Goal: Task Accomplishment & Management: Complete application form

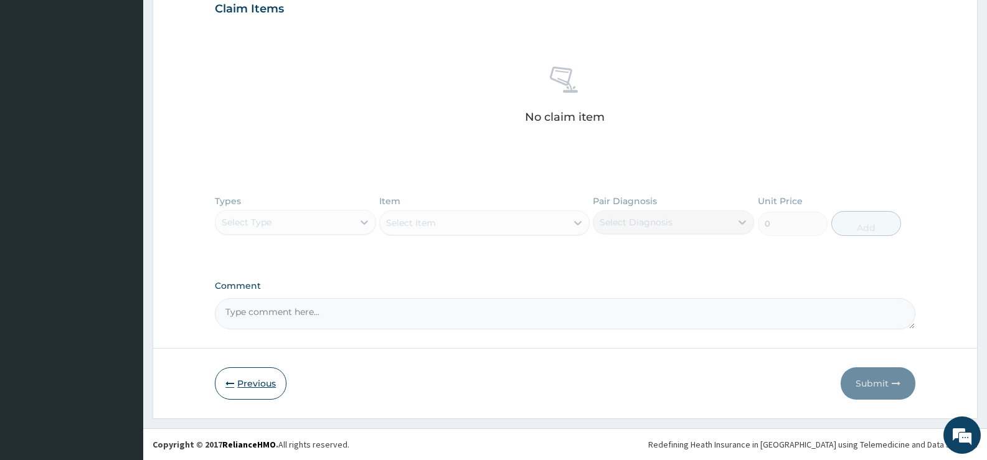
click at [247, 376] on button "Previous" at bounding box center [251, 383] width 72 height 32
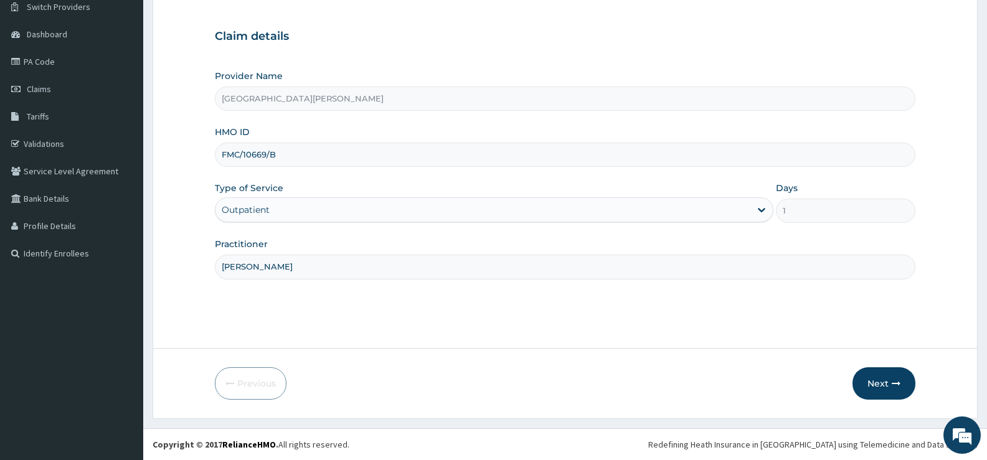
scroll to position [102, 0]
click at [891, 381] on button "Next" at bounding box center [884, 383] width 63 height 32
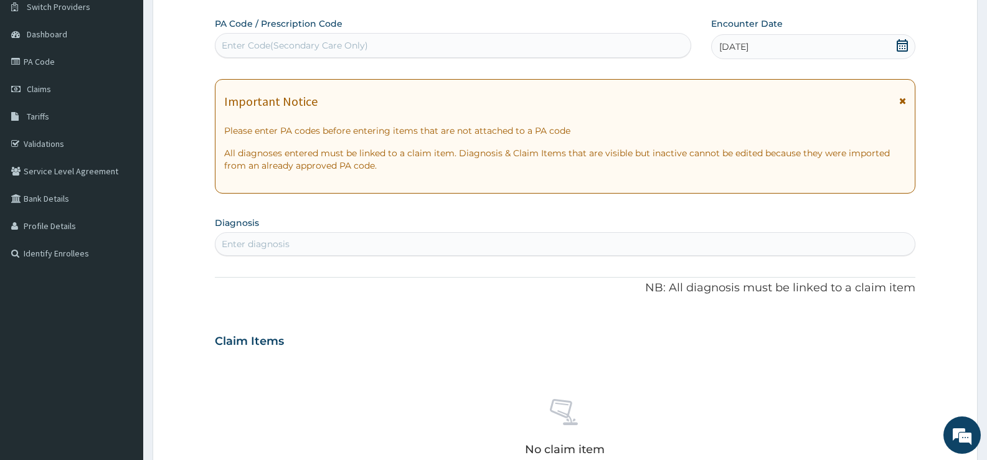
click at [903, 48] on icon at bounding box center [902, 45] width 12 height 12
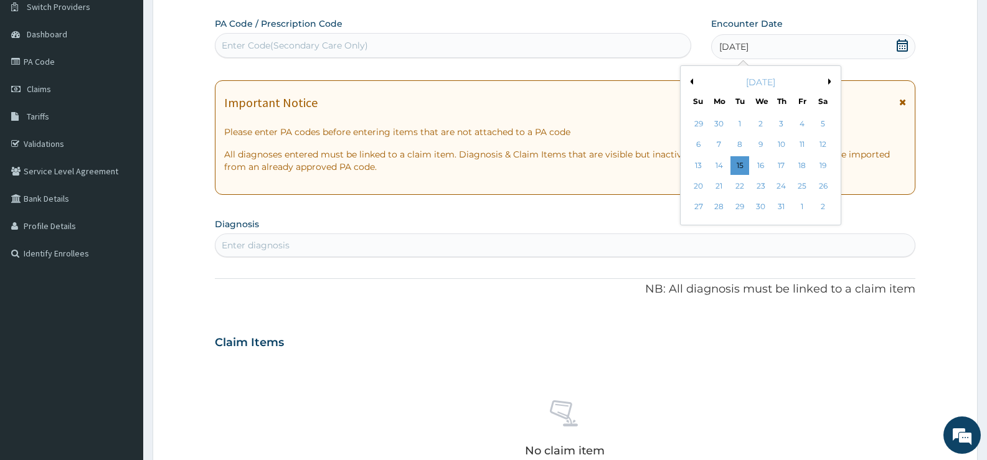
click at [629, 203] on div "PA Code / Prescription Code Enter Code(Secondary Care Only) Encounter Date 15-0…" at bounding box center [565, 340] width 701 height 646
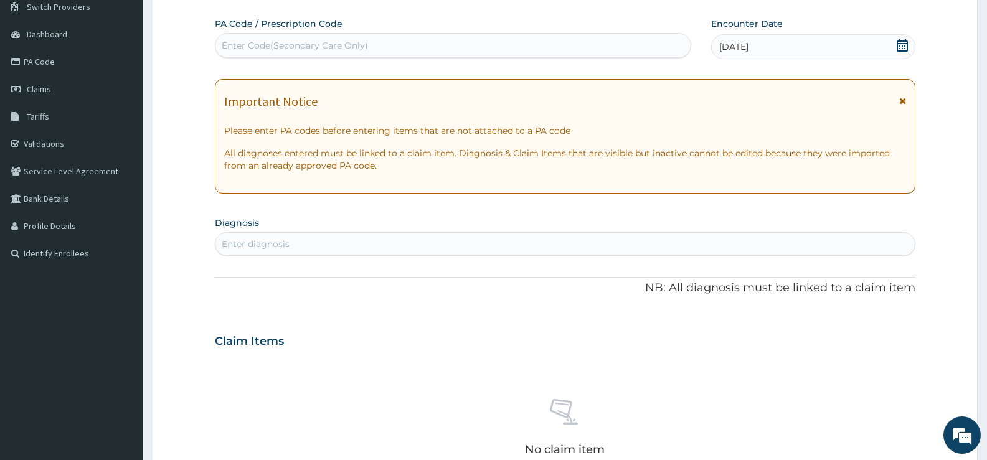
click at [391, 237] on div "Enter diagnosis" at bounding box center [564, 244] width 699 height 20
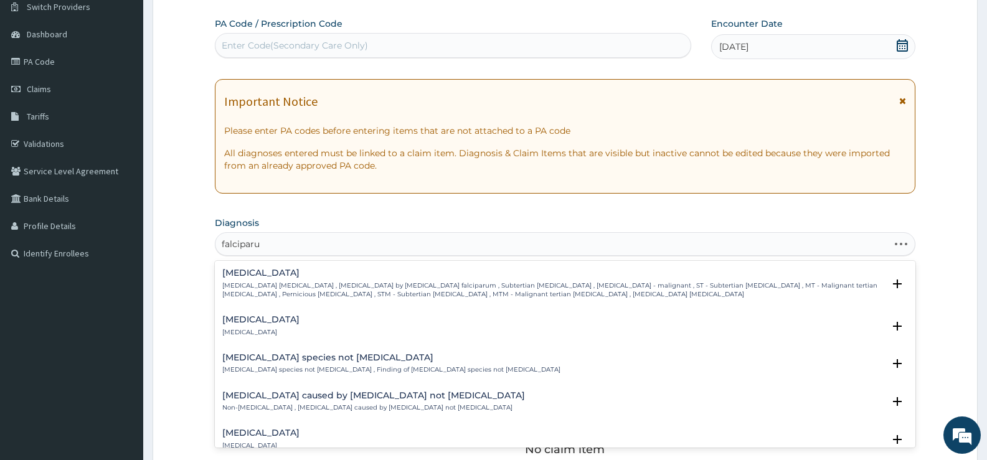
type input "falciparum"
click at [283, 288] on p "Falciparum malaria , Malignant tertian malaria , Malaria by Plasmodium falcipar…" at bounding box center [552, 291] width 661 height 18
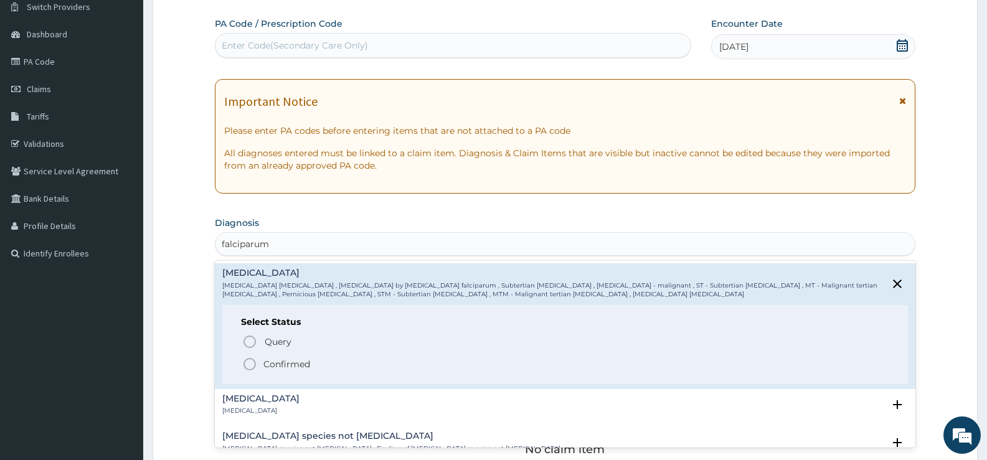
click at [285, 358] on p "Confirmed" at bounding box center [286, 364] width 47 height 12
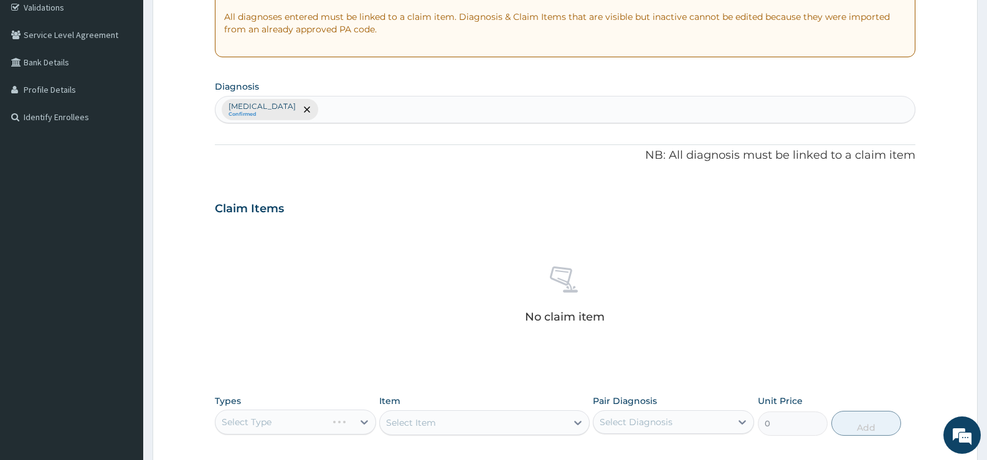
scroll to position [226, 0]
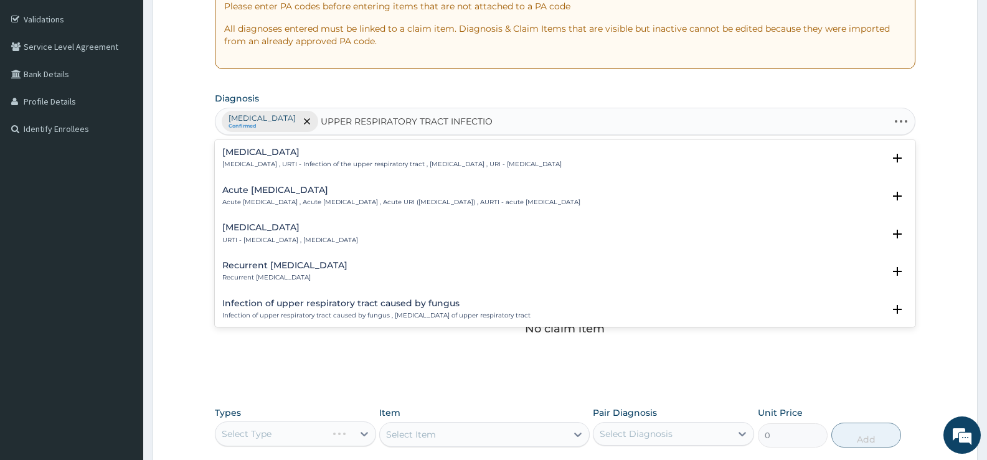
type input "UPPER RESPIRATORY TRACT INFECTION"
click at [321, 158] on div "Upper respiratory infection Upper respiratory infection , URTI - Infection of t…" at bounding box center [391, 159] width 339 height 22
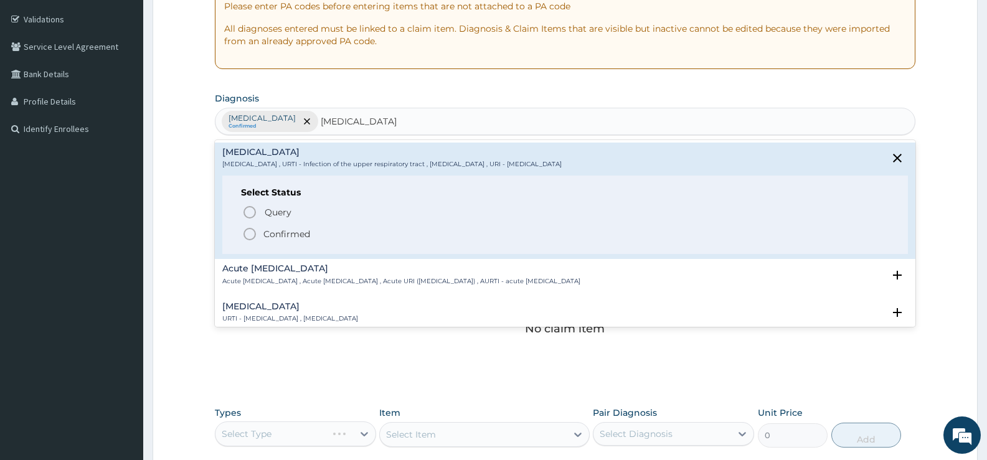
click at [302, 236] on p "Confirmed" at bounding box center [286, 234] width 47 height 12
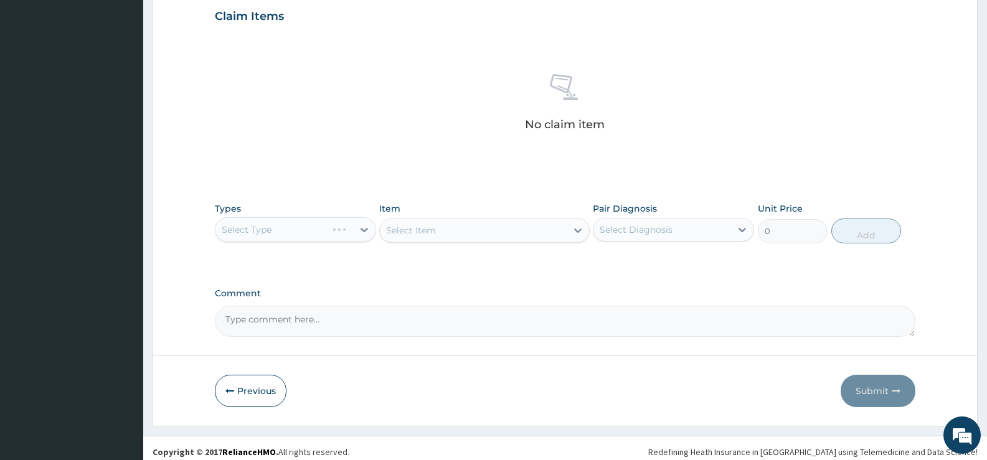
scroll to position [438, 0]
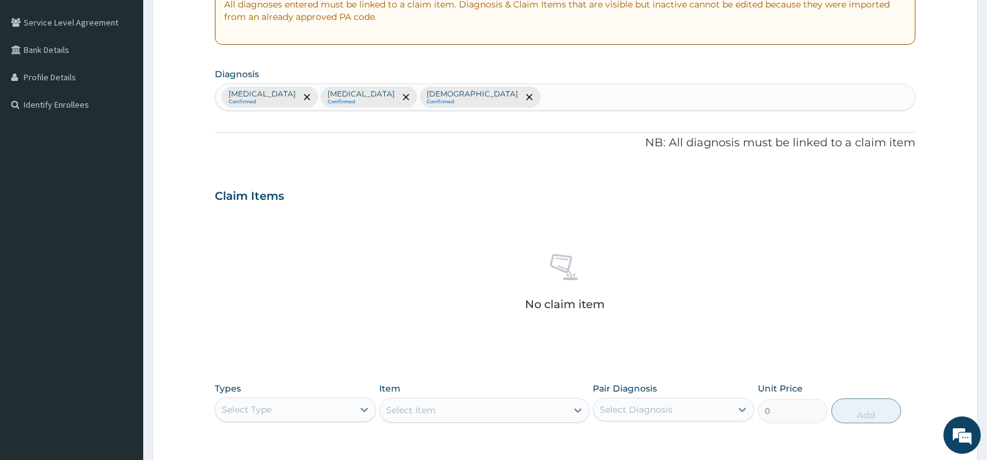
scroll to position [251, 0]
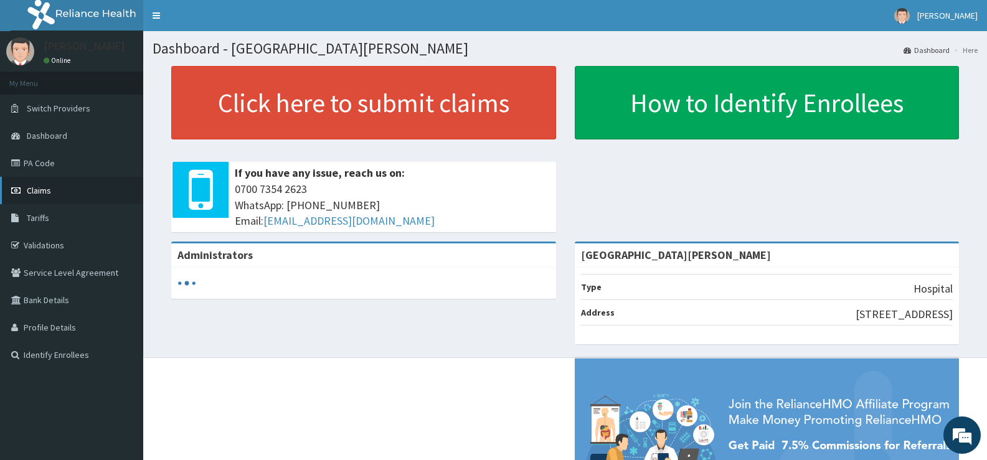
click at [42, 186] on span "Claims" at bounding box center [39, 190] width 24 height 11
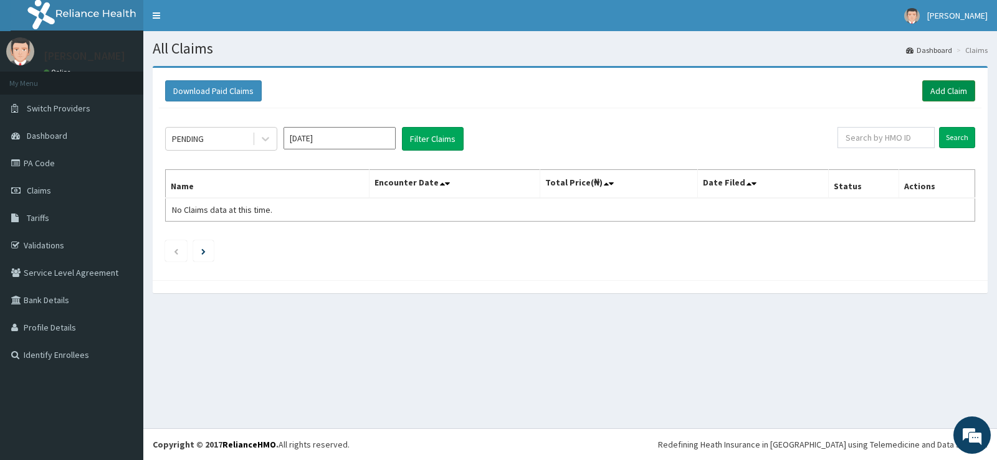
click at [940, 90] on link "Add Claim" at bounding box center [948, 90] width 53 height 21
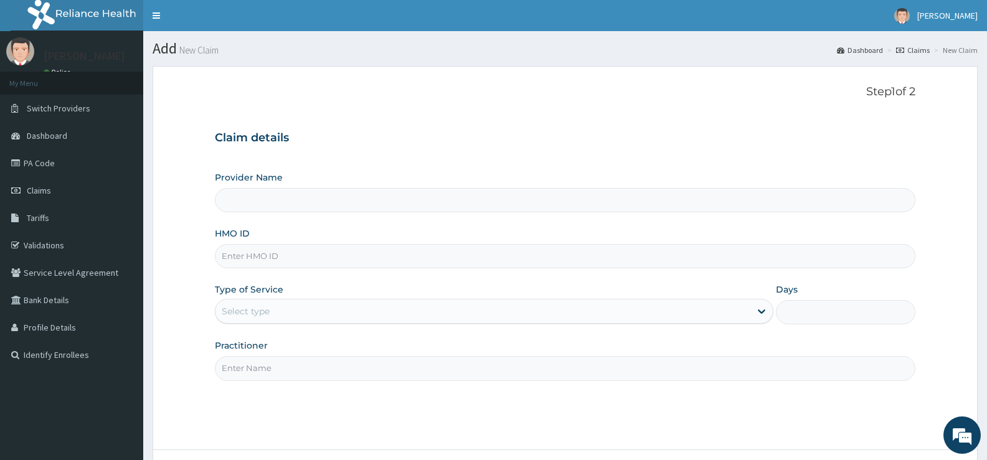
type input "[GEOGRAPHIC_DATA][PERSON_NAME]"
click at [354, 255] on input "HMO ID" at bounding box center [565, 256] width 701 height 24
type input "FMC/10669/B"
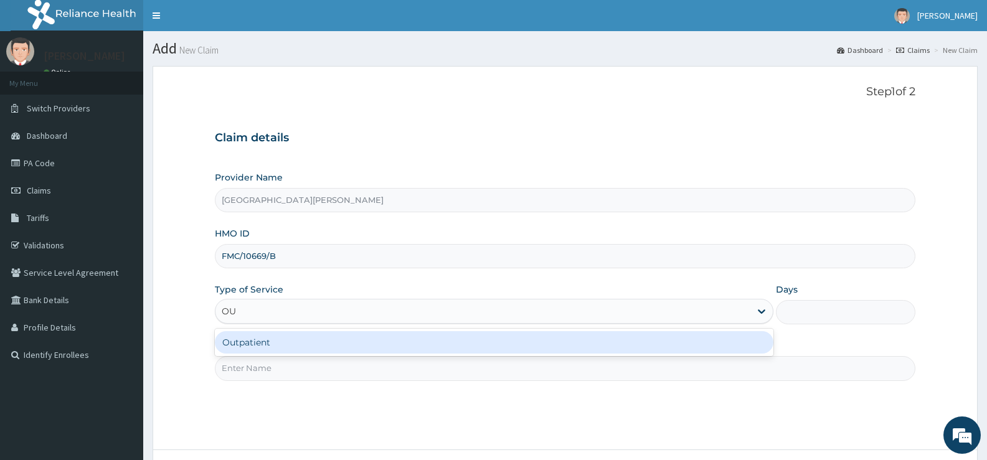
type input "OUT"
type input "1"
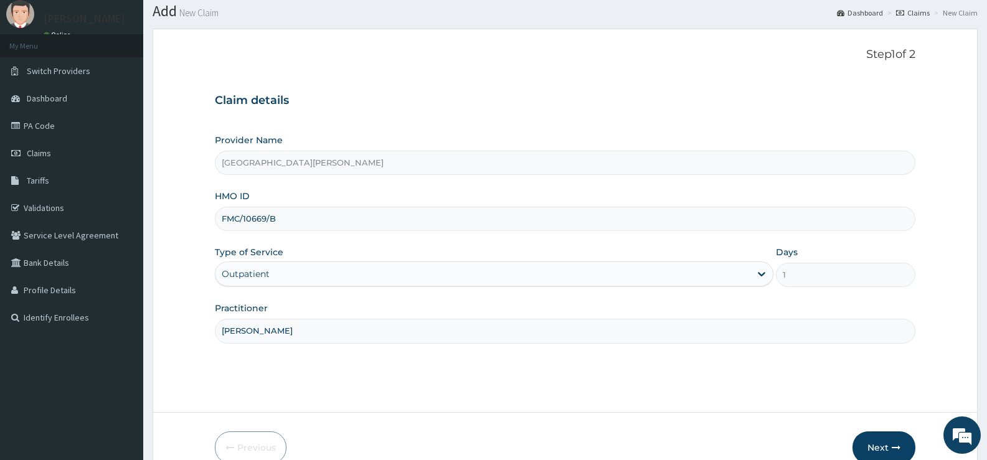
scroll to position [102, 0]
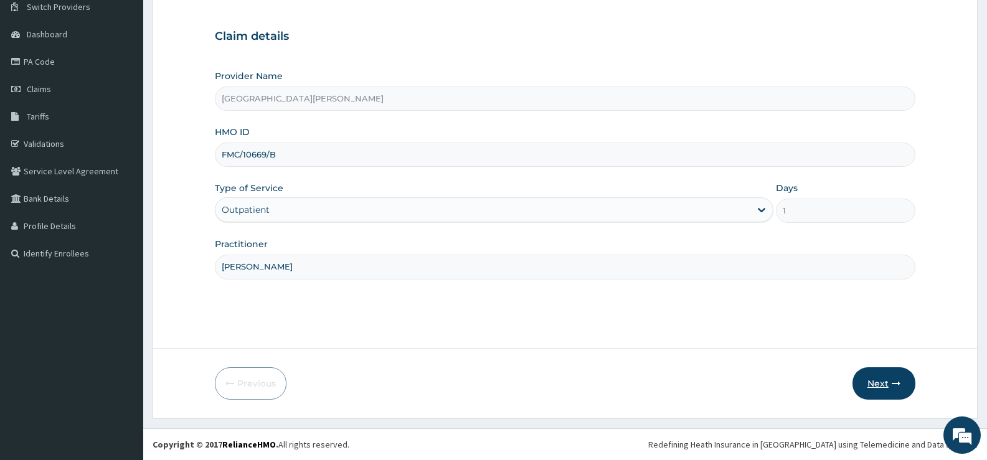
type input "DR FRANK"
click at [878, 379] on button "Next" at bounding box center [884, 383] width 63 height 32
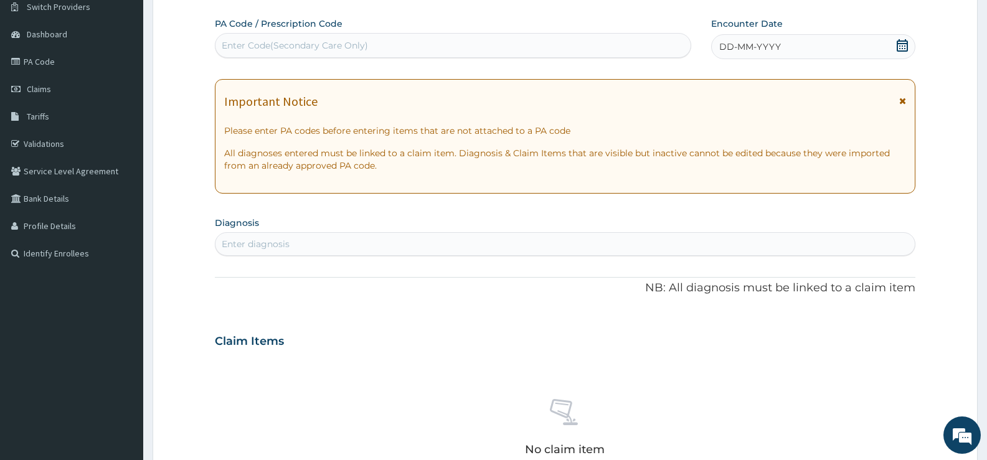
click at [906, 43] on icon at bounding box center [902, 45] width 11 height 12
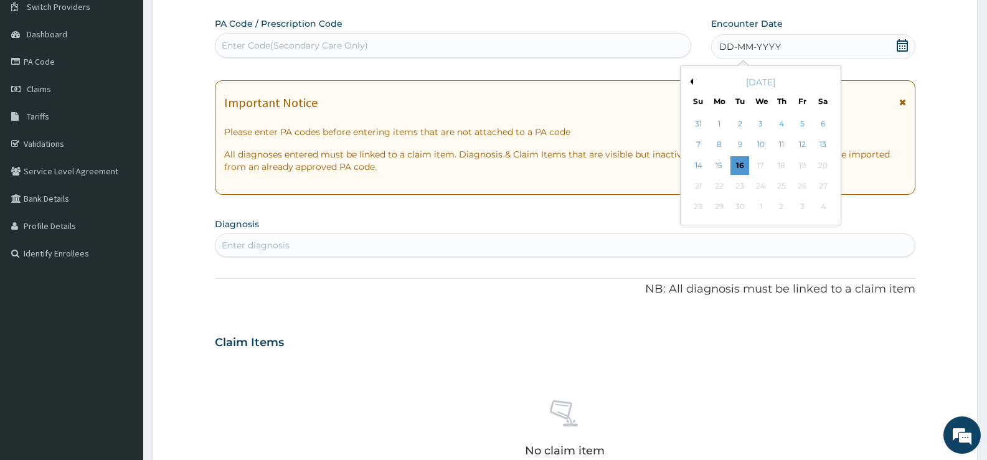
click at [691, 80] on button "Previous Month" at bounding box center [690, 81] width 6 height 6
click at [741, 162] on div "15" at bounding box center [740, 165] width 19 height 19
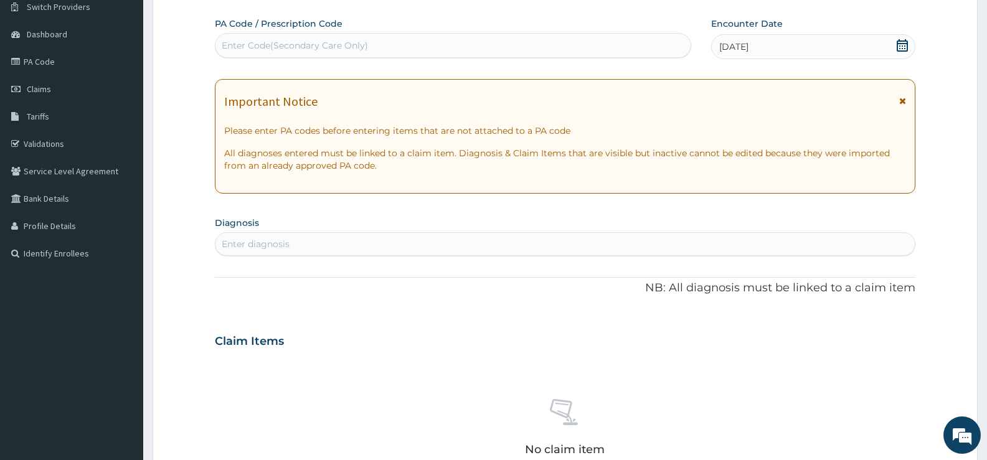
click at [471, 251] on div "Enter diagnosis" at bounding box center [564, 244] width 699 height 20
type input "A"
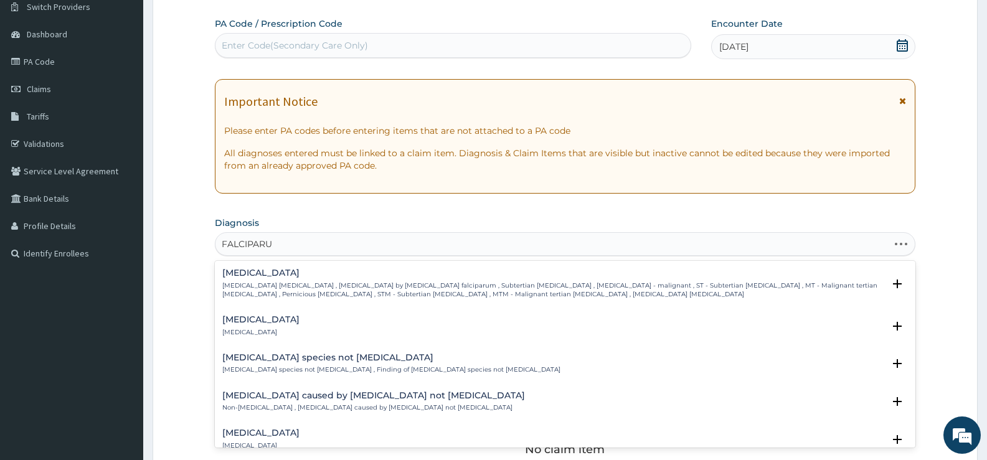
type input "FALCIPARUM"
click at [421, 291] on p "Falciparum malaria , Malignant tertian malaria , Malaria by Plasmodium falcipar…" at bounding box center [552, 291] width 661 height 18
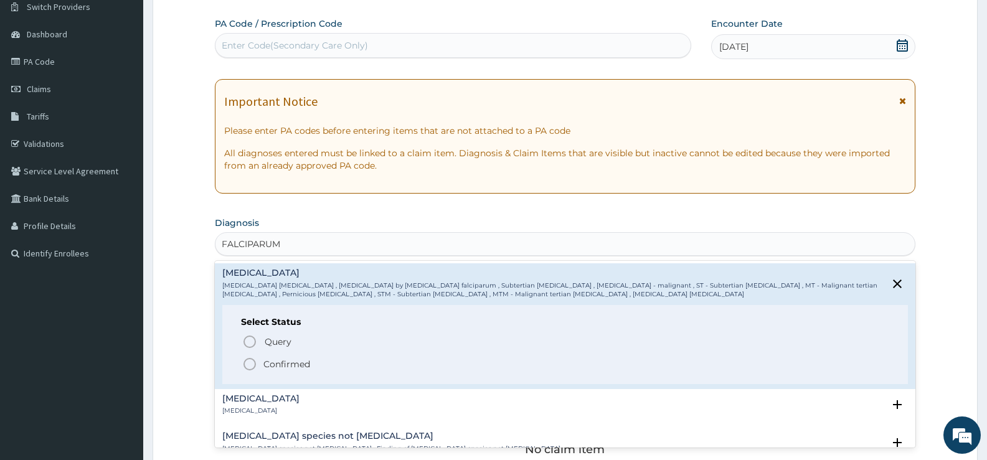
click at [298, 362] on p "Confirmed" at bounding box center [286, 364] width 47 height 12
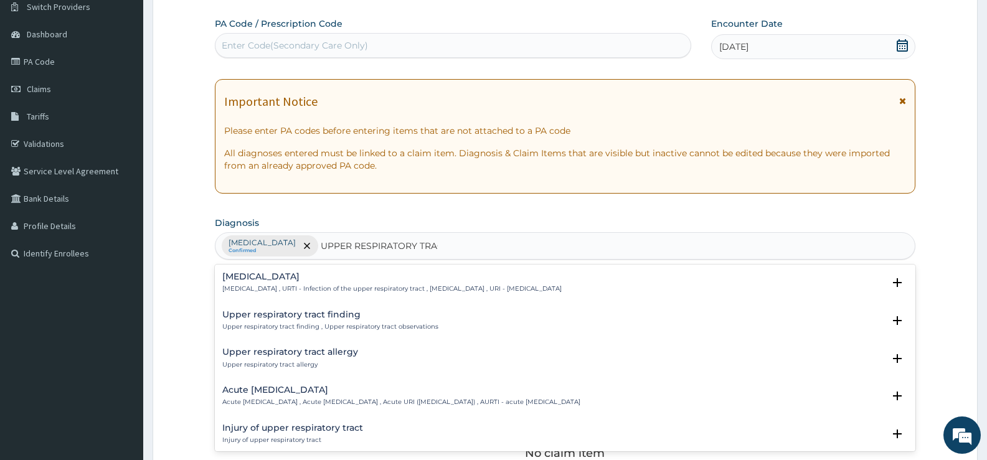
type input "UPPER RESPIRATORY TRACT"
click at [287, 275] on h4 "Upper respiratory infection" at bounding box center [391, 276] width 339 height 9
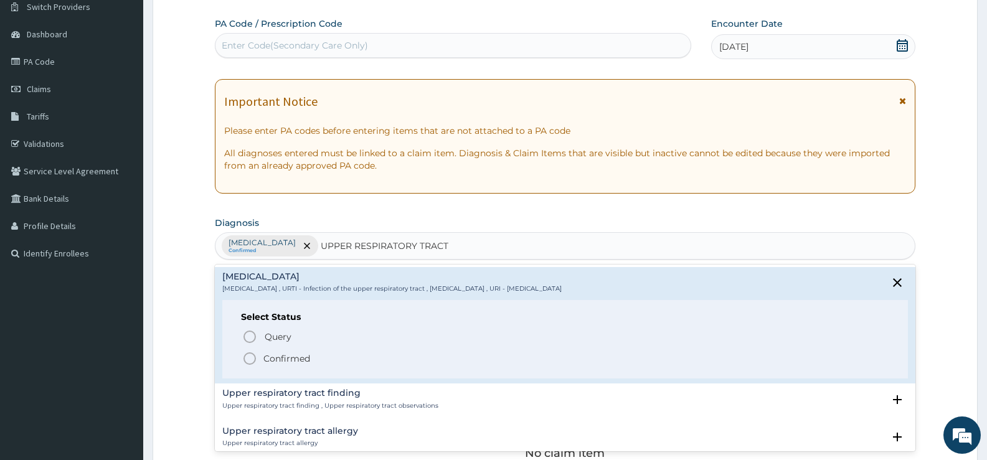
click at [290, 353] on p "Confirmed" at bounding box center [286, 359] width 47 height 12
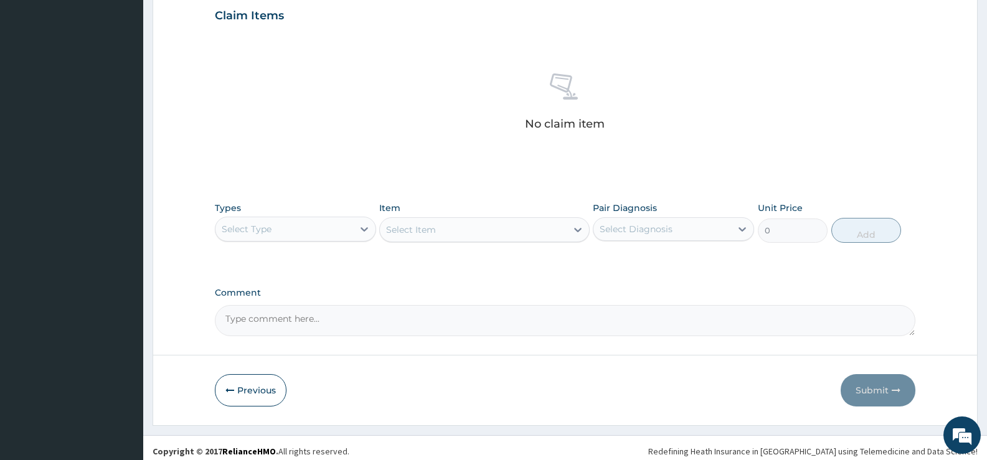
scroll to position [438, 0]
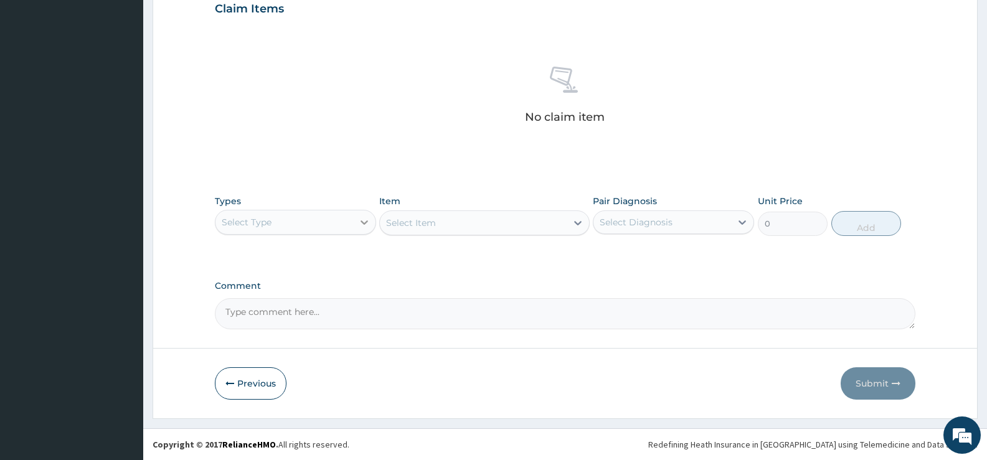
click at [361, 218] on icon at bounding box center [364, 222] width 12 height 12
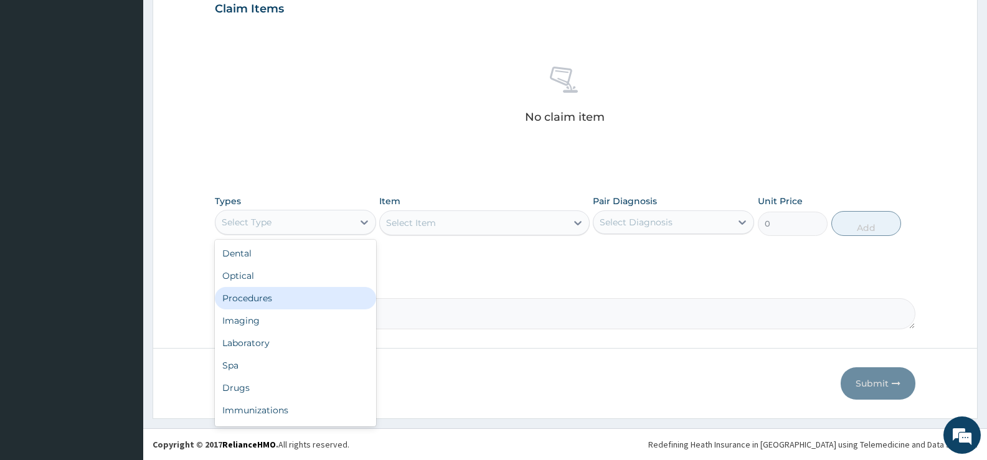
click at [277, 298] on div "Procedures" at bounding box center [295, 298] width 161 height 22
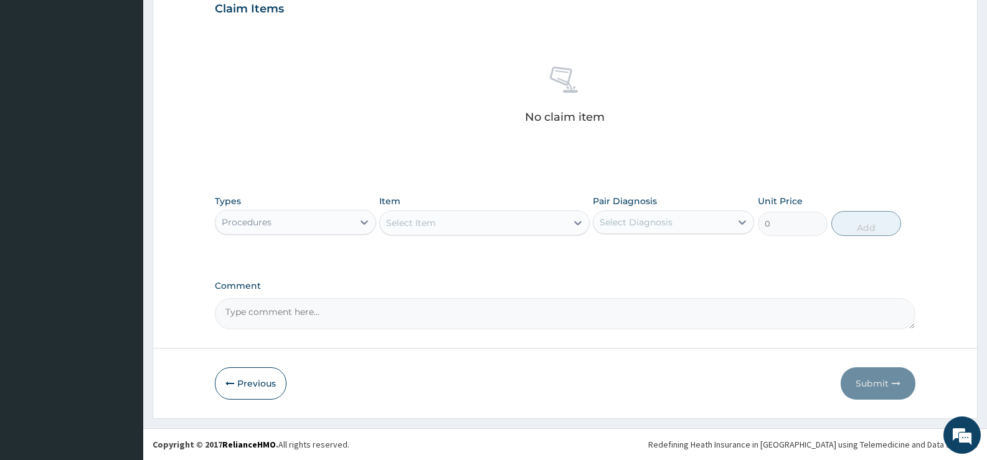
click at [574, 221] on icon at bounding box center [578, 223] width 12 height 12
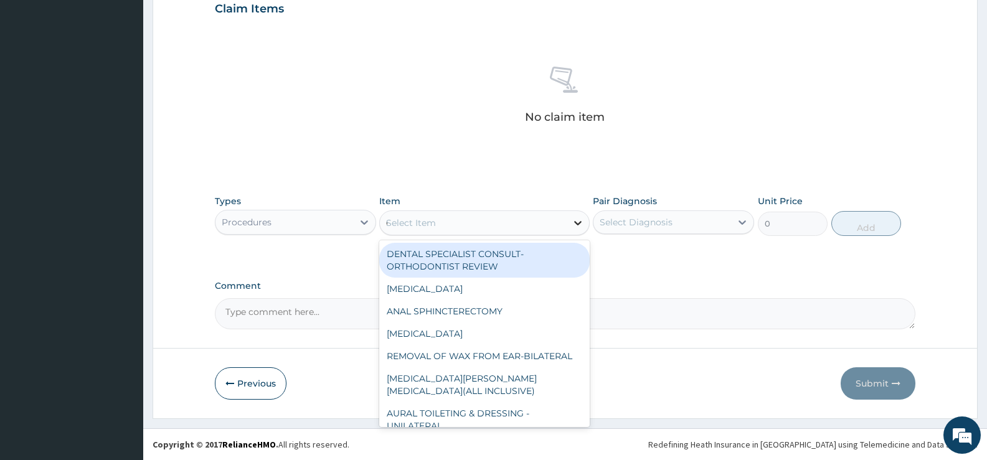
type input "GP"
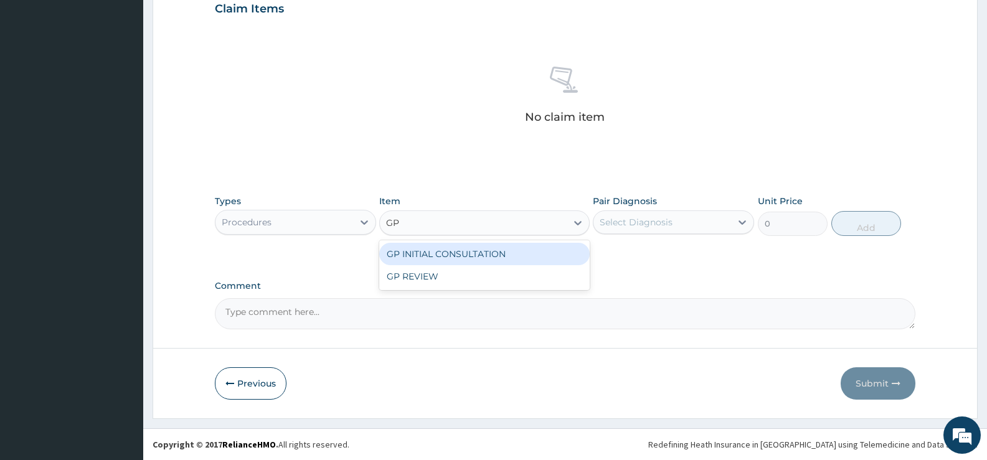
click at [556, 252] on div "GP INITIAL CONSULTATION" at bounding box center [484, 254] width 210 height 22
type input "2000"
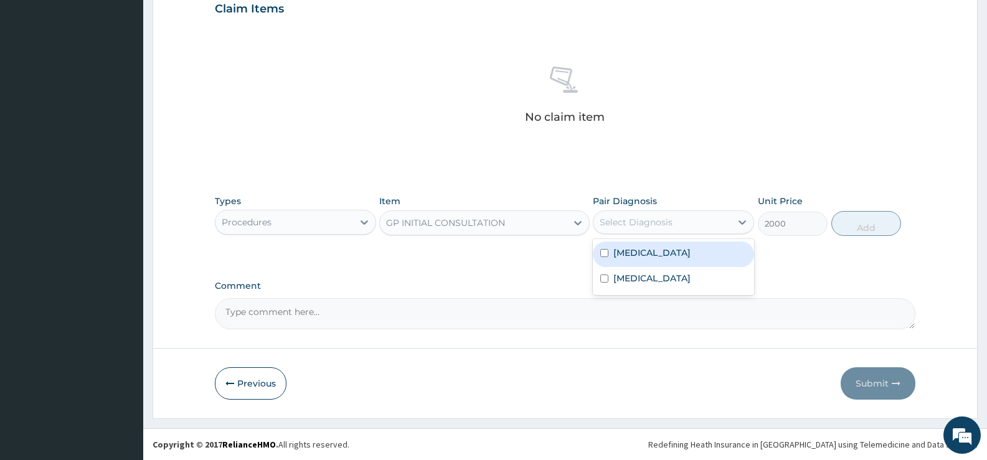
click at [670, 229] on div "Select Diagnosis" at bounding box center [663, 222] width 138 height 20
click at [659, 255] on label "[MEDICAL_DATA]" at bounding box center [651, 253] width 77 height 12
checkbox input "true"
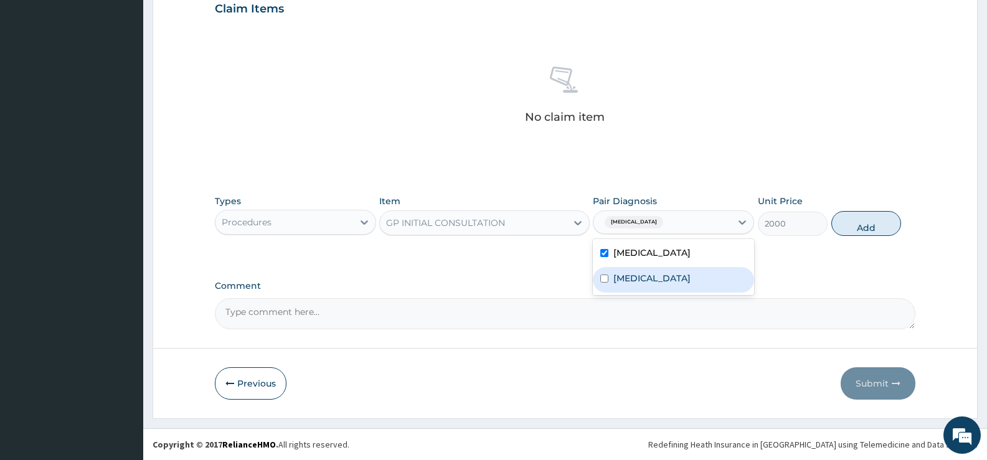
click at [655, 277] on label "Upper respiratory infection" at bounding box center [651, 278] width 77 height 12
checkbox input "true"
click at [864, 221] on button "Add" at bounding box center [866, 223] width 70 height 25
type input "0"
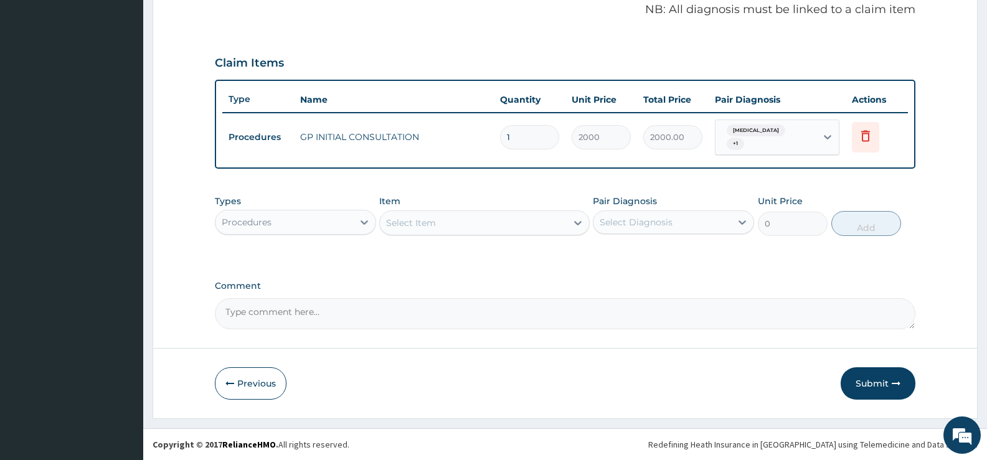
scroll to position [384, 0]
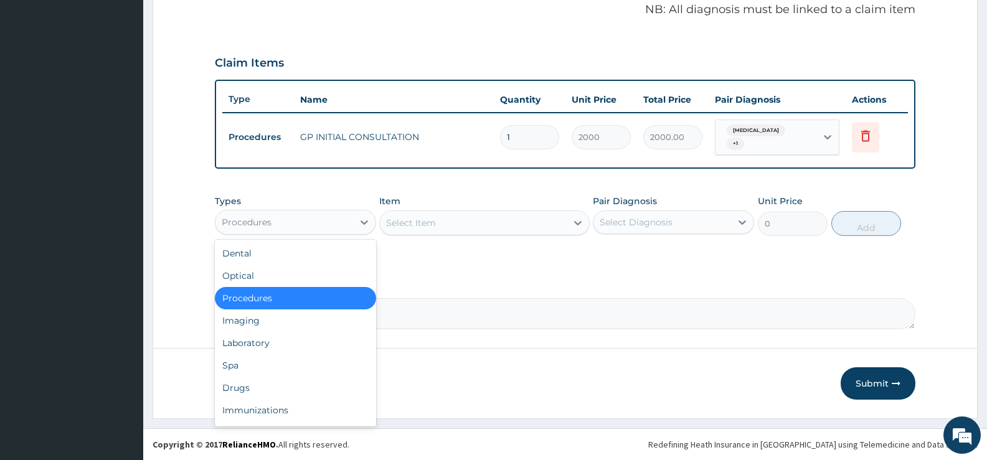
click at [338, 225] on div "Procedures" at bounding box center [284, 222] width 138 height 20
click at [259, 339] on div "Laboratory" at bounding box center [295, 343] width 161 height 22
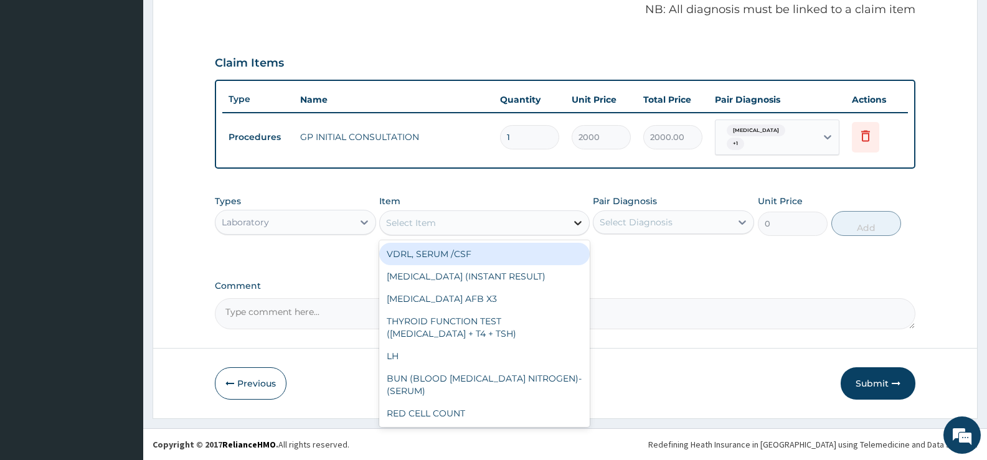
click at [571, 223] on div at bounding box center [578, 223] width 22 height 22
type input "["
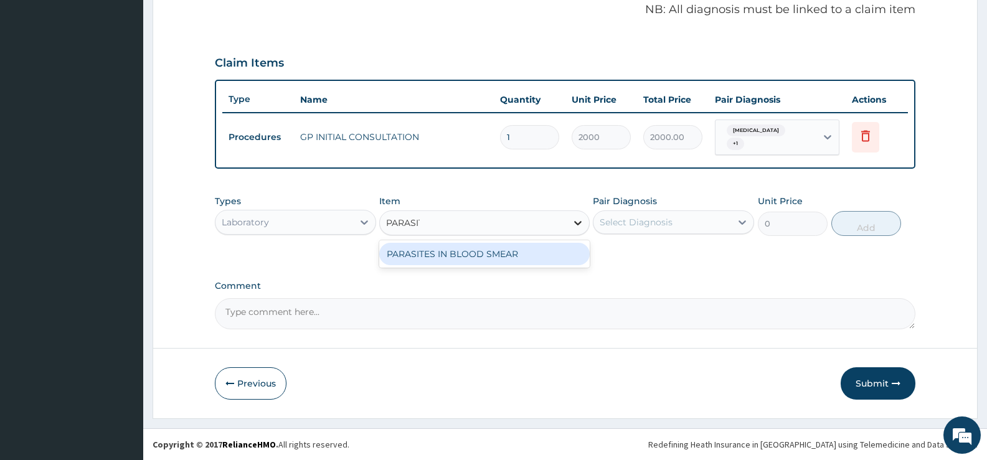
type input "PARASITE"
click at [500, 253] on div "PARASITES IN BLOOD SMEAR" at bounding box center [484, 254] width 210 height 22
type input "1100"
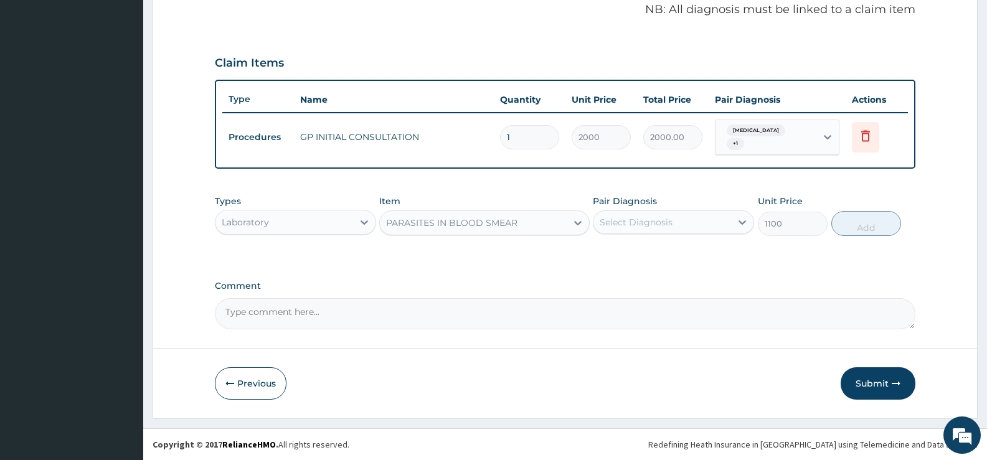
click at [660, 222] on div "Select Diagnosis" at bounding box center [636, 222] width 73 height 12
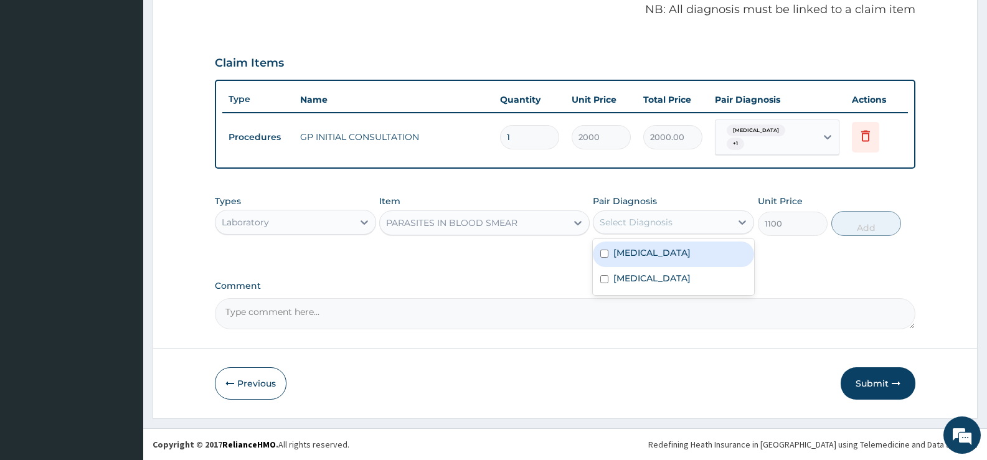
click at [659, 253] on label "Falciparum malaria" at bounding box center [651, 253] width 77 height 12
checkbox input "true"
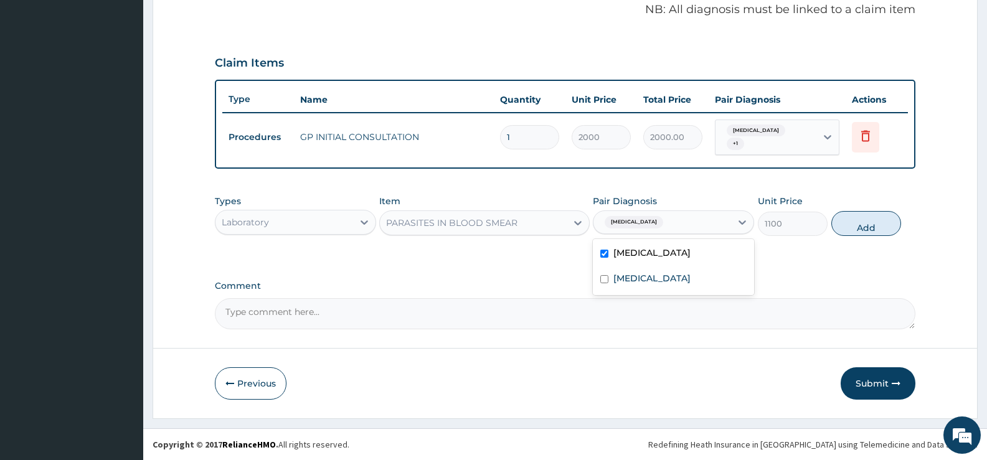
click at [858, 220] on button "Add" at bounding box center [866, 223] width 70 height 25
type input "0"
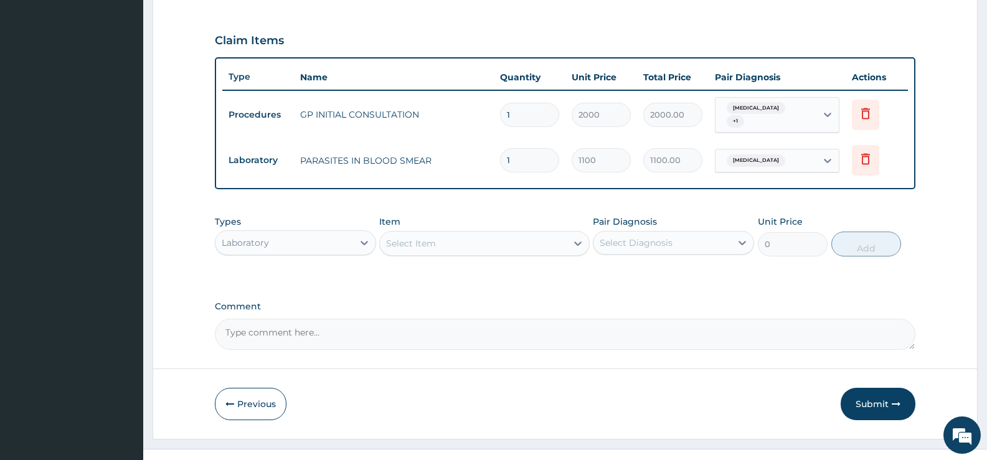
scroll to position [427, 0]
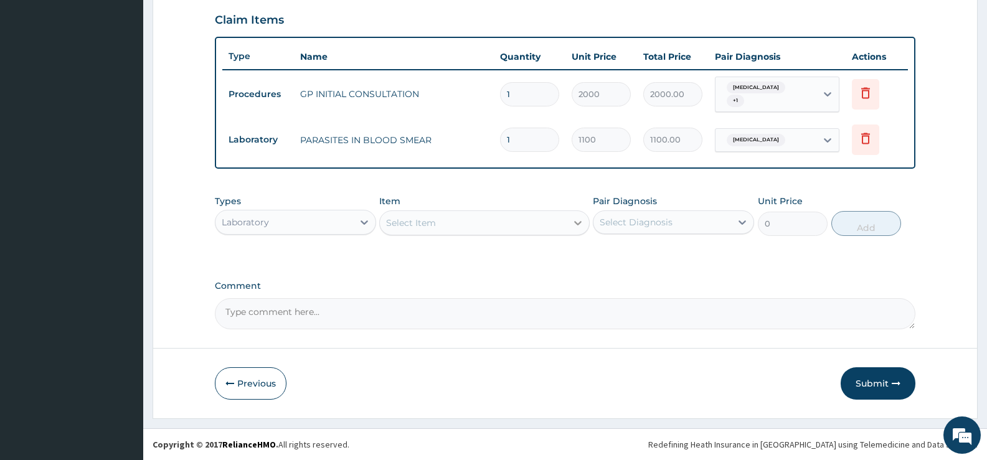
click at [571, 218] on div at bounding box center [578, 223] width 22 height 22
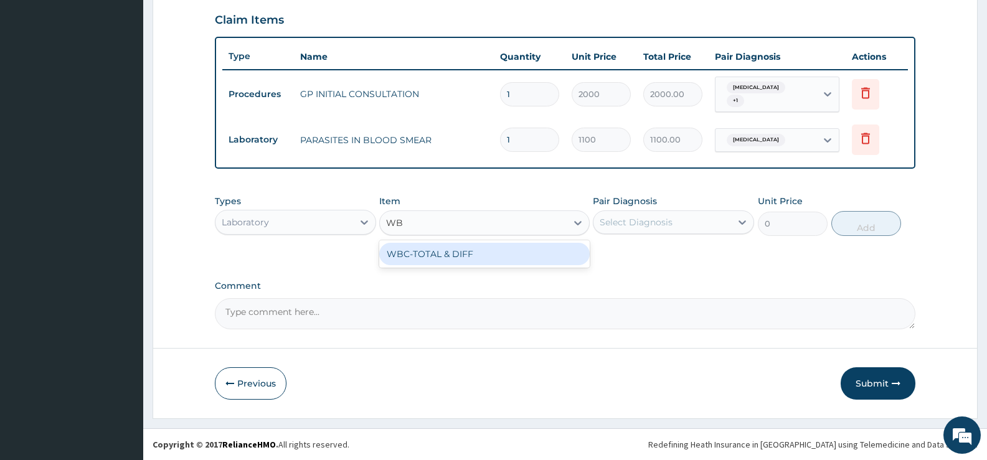
type input "WBC"
drag, startPoint x: 569, startPoint y: 250, endPoint x: 618, endPoint y: 237, distance: 50.3
click at [569, 250] on div "WBC-TOTAL & DIFF" at bounding box center [484, 254] width 210 height 22
type input "1500"
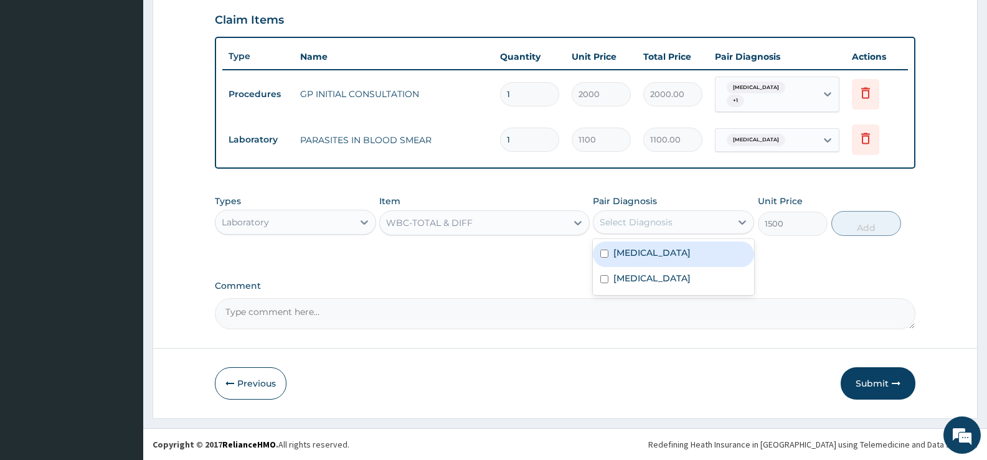
click at [633, 225] on div "Select Diagnosis" at bounding box center [636, 222] width 73 height 12
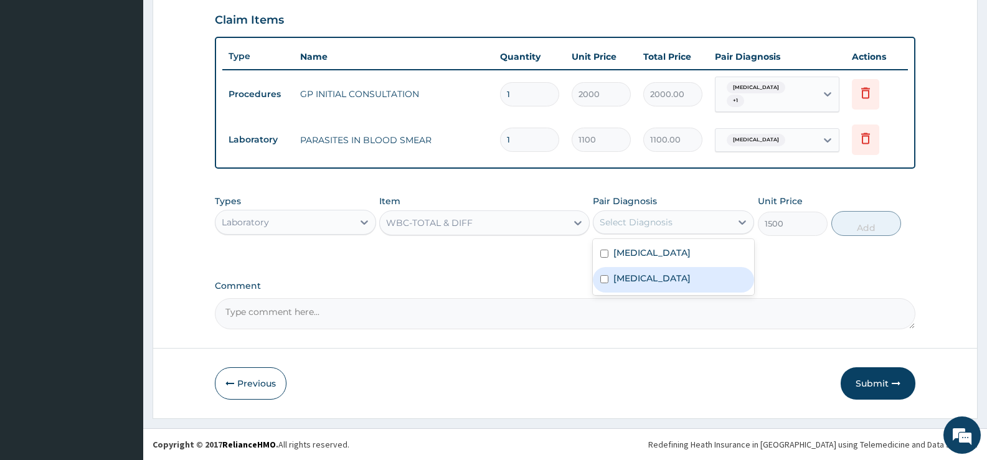
click at [649, 276] on label "Upper respiratory infection" at bounding box center [651, 278] width 77 height 12
checkbox input "true"
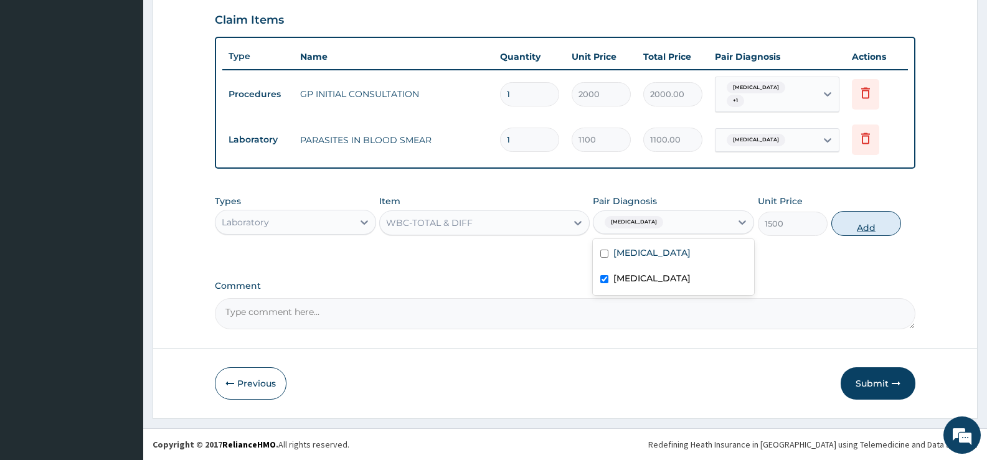
click at [863, 216] on button "Add" at bounding box center [866, 223] width 70 height 25
type input "0"
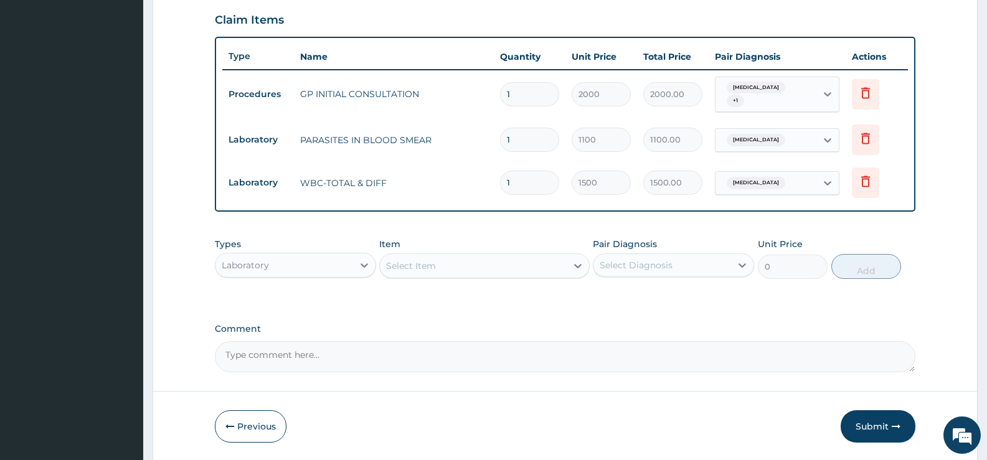
scroll to position [470, 0]
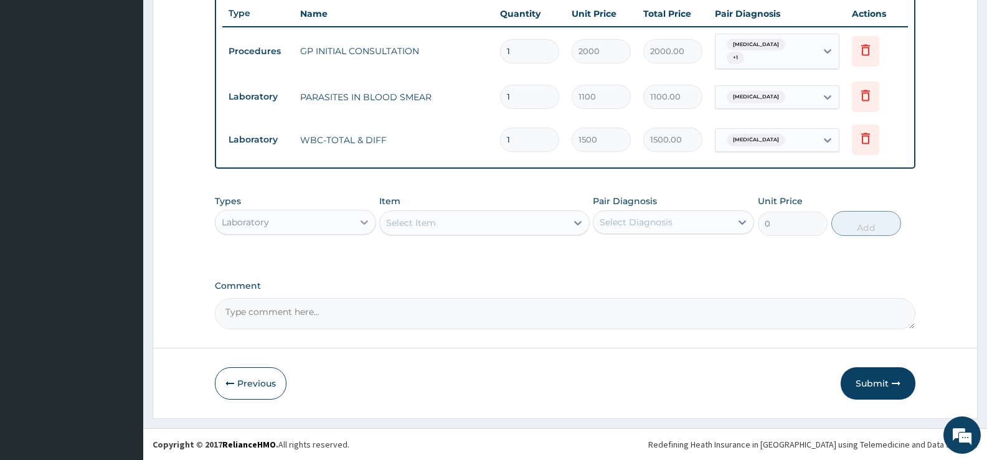
click at [361, 223] on icon at bounding box center [364, 222] width 12 height 12
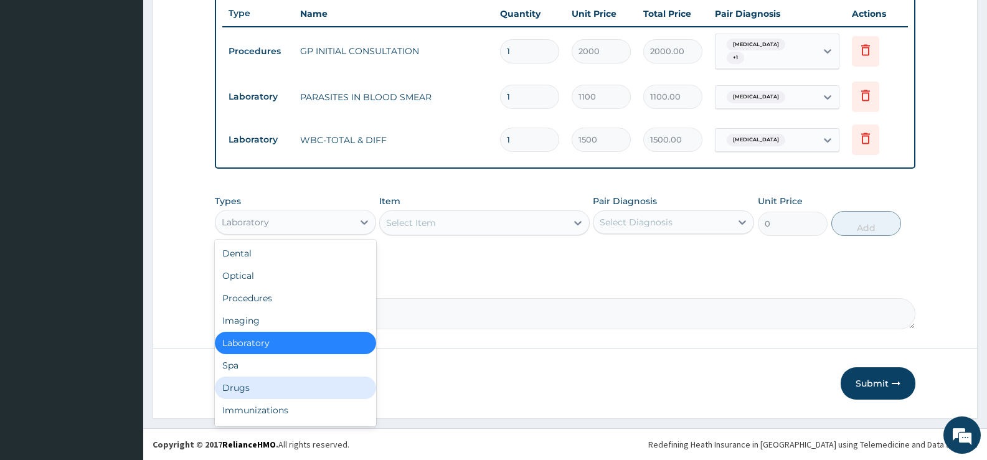
drag, startPoint x: 240, startPoint y: 389, endPoint x: 309, endPoint y: 367, distance: 72.1
click at [241, 390] on div "Drugs" at bounding box center [295, 388] width 161 height 22
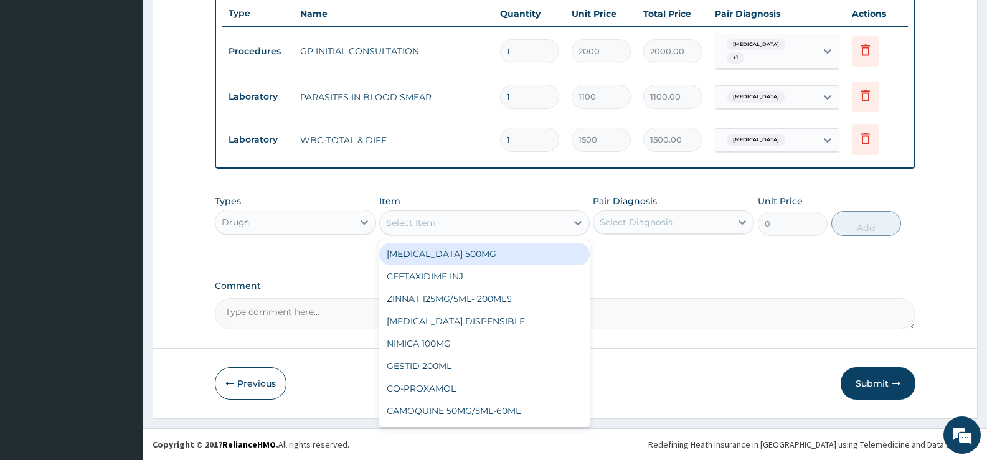
click at [563, 221] on div "Select Item" at bounding box center [473, 223] width 186 height 20
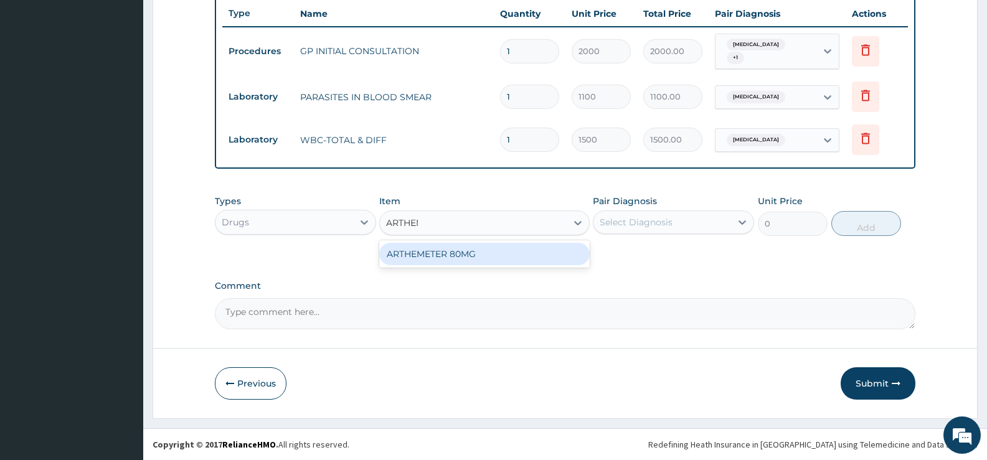
type input "ARTHEME"
click at [521, 262] on div "ARTHEMETER 80MG" at bounding box center [484, 254] width 210 height 22
type input "483"
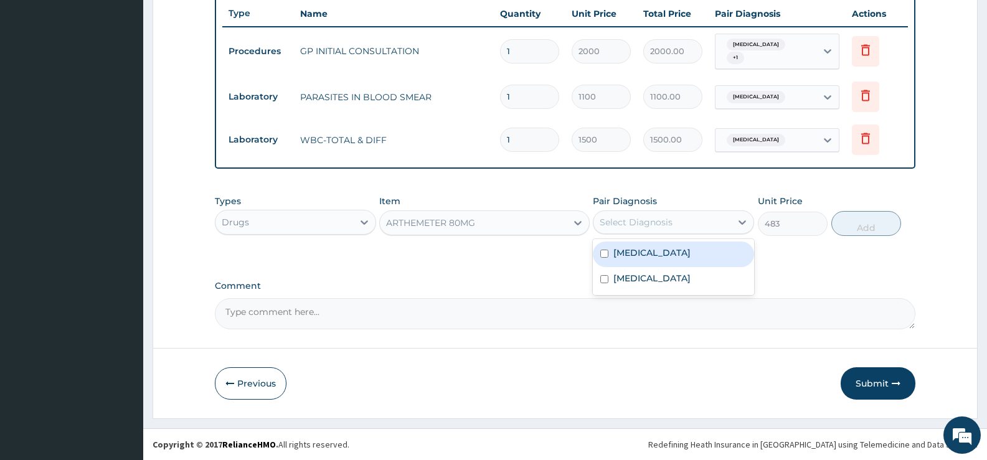
click at [653, 224] on div "Select Diagnosis" at bounding box center [636, 222] width 73 height 12
click at [663, 250] on label "Falciparum malaria" at bounding box center [651, 253] width 77 height 12
checkbox input "true"
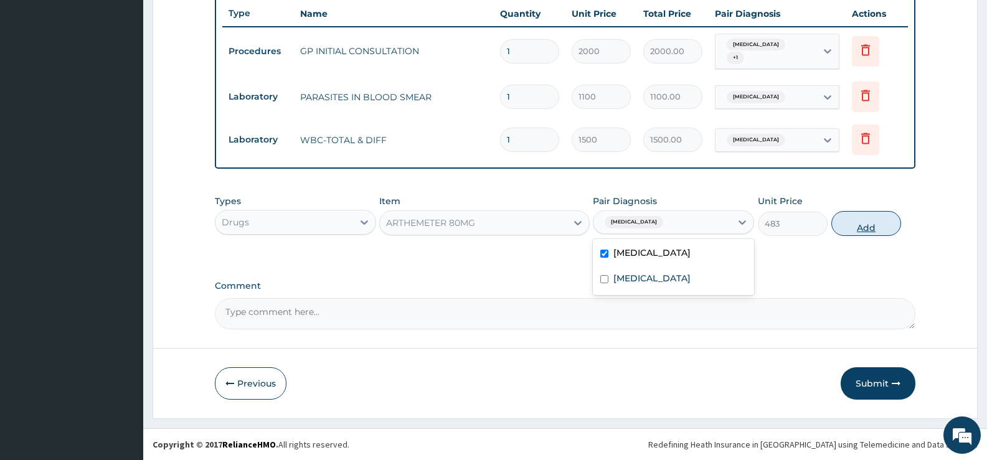
click at [855, 225] on button "Add" at bounding box center [866, 223] width 70 height 25
type input "0"
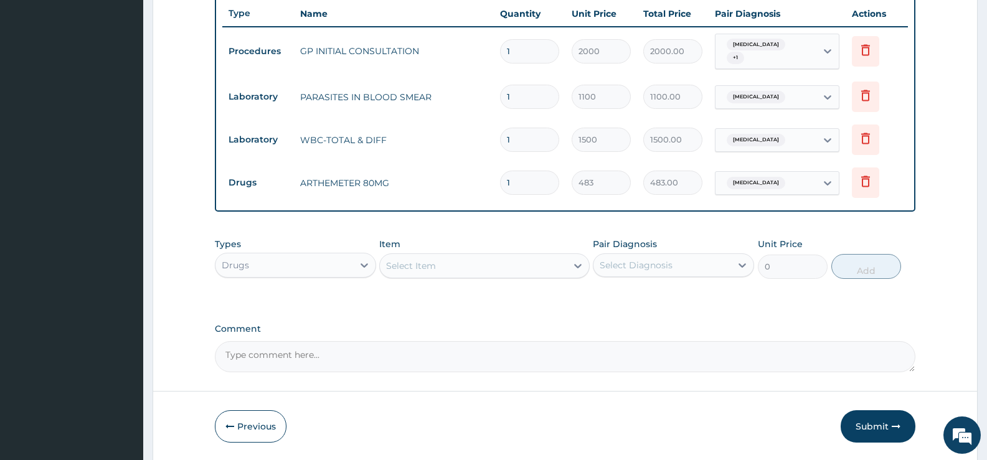
drag, startPoint x: 505, startPoint y: 188, endPoint x: 484, endPoint y: 193, distance: 21.8
click at [484, 193] on tr "Drugs ARTHEMETER 80MG 1 483 483.00 Falciparum malaria Delete" at bounding box center [565, 182] width 686 height 43
type input "3"
type input "1449.00"
type input "3"
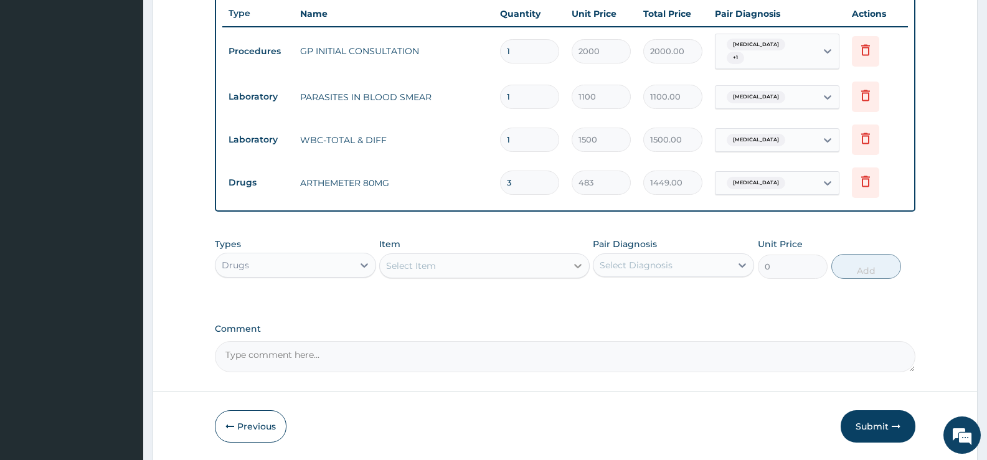
click at [567, 267] on div at bounding box center [578, 266] width 22 height 22
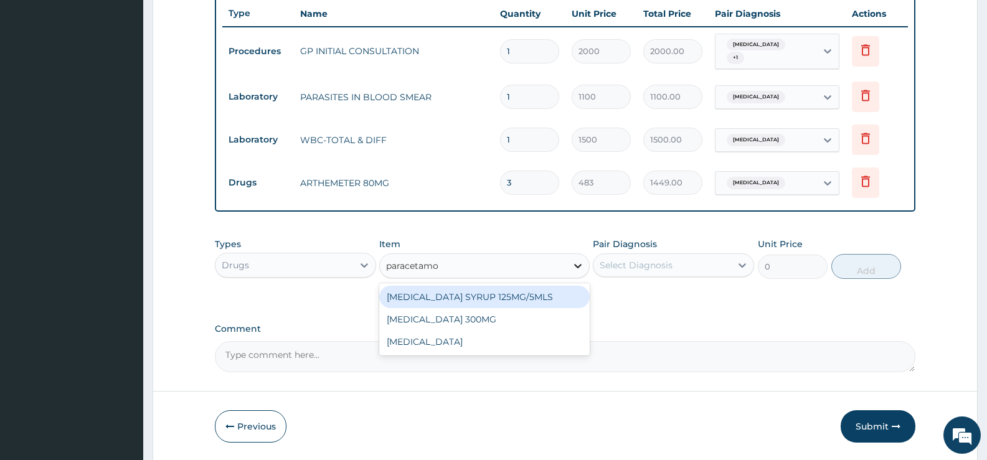
type input "paracetamol"
click at [527, 293] on div "[MEDICAL_DATA] SYRUP 125MG/5MLS" at bounding box center [484, 297] width 210 height 22
type input "207"
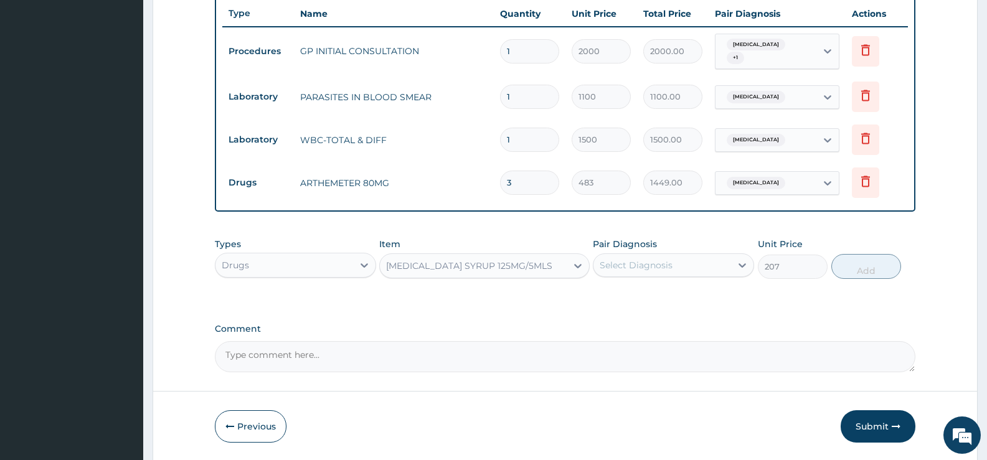
click at [694, 267] on div "Select Diagnosis" at bounding box center [663, 265] width 138 height 20
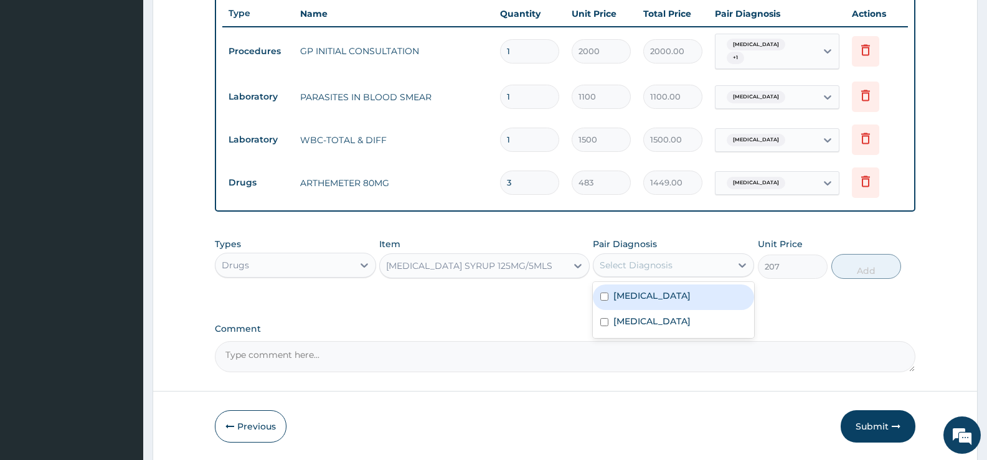
click at [683, 295] on label "Falciparum malaria" at bounding box center [651, 296] width 77 height 12
checkbox input "true"
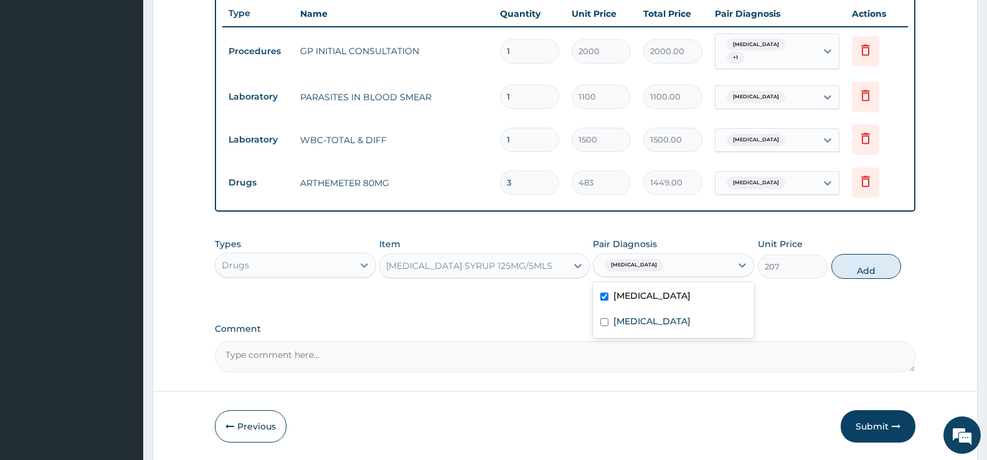
click at [861, 268] on button "Add" at bounding box center [866, 266] width 70 height 25
type input "0"
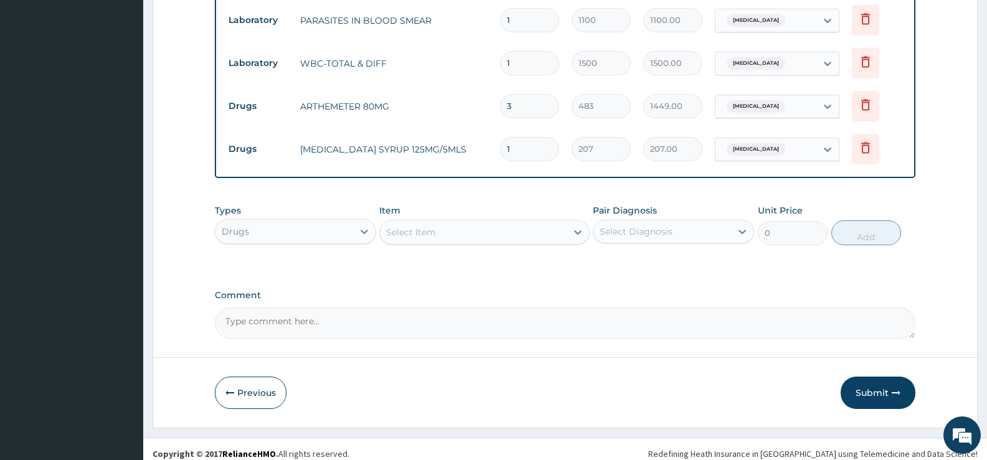
scroll to position [556, 0]
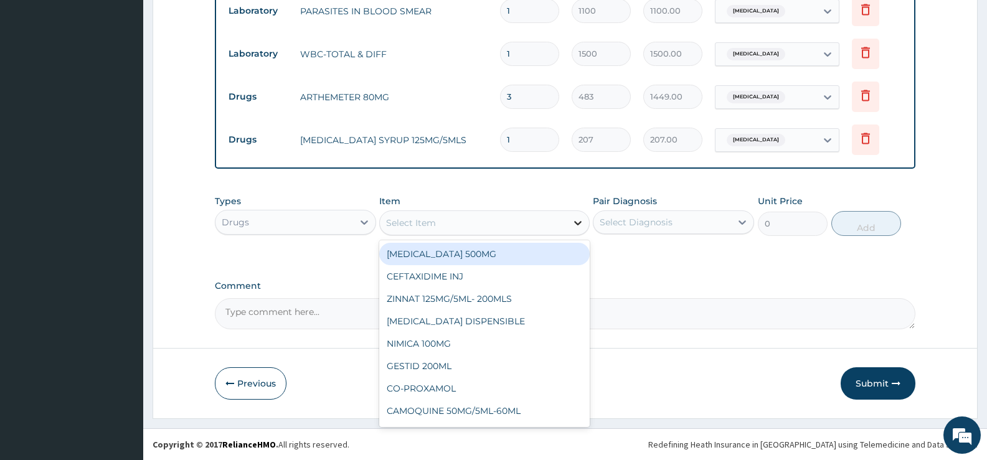
click at [574, 218] on icon at bounding box center [578, 223] width 12 height 12
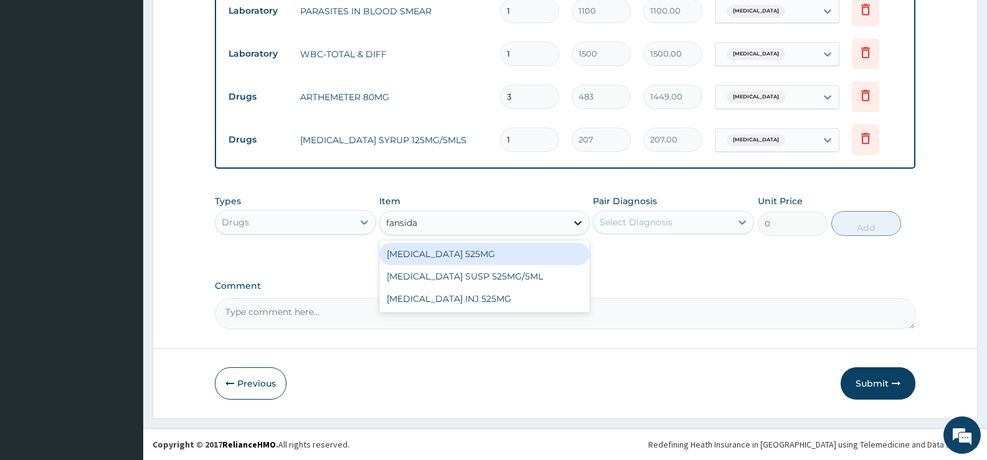
type input "fansidar"
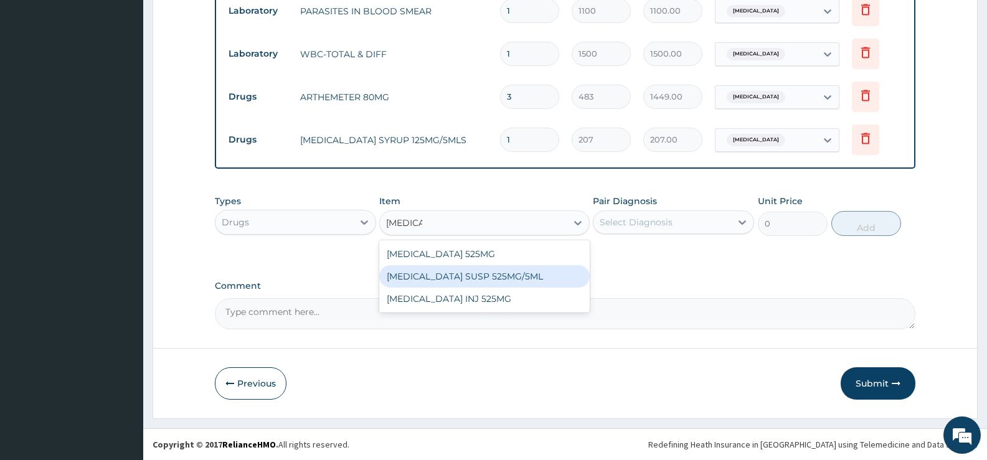
click at [500, 276] on div "FANSIDAR SUSP 525MG/5ML" at bounding box center [484, 276] width 210 height 22
type input "414"
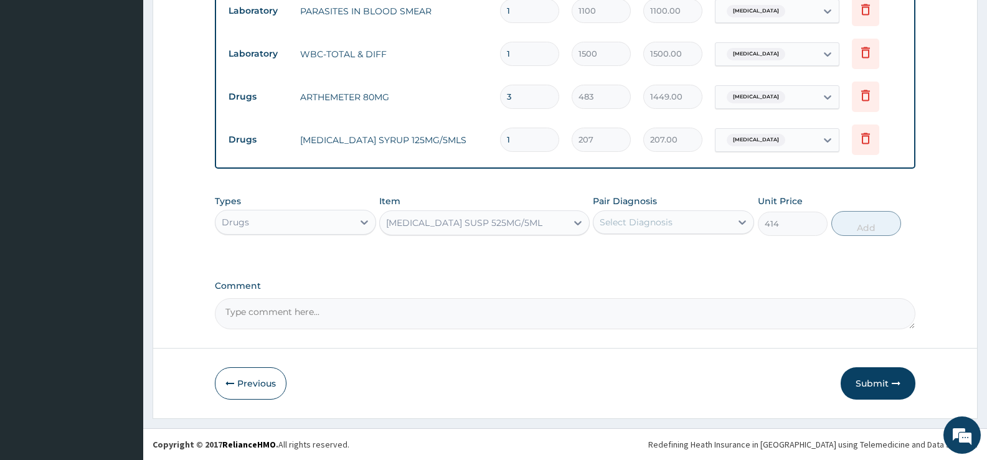
click at [722, 218] on div "Select Diagnosis" at bounding box center [663, 222] width 138 height 20
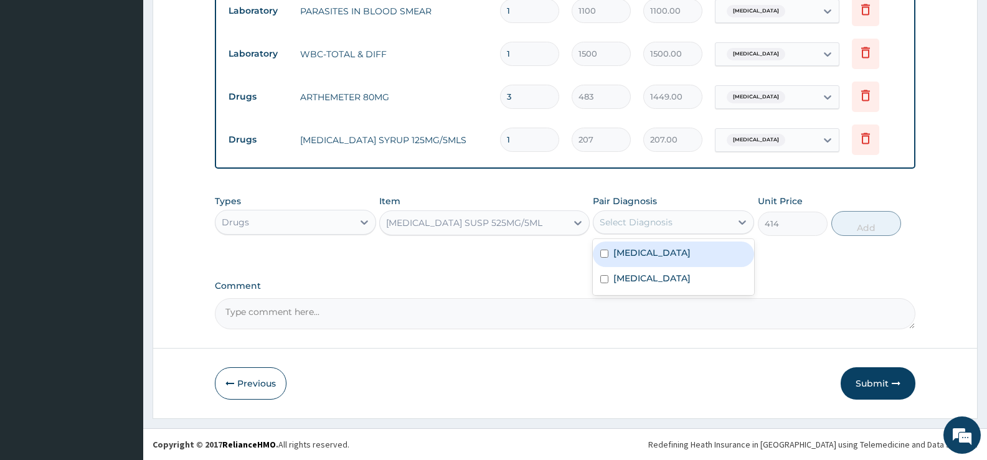
click at [684, 253] on label "Falciparum malaria" at bounding box center [651, 253] width 77 height 12
checkbox input "true"
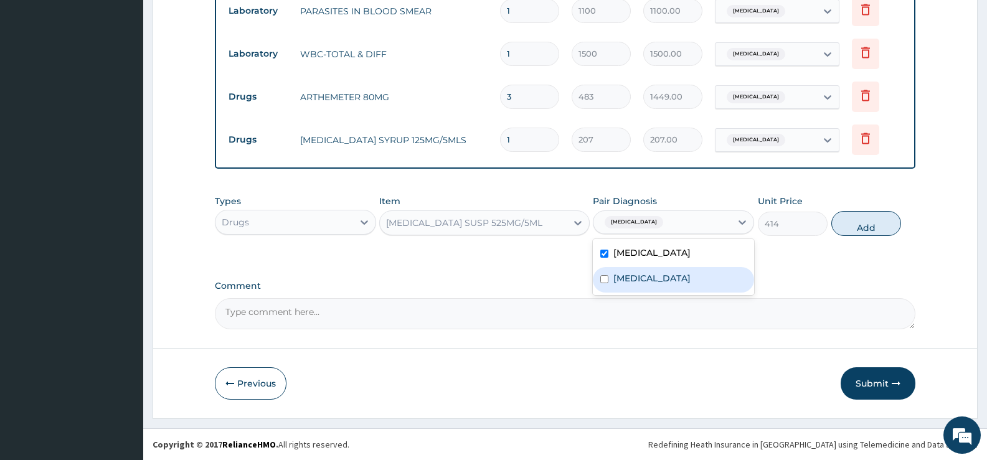
click at [678, 273] on label "Upper respiratory infection" at bounding box center [651, 278] width 77 height 12
checkbox input "true"
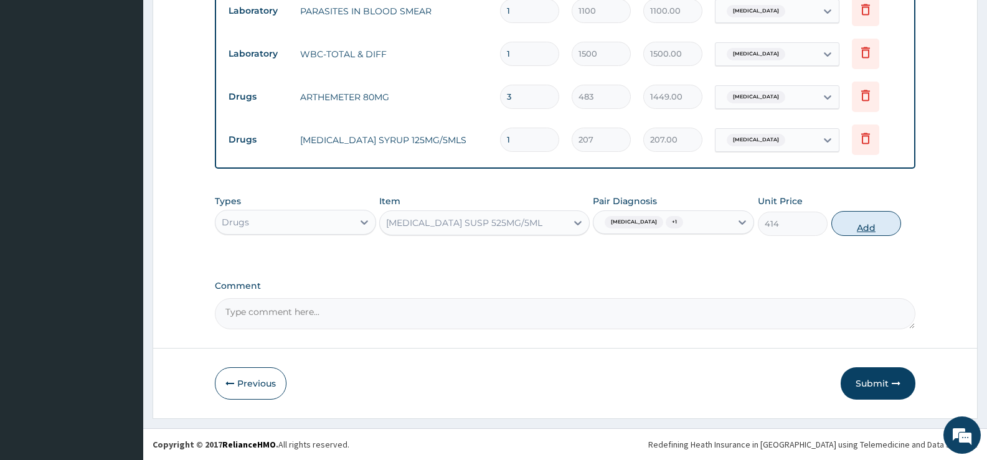
click at [856, 229] on button "Add" at bounding box center [866, 223] width 70 height 25
type input "0"
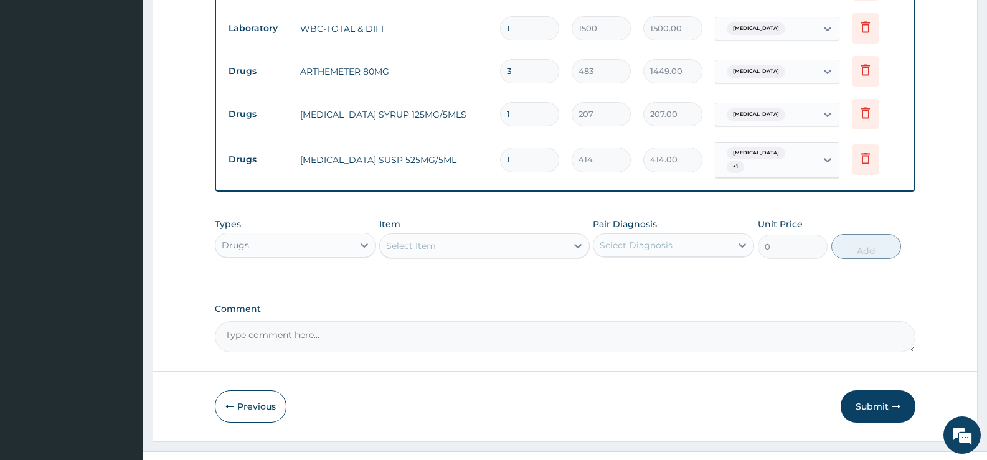
scroll to position [604, 0]
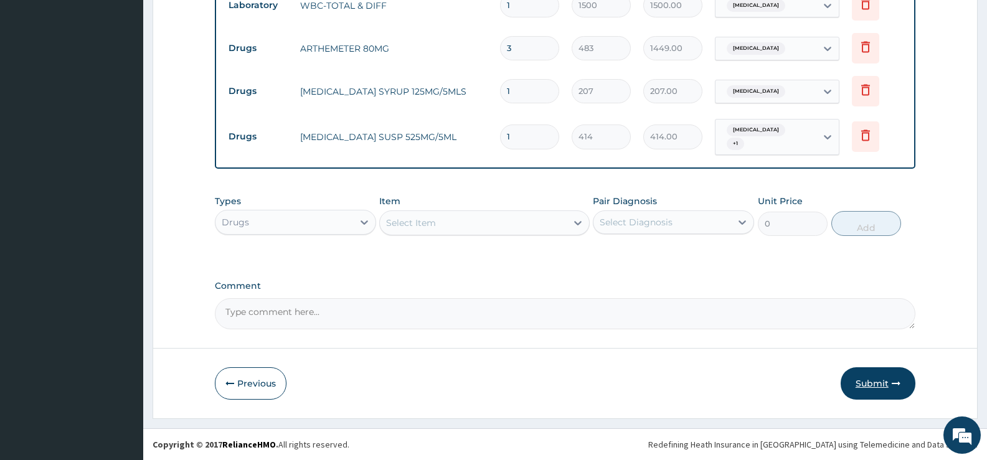
click at [874, 378] on button "Submit" at bounding box center [878, 383] width 75 height 32
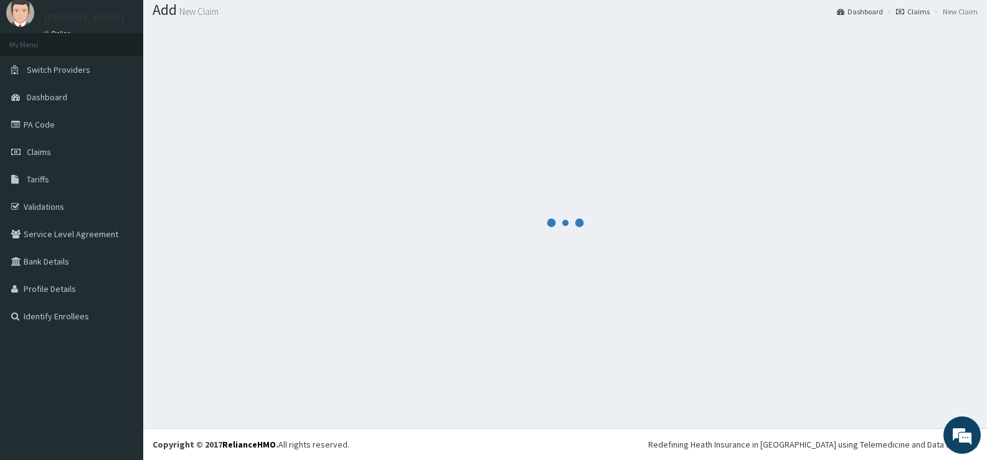
scroll to position [39, 0]
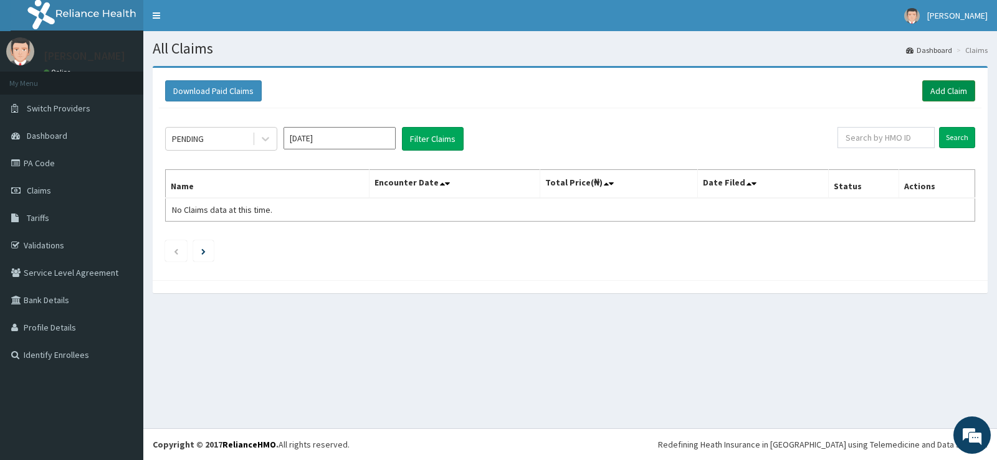
click at [950, 90] on link "Add Claim" at bounding box center [948, 90] width 53 height 21
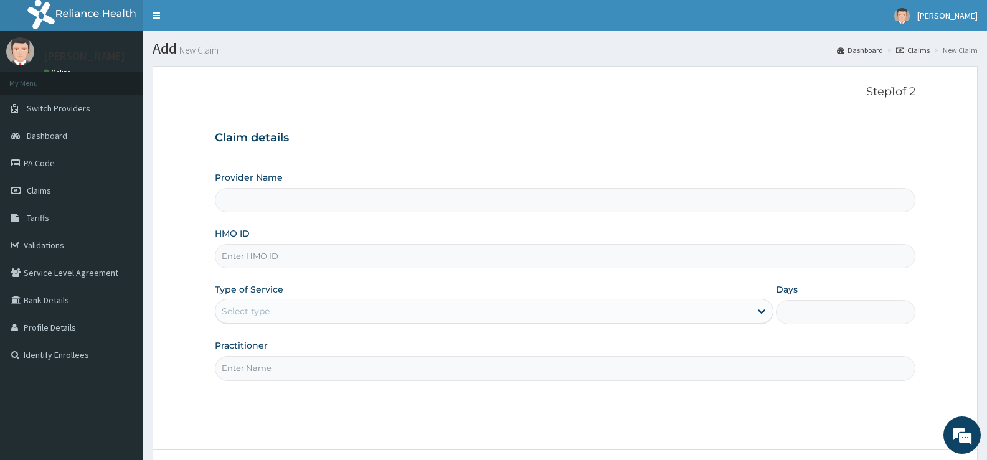
type input "[GEOGRAPHIC_DATA][PERSON_NAME]"
click at [325, 253] on input "HMO ID" at bounding box center [565, 256] width 701 height 24
type input "g"
type input "GSV/10114/D"
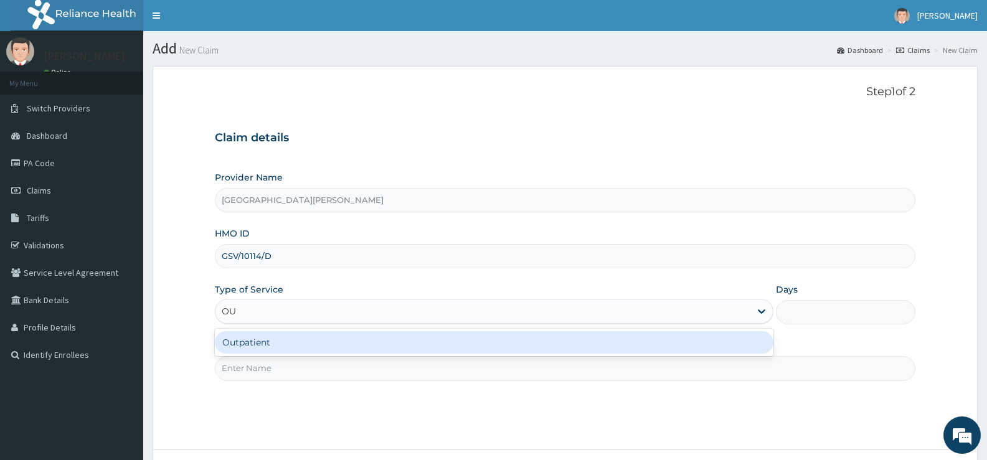
type input "OUT"
type input "1"
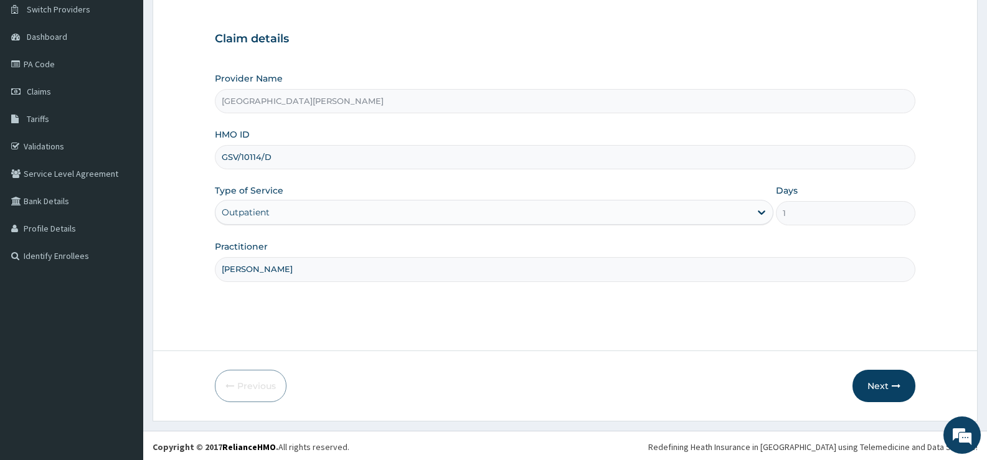
scroll to position [102, 0]
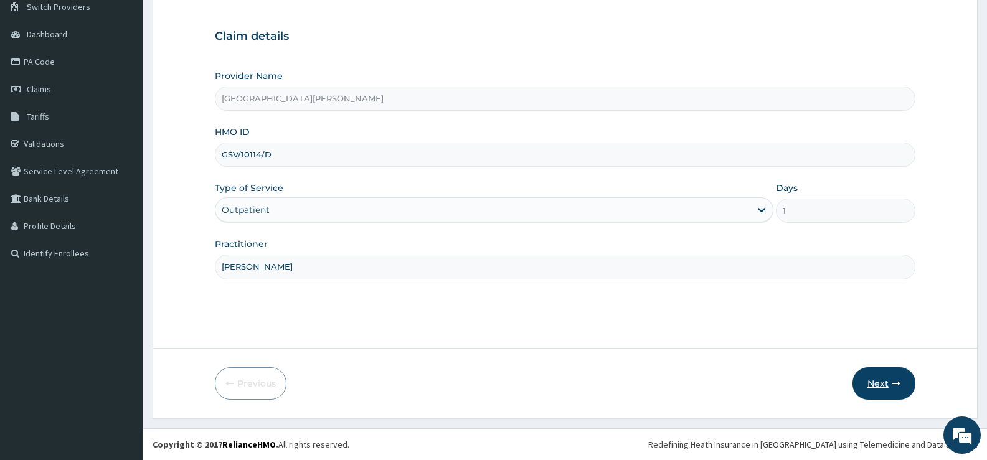
type input "[PERSON_NAME]"
click at [878, 384] on button "Next" at bounding box center [884, 383] width 63 height 32
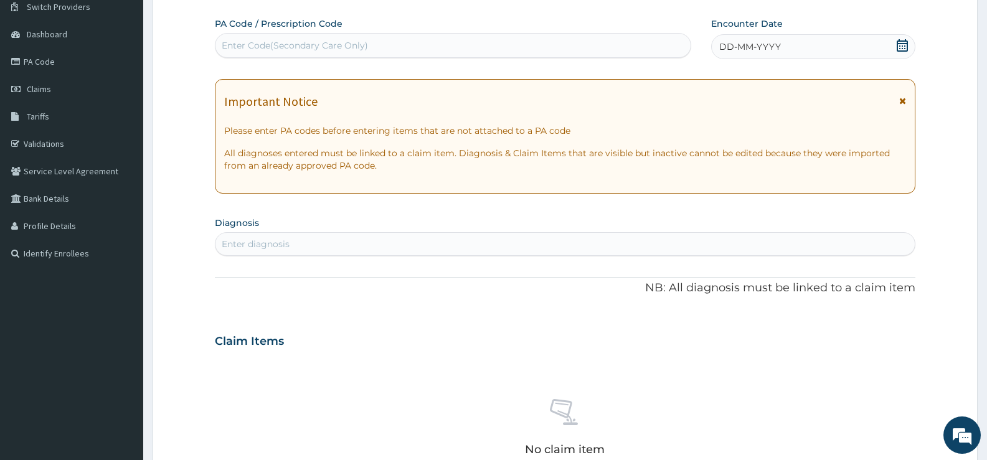
click at [902, 42] on icon at bounding box center [902, 45] width 12 height 12
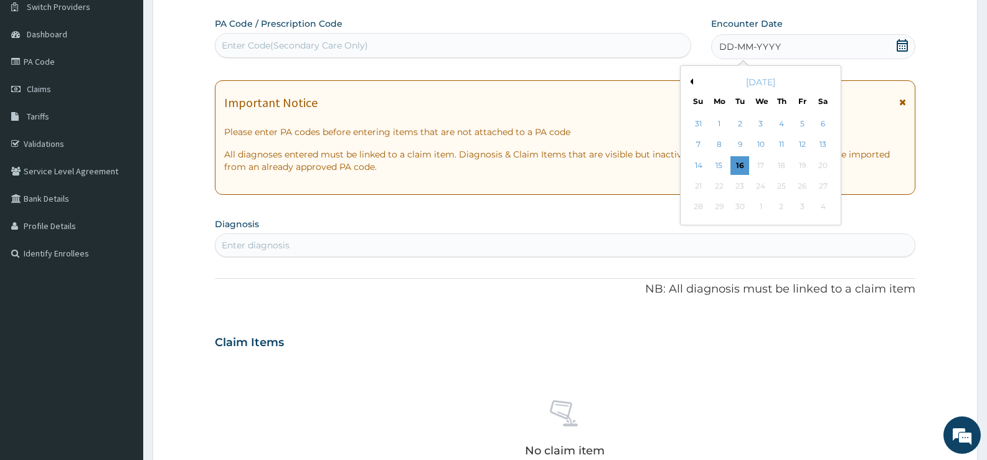
click at [691, 81] on button "Previous Month" at bounding box center [690, 81] width 6 height 6
click at [741, 163] on div "15" at bounding box center [740, 165] width 19 height 19
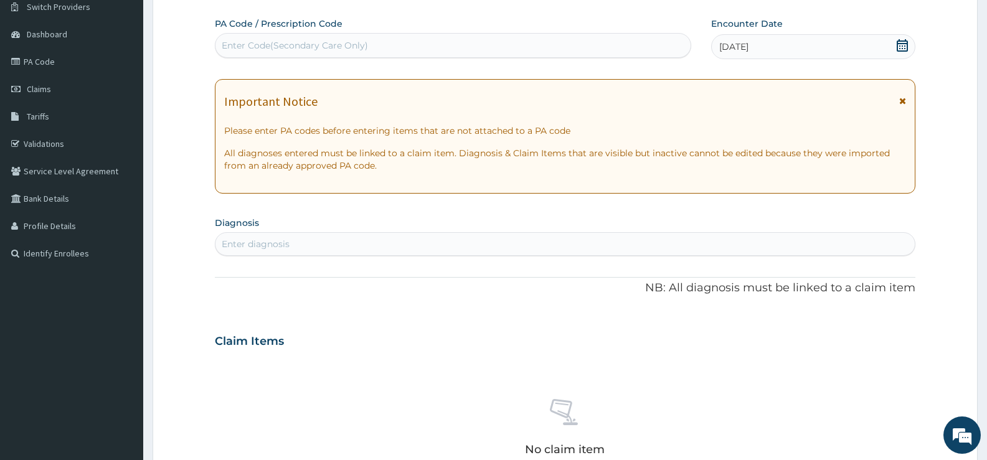
click at [506, 240] on div "Enter diagnosis" at bounding box center [564, 244] width 699 height 20
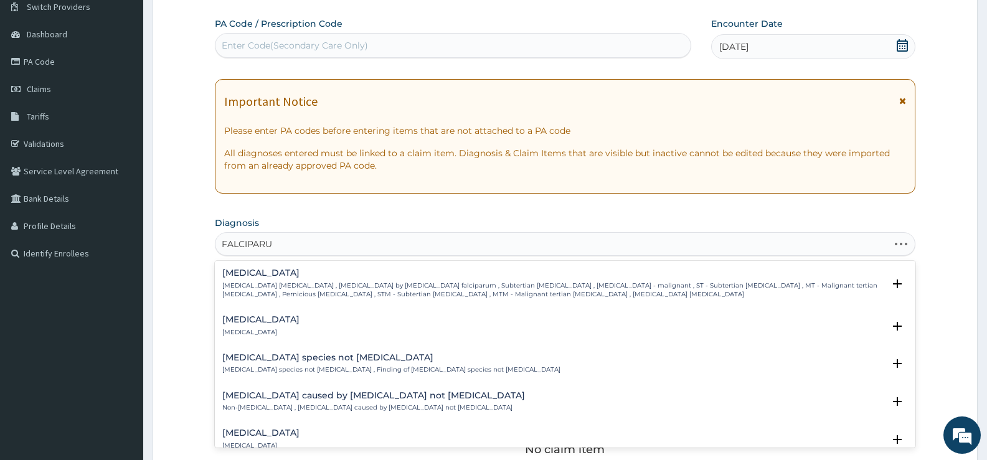
type input "FALCIPARUM"
click at [399, 284] on p "Falciparum malaria , Malignant tertian malaria , Malaria by Plasmodium falcipar…" at bounding box center [552, 291] width 661 height 18
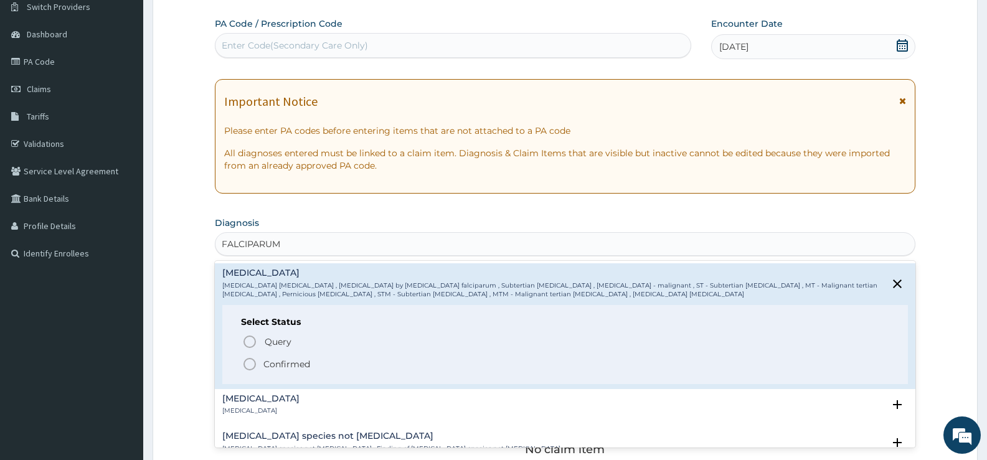
click at [303, 363] on p "Confirmed" at bounding box center [286, 364] width 47 height 12
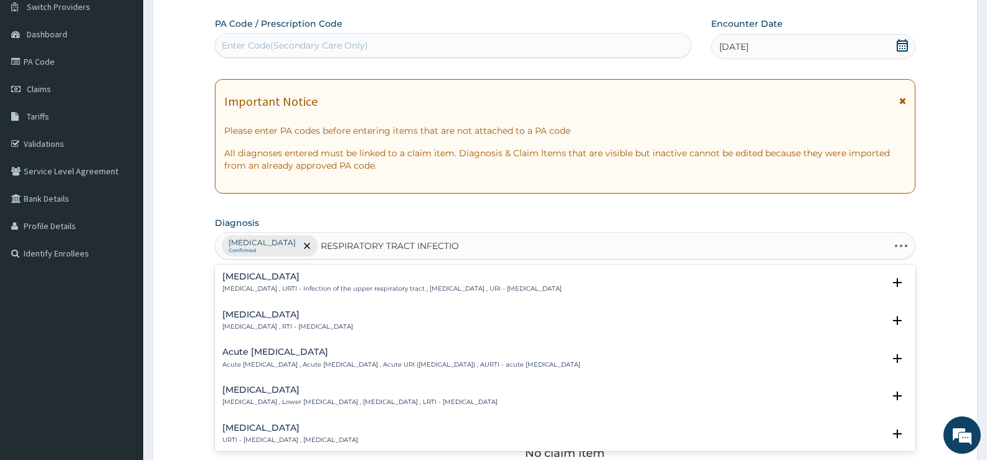
type input "RESPIRATORY TRACT INFECTION"
click at [310, 318] on h4 "Respiratory tract infection" at bounding box center [287, 314] width 131 height 9
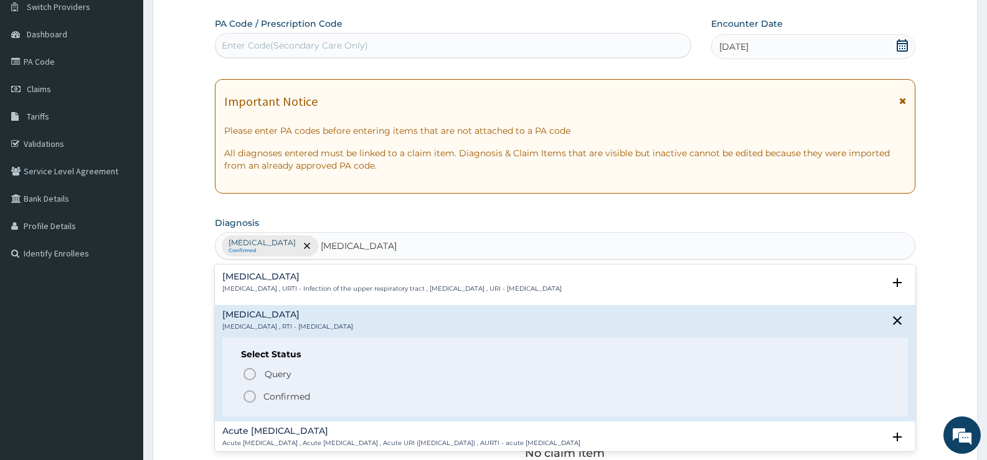
click at [285, 393] on p "Confirmed" at bounding box center [286, 397] width 47 height 12
click at [285, 393] on div "No claim item" at bounding box center [565, 433] width 701 height 143
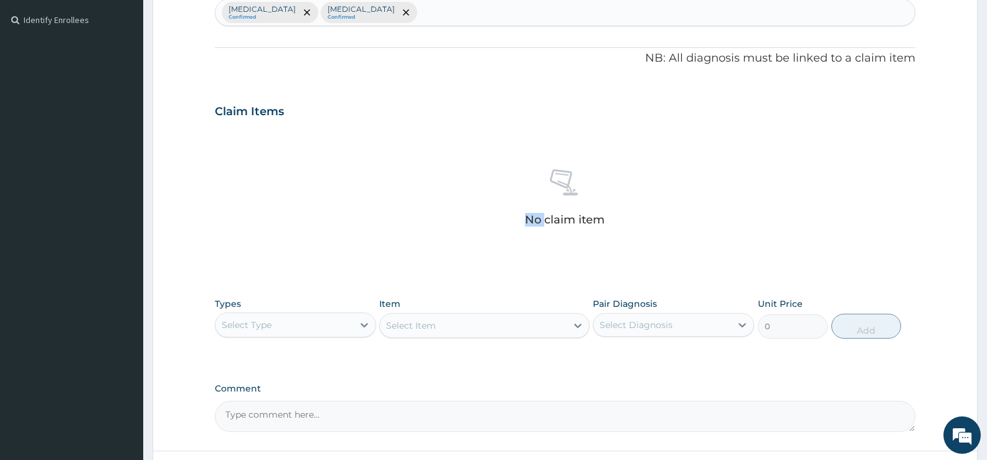
scroll to position [438, 0]
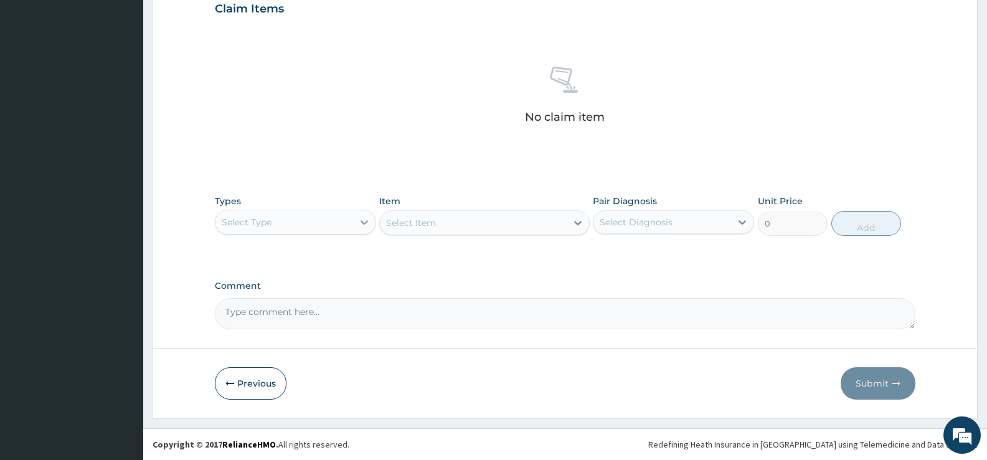
click at [363, 221] on icon at bounding box center [364, 222] width 12 height 12
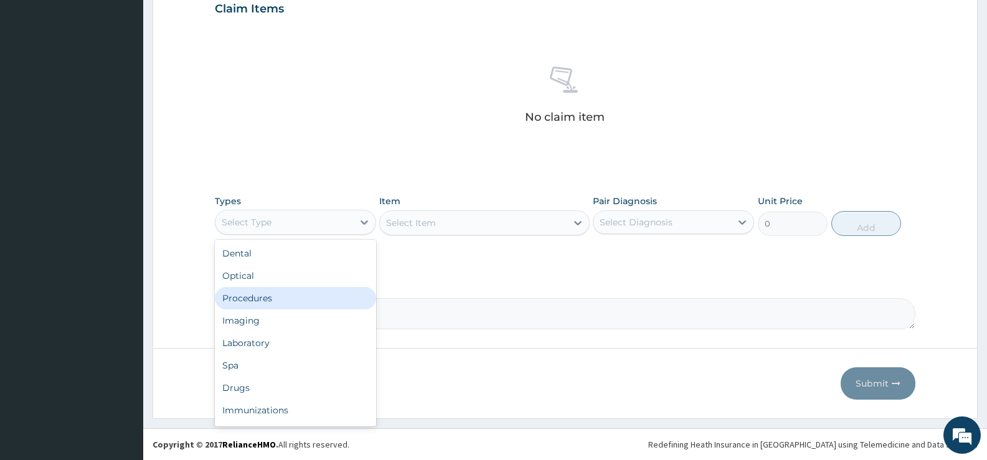
click at [257, 296] on div "Procedures" at bounding box center [295, 298] width 161 height 22
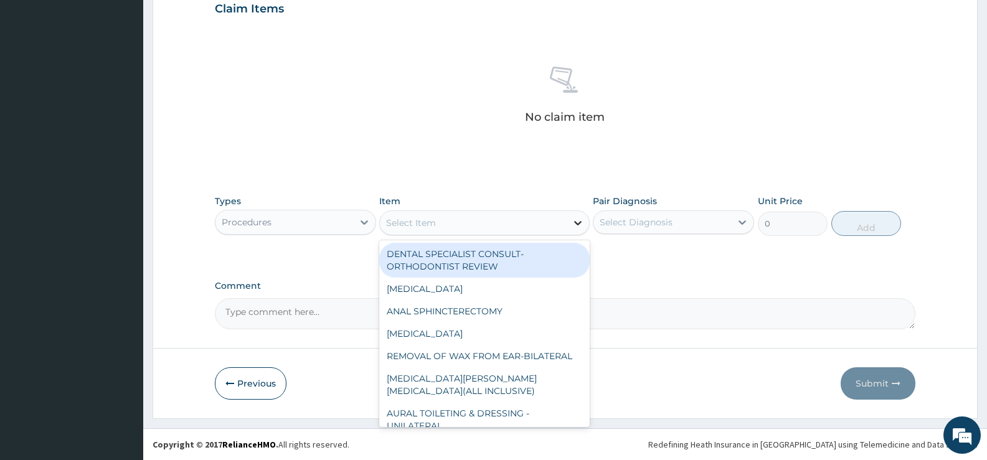
click at [578, 224] on icon at bounding box center [577, 223] width 7 height 4
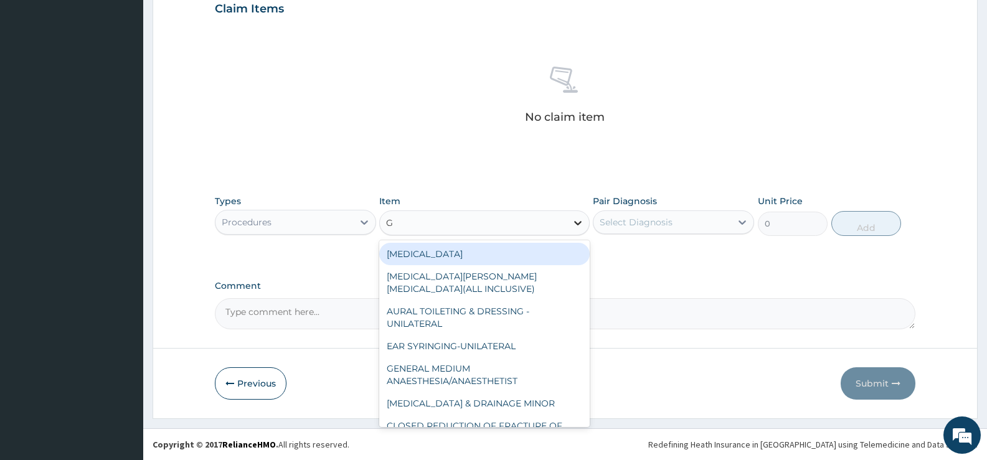
type input "GP"
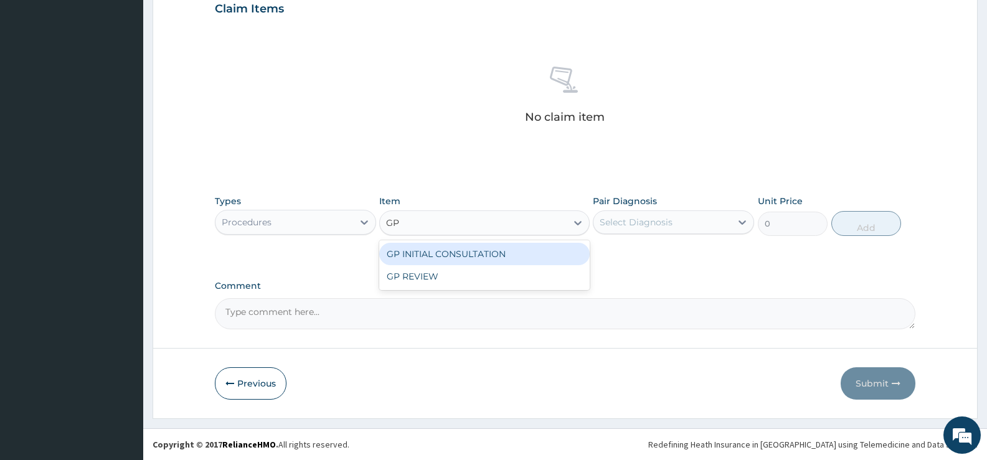
click at [549, 253] on div "GP INITIAL CONSULTATION" at bounding box center [484, 254] width 210 height 22
type input "2000"
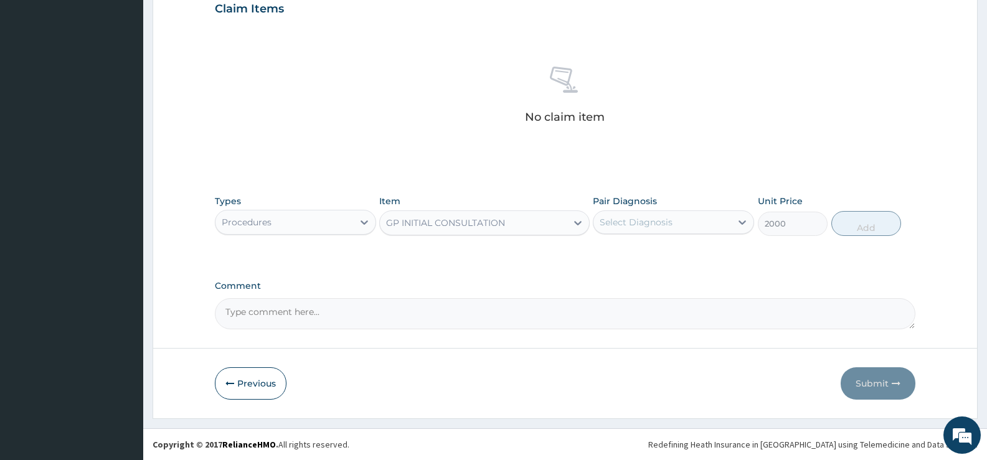
click at [665, 227] on div "Select Diagnosis" at bounding box center [636, 222] width 73 height 12
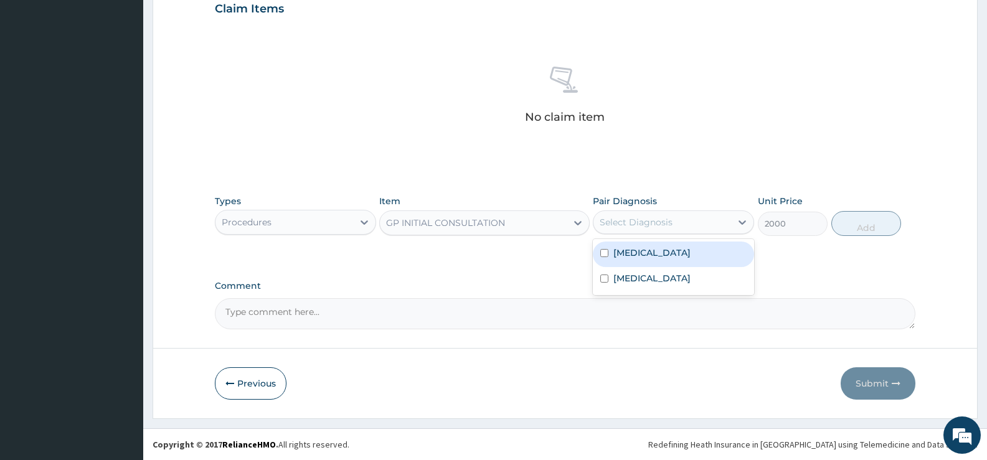
click at [650, 253] on label "Falciparum malaria" at bounding box center [651, 253] width 77 height 12
checkbox input "true"
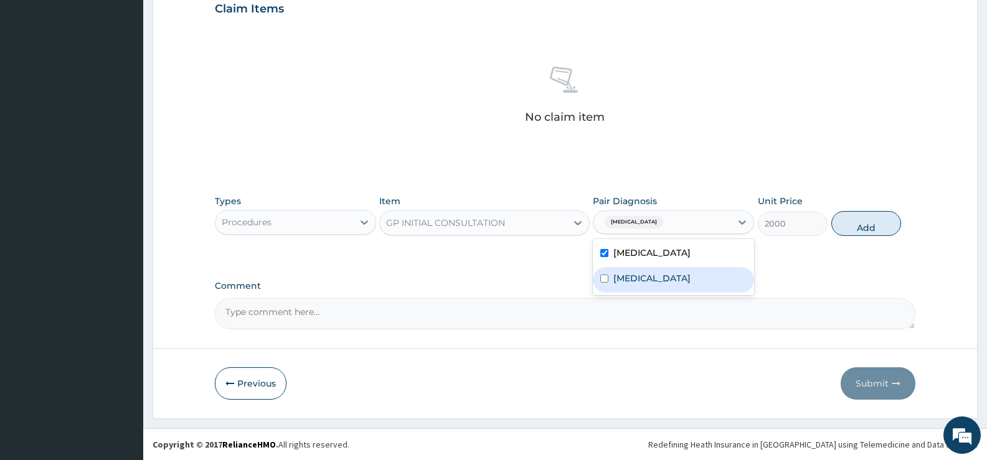
click at [656, 275] on label "Respiratory tract infection" at bounding box center [651, 278] width 77 height 12
click at [673, 280] on label "Respiratory tract infection" at bounding box center [651, 278] width 77 height 12
checkbox input "true"
click at [873, 222] on button "Add" at bounding box center [866, 223] width 70 height 25
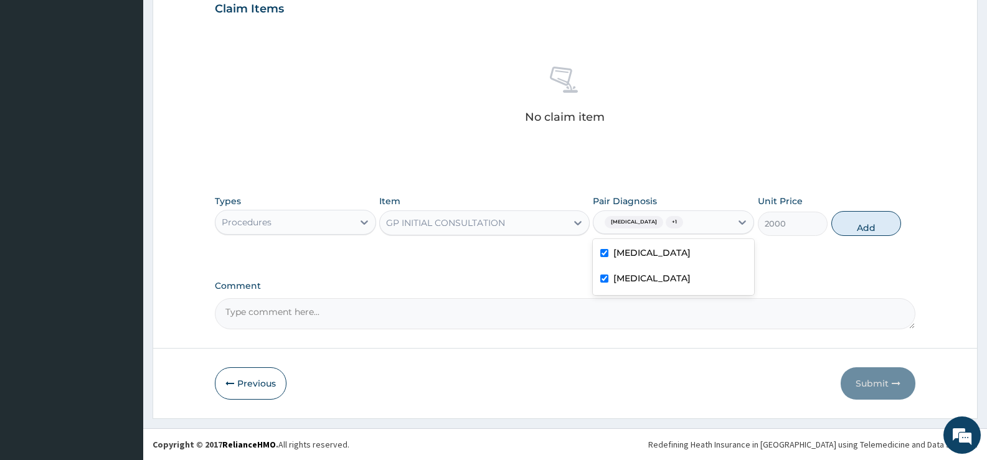
type input "0"
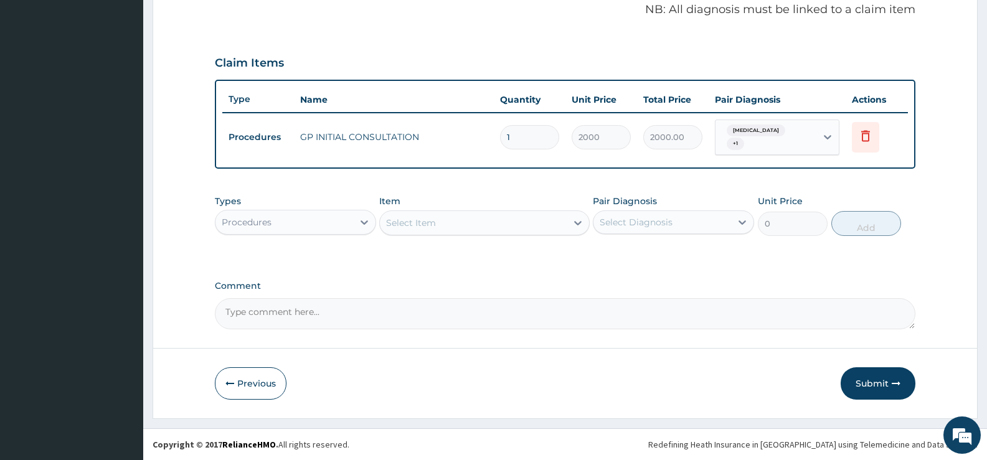
scroll to position [384, 0]
click at [350, 229] on div "Procedures" at bounding box center [284, 222] width 138 height 20
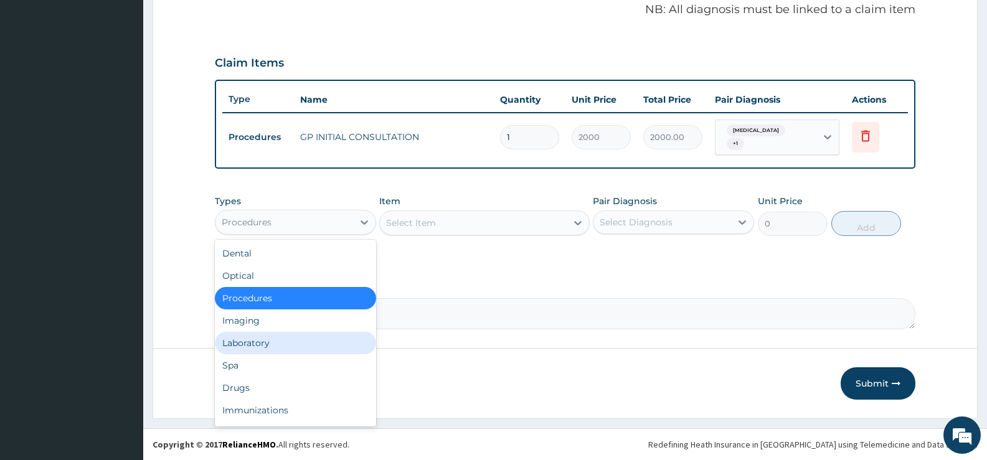
click at [258, 343] on div "Laboratory" at bounding box center [295, 343] width 161 height 22
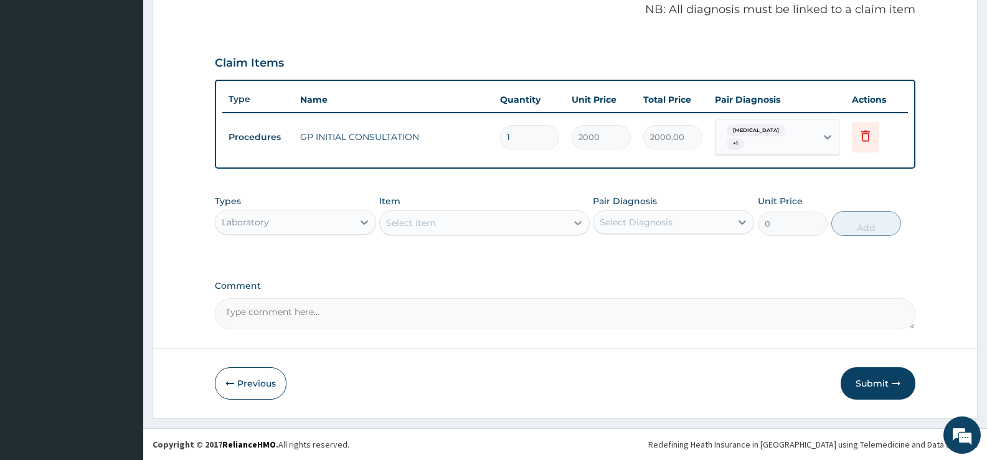
click at [574, 225] on icon at bounding box center [578, 223] width 12 height 12
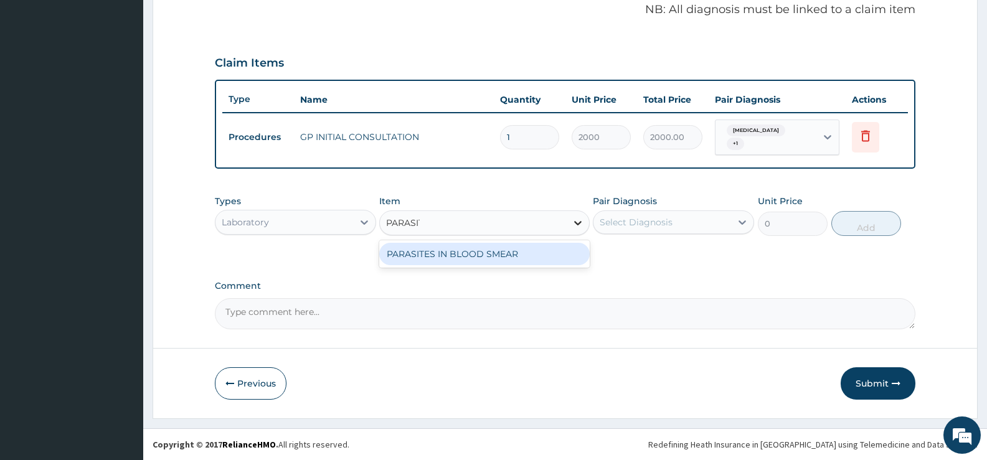
type input "PARASITE"
click at [514, 255] on div "PARASITES IN BLOOD SMEAR" at bounding box center [484, 254] width 210 height 22
type input "1100"
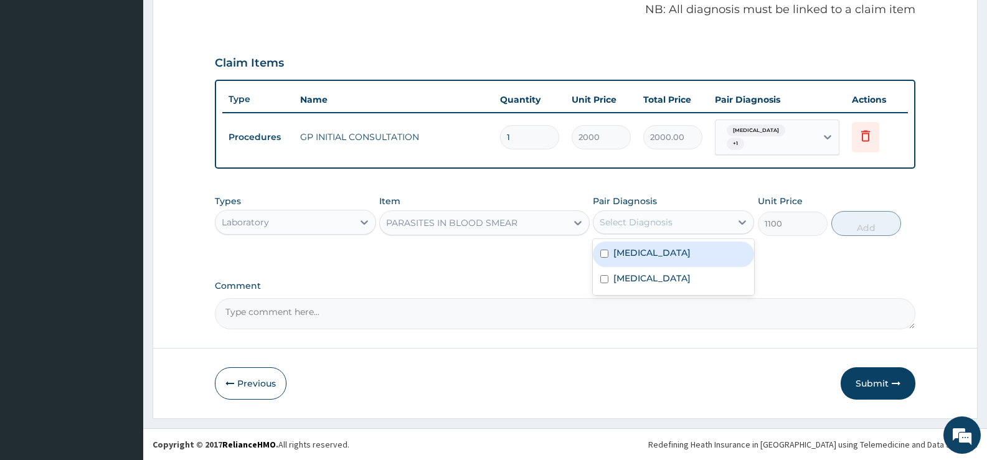
click at [671, 223] on div "Select Diagnosis" at bounding box center [636, 222] width 73 height 12
click at [675, 251] on label "Falciparum malaria" at bounding box center [651, 253] width 77 height 12
checkbox input "true"
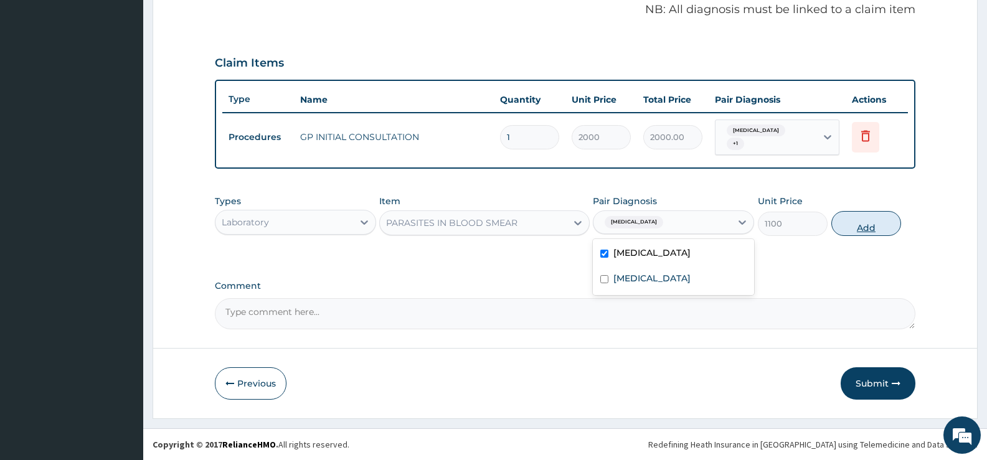
click at [874, 225] on button "Add" at bounding box center [866, 223] width 70 height 25
type input "0"
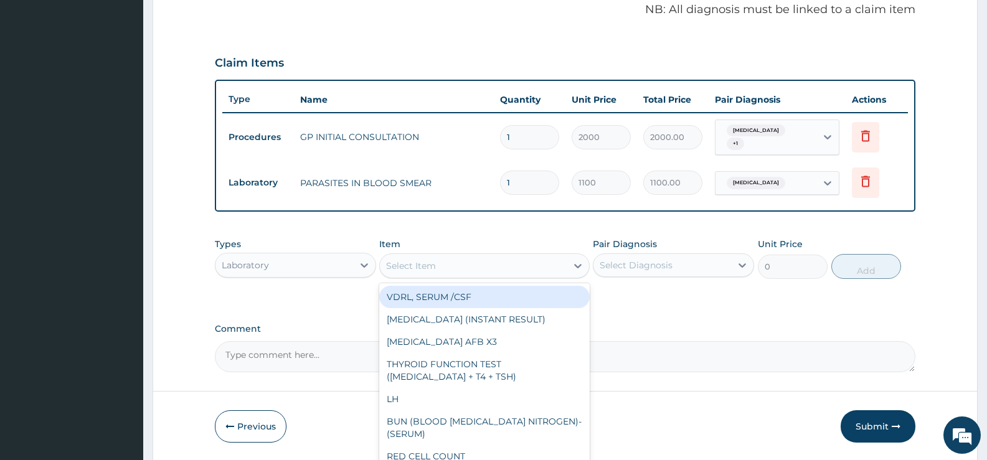
click at [564, 270] on div "Select Item" at bounding box center [473, 266] width 186 height 20
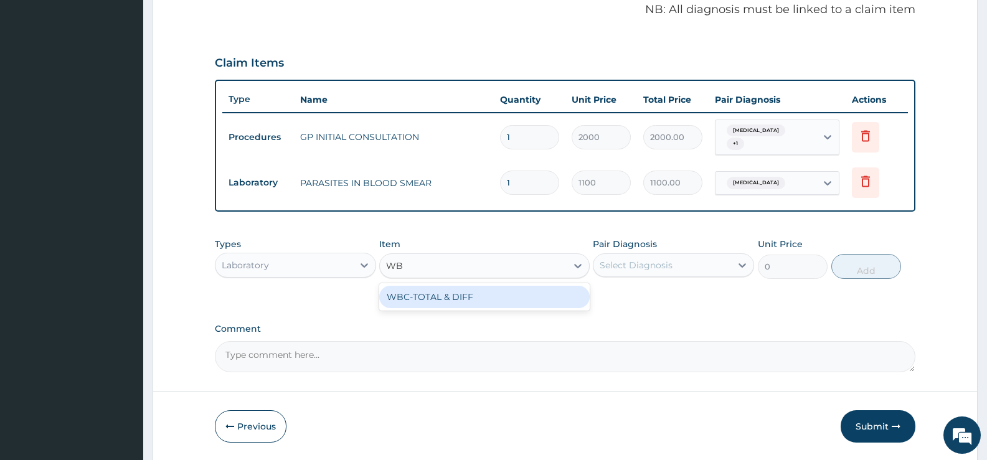
type input "WBC"
click at [567, 297] on div "WBC-TOTAL & DIFF" at bounding box center [484, 297] width 210 height 22
type input "1500"
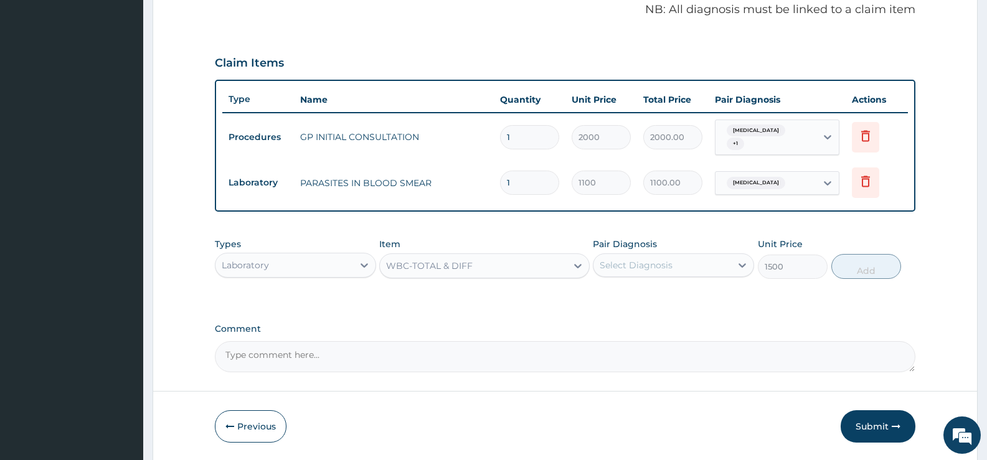
click at [655, 267] on div "Select Diagnosis" at bounding box center [636, 265] width 73 height 12
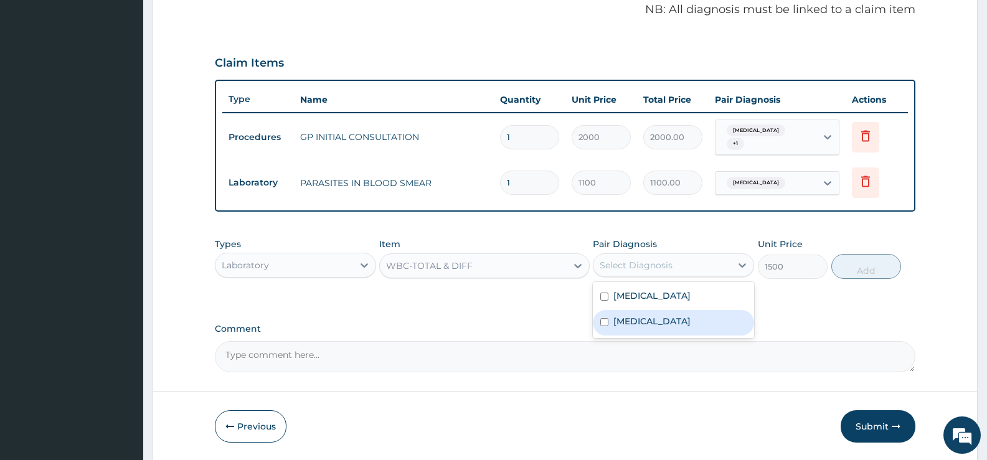
click at [649, 320] on label "Respiratory tract infection" at bounding box center [651, 321] width 77 height 12
checkbox input "true"
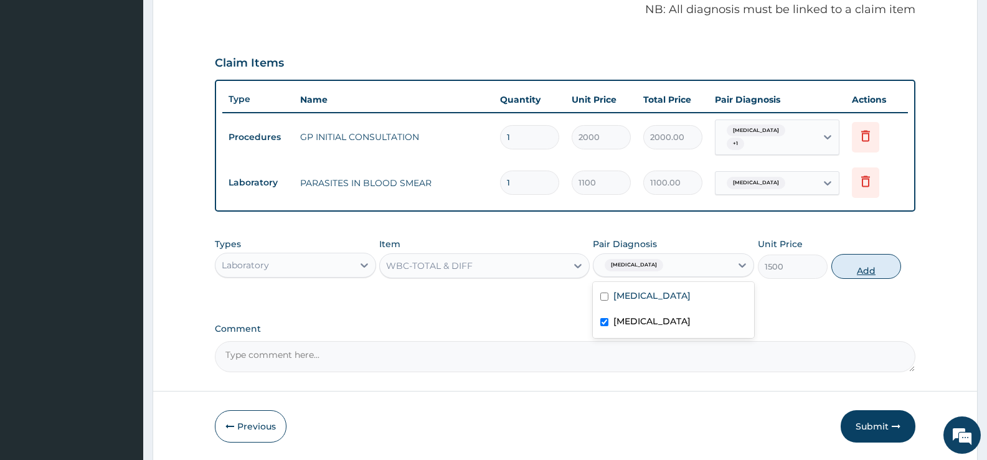
click at [863, 268] on button "Add" at bounding box center [866, 266] width 70 height 25
type input "0"
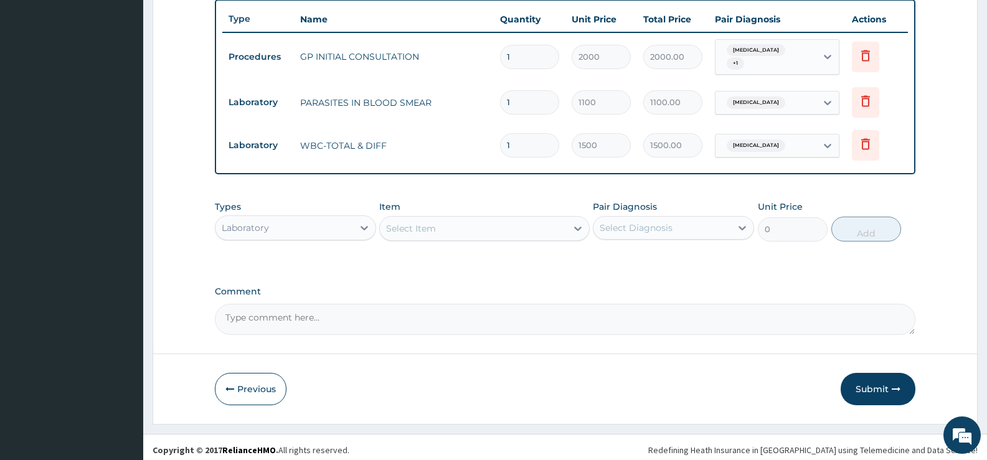
scroll to position [470, 0]
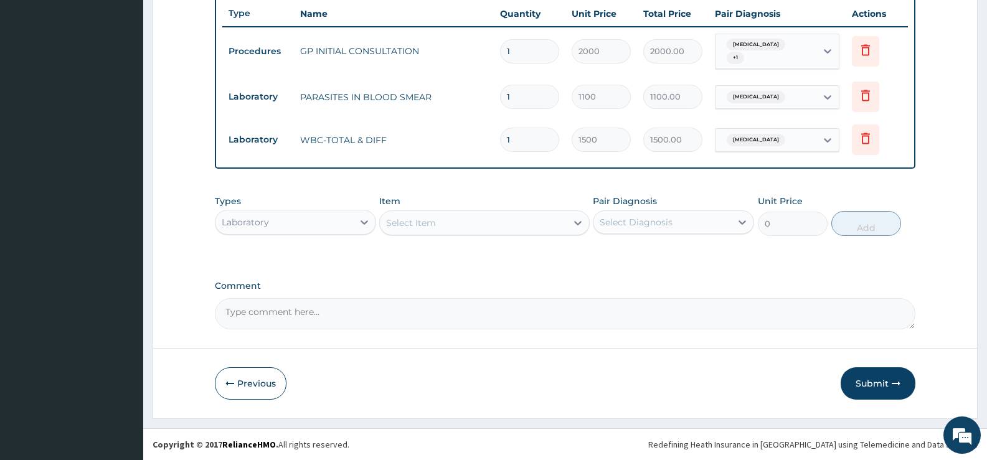
click at [311, 225] on div "Laboratory" at bounding box center [284, 222] width 138 height 20
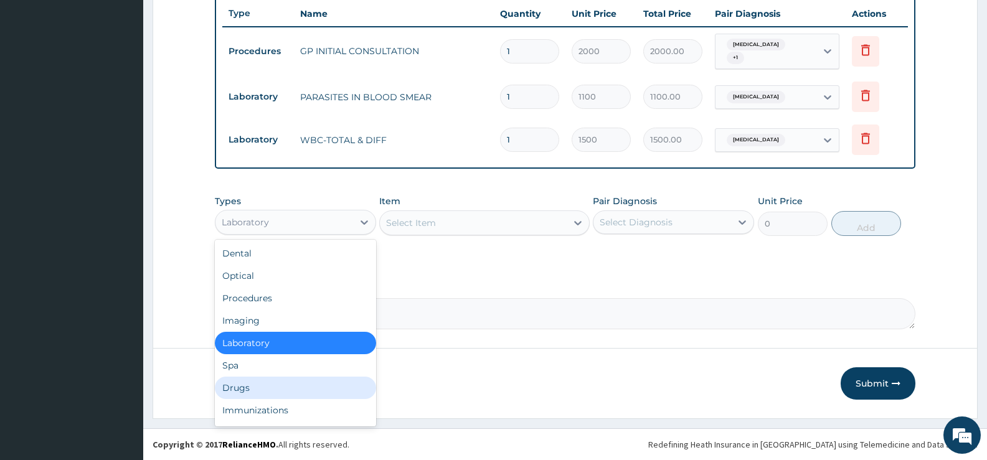
click at [237, 389] on div "Drugs" at bounding box center [295, 388] width 161 height 22
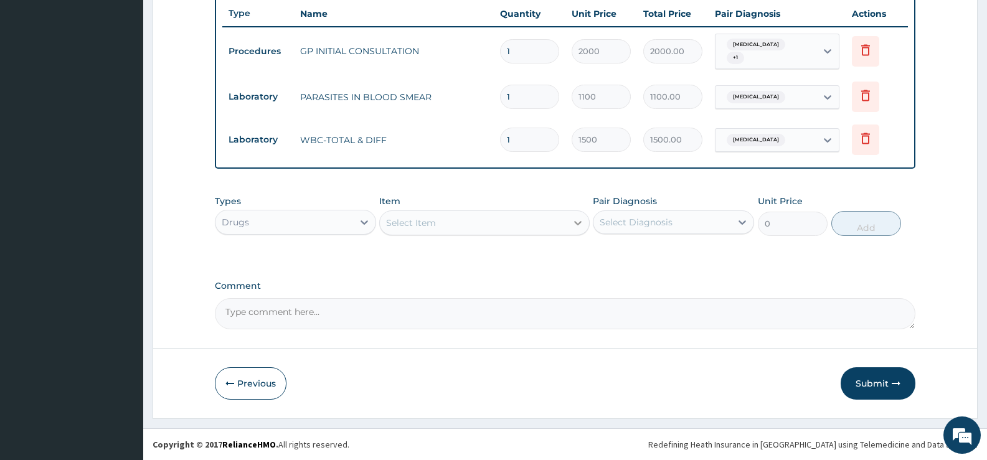
click at [575, 222] on icon at bounding box center [577, 223] width 7 height 4
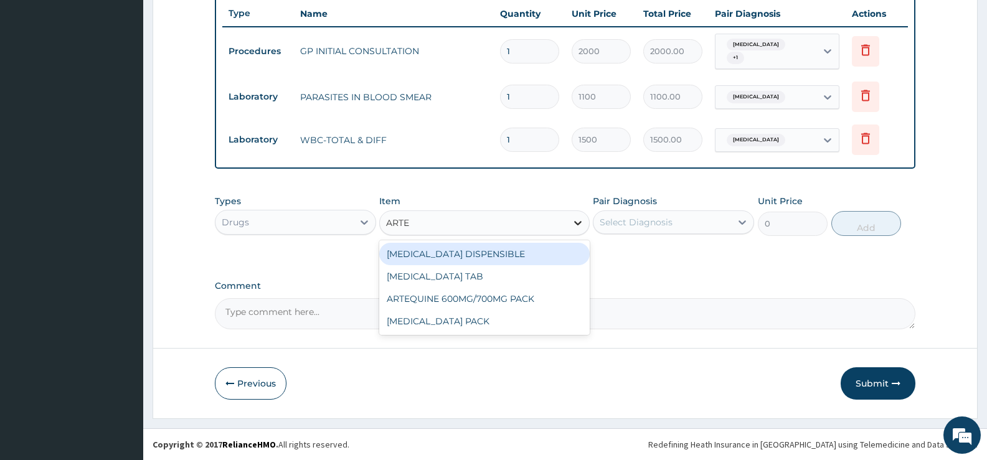
type input "ARTEM"
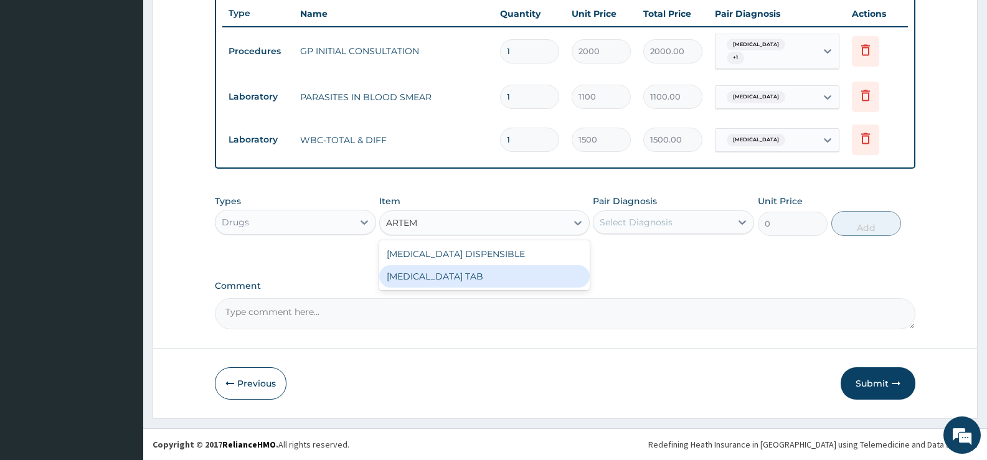
click at [482, 283] on div "[MEDICAL_DATA] TAB" at bounding box center [484, 276] width 210 height 22
type input "1035"
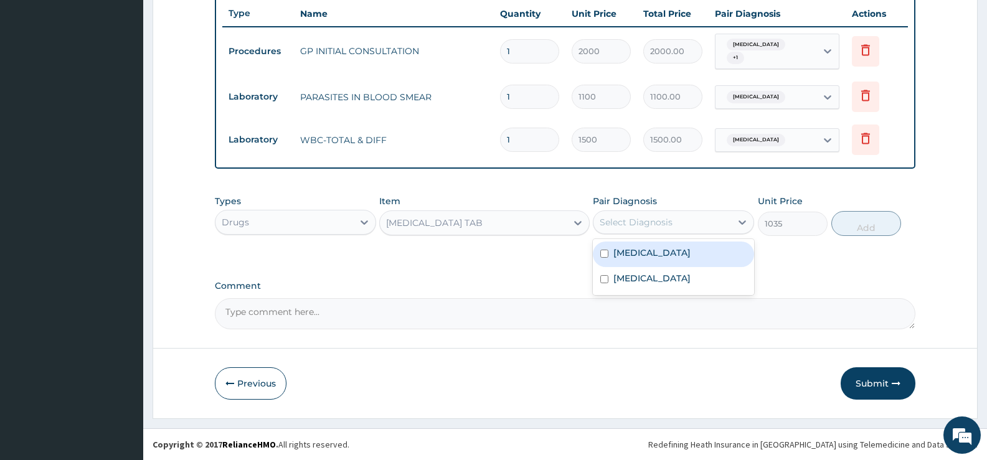
click at [683, 220] on div "Select Diagnosis" at bounding box center [663, 222] width 138 height 20
click at [651, 257] on label "Falciparum malaria" at bounding box center [651, 253] width 77 height 12
click at [625, 253] on label "Falciparum malaria" at bounding box center [651, 253] width 77 height 12
drag, startPoint x: 625, startPoint y: 253, endPoint x: 637, endPoint y: 256, distance: 12.1
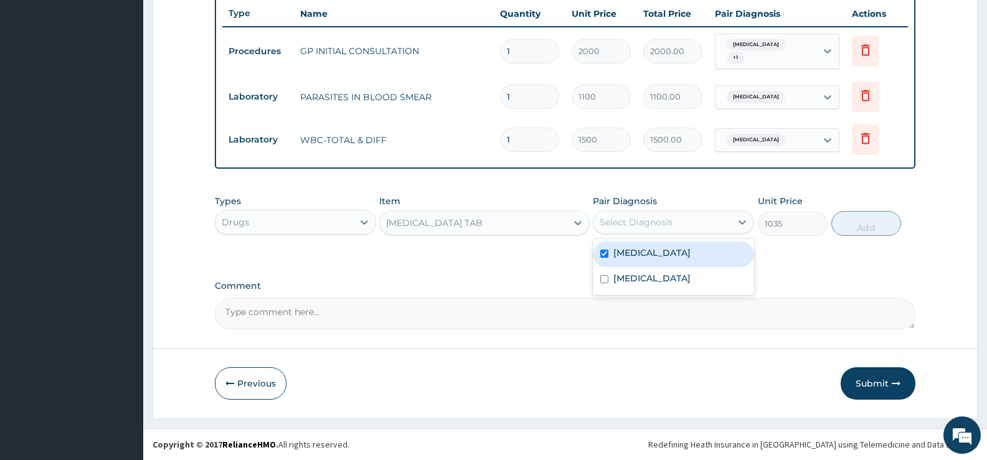
click at [625, 253] on label "Falciparum malaria" at bounding box center [651, 253] width 77 height 12
click at [658, 251] on label "Falciparum malaria" at bounding box center [651, 253] width 77 height 12
checkbox input "true"
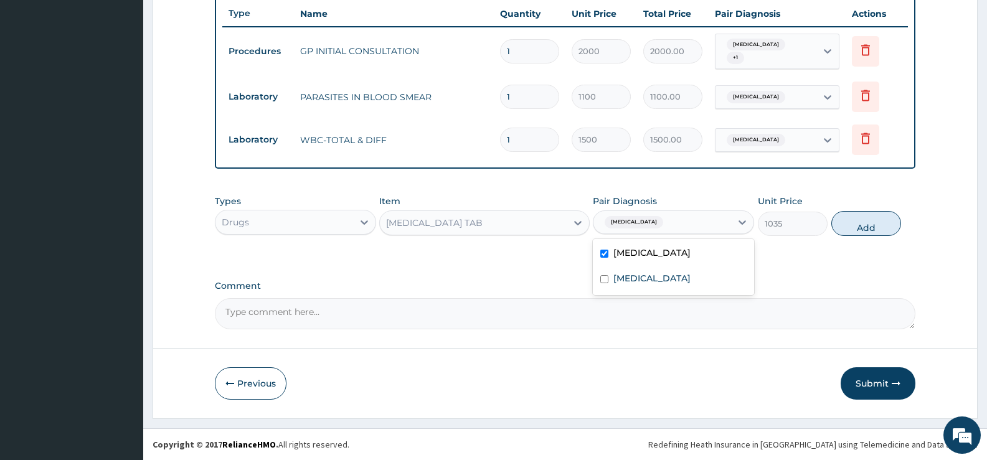
click at [870, 223] on button "Add" at bounding box center [866, 223] width 70 height 25
type input "0"
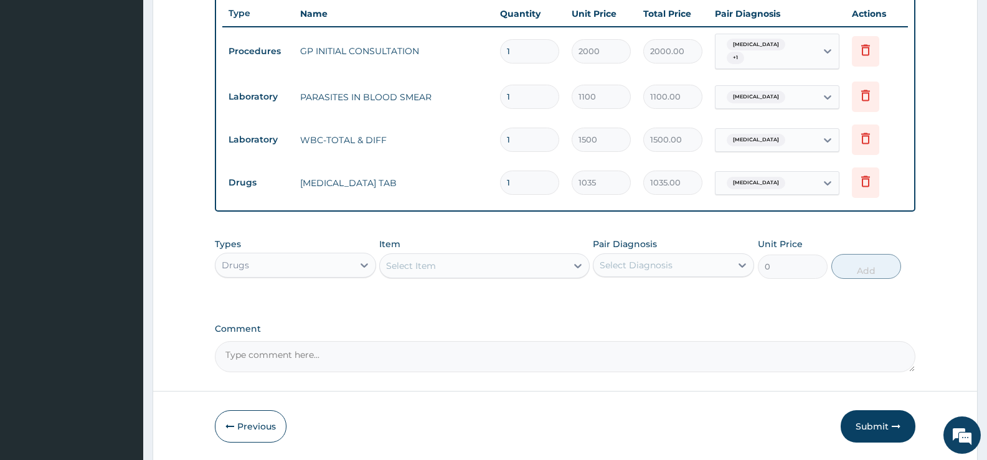
click at [551, 266] on div "Select Item" at bounding box center [473, 266] width 186 height 20
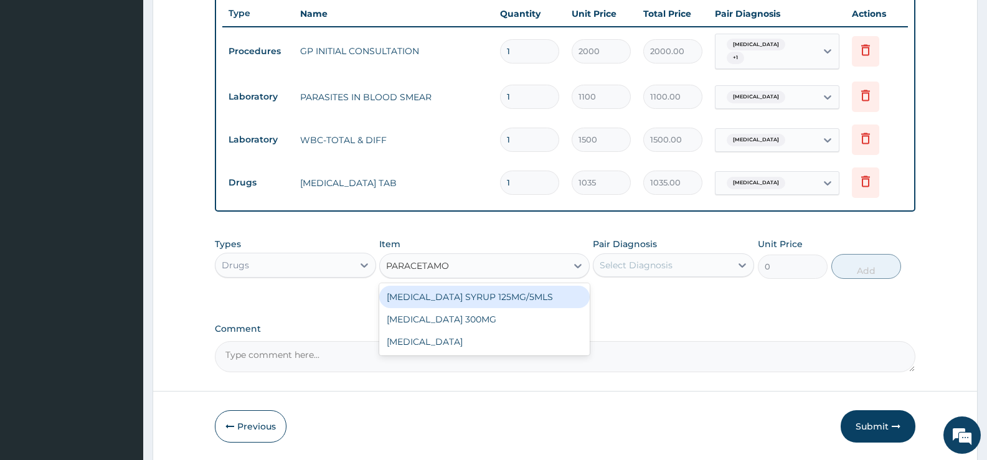
type input "[MEDICAL_DATA]"
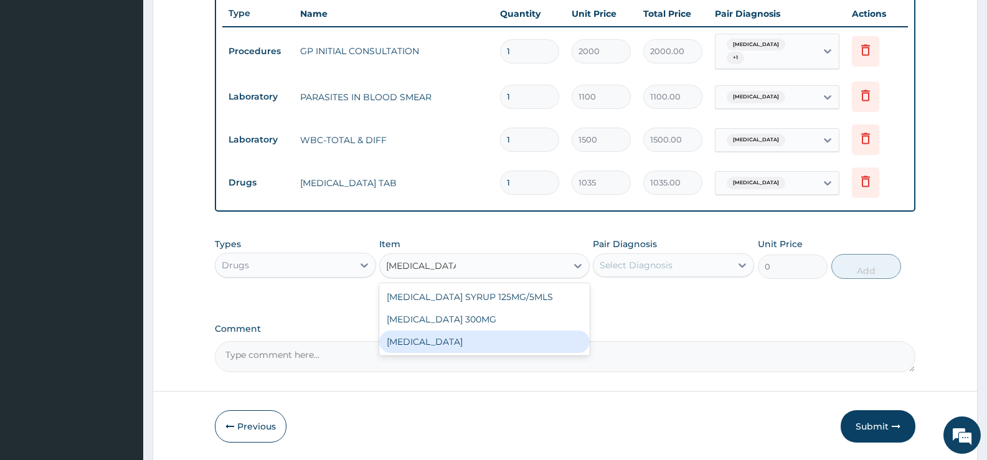
click at [455, 338] on div "[MEDICAL_DATA]" at bounding box center [484, 342] width 210 height 22
type input "15.18"
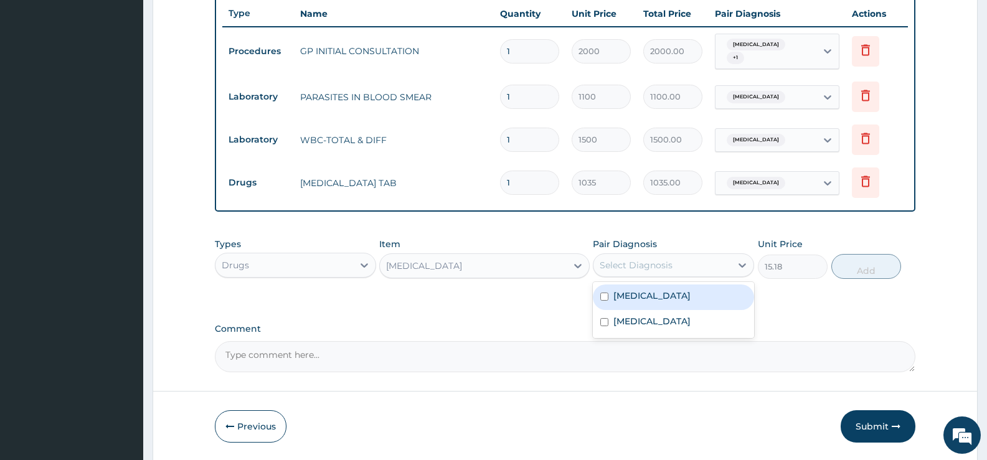
click at [724, 266] on div "Select Diagnosis" at bounding box center [663, 265] width 138 height 20
click at [714, 264] on div "Select Diagnosis" at bounding box center [663, 265] width 138 height 20
click at [683, 293] on label "Falciparum malaria" at bounding box center [651, 296] width 77 height 12
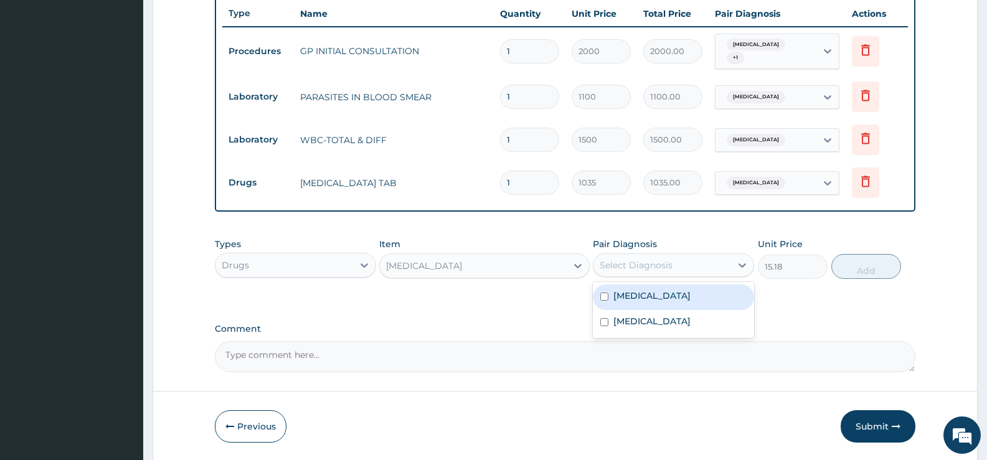
click at [706, 295] on div "Falciparum malaria" at bounding box center [673, 298] width 161 height 26
checkbox input "true"
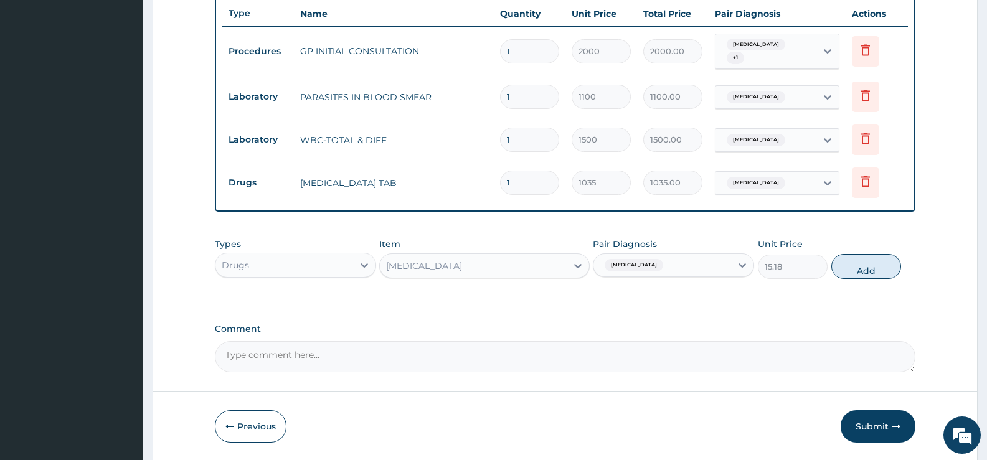
click at [863, 269] on button "Add" at bounding box center [866, 266] width 70 height 25
type input "0"
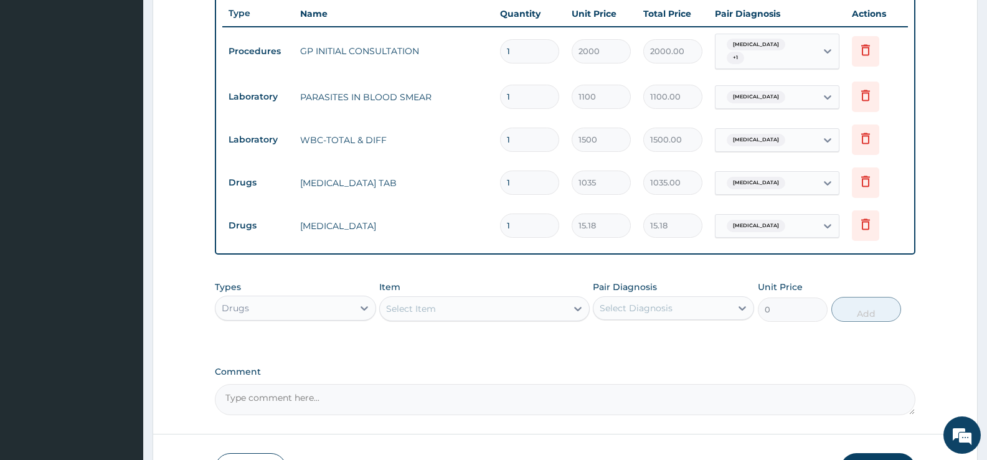
type input "18"
type input "273.24"
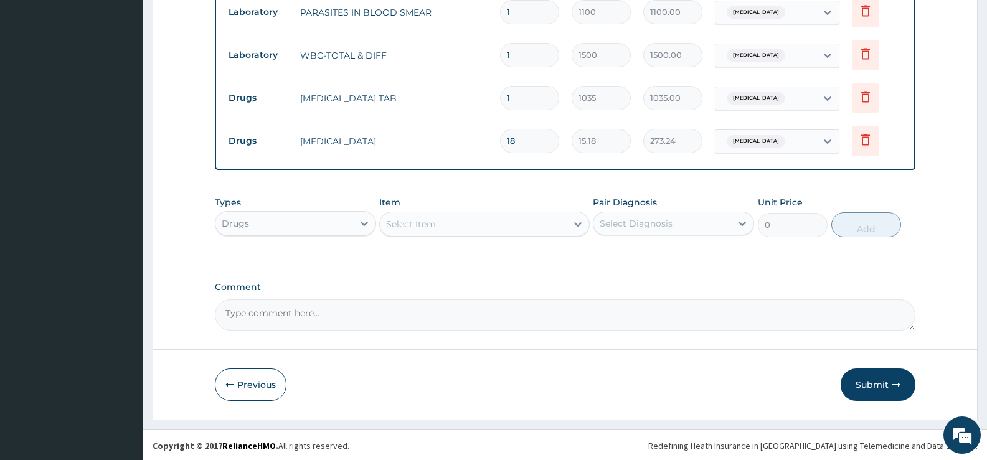
scroll to position [556, 0]
type input "18"
click at [859, 387] on button "Submit" at bounding box center [878, 383] width 75 height 32
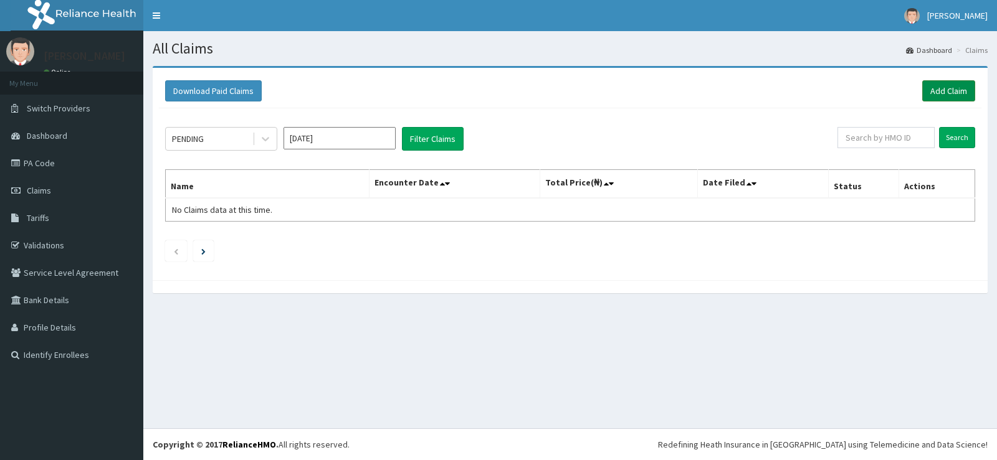
click at [940, 87] on link "Add Claim" at bounding box center [948, 90] width 53 height 21
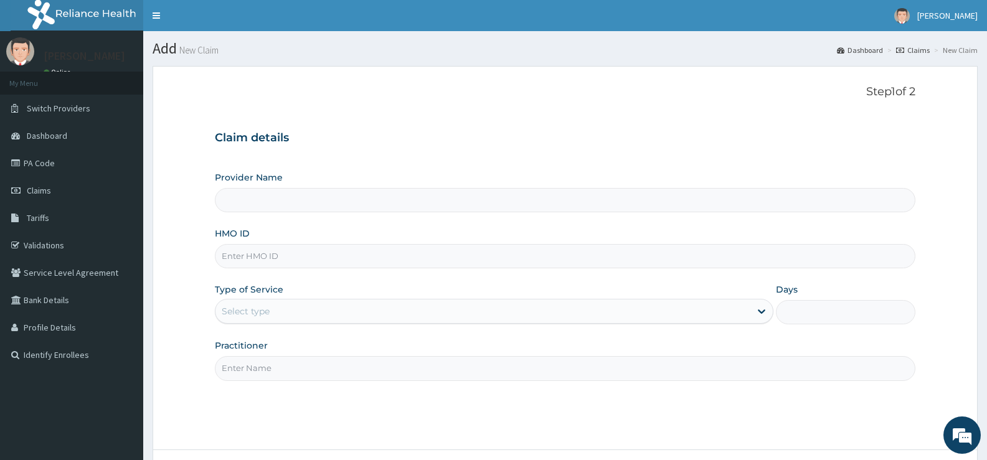
type input "[GEOGRAPHIC_DATA][PERSON_NAME]"
drag, startPoint x: 274, startPoint y: 255, endPoint x: 353, endPoint y: 261, distance: 79.3
click at [274, 255] on input "HMO ID" at bounding box center [565, 256] width 701 height 24
type input "GBZ/10147/A"
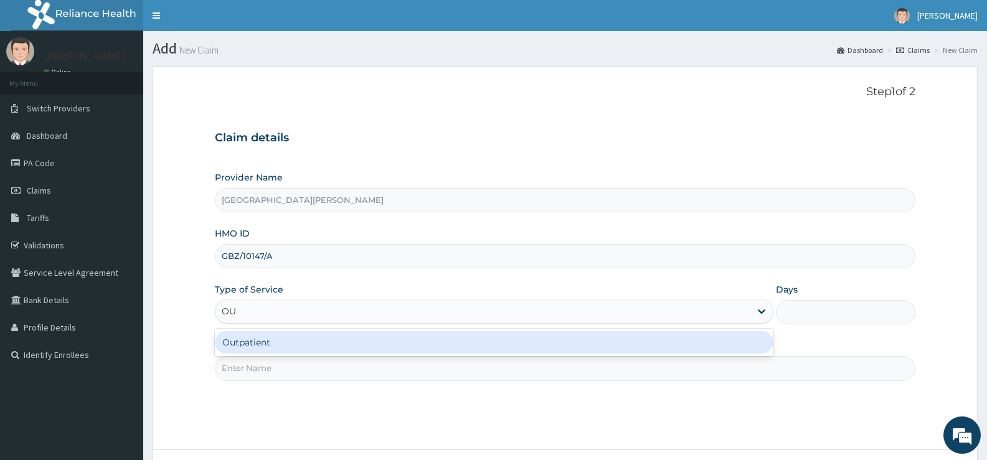
type input "OUT"
type input "1"
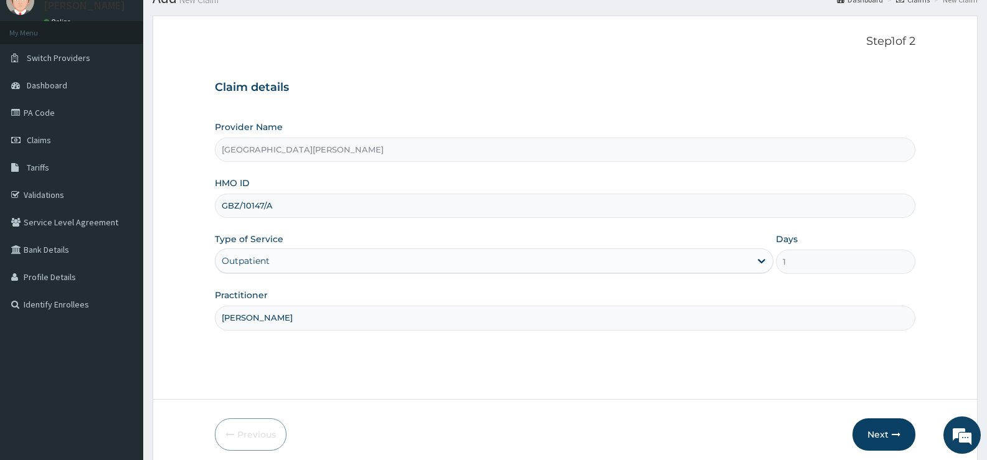
scroll to position [102, 0]
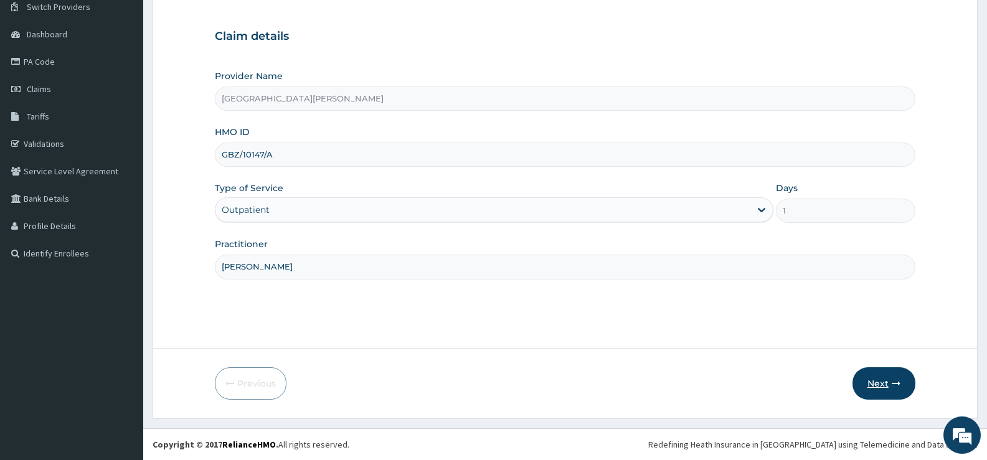
type input "[PERSON_NAME]"
click at [879, 379] on button "Next" at bounding box center [884, 383] width 63 height 32
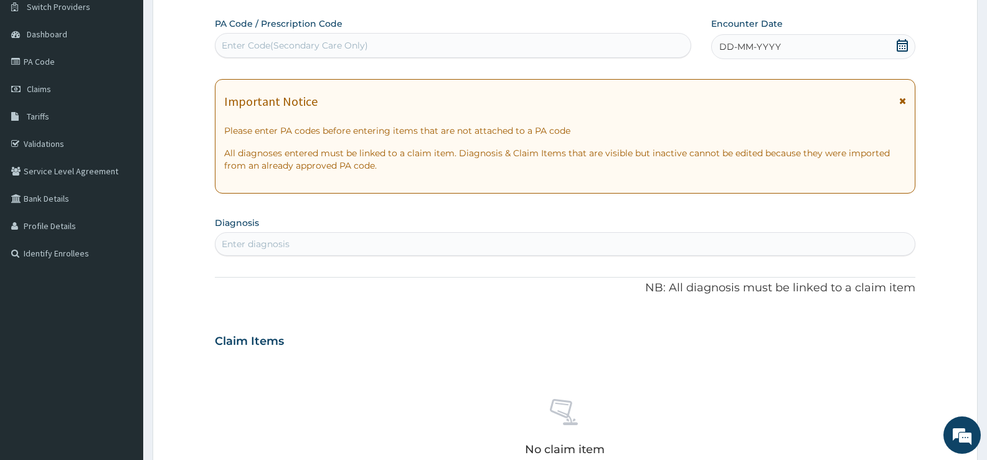
click at [902, 46] on icon at bounding box center [902, 45] width 11 height 12
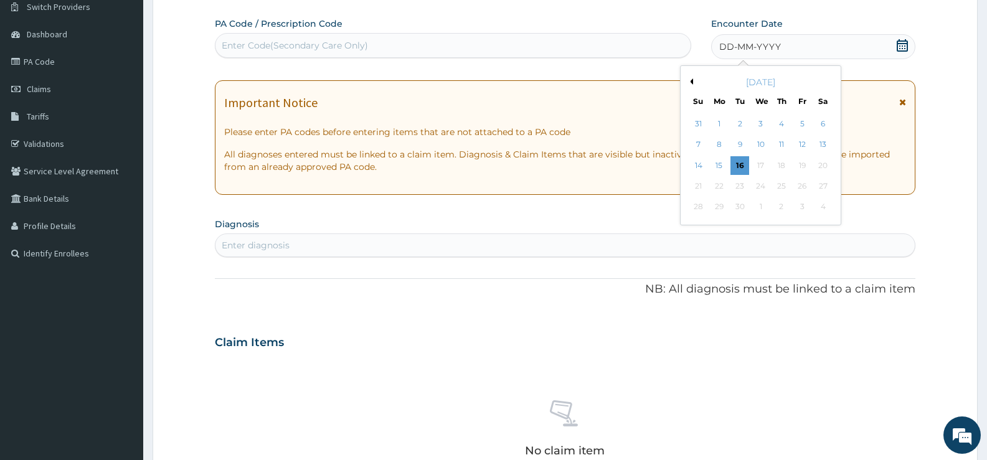
click at [692, 81] on button "Previous Month" at bounding box center [690, 81] width 6 height 6
click at [739, 163] on div "15" at bounding box center [740, 165] width 19 height 19
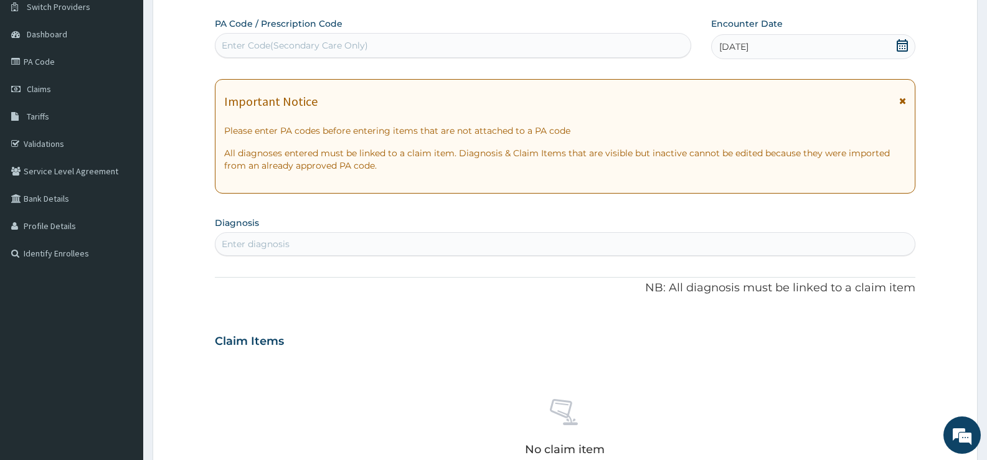
click at [455, 241] on div "Enter diagnosis" at bounding box center [564, 244] width 699 height 20
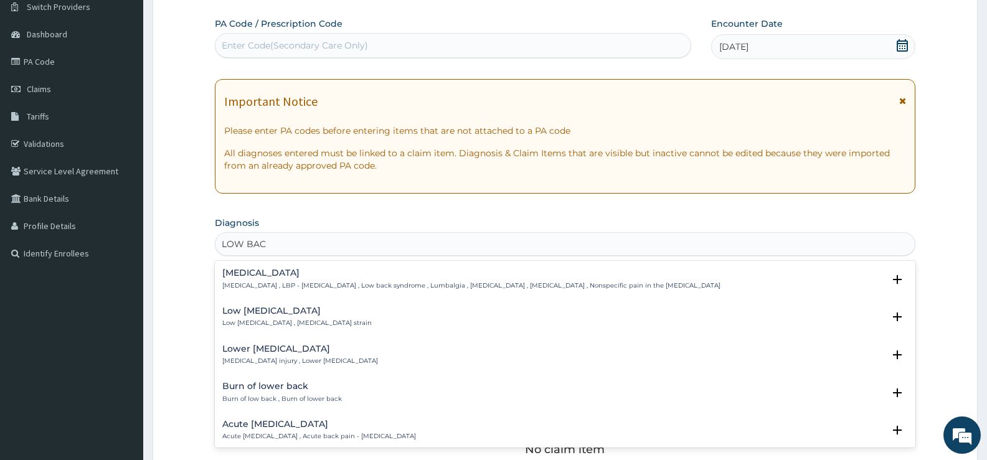
type input "LOW BACK"
click at [275, 275] on h4 "[MEDICAL_DATA]" at bounding box center [471, 272] width 498 height 9
click at [260, 275] on h4 "[MEDICAL_DATA]" at bounding box center [471, 272] width 498 height 9
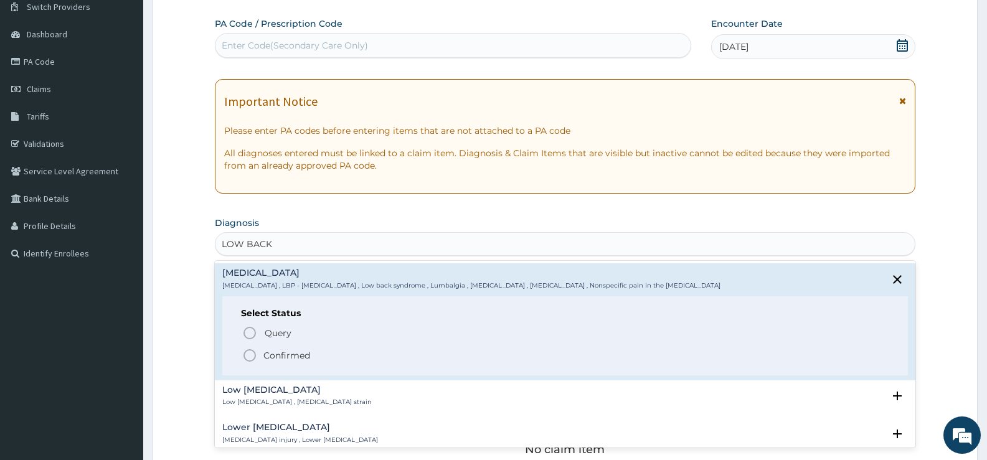
click at [295, 352] on p "Confirmed" at bounding box center [286, 355] width 47 height 12
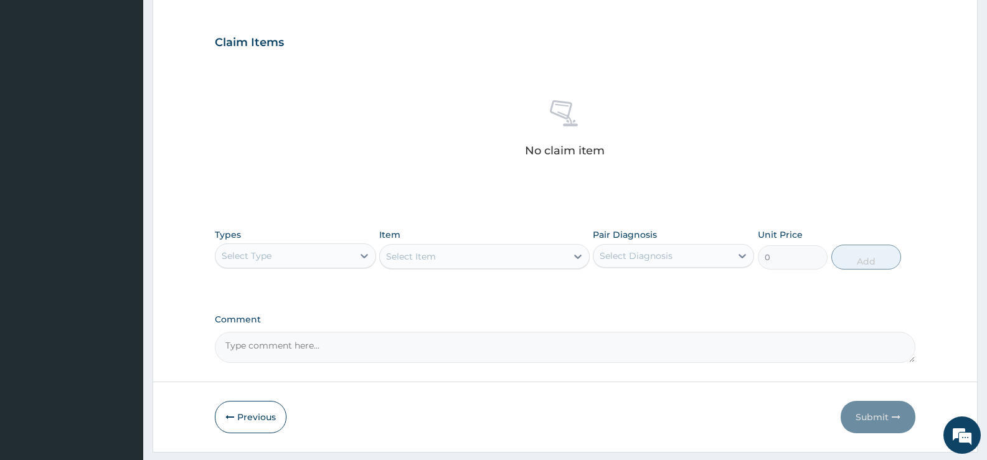
scroll to position [438, 0]
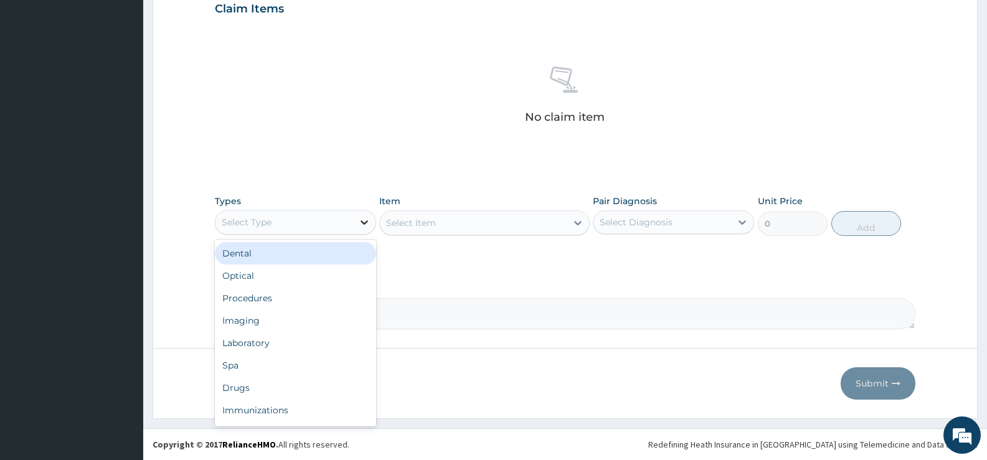
click at [360, 222] on icon at bounding box center [364, 222] width 12 height 12
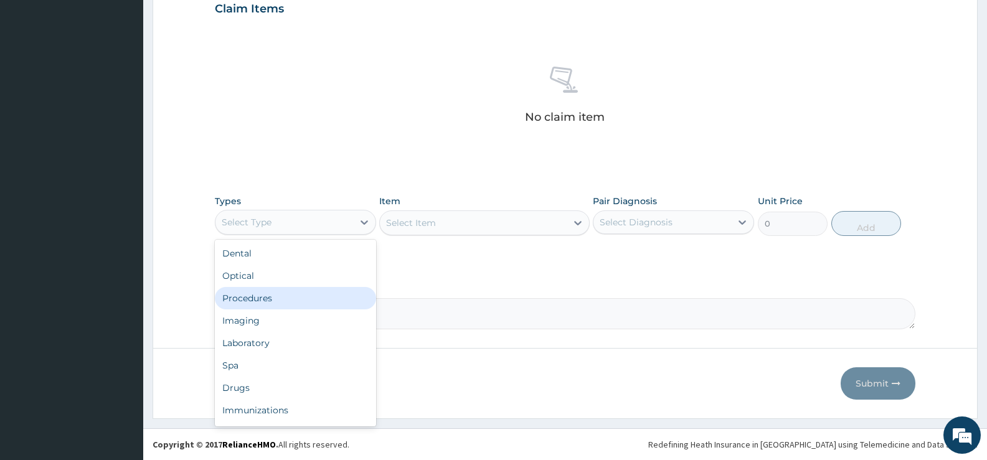
click at [281, 299] on div "Procedures" at bounding box center [295, 298] width 161 height 22
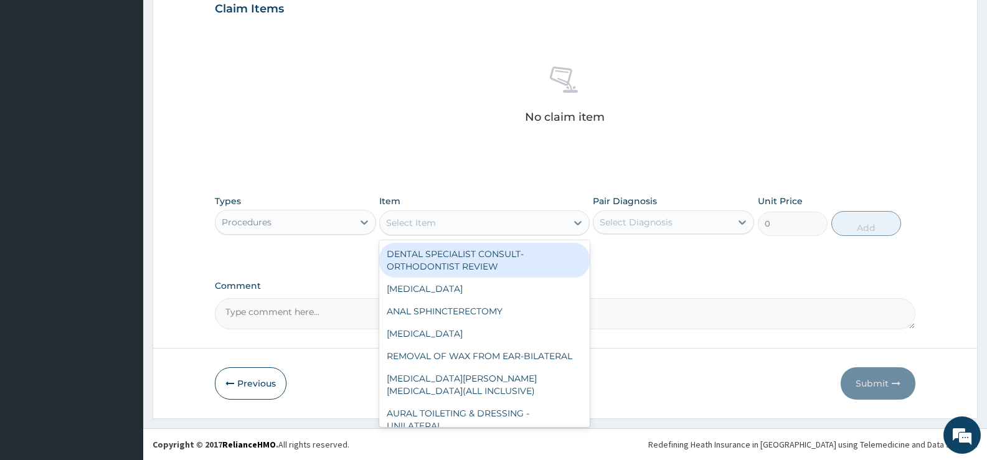
click at [572, 223] on icon at bounding box center [578, 223] width 12 height 12
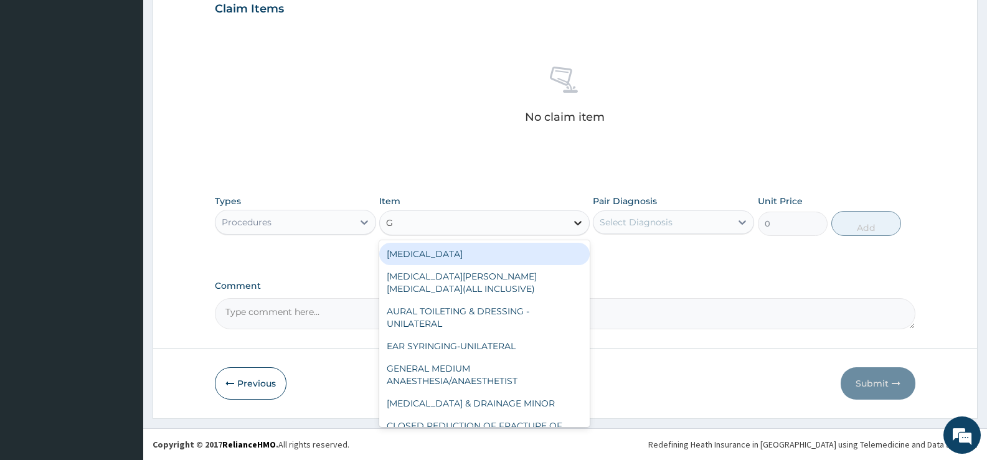
type input "GP"
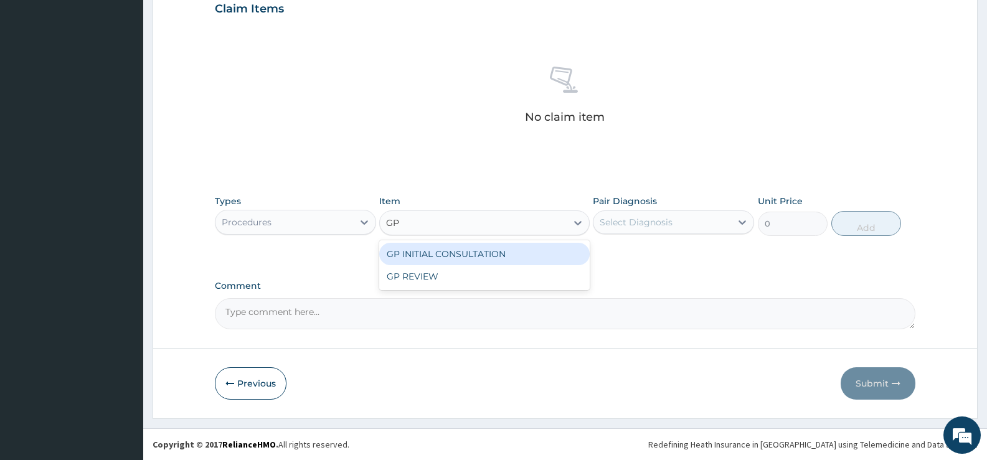
click at [542, 257] on div "GP INITIAL CONSULTATION" at bounding box center [484, 254] width 210 height 22
type input "2000"
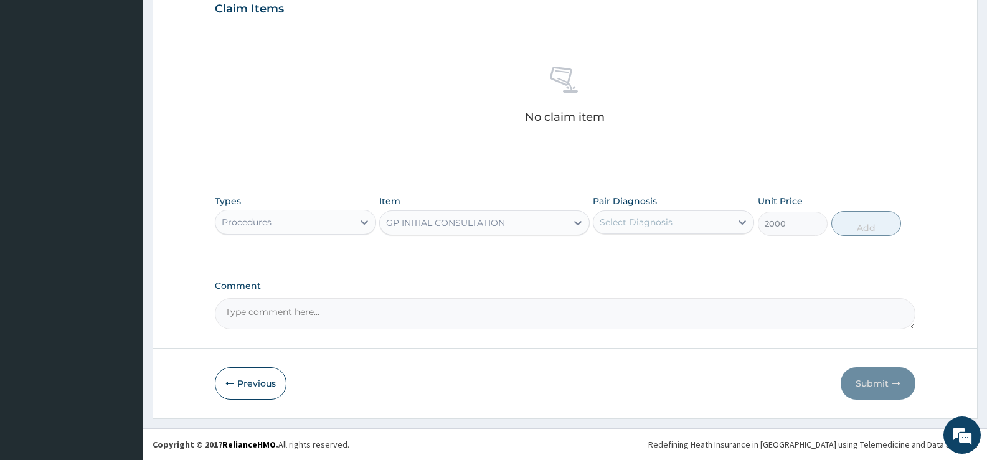
click at [664, 220] on div "Select Diagnosis" at bounding box center [636, 222] width 73 height 12
click at [657, 224] on div "Select Diagnosis" at bounding box center [636, 222] width 73 height 12
click at [645, 250] on label "[MEDICAL_DATA]" at bounding box center [651, 253] width 77 height 12
checkbox input "true"
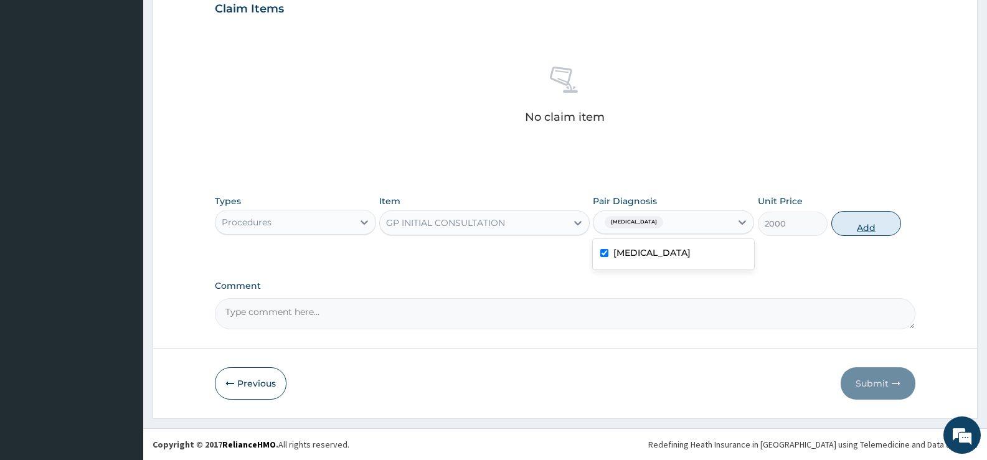
click at [858, 219] on button "Add" at bounding box center [866, 223] width 70 height 25
type input "0"
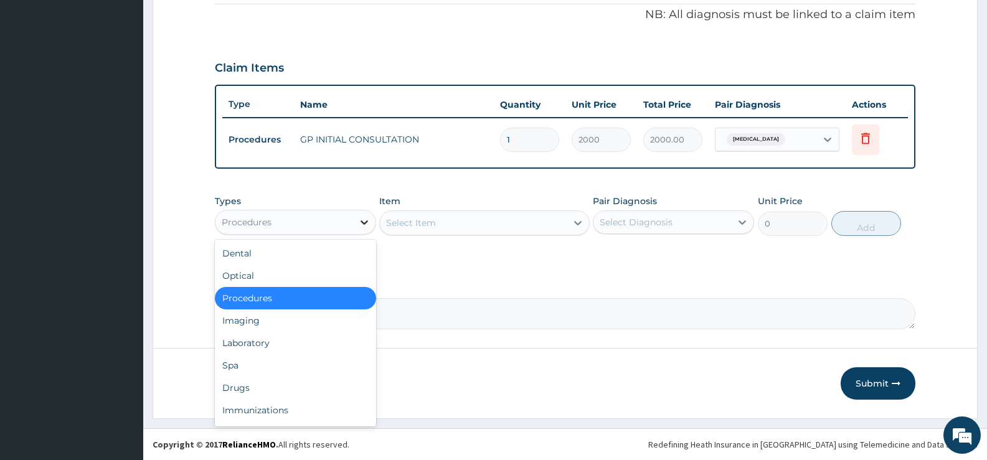
click at [353, 221] on div at bounding box center [364, 222] width 22 height 22
drag, startPoint x: 261, startPoint y: 385, endPoint x: 299, endPoint y: 383, distance: 38.0
click at [262, 386] on div "Drugs" at bounding box center [295, 388] width 161 height 22
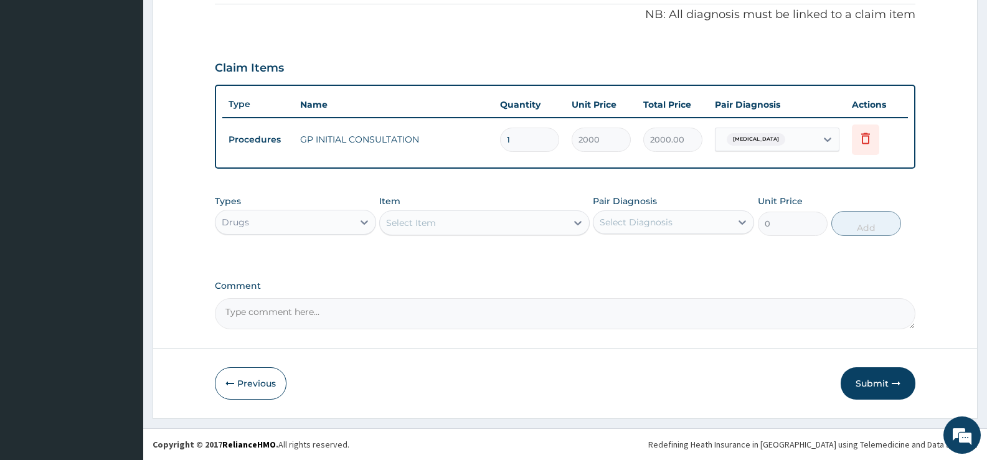
click at [571, 223] on div at bounding box center [578, 223] width 22 height 22
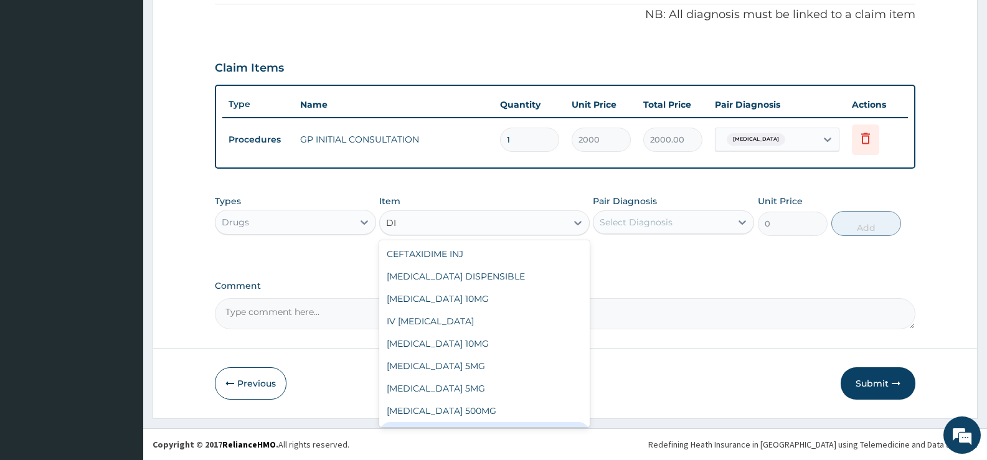
type input "D"
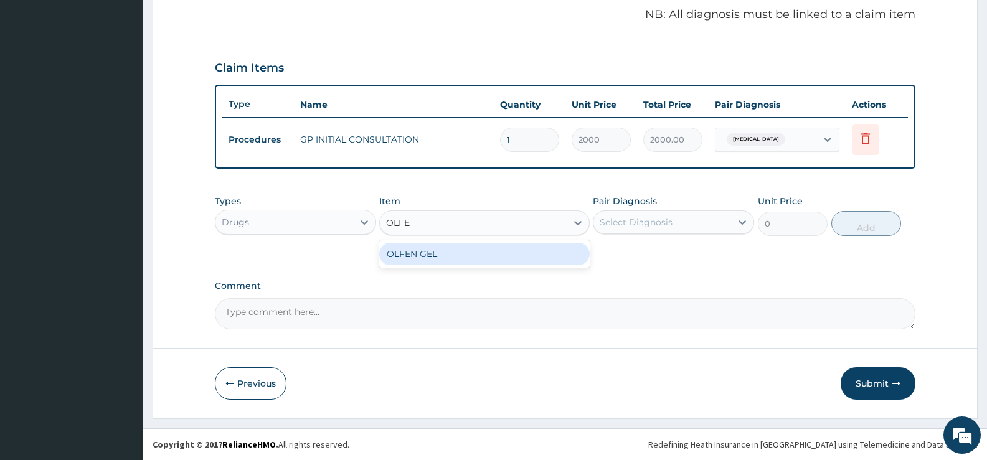
type input "OLFEN"
click at [554, 250] on div "OLFEN GEL" at bounding box center [484, 254] width 210 height 22
type input "759"
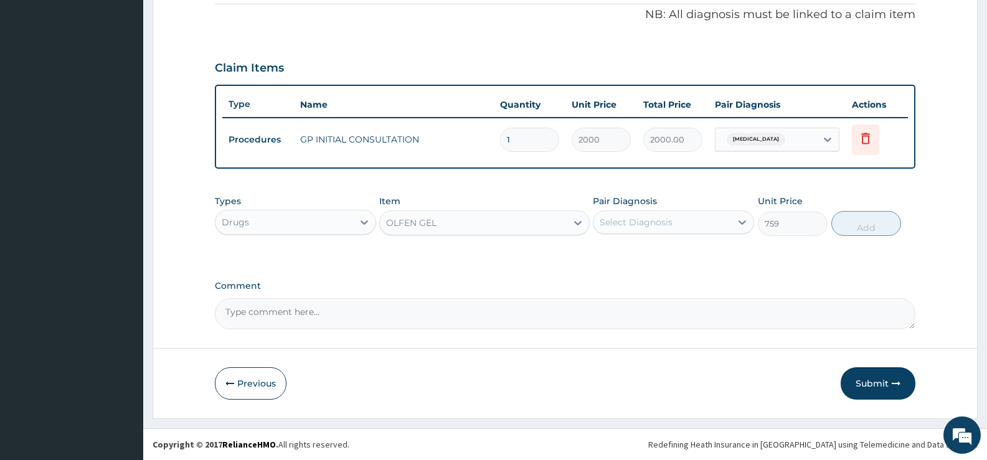
click at [696, 219] on div "Select Diagnosis" at bounding box center [663, 222] width 138 height 20
click at [654, 252] on label "[MEDICAL_DATA]" at bounding box center [651, 253] width 77 height 12
checkbox input "true"
click at [877, 220] on button "Add" at bounding box center [866, 223] width 70 height 25
type input "0"
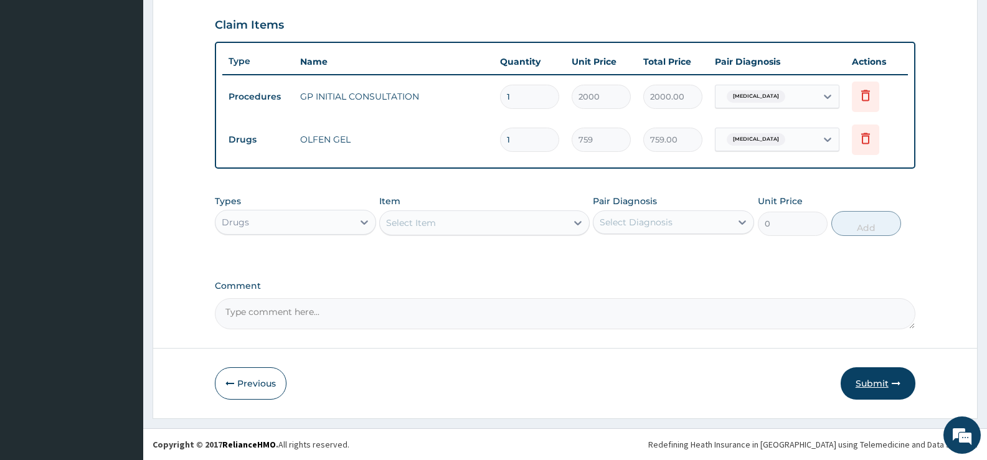
click at [871, 381] on button "Submit" at bounding box center [878, 383] width 75 height 32
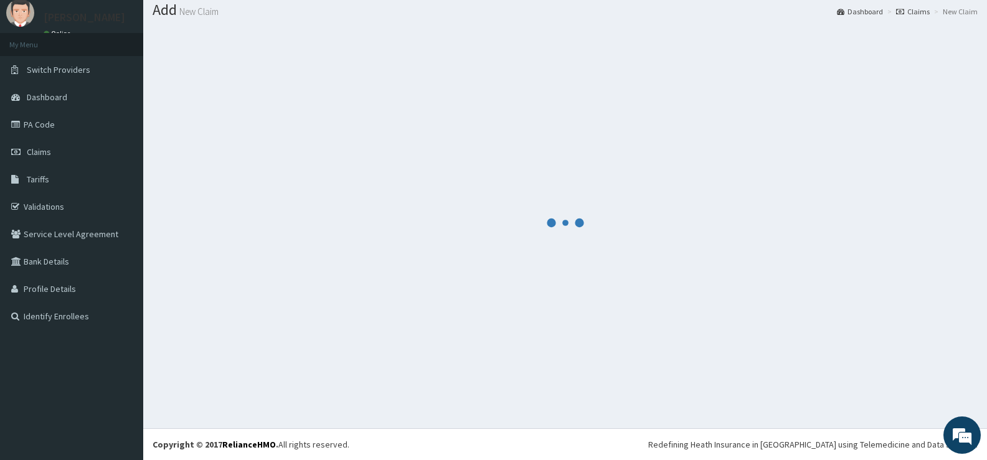
scroll to position [422, 0]
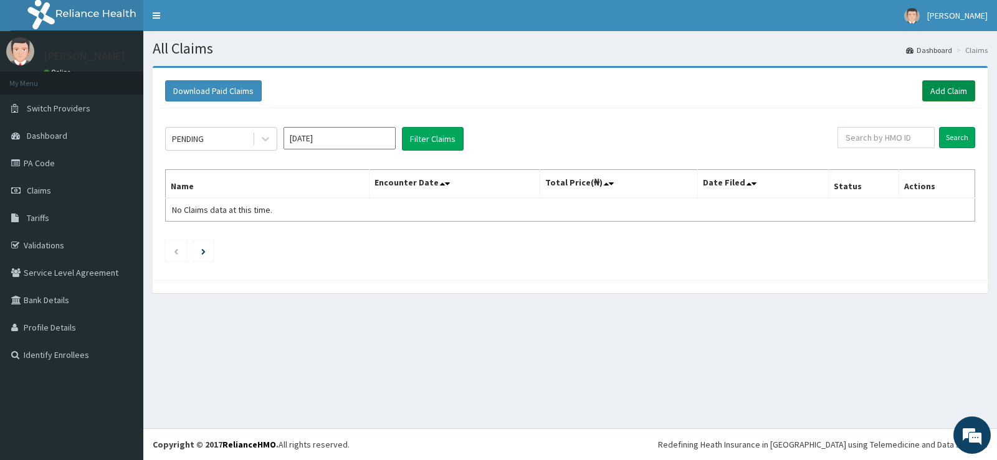
click at [939, 96] on link "Add Claim" at bounding box center [948, 90] width 53 height 21
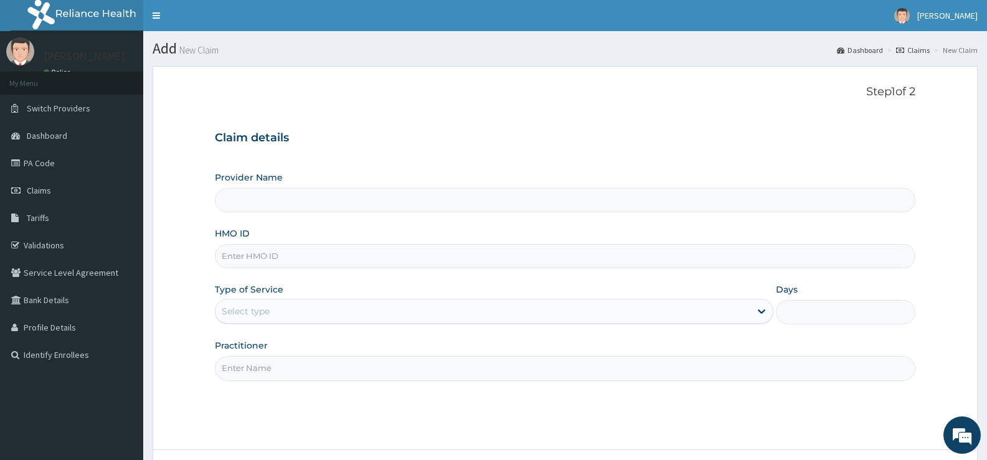
click at [298, 252] on input "HMO ID" at bounding box center [565, 256] width 701 height 24
type input "[GEOGRAPHIC_DATA][PERSON_NAME]"
type input "FBL/10227/A"
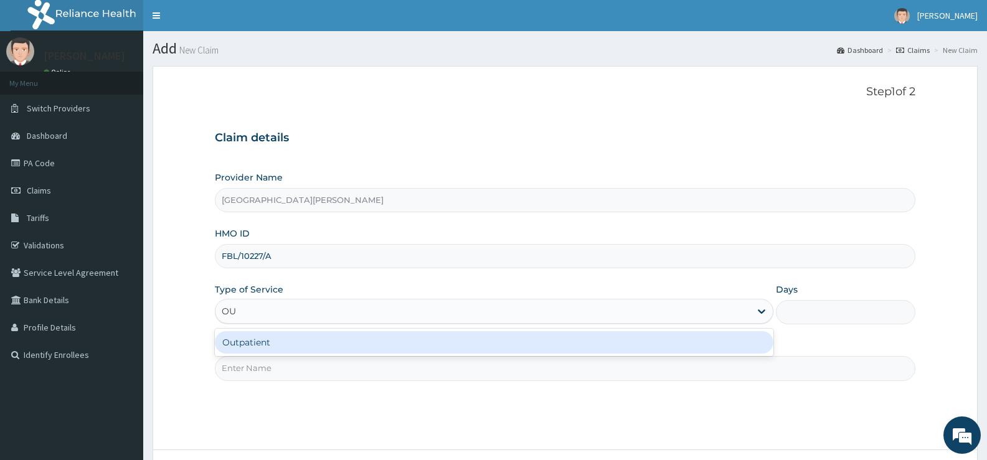
type input "OUT"
type input "1"
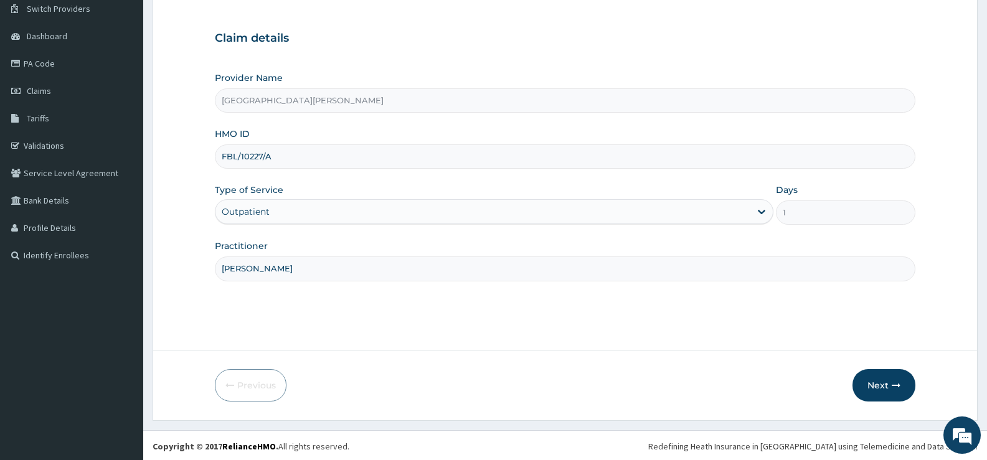
scroll to position [102, 0]
type input "[PERSON_NAME]"
click at [877, 380] on button "Next" at bounding box center [884, 383] width 63 height 32
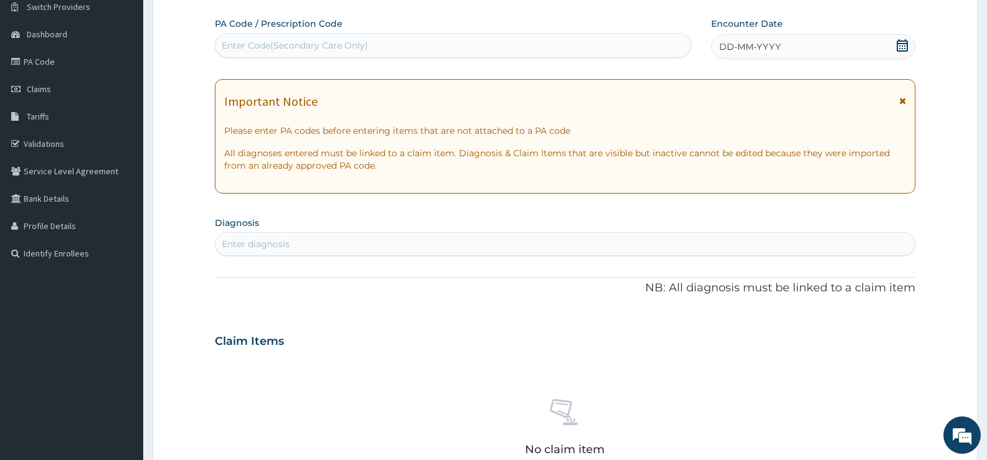
click at [901, 45] on icon at bounding box center [902, 45] width 12 height 12
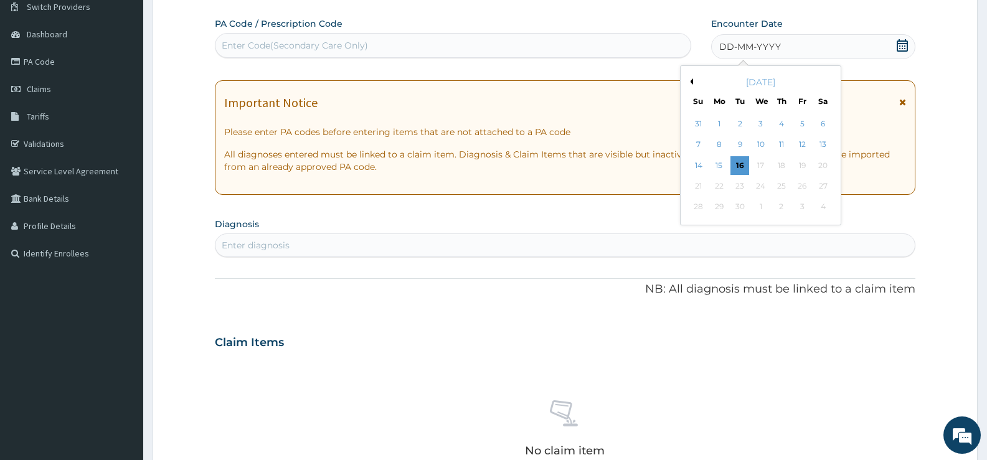
click at [692, 80] on button "Previous Month" at bounding box center [690, 81] width 6 height 6
click at [737, 163] on div "15" at bounding box center [740, 165] width 19 height 19
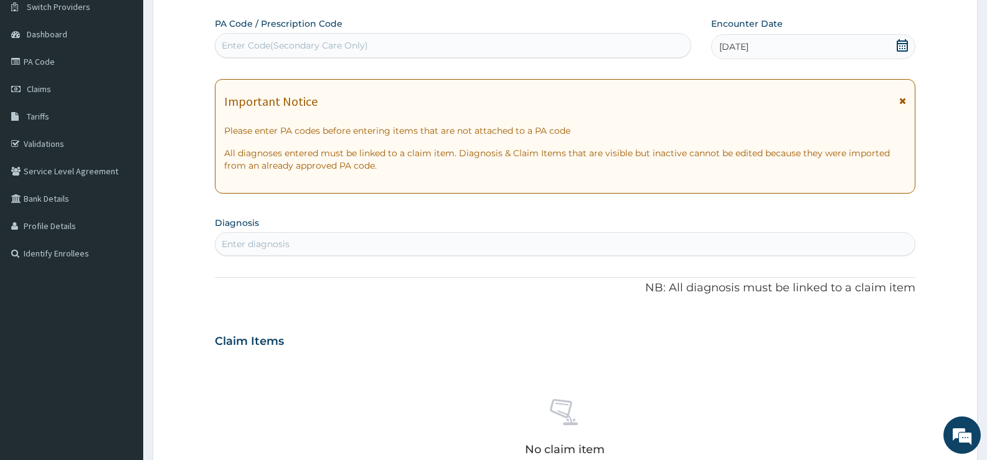
click at [524, 249] on div "Enter diagnosis" at bounding box center [564, 244] width 699 height 20
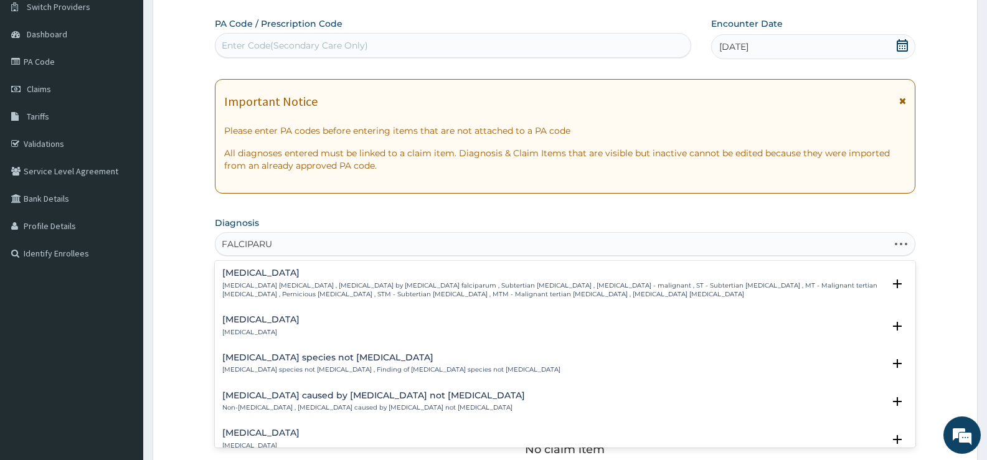
type input "FALCIPARUM"
click at [271, 286] on p "Falciparum malaria , Malignant tertian malaria , Malaria by Plasmodium falcipar…" at bounding box center [552, 291] width 661 height 18
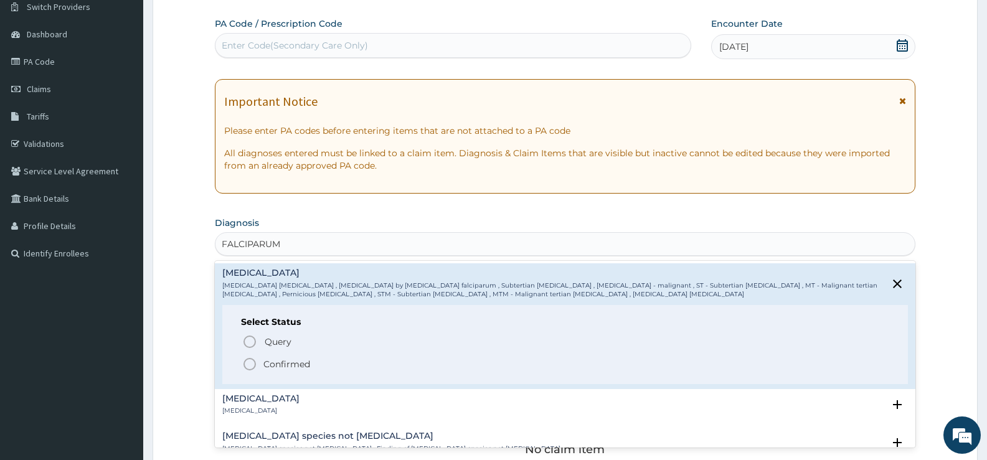
click at [287, 362] on p "Confirmed" at bounding box center [286, 364] width 47 height 12
click at [287, 362] on div "No claim item" at bounding box center [565, 429] width 701 height 143
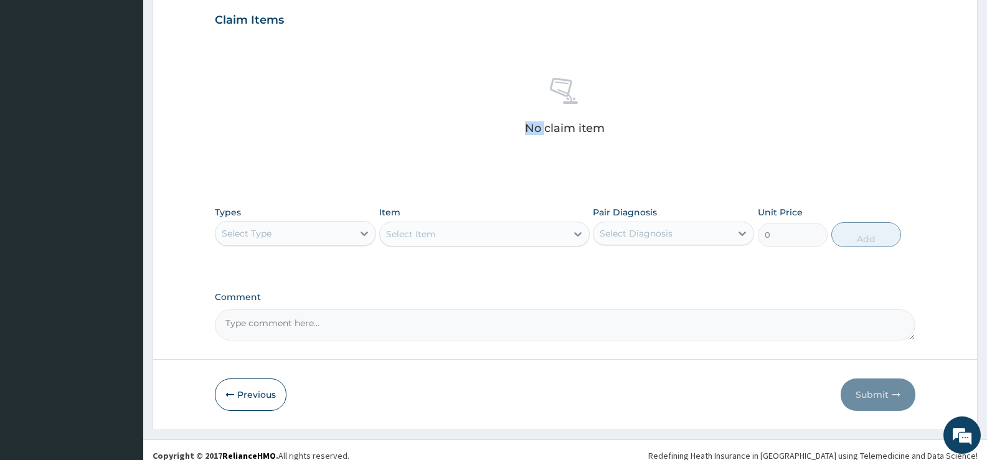
scroll to position [438, 0]
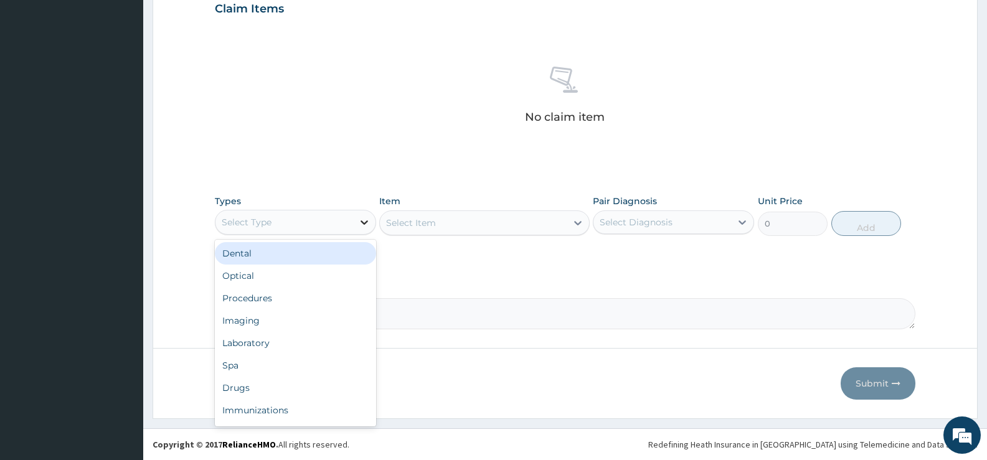
click at [360, 224] on icon at bounding box center [364, 222] width 12 height 12
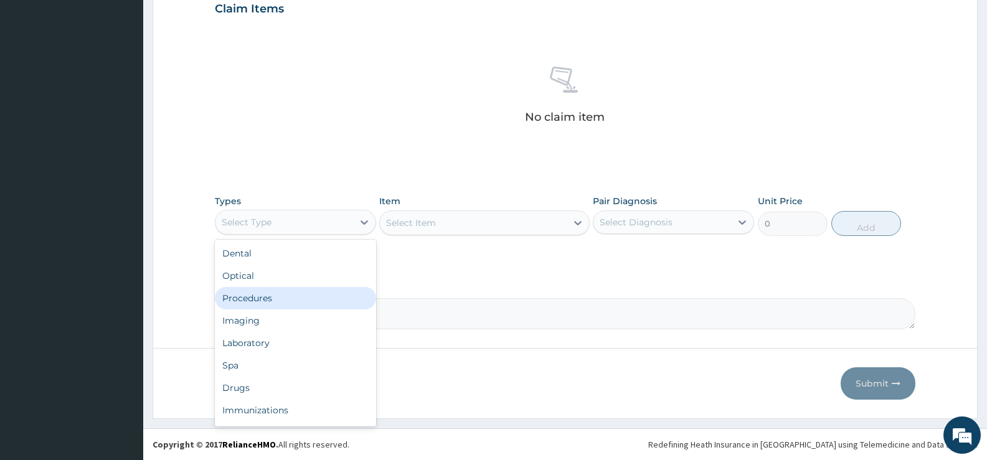
click at [270, 297] on div "Procedures" at bounding box center [295, 298] width 161 height 22
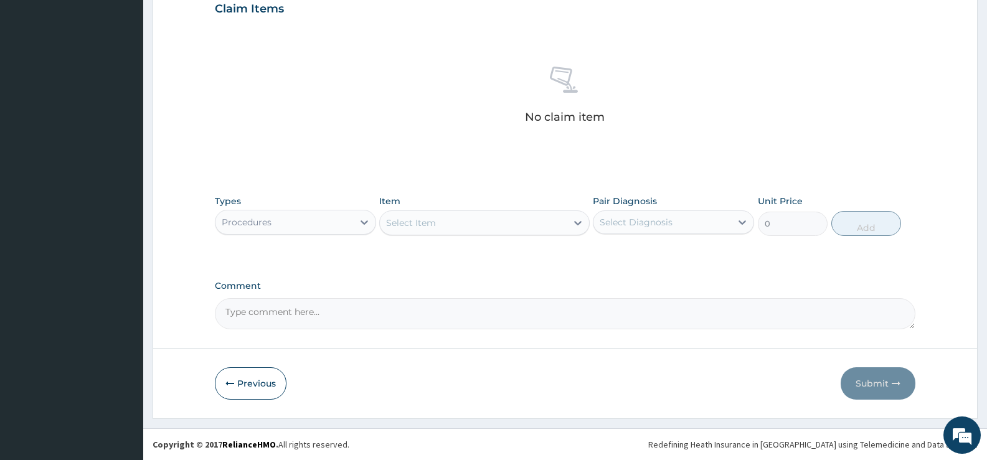
click at [574, 227] on icon at bounding box center [578, 223] width 12 height 12
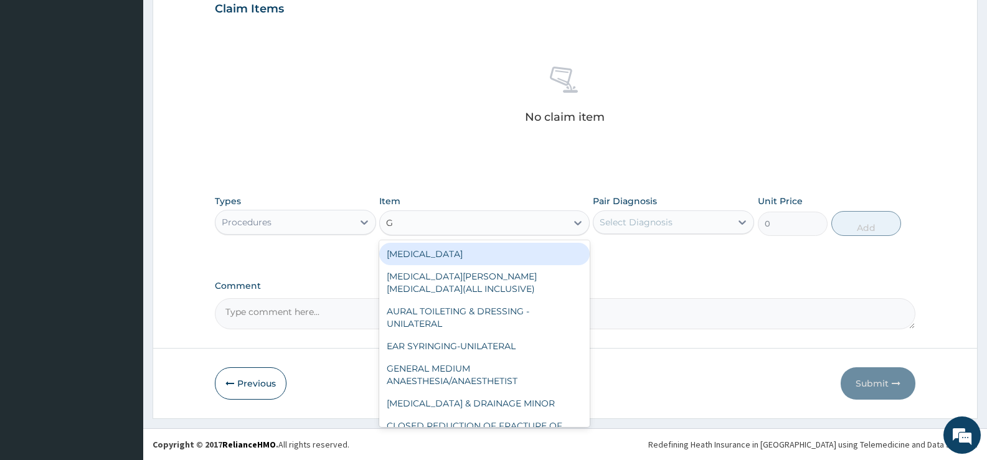
type input "GP"
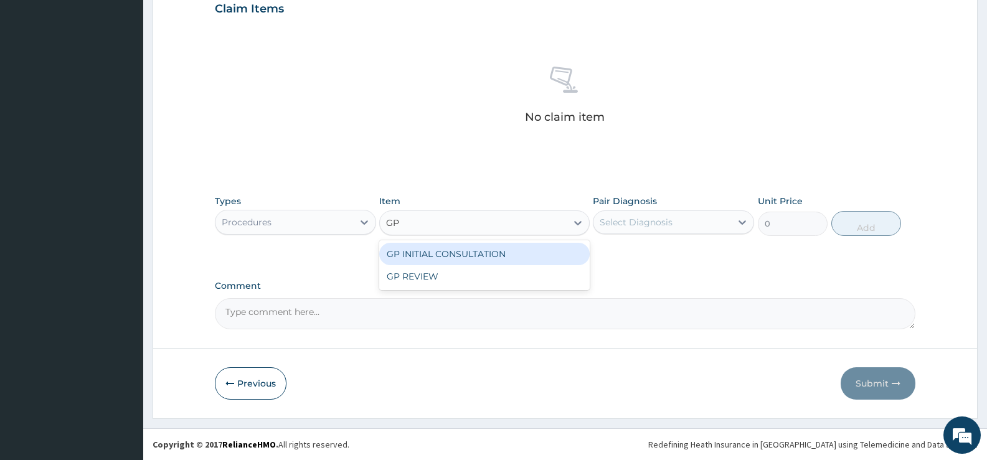
click at [544, 254] on div "GP INITIAL CONSULTATION" at bounding box center [484, 254] width 210 height 22
type input "2000"
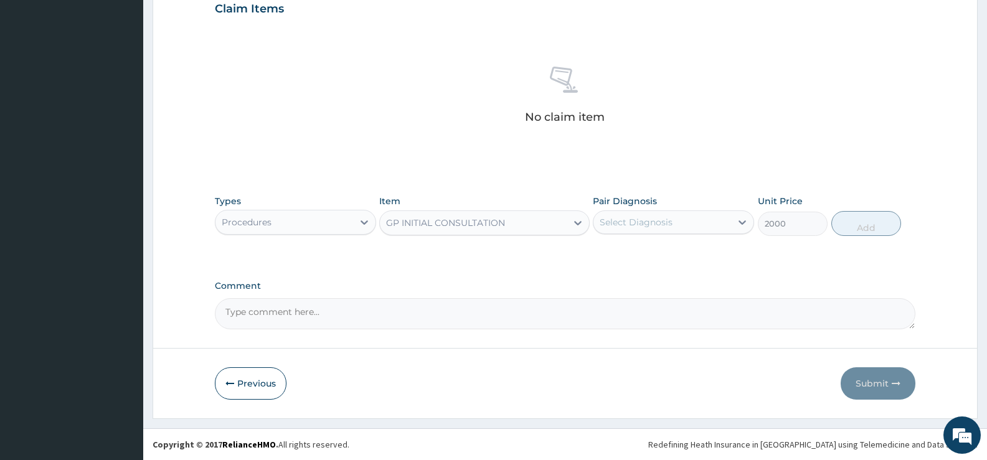
click at [668, 227] on div "Select Diagnosis" at bounding box center [636, 222] width 73 height 12
click at [658, 250] on label "Falciparum malaria" at bounding box center [651, 253] width 77 height 12
checkbox input "true"
drag, startPoint x: 846, startPoint y: 220, endPoint x: 780, endPoint y: 220, distance: 65.4
click at [847, 220] on button "Add" at bounding box center [866, 223] width 70 height 25
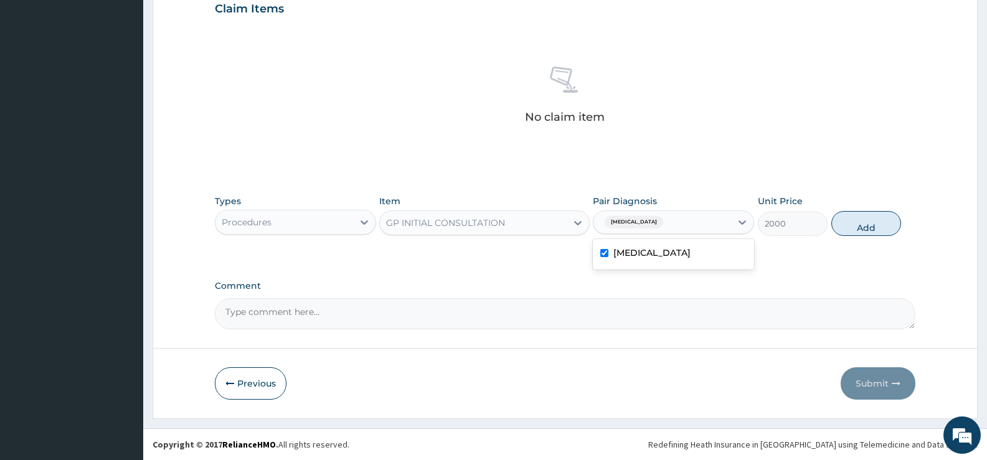
type input "0"
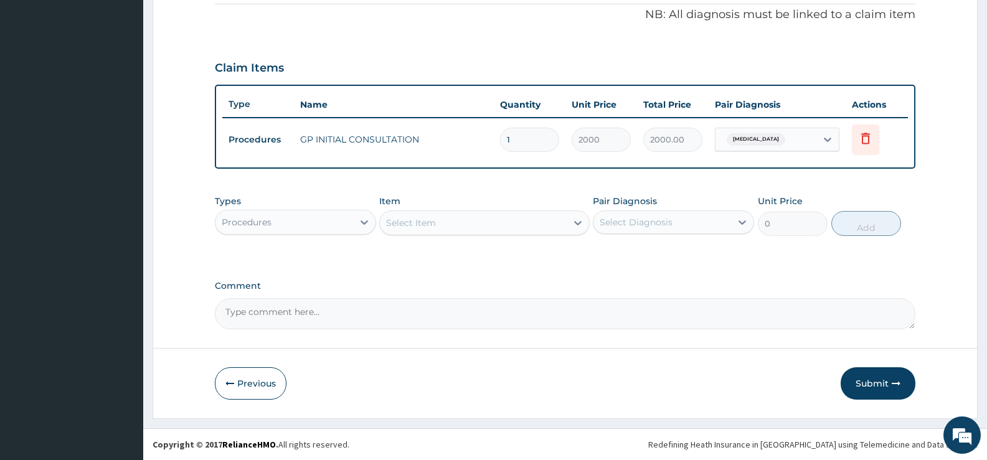
scroll to position [379, 0]
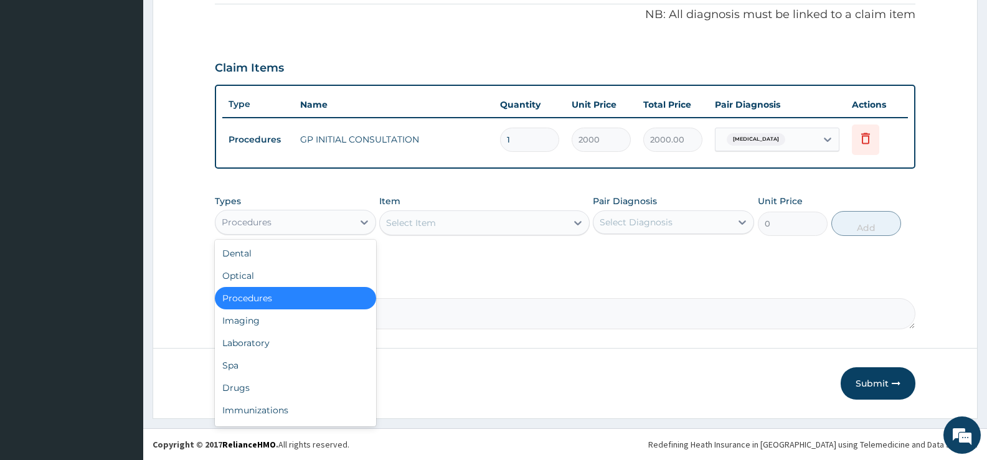
click at [339, 222] on div "Procedures" at bounding box center [284, 222] width 138 height 20
click at [282, 340] on div "Laboratory" at bounding box center [295, 343] width 161 height 22
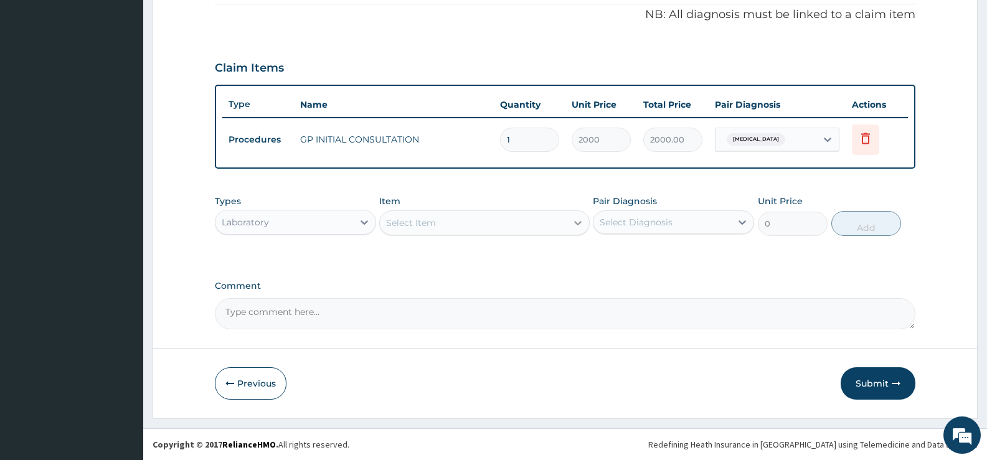
click at [575, 217] on icon at bounding box center [578, 223] width 12 height 12
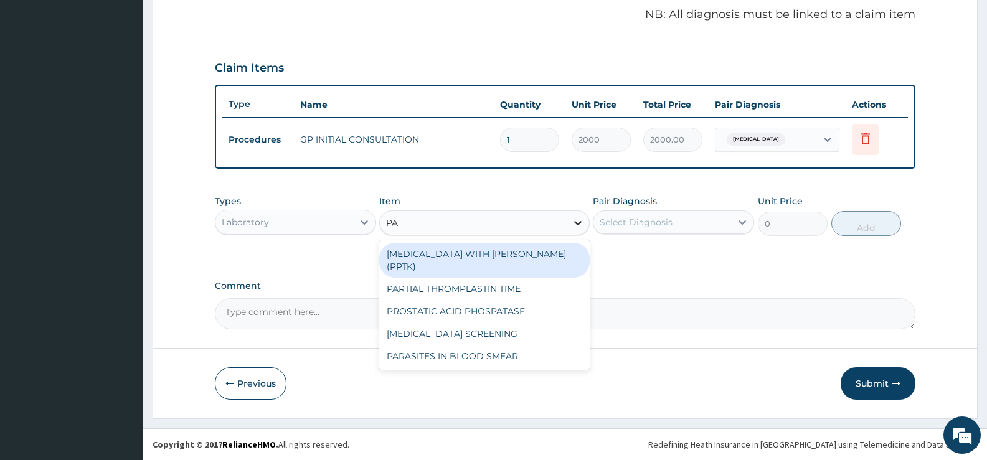
type input "PARA"
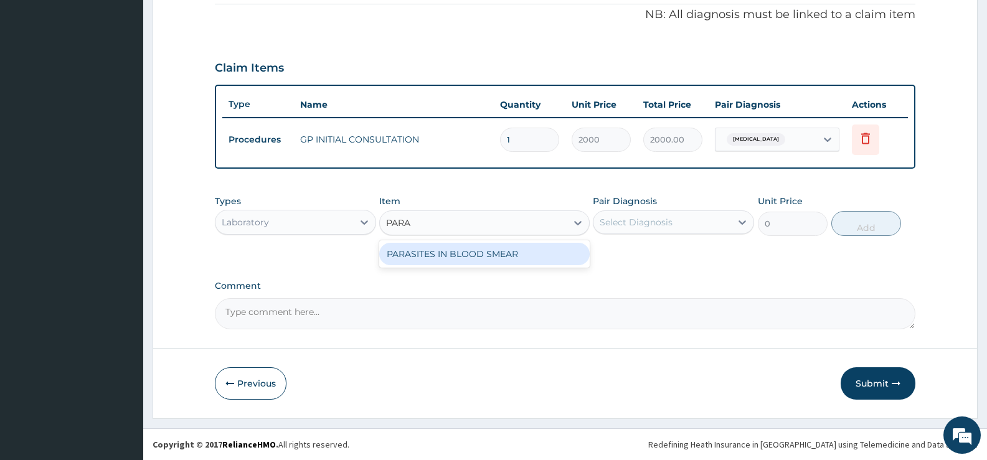
click at [561, 254] on div "PARASITES IN BLOOD SMEAR" at bounding box center [484, 254] width 210 height 22
type input "1100"
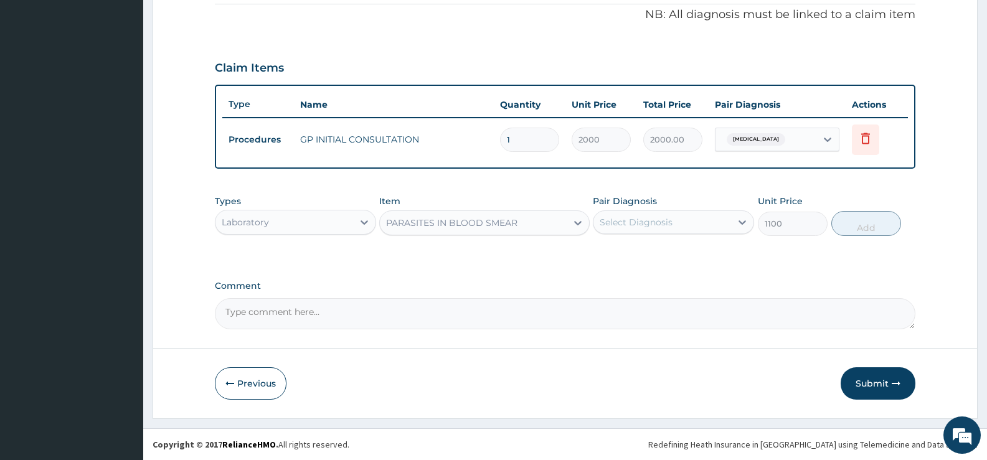
click at [693, 222] on div "Select Diagnosis" at bounding box center [663, 222] width 138 height 20
click at [671, 258] on label "Falciparum malaria" at bounding box center [651, 253] width 77 height 12
checkbox input "true"
click at [860, 223] on button "Add" at bounding box center [866, 223] width 70 height 25
type input "0"
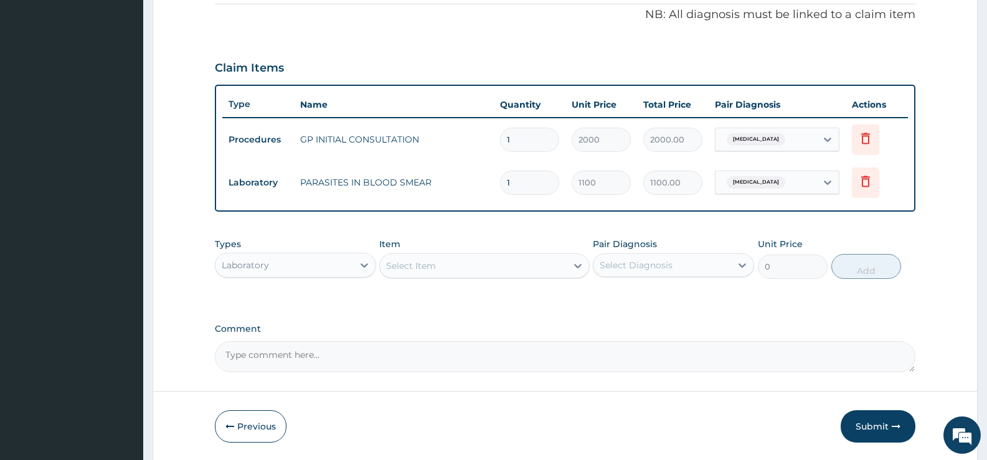
click at [349, 264] on div "Laboratory" at bounding box center [284, 265] width 138 height 20
click at [351, 270] on div "Laboratory" at bounding box center [284, 265] width 138 height 20
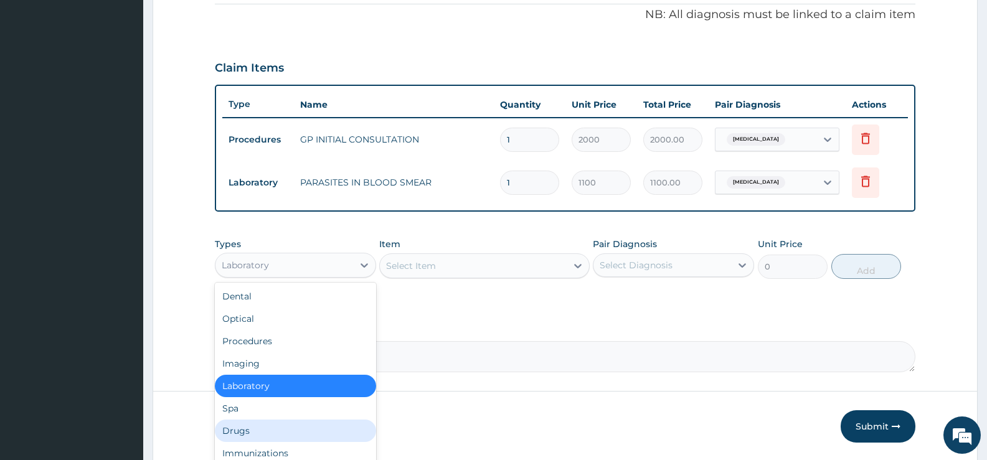
click at [250, 428] on div "Drugs" at bounding box center [295, 431] width 161 height 22
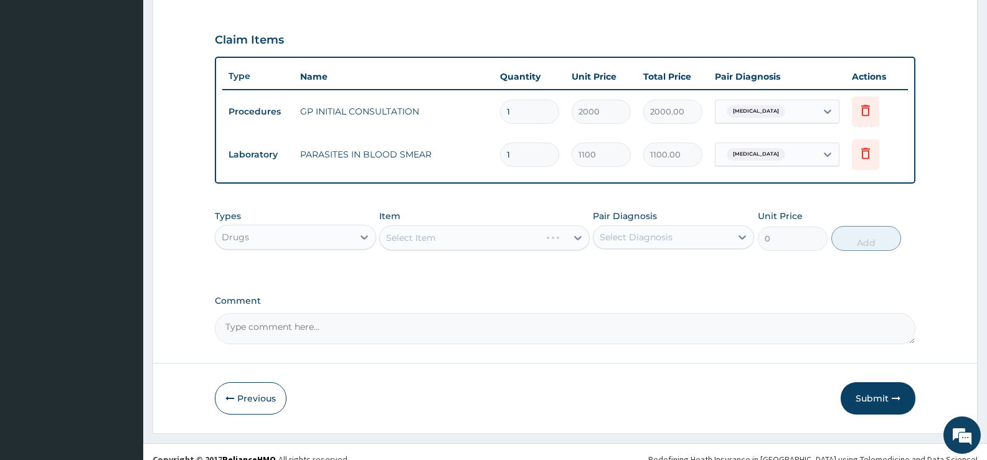
scroll to position [422, 0]
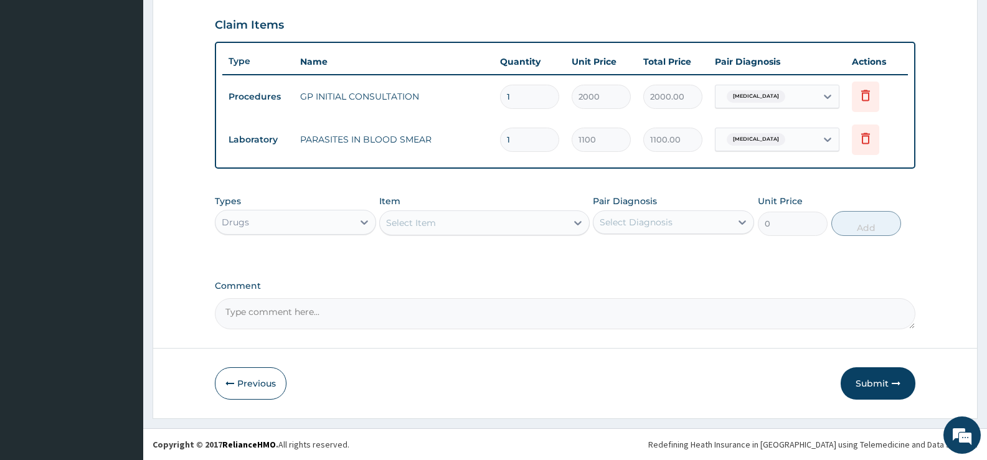
click at [564, 228] on div "Select Item" at bounding box center [473, 223] width 186 height 20
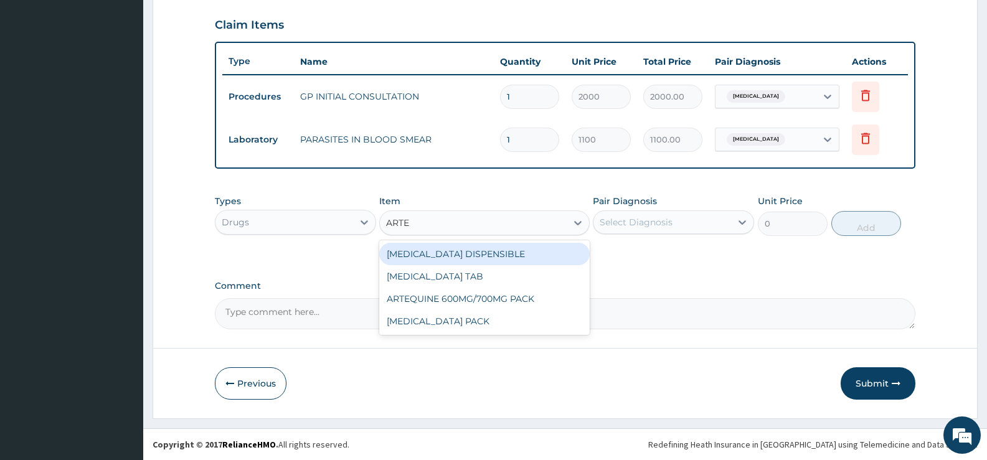
type input "ARTEM"
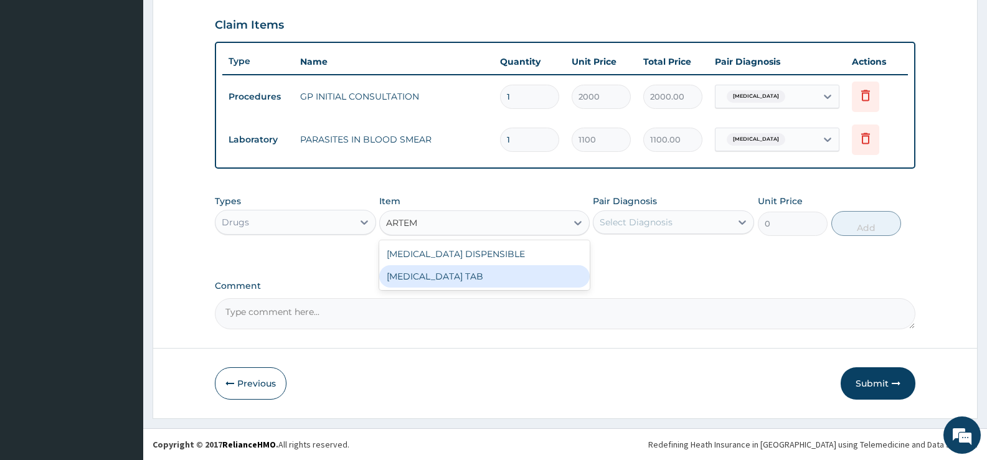
click at [549, 275] on div "COARTEM TAB" at bounding box center [484, 276] width 210 height 22
type input "1035"
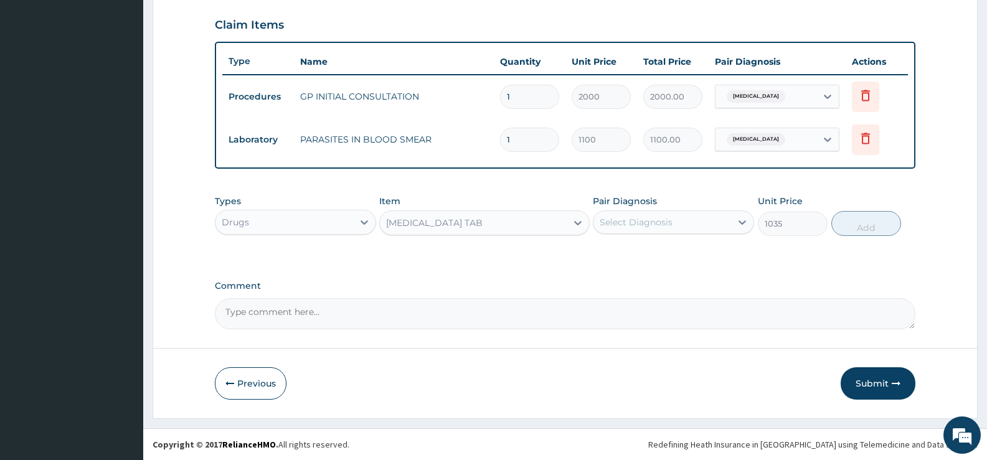
click at [719, 227] on div "Select Diagnosis" at bounding box center [663, 222] width 138 height 20
click at [670, 255] on label "Falciparum malaria" at bounding box center [651, 253] width 77 height 12
checkbox input "true"
click at [849, 229] on button "Add" at bounding box center [866, 223] width 70 height 25
type input "0"
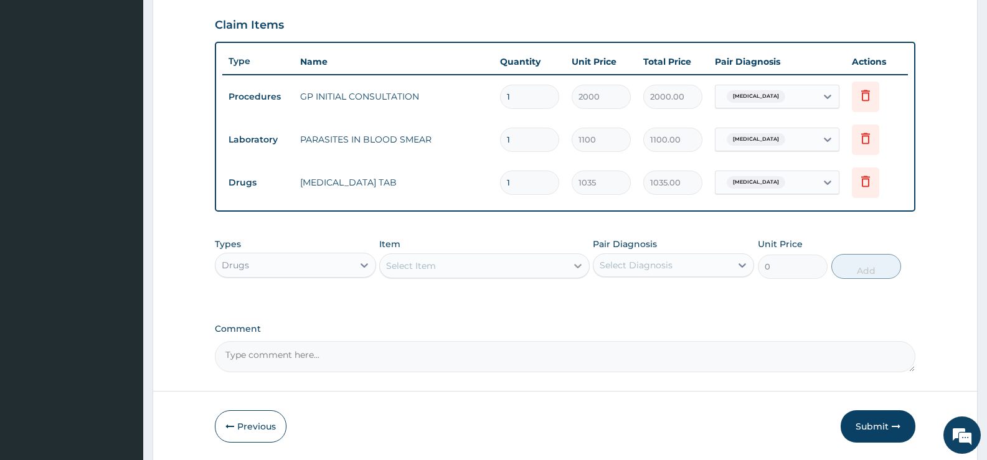
click at [569, 265] on div at bounding box center [578, 266] width 22 height 22
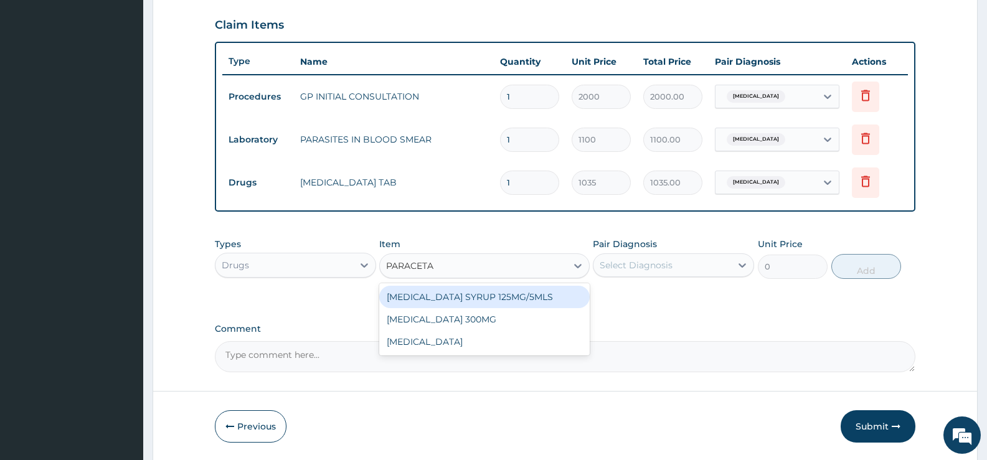
type input "PARACETAM"
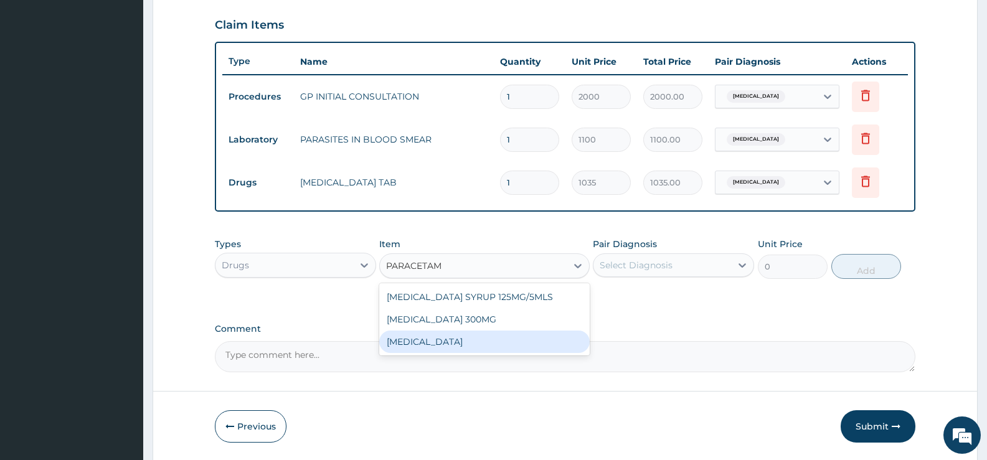
click at [491, 341] on div "PARACETAMOL" at bounding box center [484, 342] width 210 height 22
type input "15.18"
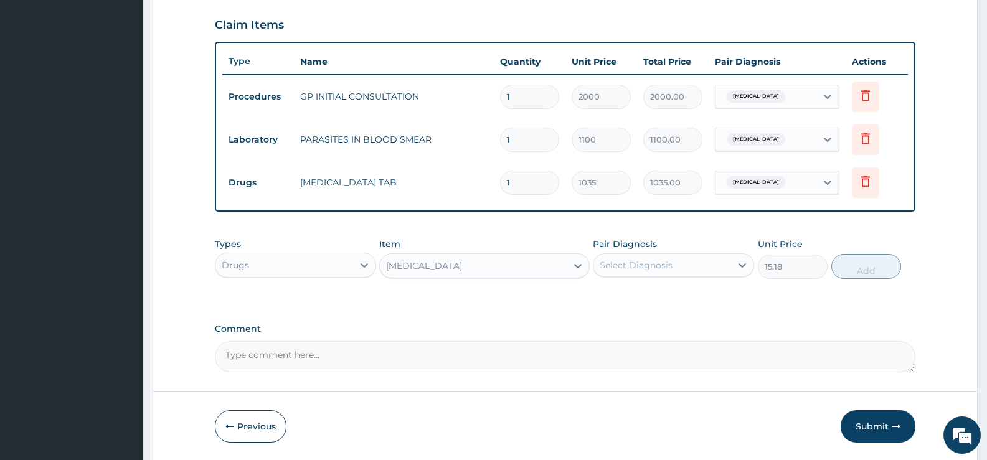
click at [691, 267] on div "Select Diagnosis" at bounding box center [663, 265] width 138 height 20
click at [654, 305] on div "Falciparum malaria" at bounding box center [673, 298] width 161 height 26
checkbox input "true"
click at [862, 267] on button "Add" at bounding box center [866, 266] width 70 height 25
type input "0"
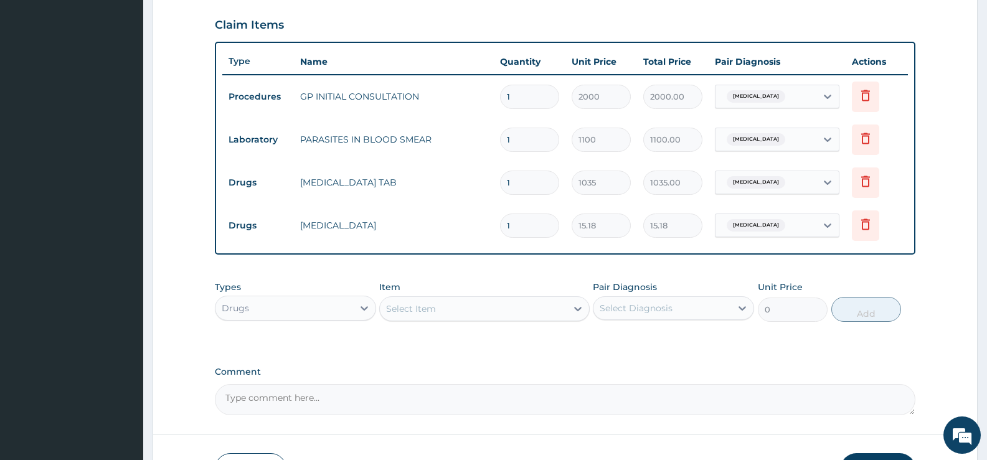
type input "18"
type input "273.24"
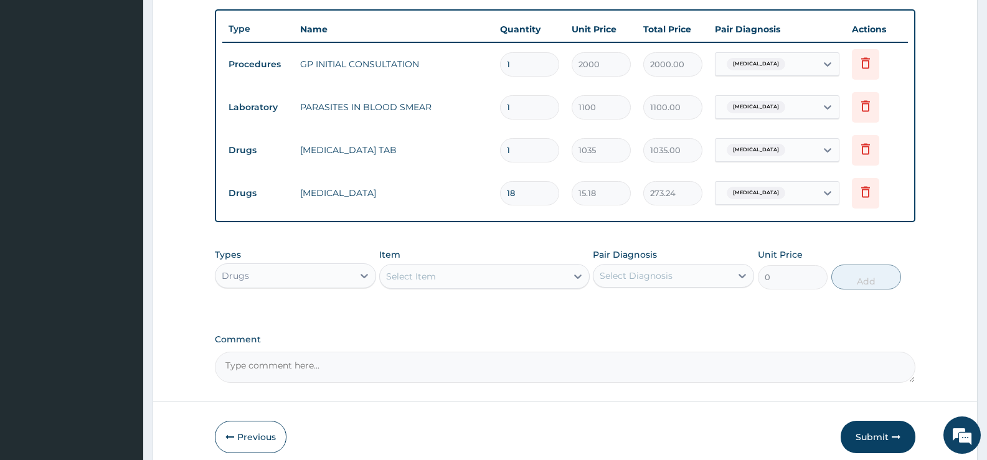
scroll to position [508, 0]
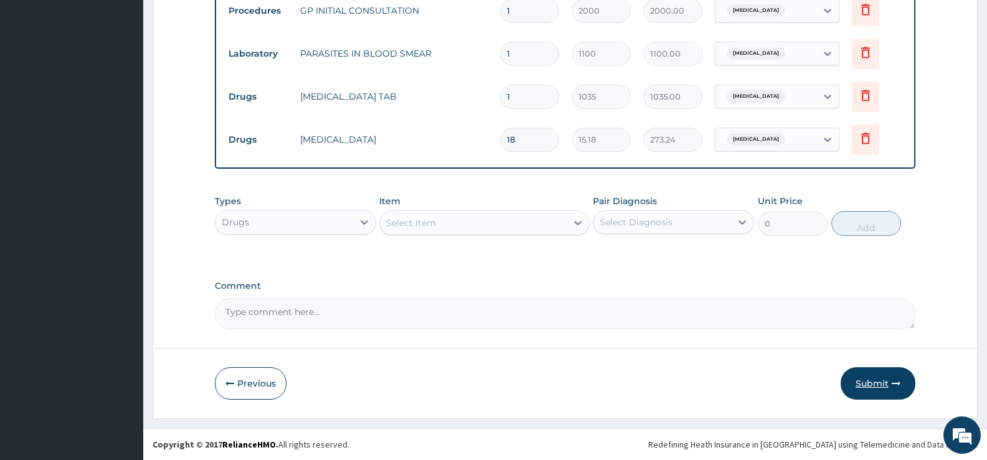
type input "18"
click at [862, 389] on button "Submit" at bounding box center [878, 383] width 75 height 32
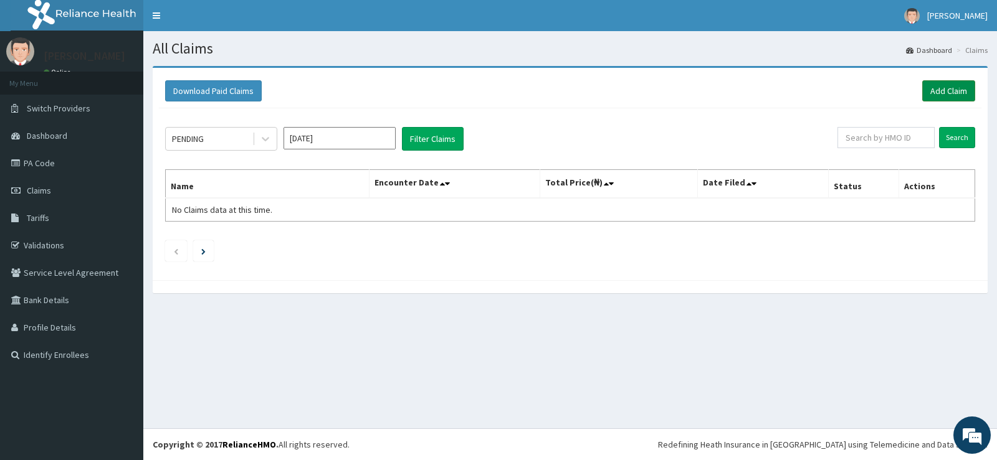
click at [953, 87] on link "Add Claim" at bounding box center [948, 90] width 53 height 21
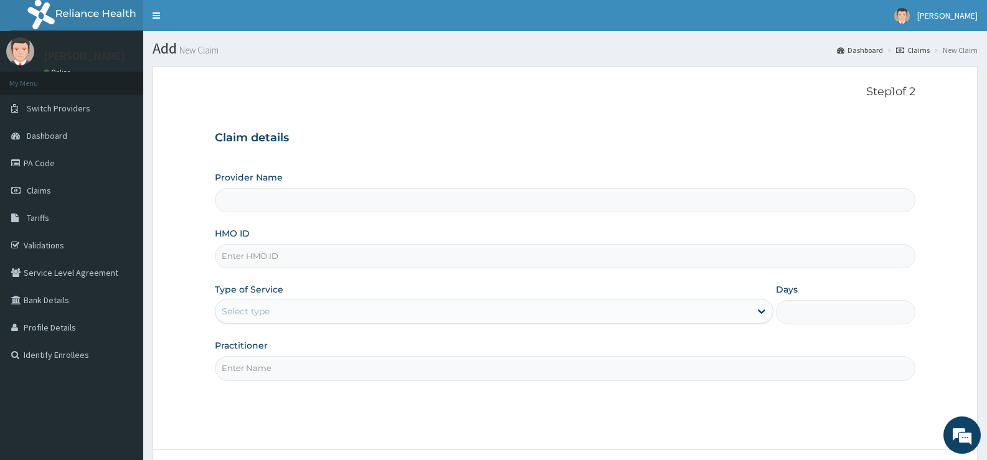
type input "[GEOGRAPHIC_DATA][PERSON_NAME]"
drag, startPoint x: 258, startPoint y: 255, endPoint x: 285, endPoint y: 253, distance: 26.8
click at [258, 255] on input "HMO ID" at bounding box center [565, 256] width 701 height 24
type input "AVL/10070/A"
type input "D"
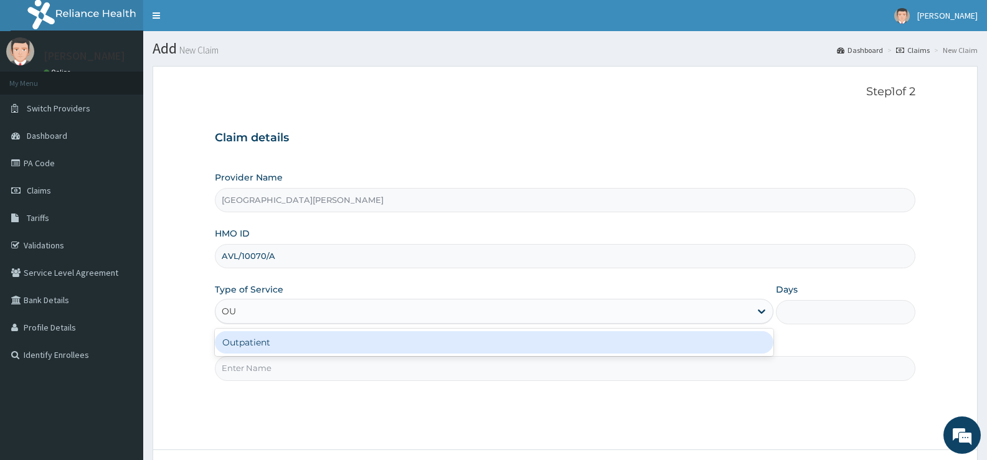
type input "OUT"
type input "1"
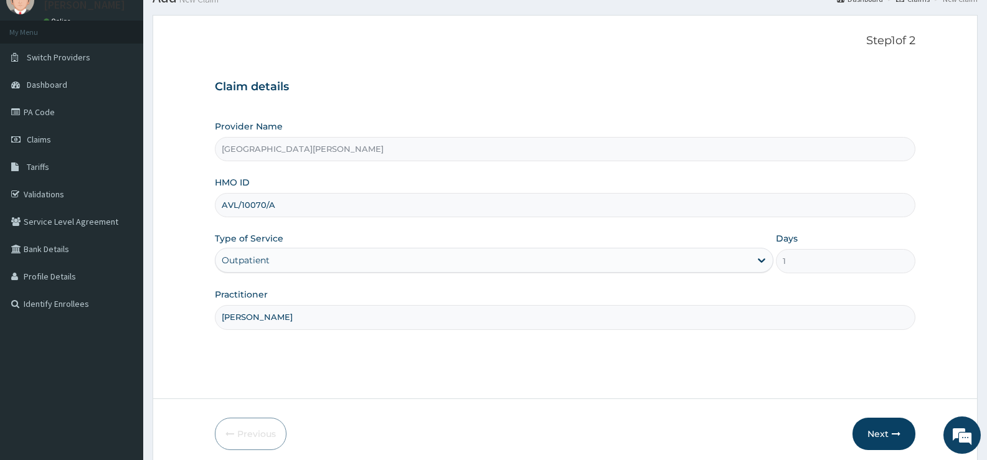
scroll to position [102, 0]
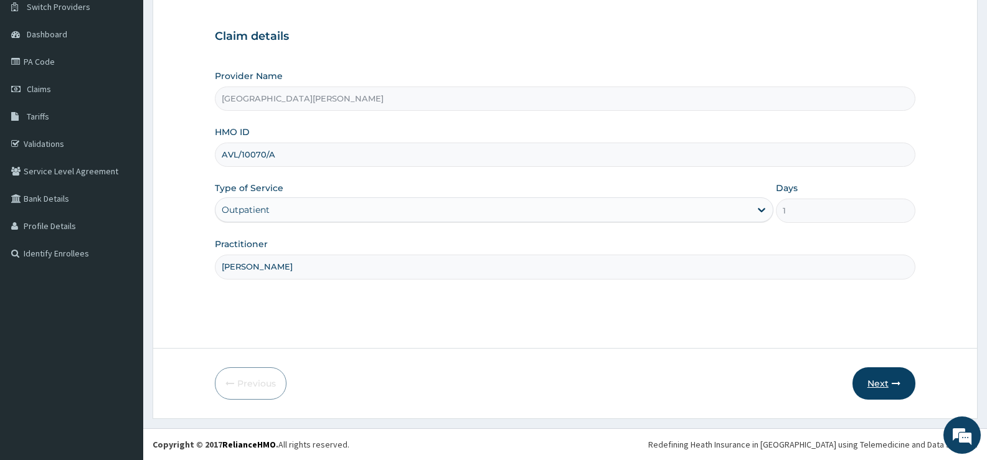
type input "DR BADEJO"
click at [886, 382] on button "Next" at bounding box center [884, 383] width 63 height 32
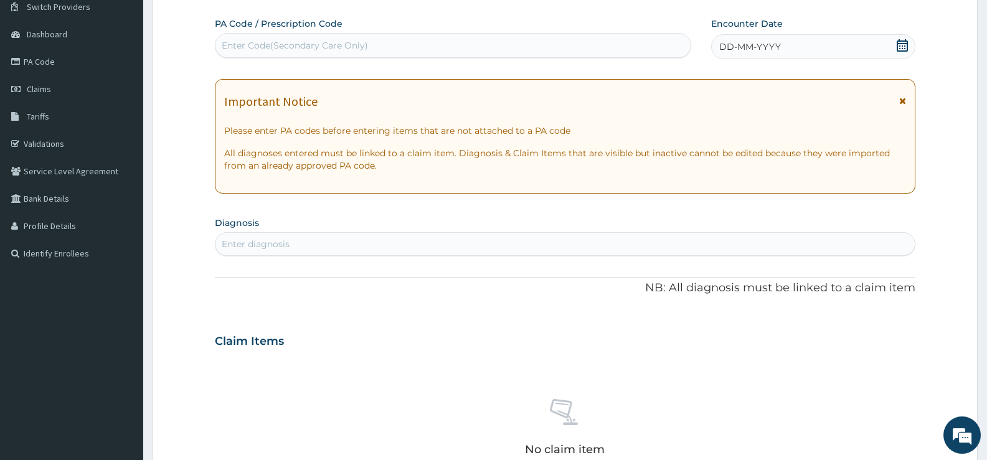
click at [625, 37] on div "Enter Code(Secondary Care Only)" at bounding box center [452, 46] width 475 height 20
type input "PA/BF8FB1"
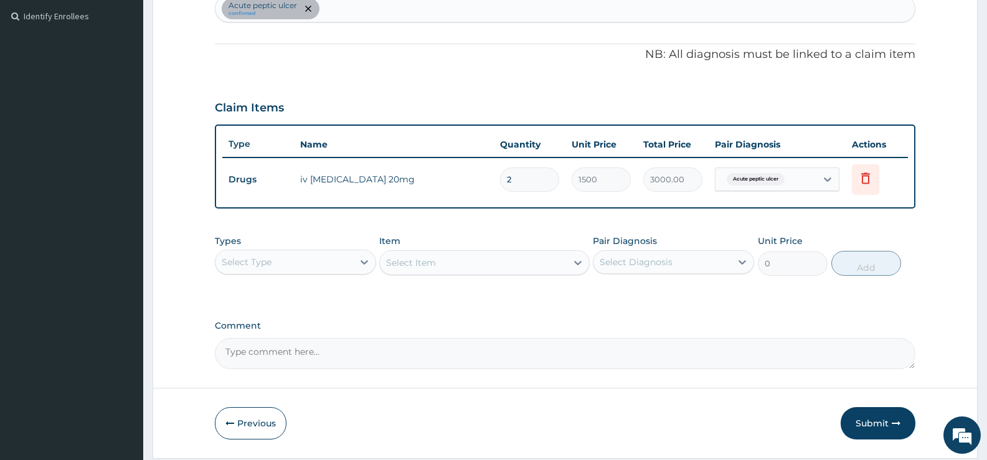
scroll to position [379, 0]
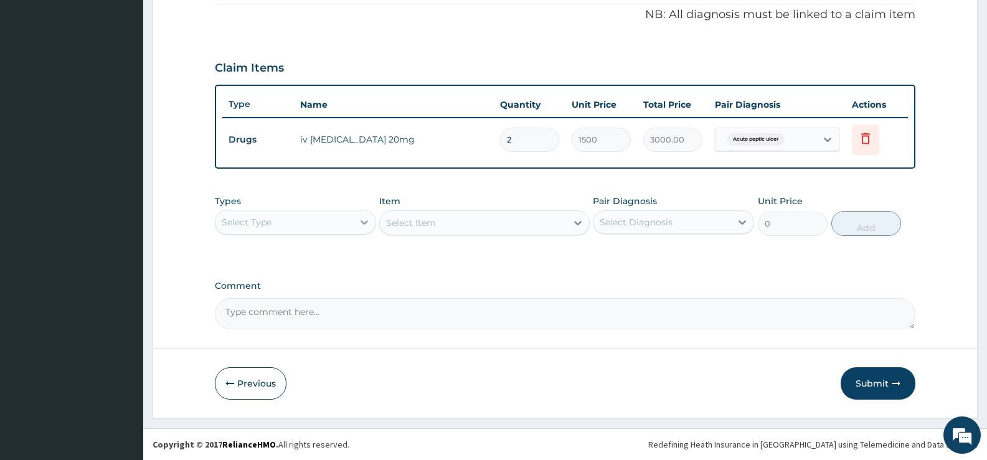
click at [358, 224] on icon at bounding box center [364, 222] width 12 height 12
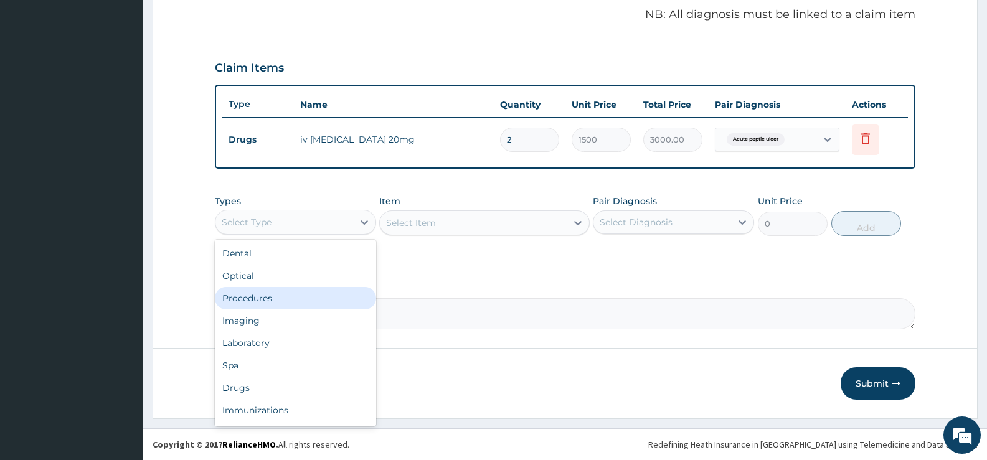
click at [258, 303] on div "Procedures" at bounding box center [295, 298] width 161 height 22
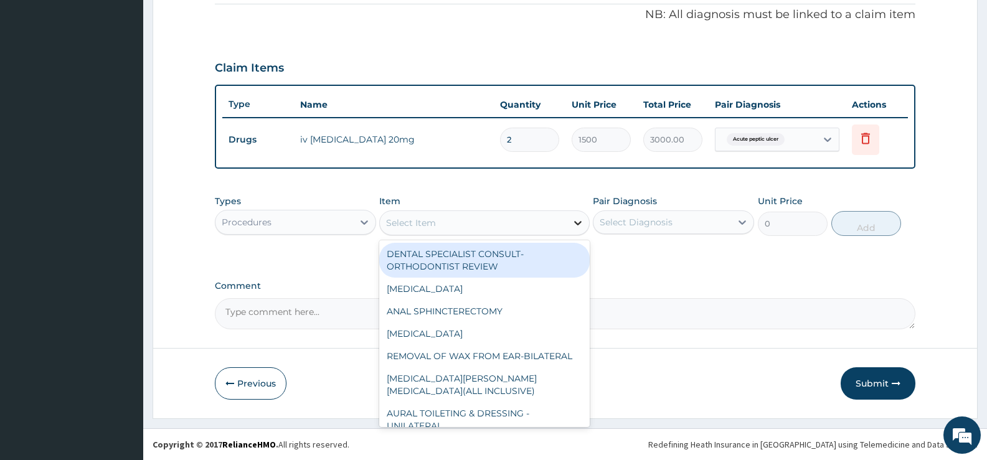
click at [572, 223] on icon at bounding box center [578, 223] width 12 height 12
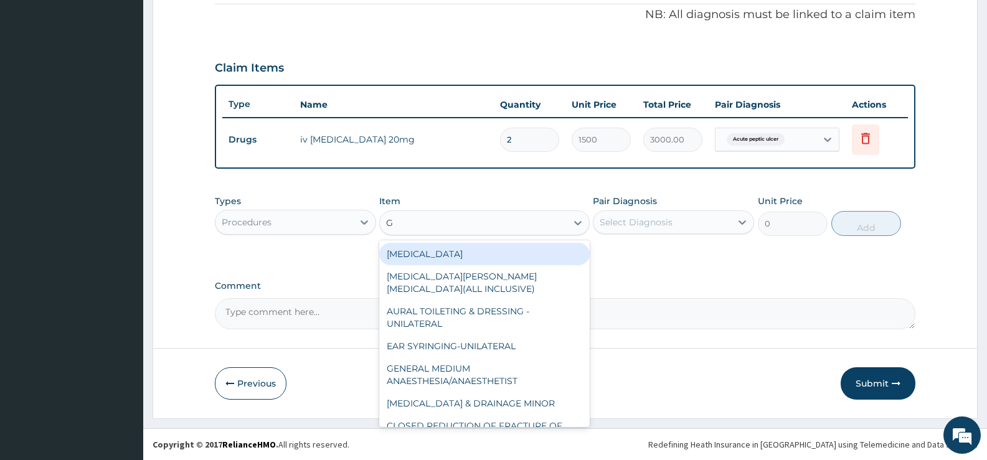
type input "GP"
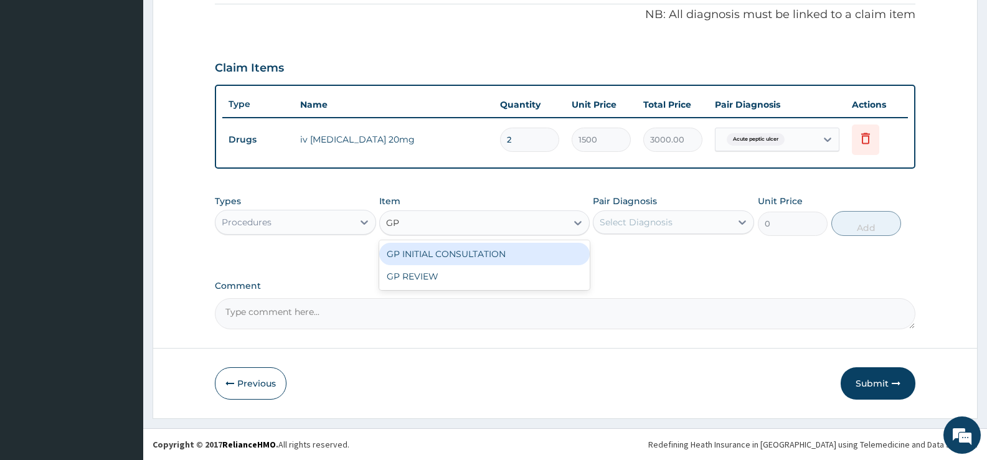
click at [557, 255] on div "GP INITIAL CONSULTATION" at bounding box center [484, 254] width 210 height 22
type input "2000"
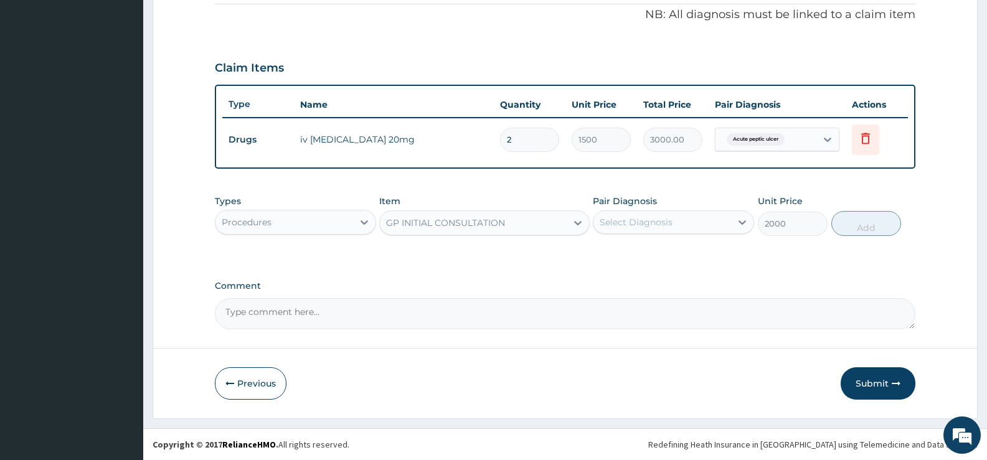
click at [646, 220] on div "Select Diagnosis" at bounding box center [636, 222] width 73 height 12
click at [650, 253] on label "Acute peptic ulcer" at bounding box center [654, 253] width 83 height 12
checkbox input "true"
click at [863, 224] on button "Add" at bounding box center [866, 223] width 70 height 25
type input "0"
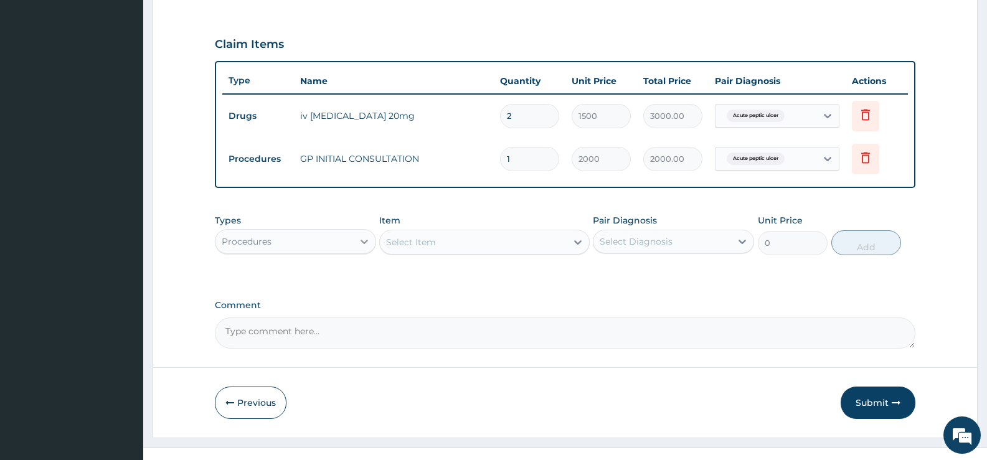
scroll to position [422, 0]
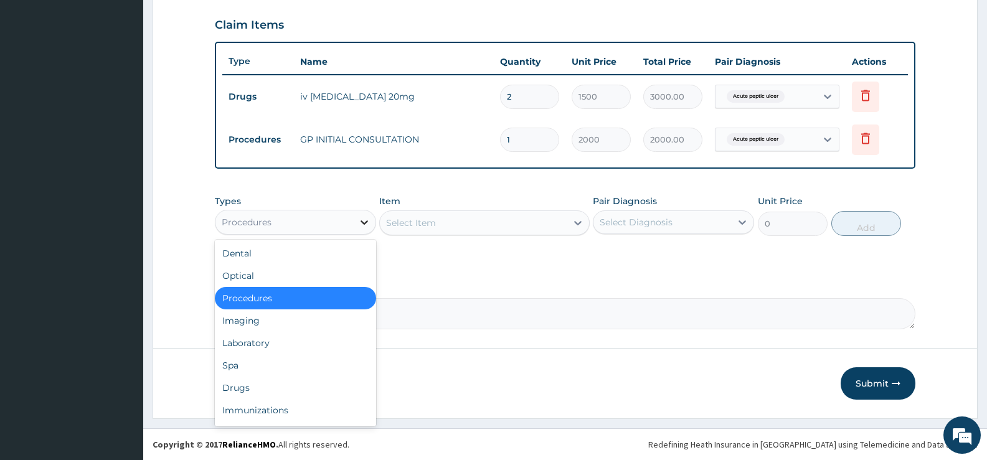
click at [359, 221] on icon at bounding box center [364, 222] width 12 height 12
click at [253, 391] on div "Drugs" at bounding box center [295, 388] width 161 height 22
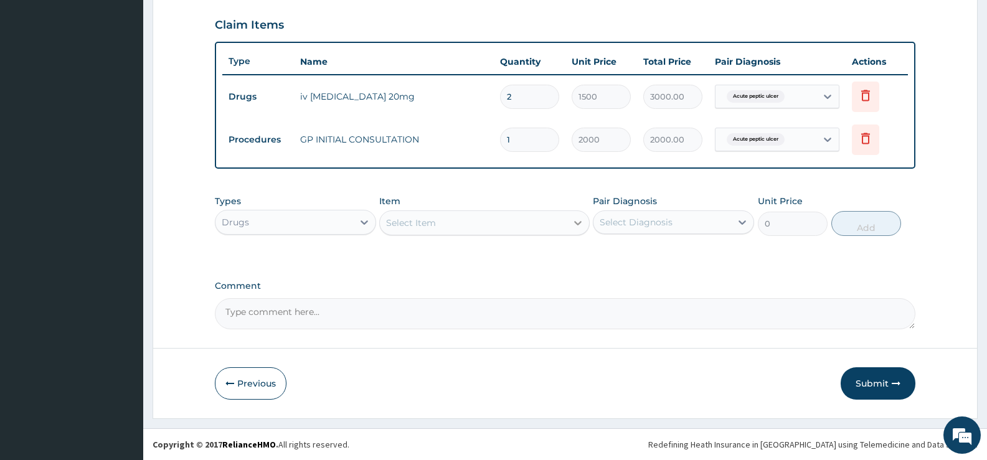
click at [572, 225] on icon at bounding box center [578, 223] width 12 height 12
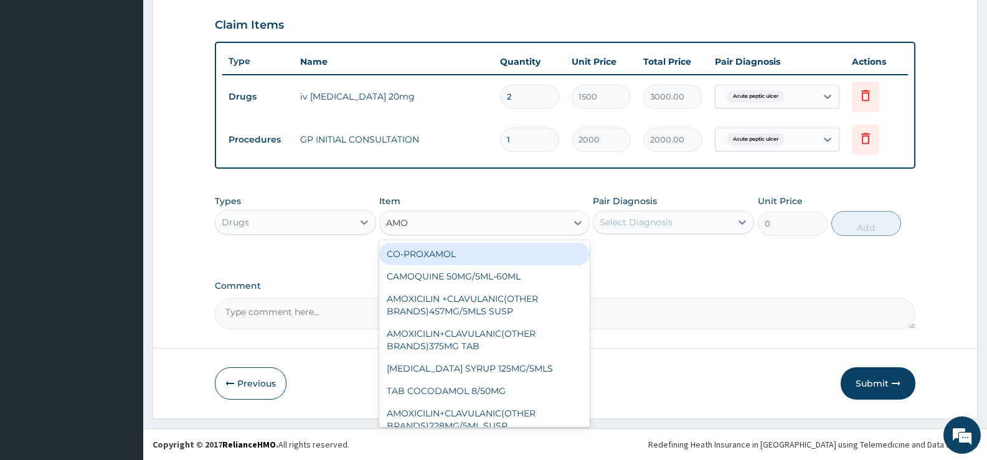
type input "AMOX"
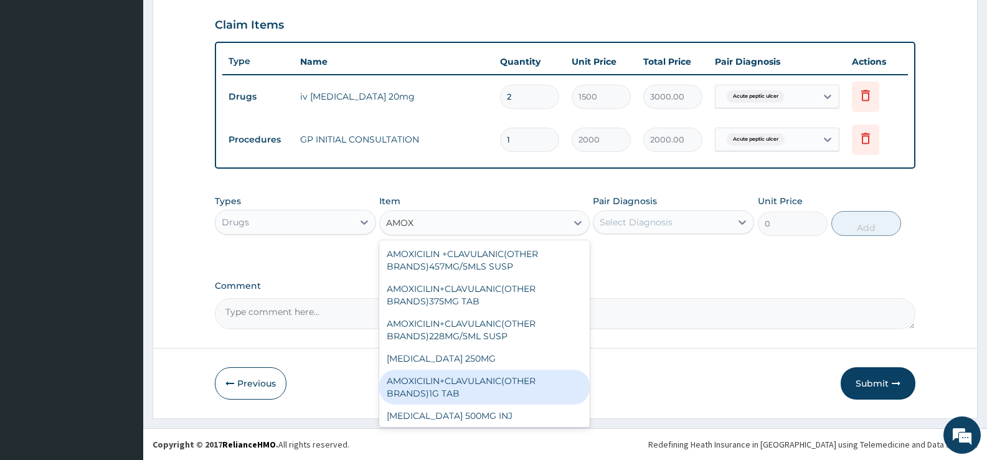
scroll to position [105, 0]
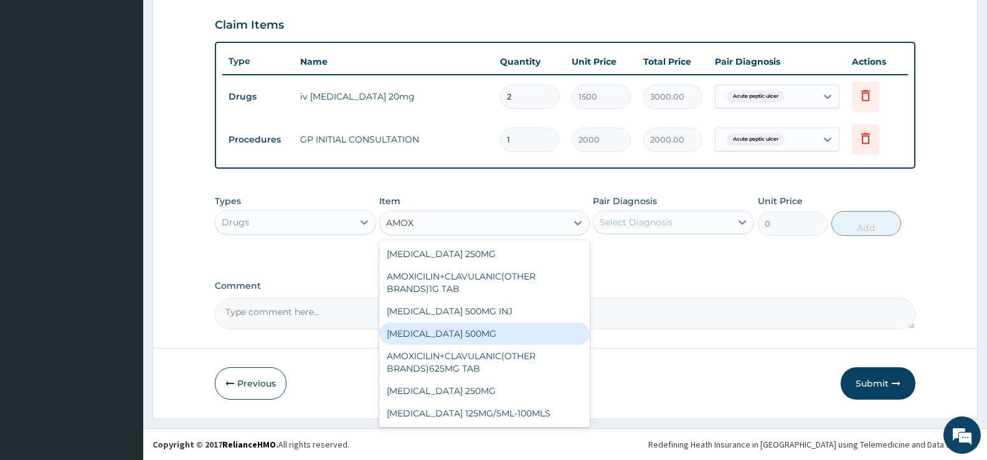
click at [468, 334] on div "[MEDICAL_DATA] 500MG" at bounding box center [484, 334] width 210 height 22
type input "48.3"
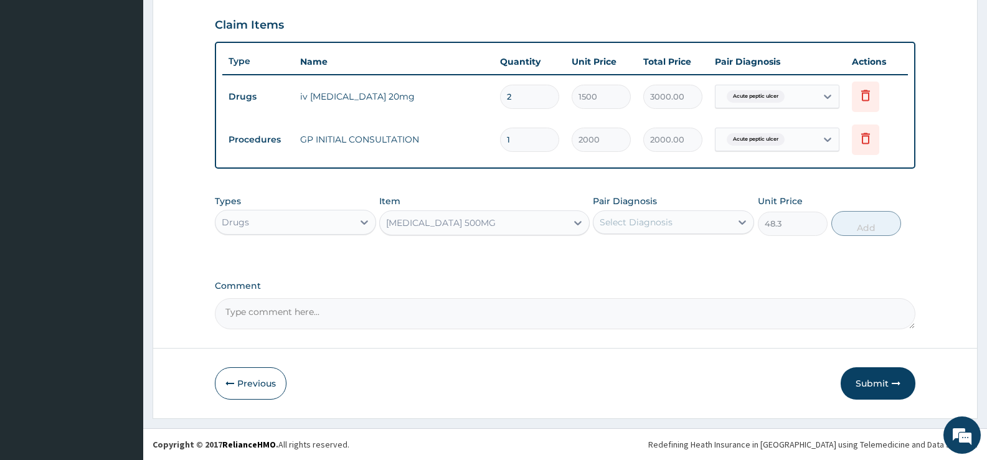
click at [711, 225] on div "Select Diagnosis" at bounding box center [663, 222] width 138 height 20
click at [691, 255] on label "Acute peptic ulcer" at bounding box center [654, 253] width 83 height 12
checkbox input "true"
click at [850, 227] on button "Add" at bounding box center [866, 223] width 70 height 25
type input "0"
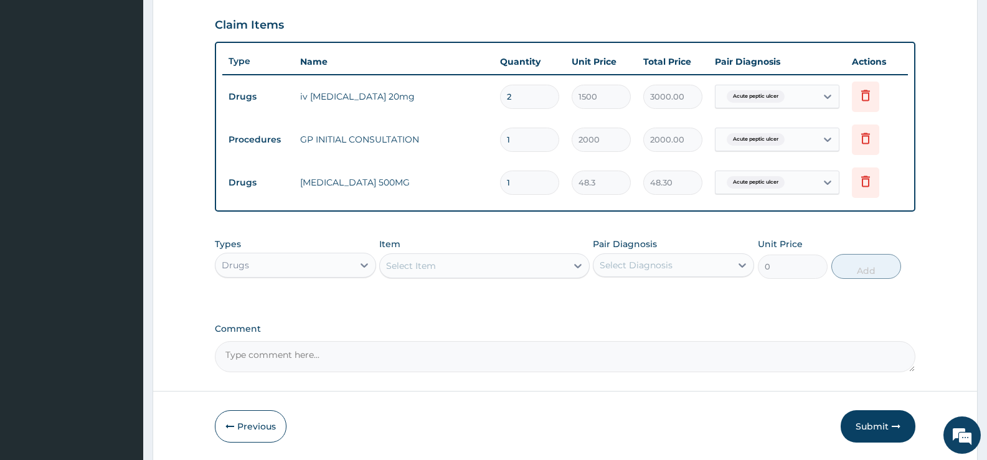
type input "0.00"
type input "9"
type input "434.70"
type input "9"
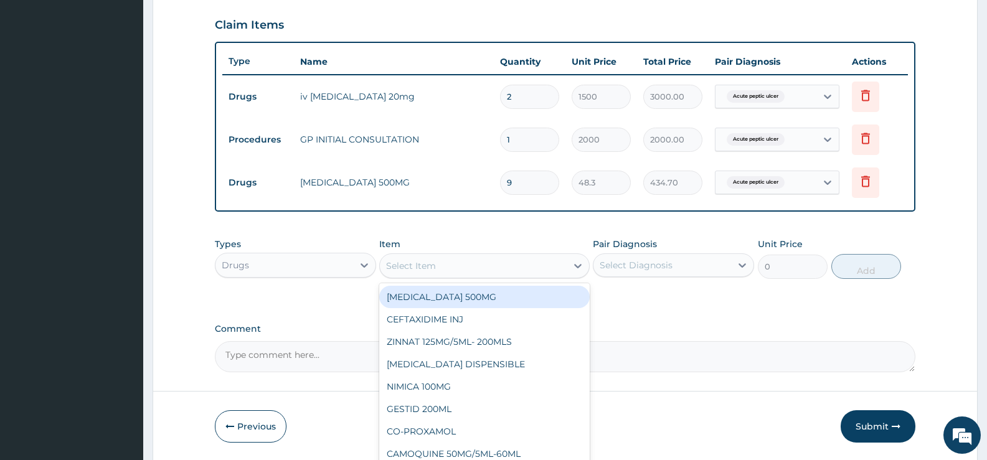
click at [550, 270] on div "Select Item" at bounding box center [473, 266] width 186 height 20
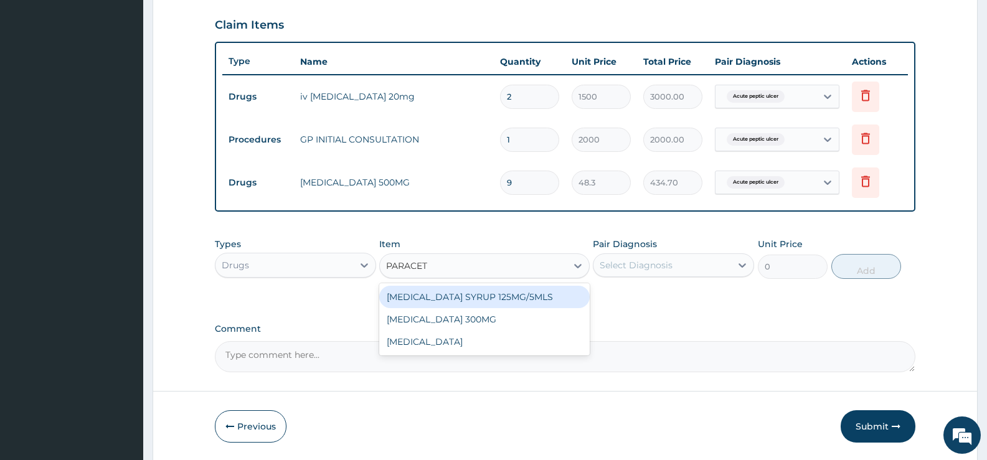
type input "PARACETA"
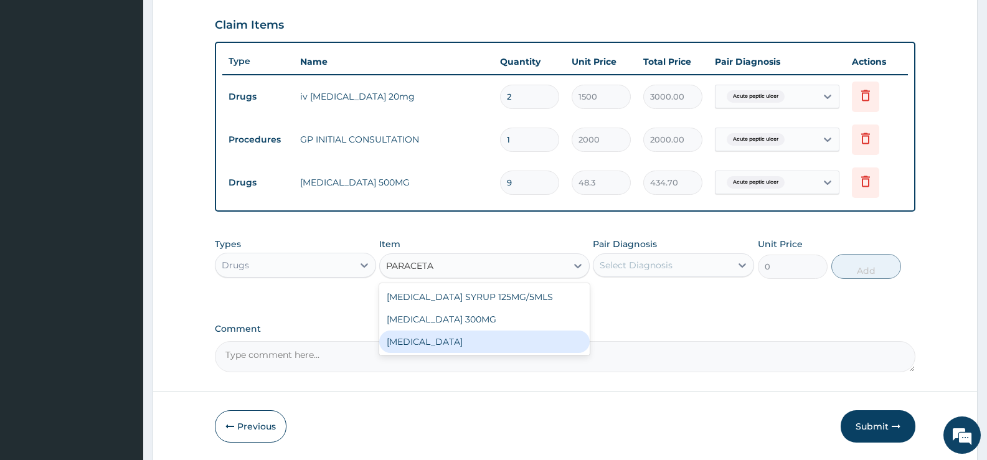
click at [454, 334] on div "PARACETAMOL" at bounding box center [484, 342] width 210 height 22
type input "15.18"
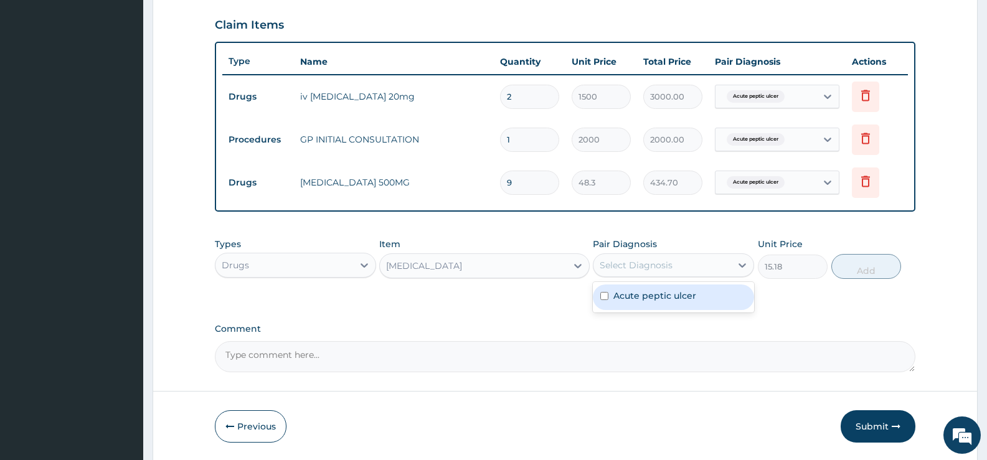
click at [731, 263] on div "Select Diagnosis" at bounding box center [663, 265] width 138 height 20
click at [682, 296] on label "Acute peptic ulcer" at bounding box center [654, 296] width 83 height 12
checkbox input "true"
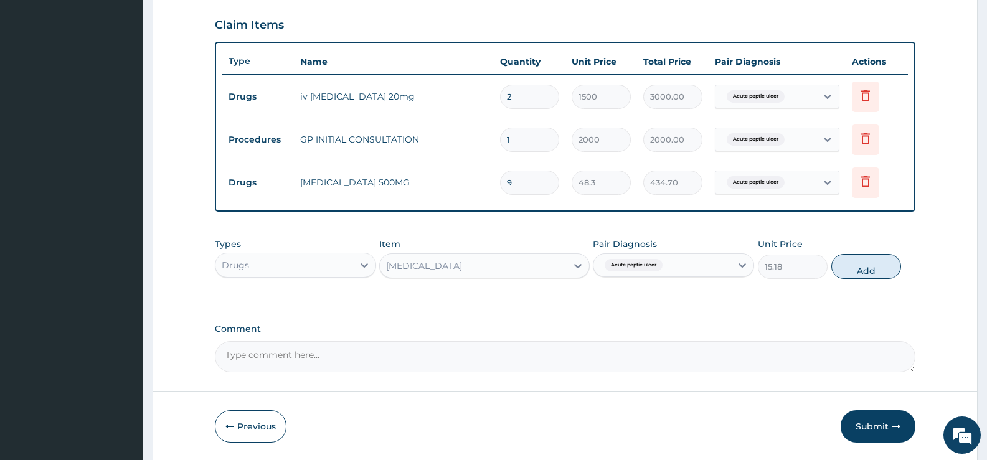
click at [845, 267] on button "Add" at bounding box center [866, 266] width 70 height 25
type input "0"
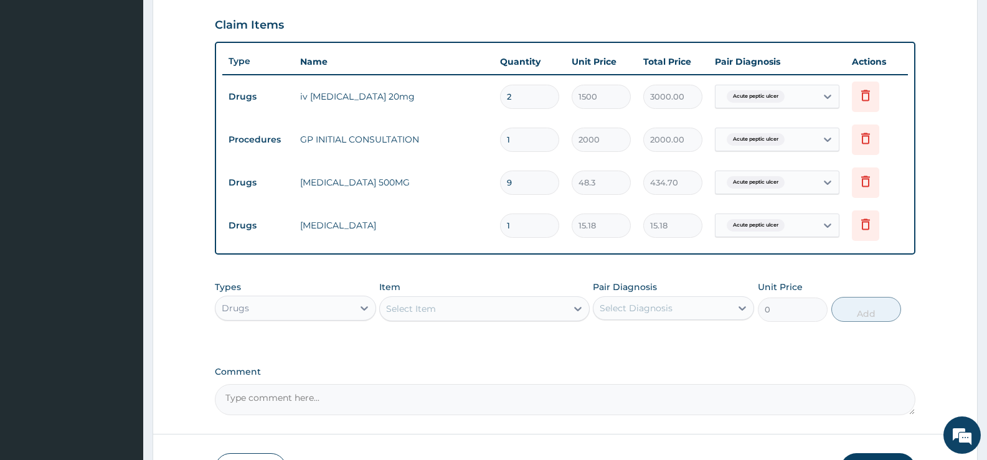
type input "18"
type input "273.24"
type input "18"
click at [574, 305] on icon at bounding box center [578, 309] width 12 height 12
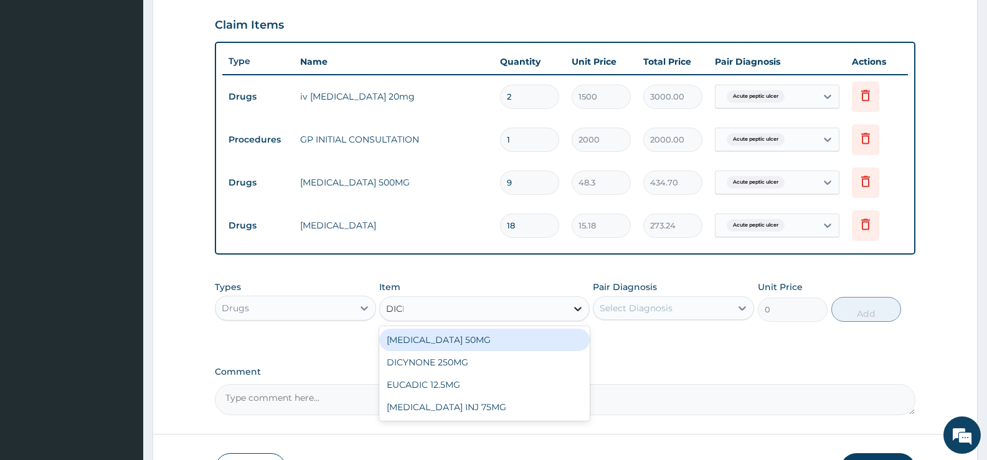
type input "DICLO"
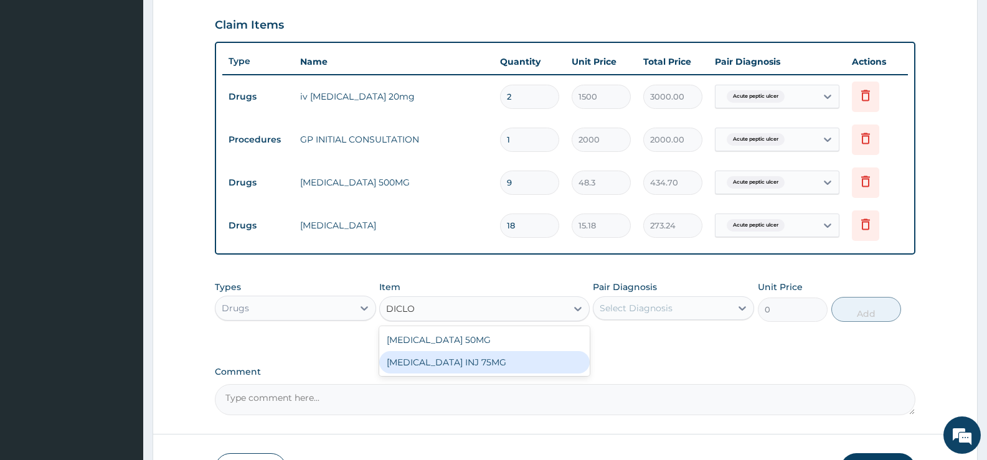
click at [529, 367] on div "DICLOFENAC INJ 75MG" at bounding box center [484, 362] width 210 height 22
type input "207"
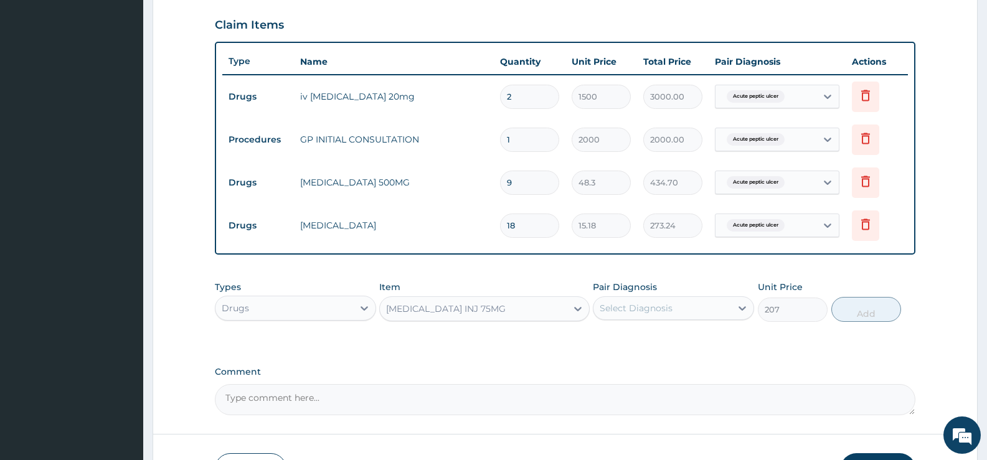
click at [713, 308] on div "Select Diagnosis" at bounding box center [663, 308] width 138 height 20
click at [671, 349] on div "Acute peptic ulcer" at bounding box center [673, 341] width 161 height 26
checkbox input "true"
click at [863, 318] on button "Add" at bounding box center [866, 309] width 70 height 25
type input "0"
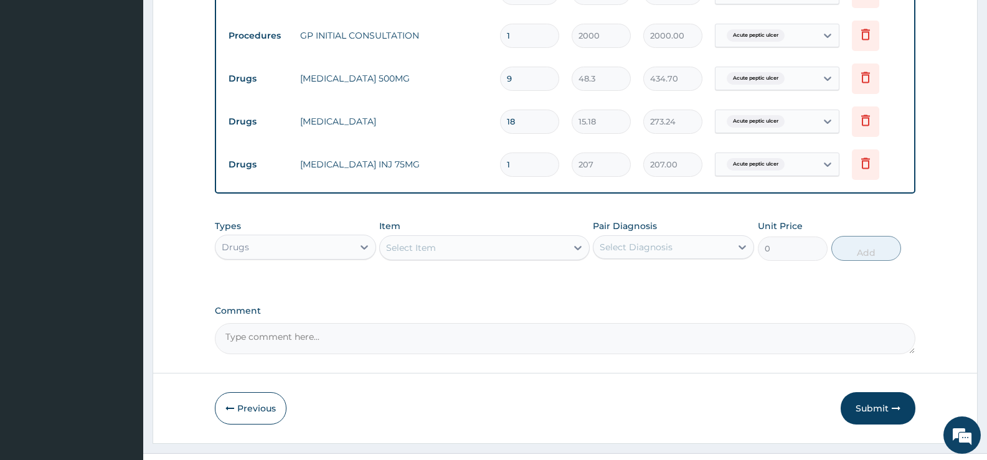
scroll to position [551, 0]
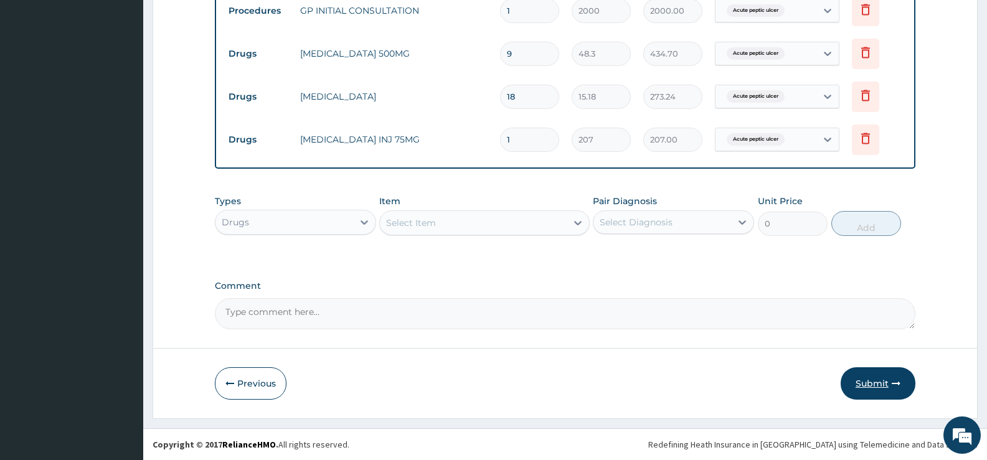
click at [862, 378] on button "Submit" at bounding box center [878, 383] width 75 height 32
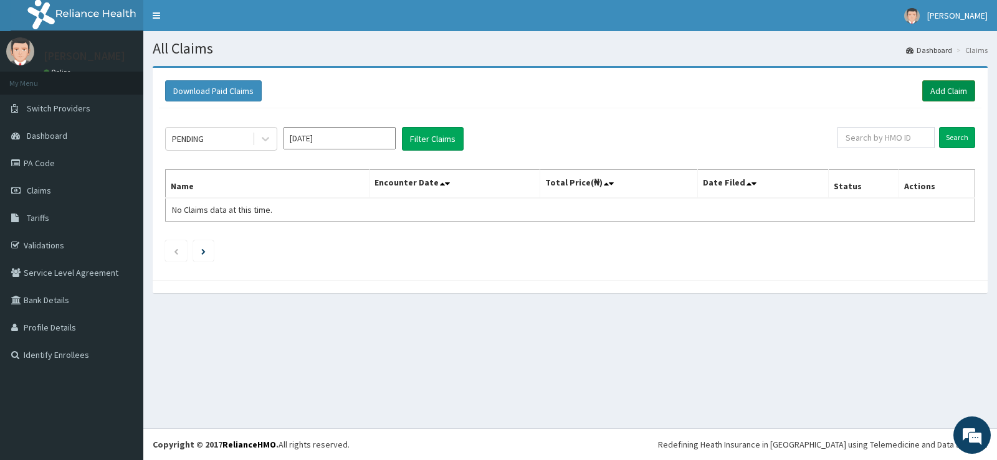
click at [949, 88] on link "Add Claim" at bounding box center [948, 90] width 53 height 21
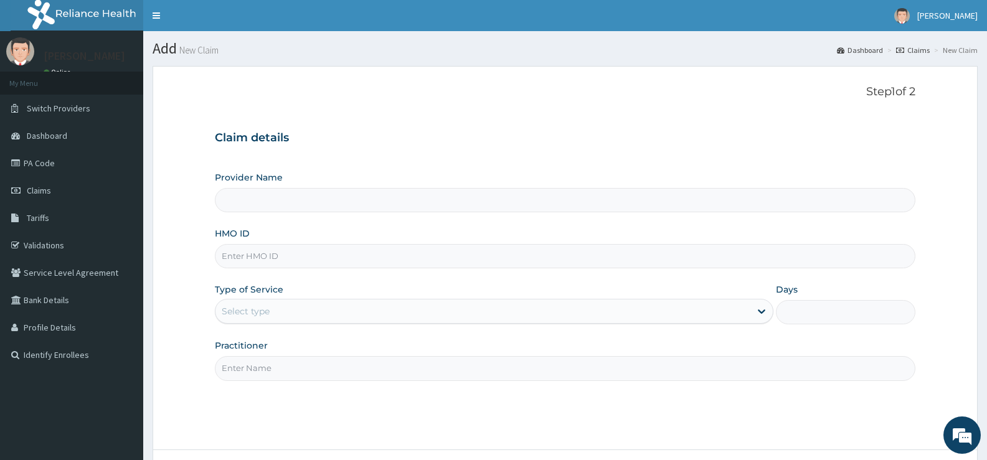
type input "[GEOGRAPHIC_DATA][PERSON_NAME]"
click at [350, 258] on input "HMO ID" at bounding box center [565, 256] width 701 height 24
type input "YSS/10155/C"
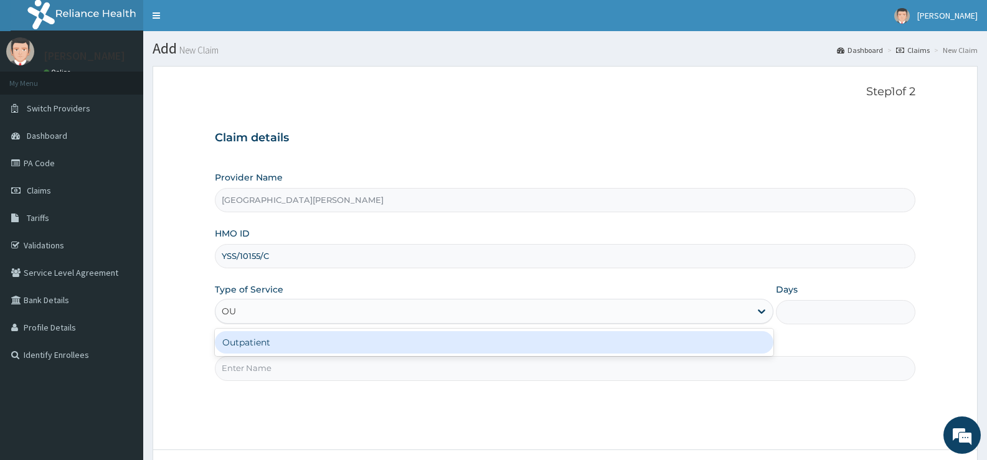
type input "OUT"
type input "1"
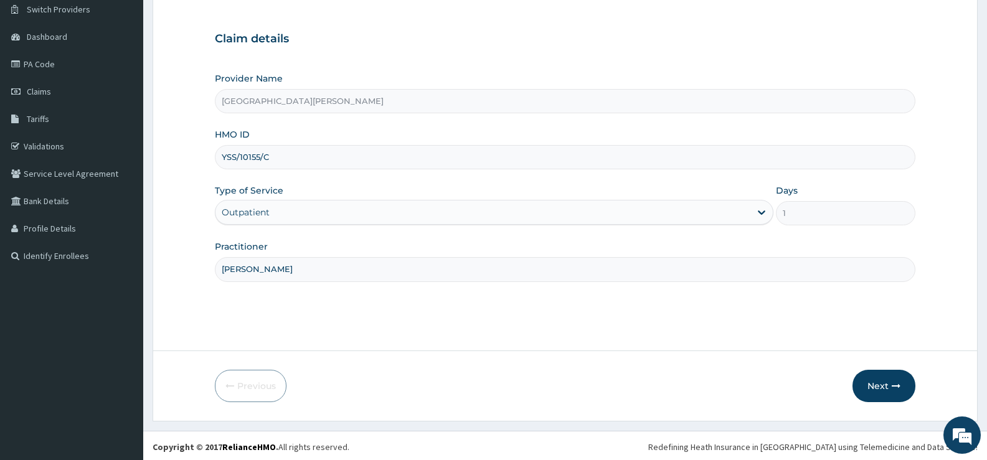
scroll to position [102, 0]
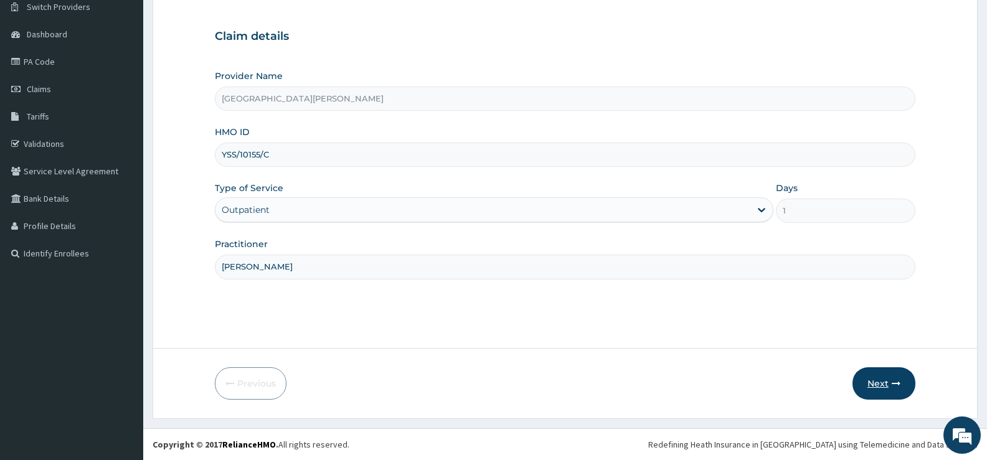
type input "[PERSON_NAME]"
click at [884, 379] on button "Next" at bounding box center [884, 383] width 63 height 32
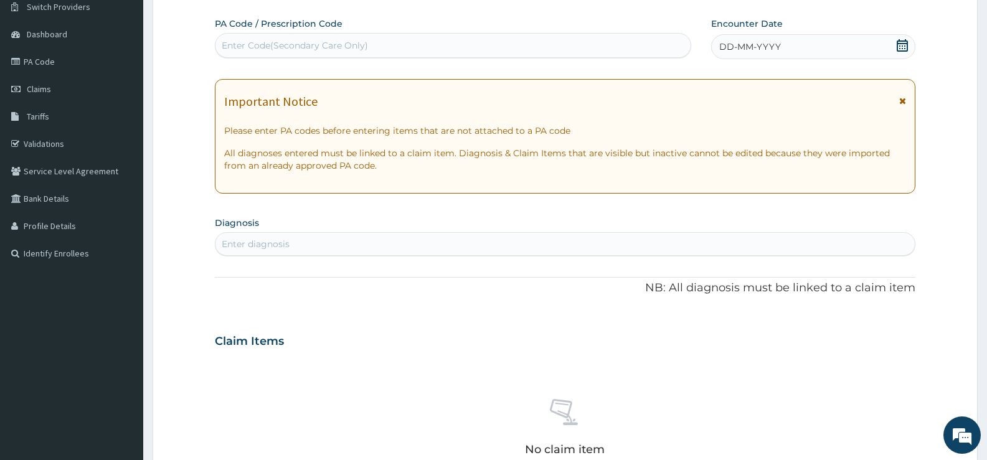
click at [904, 47] on icon at bounding box center [902, 45] width 12 height 12
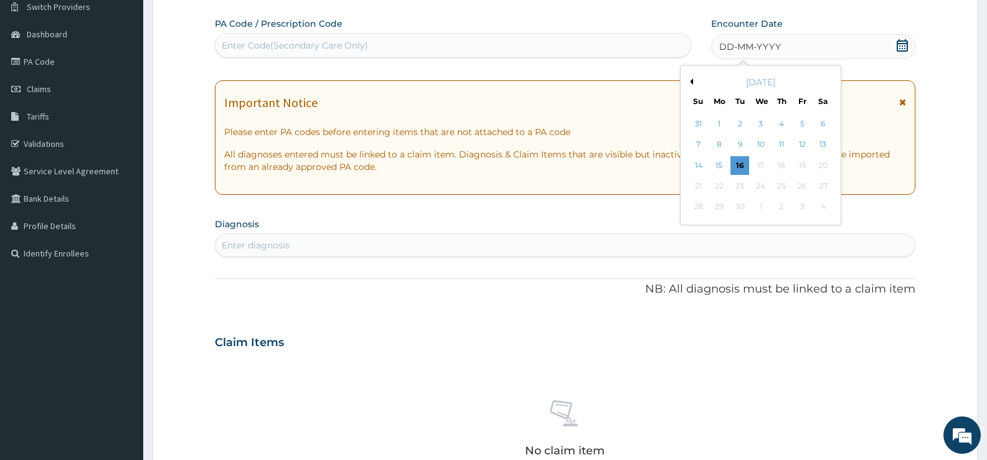
click at [693, 82] on button "Previous Month" at bounding box center [690, 81] width 6 height 6
click at [739, 164] on div "15" at bounding box center [740, 165] width 19 height 19
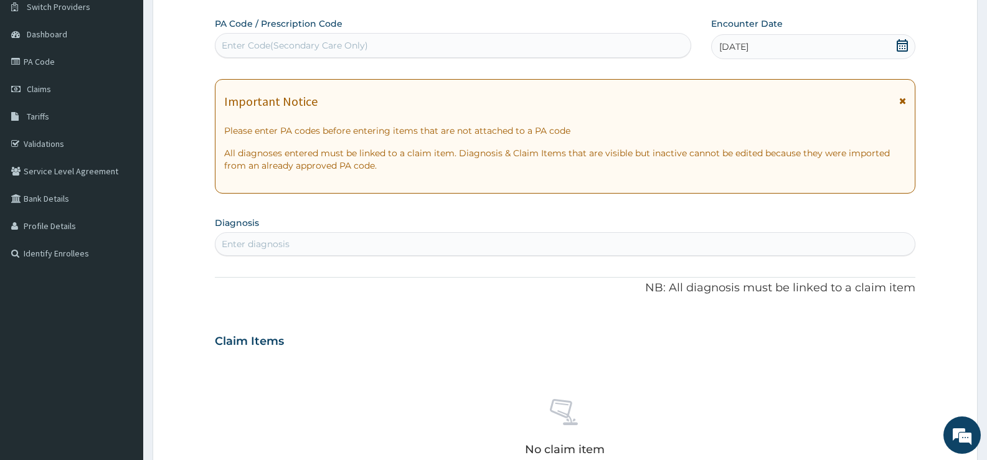
click at [586, 246] on div "Enter diagnosis" at bounding box center [564, 244] width 699 height 20
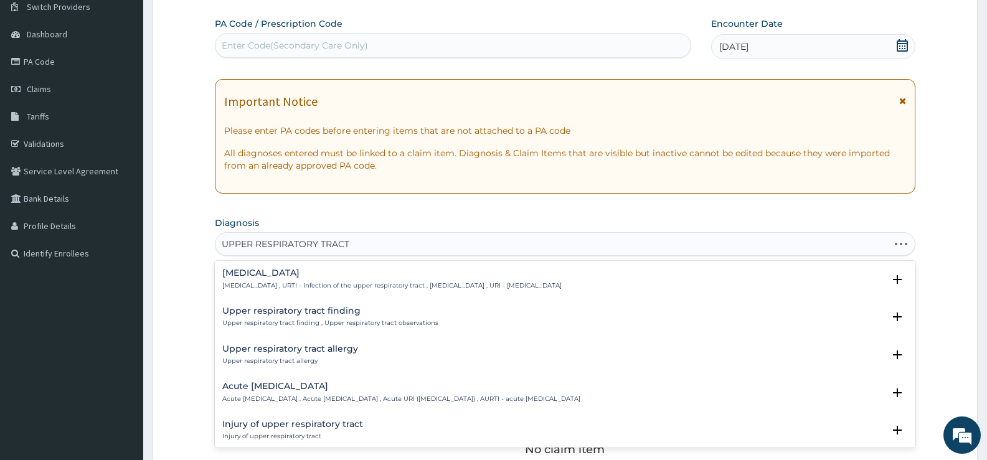
type input "UPPER RESPIRATORY TRACT"
click at [306, 275] on h4 "Upper respiratory infection" at bounding box center [391, 272] width 339 height 9
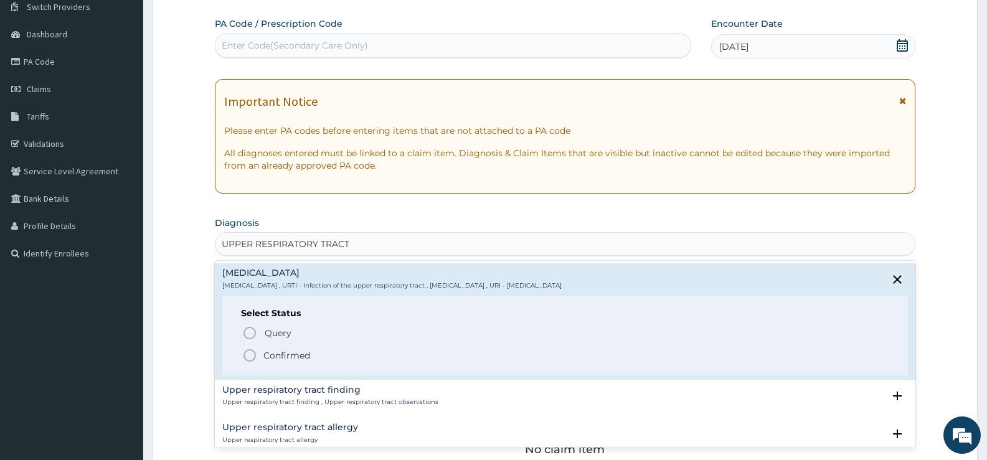
click at [298, 356] on p "Confirmed" at bounding box center [286, 355] width 47 height 12
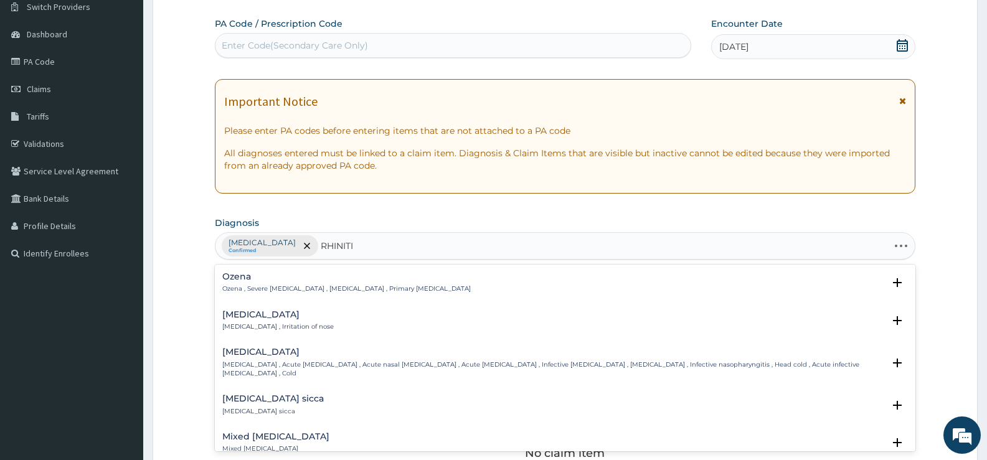
type input "RHINITIS"
click at [241, 321] on div "Rhinitis Rhinitis , Irritation of nose" at bounding box center [277, 321] width 111 height 22
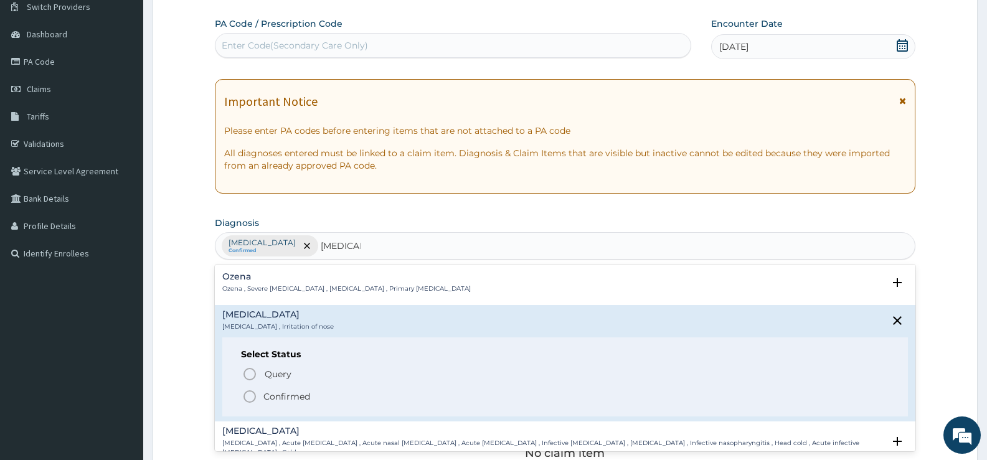
drag, startPoint x: 287, startPoint y: 394, endPoint x: 466, endPoint y: 369, distance: 181.1
click at [288, 394] on p "Confirmed" at bounding box center [286, 397] width 47 height 12
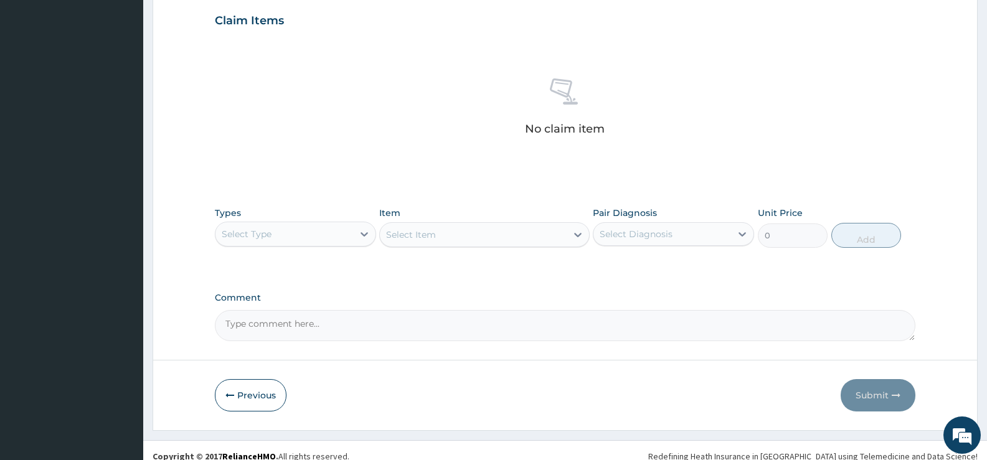
scroll to position [438, 0]
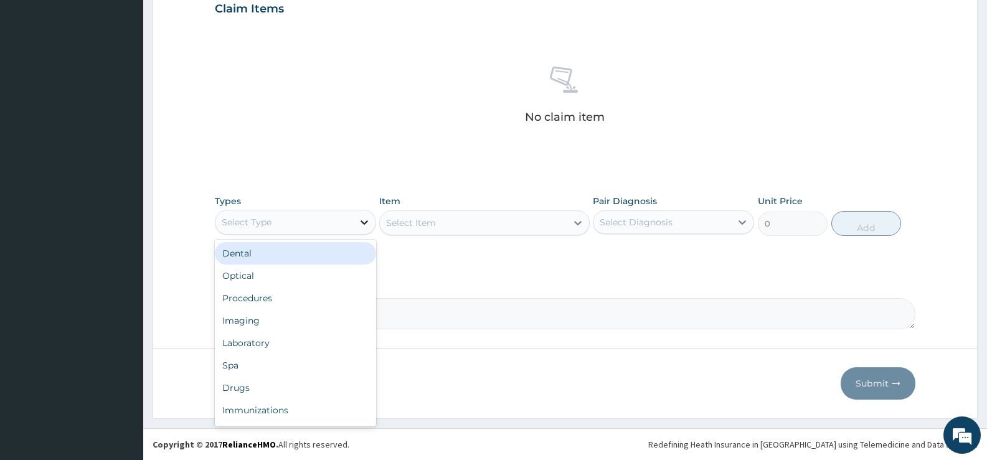
click at [366, 219] on icon at bounding box center [364, 222] width 12 height 12
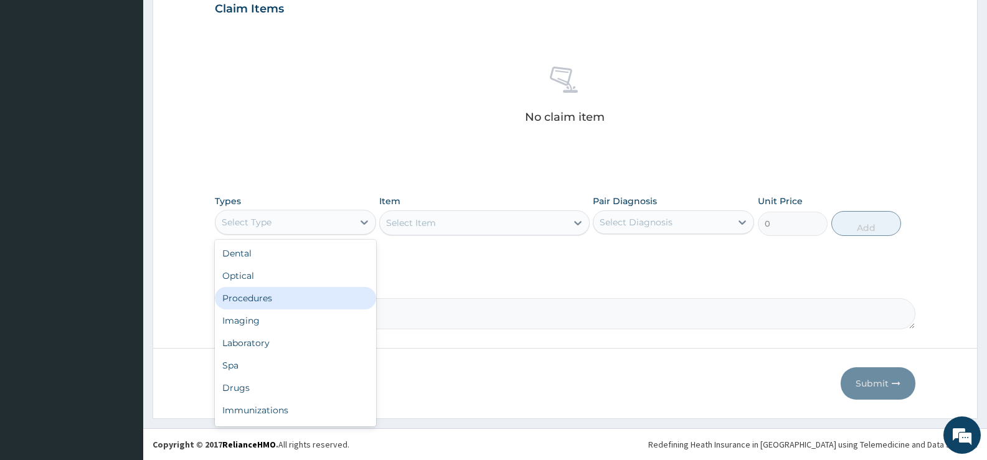
click at [273, 300] on div "Procedures" at bounding box center [295, 298] width 161 height 22
drag, startPoint x: 273, startPoint y: 300, endPoint x: 285, endPoint y: 296, distance: 12.4
click at [273, 300] on textarea "Comment" at bounding box center [565, 313] width 701 height 31
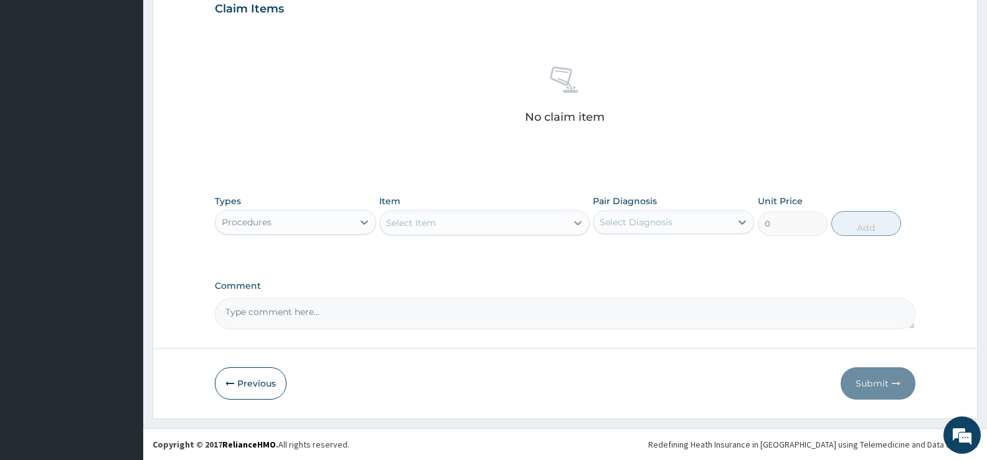
click at [570, 230] on div at bounding box center [578, 223] width 22 height 22
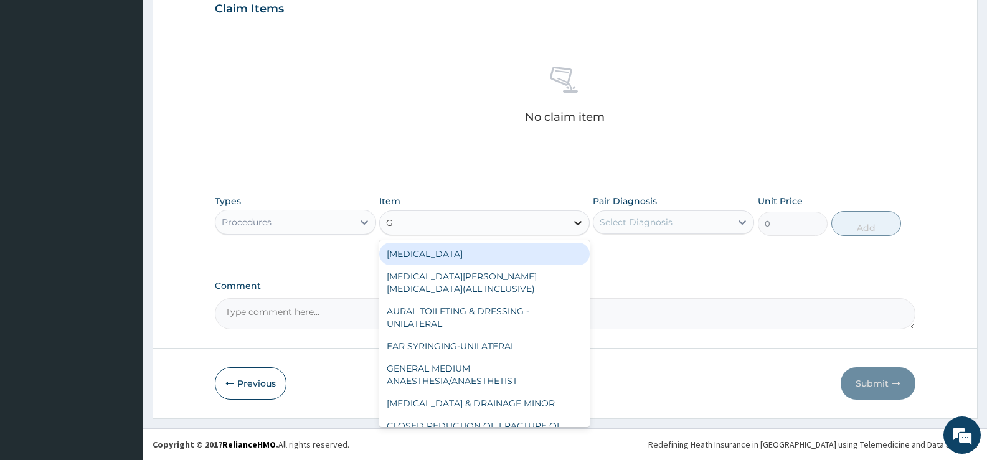
type input "GP"
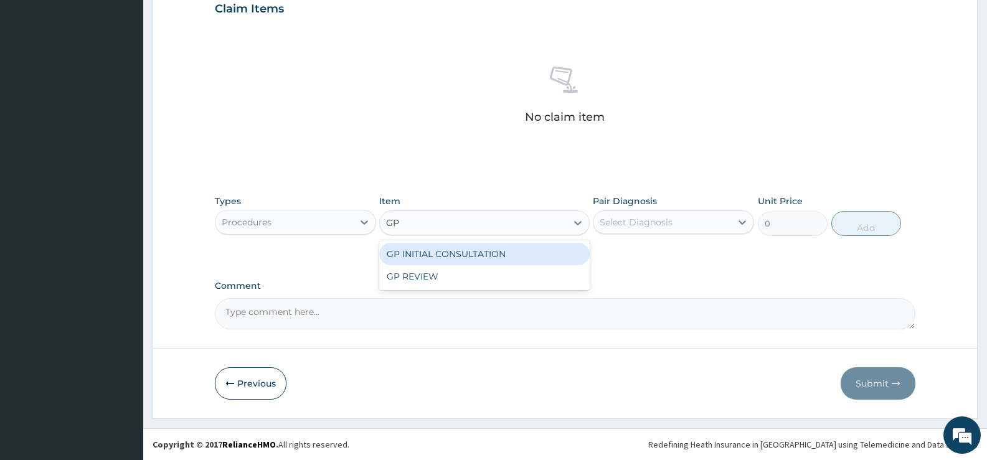
click at [537, 260] on div "GP INITIAL CONSULTATION" at bounding box center [484, 254] width 210 height 22
type input "2000"
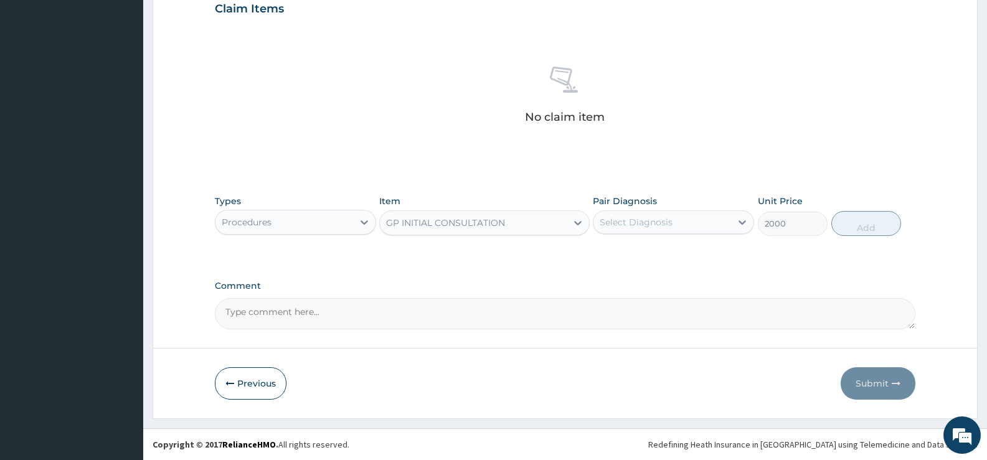
click at [691, 220] on div "Select Diagnosis" at bounding box center [663, 222] width 138 height 20
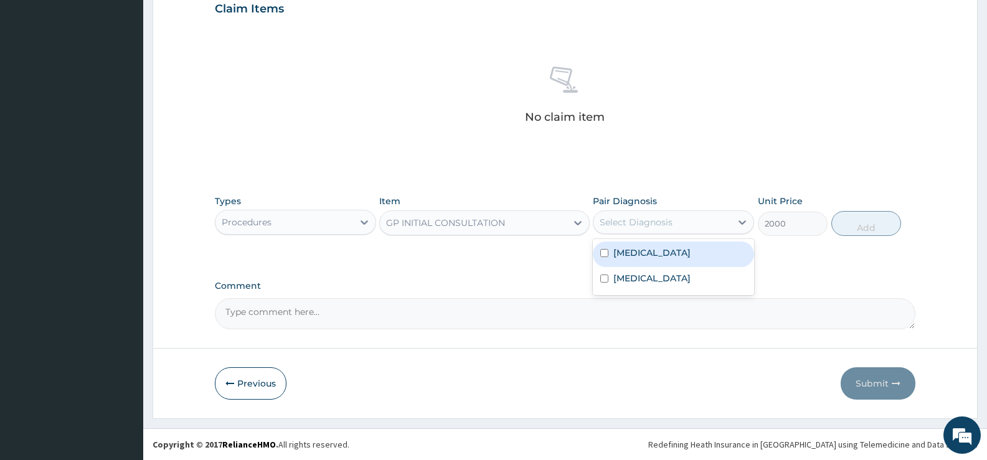
click at [663, 227] on div "Select Diagnosis" at bounding box center [636, 222] width 73 height 12
click at [651, 254] on label "Upper respiratory infection" at bounding box center [651, 253] width 77 height 12
checkbox input "true"
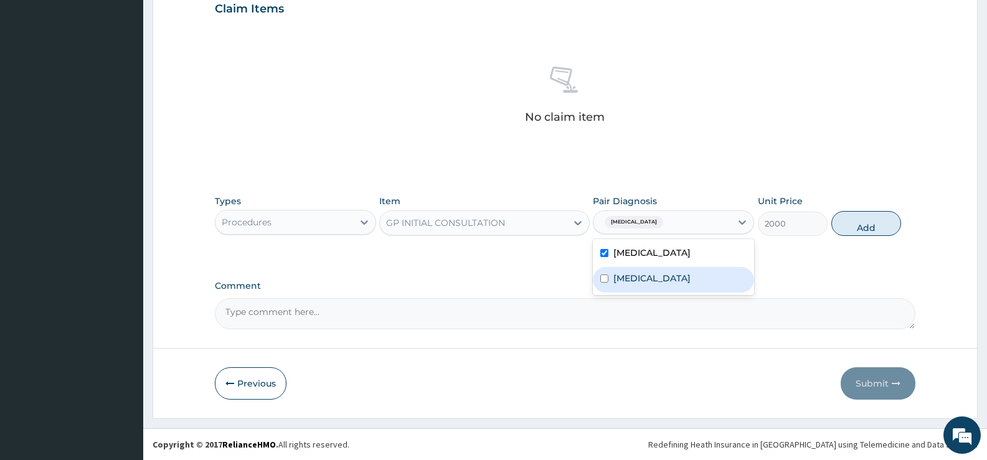
click at [637, 277] on label "Rhinitis" at bounding box center [651, 278] width 77 height 12
checkbox input "true"
click at [864, 224] on button "Add" at bounding box center [866, 223] width 70 height 25
type input "0"
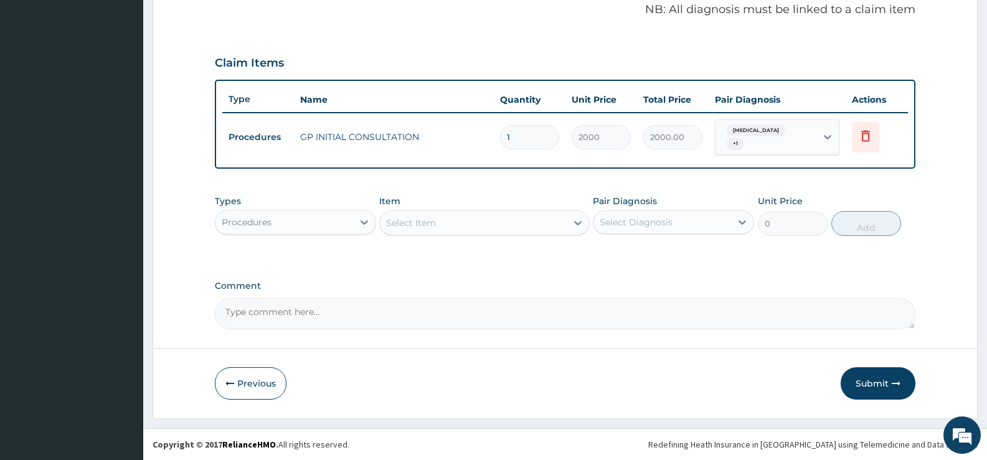
scroll to position [384, 0]
click at [358, 221] on icon at bounding box center [364, 222] width 12 height 12
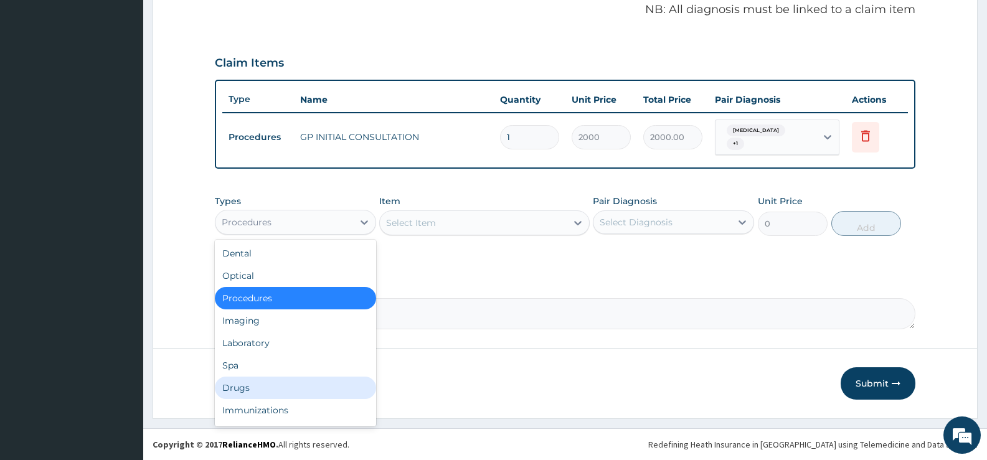
click at [244, 389] on div "Drugs" at bounding box center [295, 388] width 161 height 22
click at [244, 389] on button "Previous" at bounding box center [251, 383] width 72 height 32
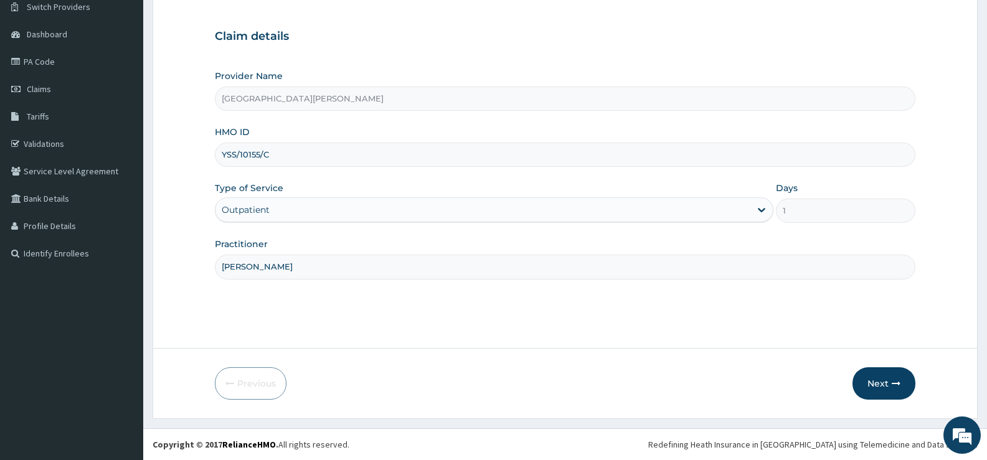
scroll to position [102, 0]
click at [880, 382] on button "Next" at bounding box center [884, 383] width 63 height 32
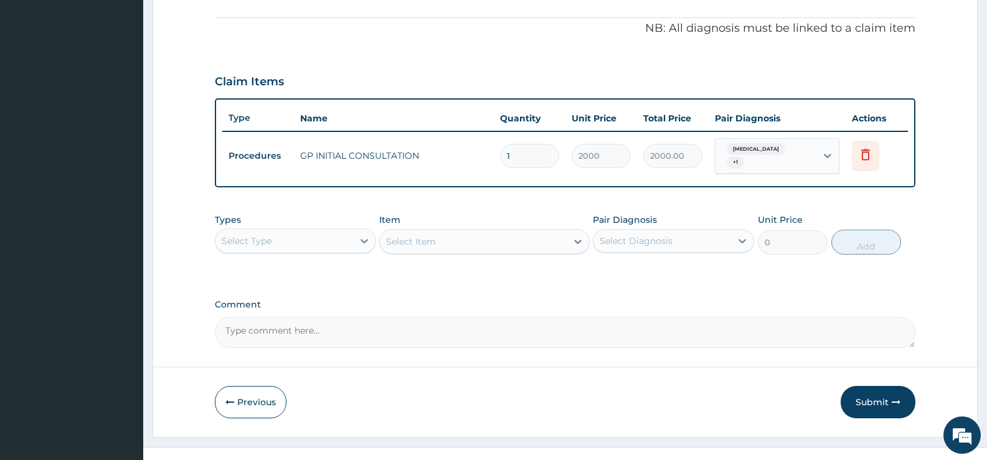
scroll to position [384, 0]
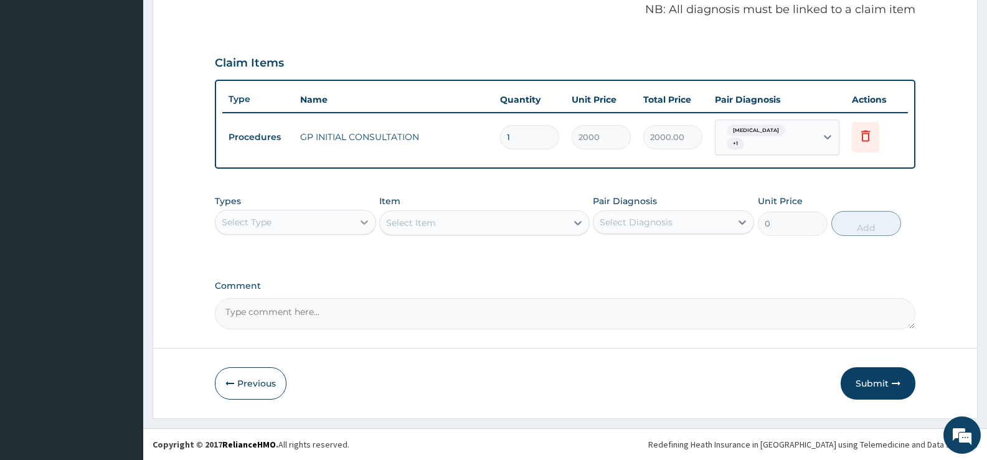
click at [364, 224] on icon at bounding box center [364, 222] width 7 height 4
click at [366, 225] on icon at bounding box center [364, 222] width 12 height 12
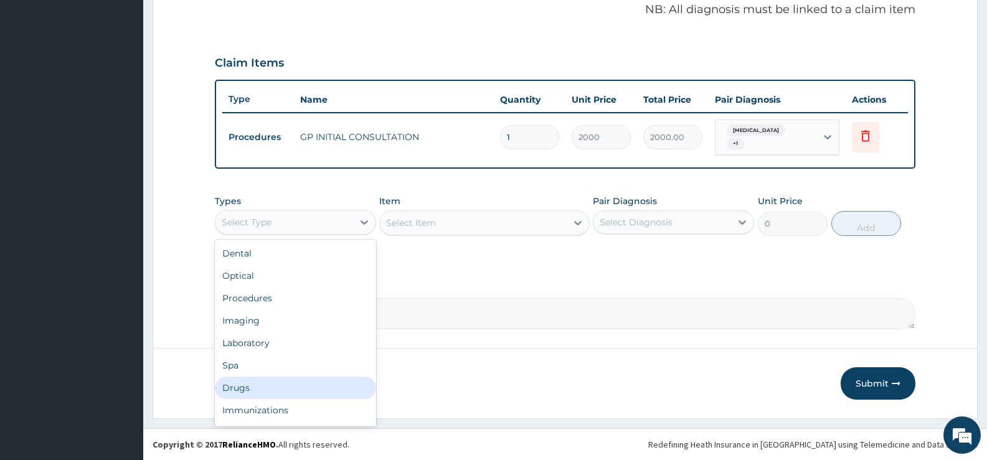
click at [273, 383] on div "Drugs" at bounding box center [295, 388] width 161 height 22
click at [273, 383] on button "Previous" at bounding box center [251, 383] width 72 height 32
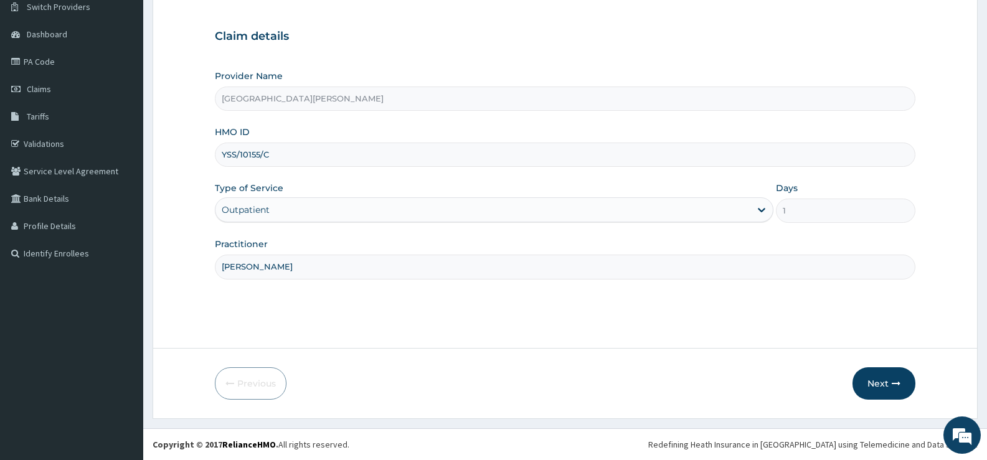
scroll to position [102, 0]
click at [874, 379] on button "Next" at bounding box center [884, 383] width 63 height 32
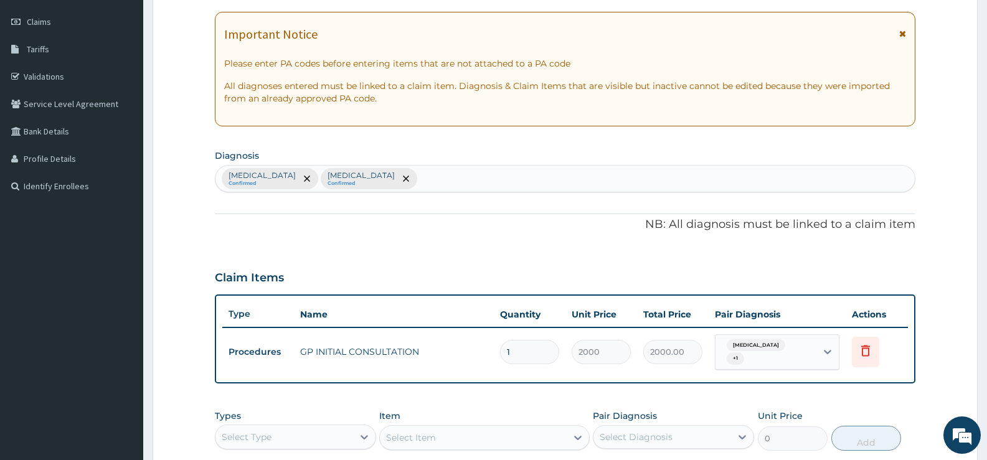
scroll to position [384, 0]
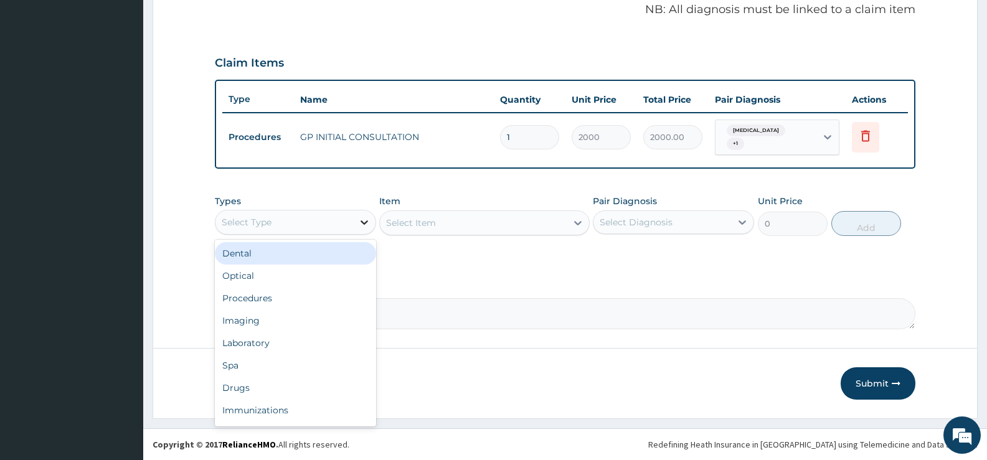
click at [359, 221] on icon at bounding box center [364, 222] width 12 height 12
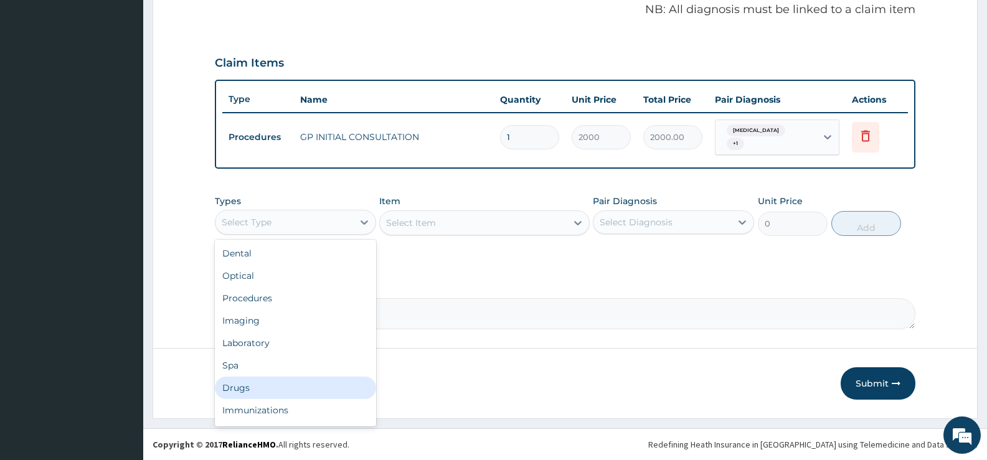
click at [248, 382] on div "Drugs" at bounding box center [295, 388] width 161 height 22
click at [248, 382] on button "Previous" at bounding box center [251, 383] width 72 height 32
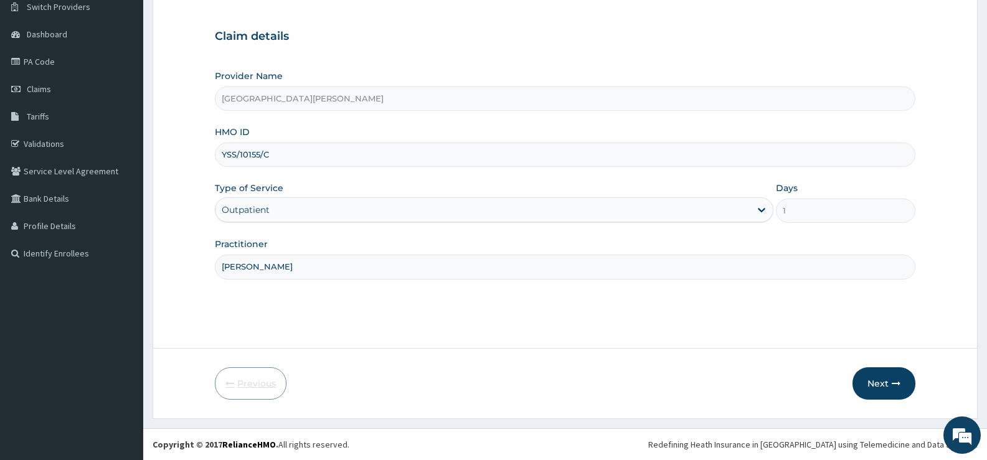
scroll to position [102, 0]
click at [868, 384] on button "Next" at bounding box center [884, 383] width 63 height 32
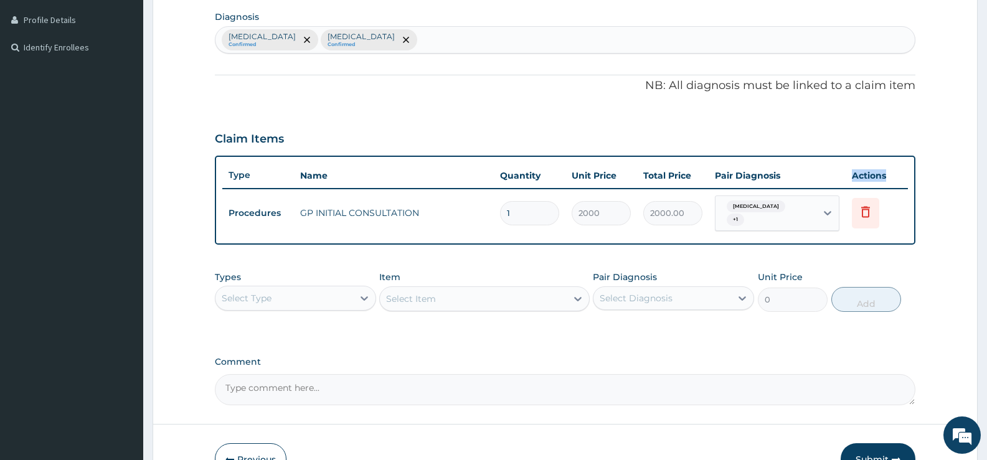
scroll to position [384, 0]
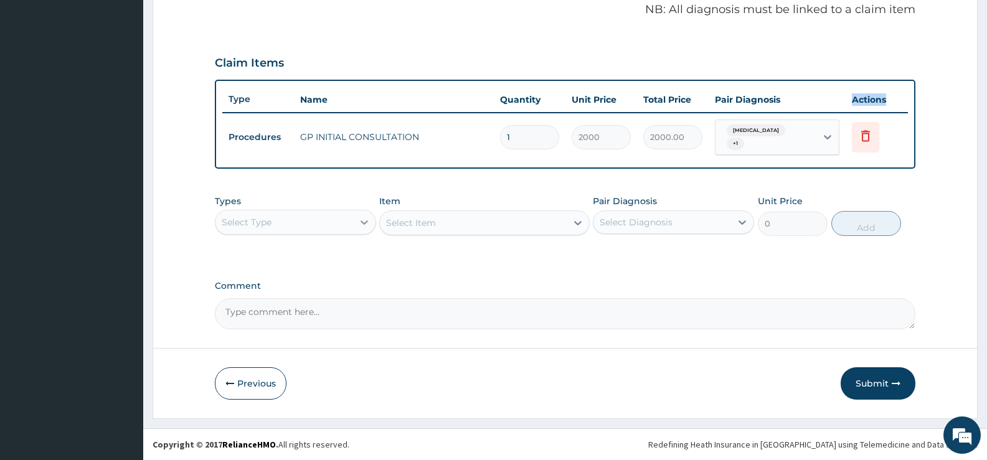
click at [363, 225] on icon at bounding box center [364, 222] width 12 height 12
click at [369, 224] on icon at bounding box center [364, 222] width 12 height 12
click at [356, 224] on div at bounding box center [364, 222] width 22 height 22
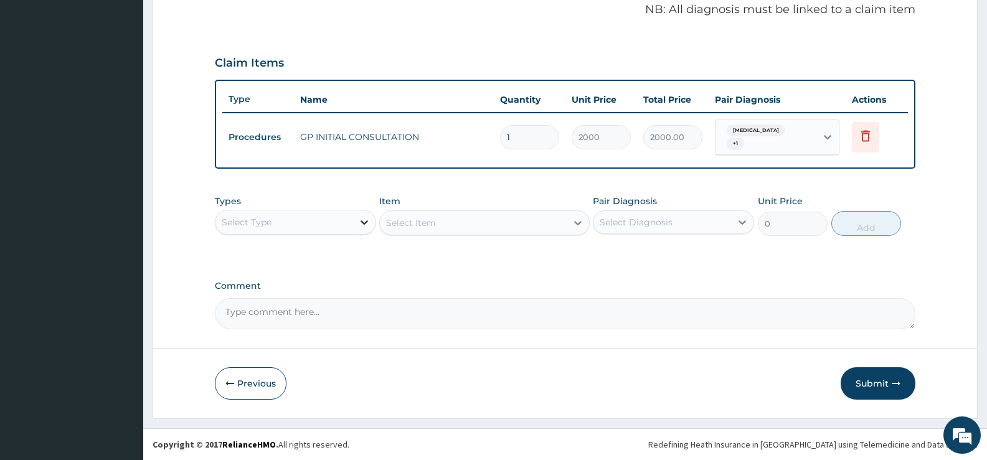
click at [356, 224] on div at bounding box center [364, 222] width 22 height 22
click at [357, 225] on div at bounding box center [364, 222] width 22 height 22
click at [369, 222] on icon at bounding box center [364, 222] width 12 height 12
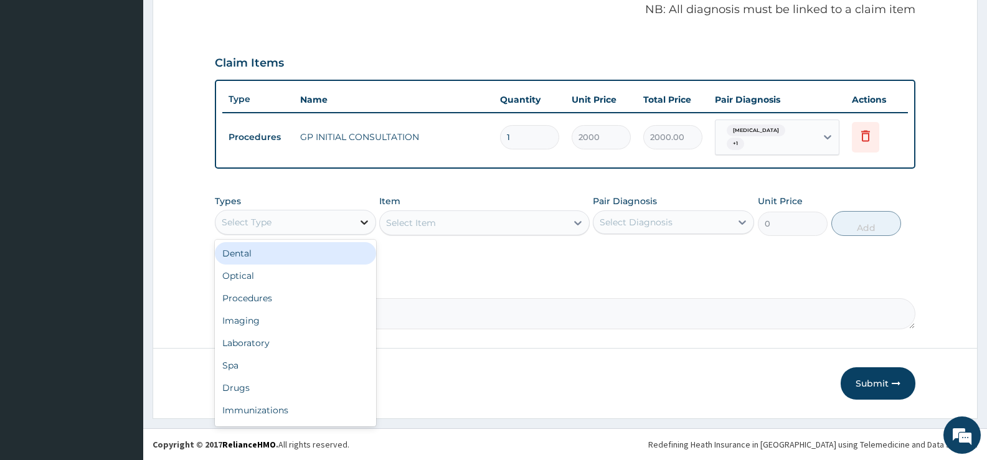
click at [369, 222] on icon at bounding box center [364, 222] width 12 height 12
type input "DR"
drag, startPoint x: 361, startPoint y: 252, endPoint x: 420, endPoint y: 234, distance: 61.7
click at [361, 252] on div "Drugs" at bounding box center [295, 253] width 161 height 22
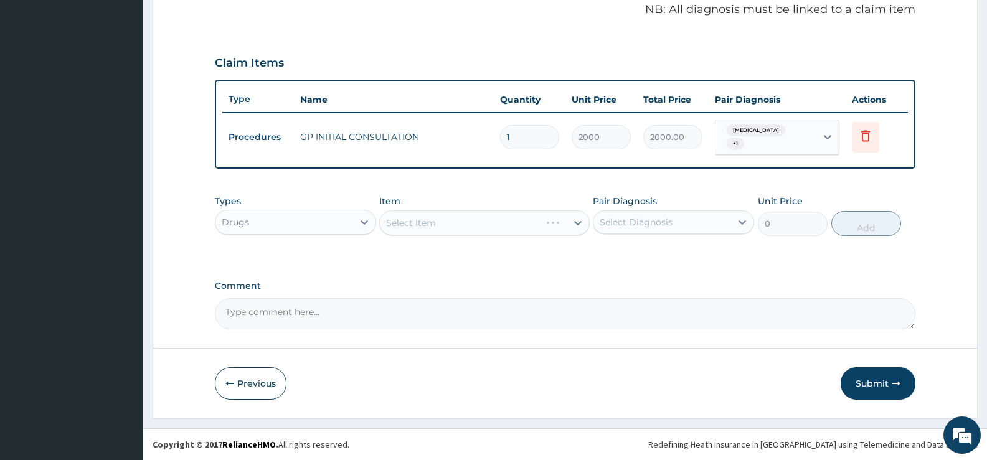
click at [462, 223] on div "Select Item" at bounding box center [484, 223] width 210 height 25
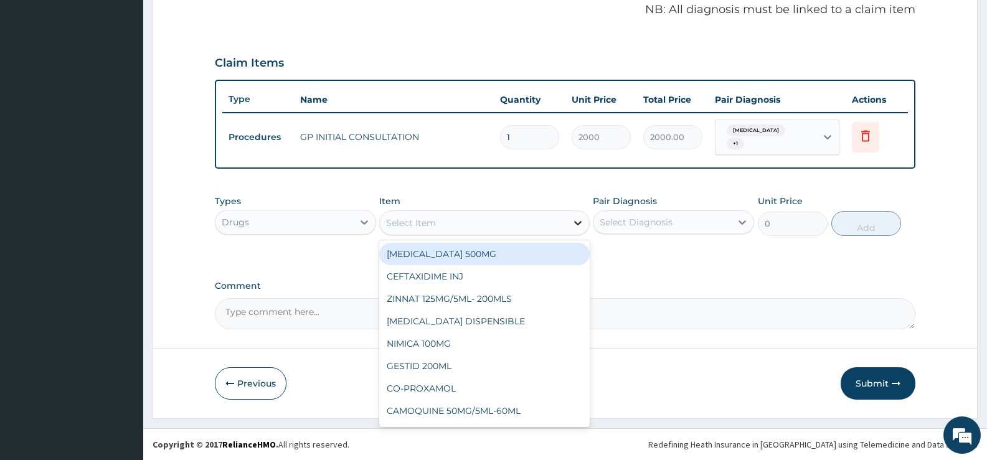
click at [570, 228] on div at bounding box center [578, 223] width 22 height 22
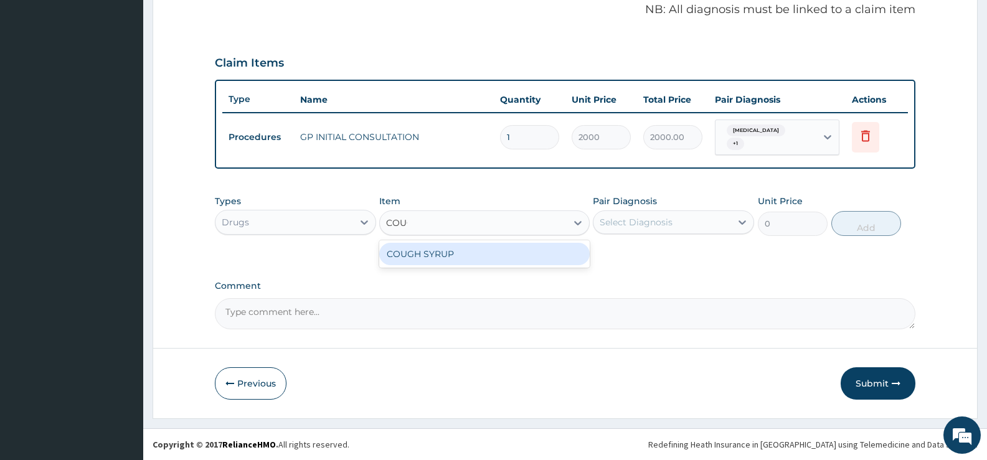
type input "COUGH"
click at [567, 253] on div "COUGH SYRUP" at bounding box center [484, 254] width 210 height 22
type input "1000"
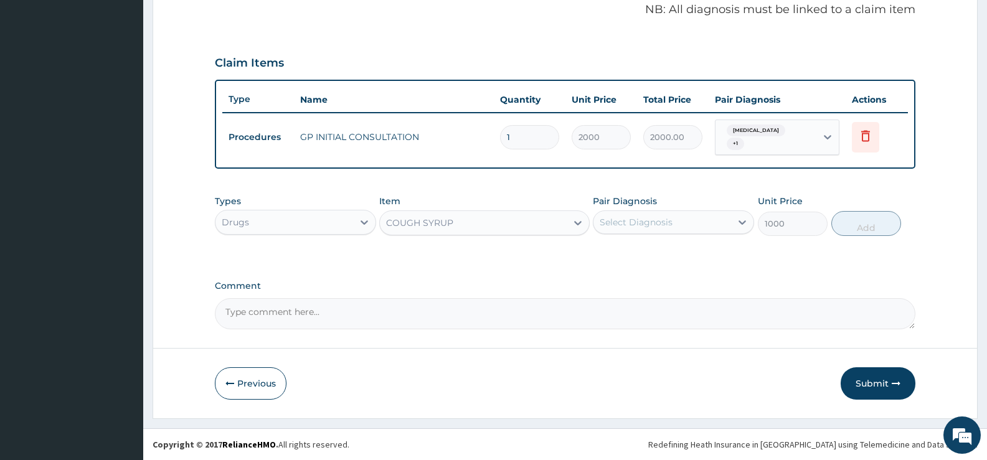
click at [701, 220] on div "Select Diagnosis" at bounding box center [663, 222] width 138 height 20
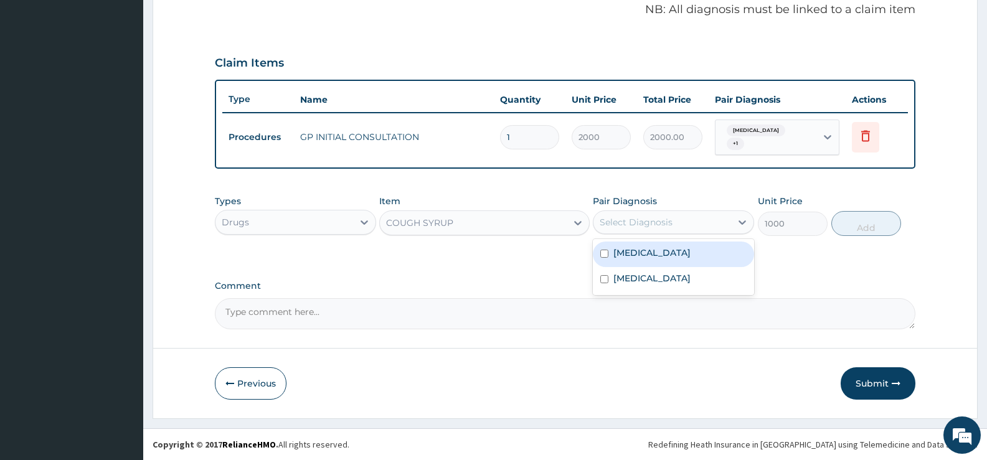
click at [670, 250] on label "Upper respiratory infection" at bounding box center [651, 253] width 77 height 12
checkbox input "true"
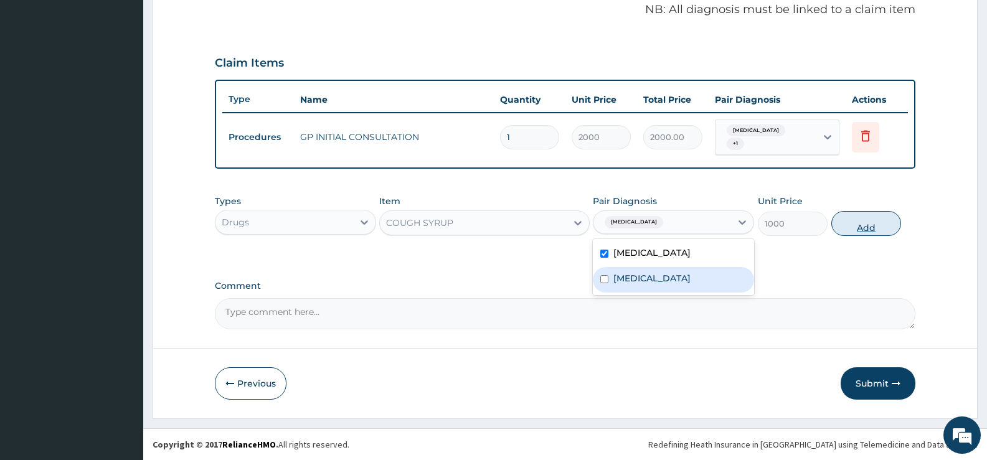
click at [854, 224] on button "Add" at bounding box center [866, 223] width 70 height 25
click at [854, 224] on div "PA Code / Prescription Code Enter Code(Secondary Care Only) Encounter Date 15-0…" at bounding box center [565, 32] width 701 height 594
type input "0"
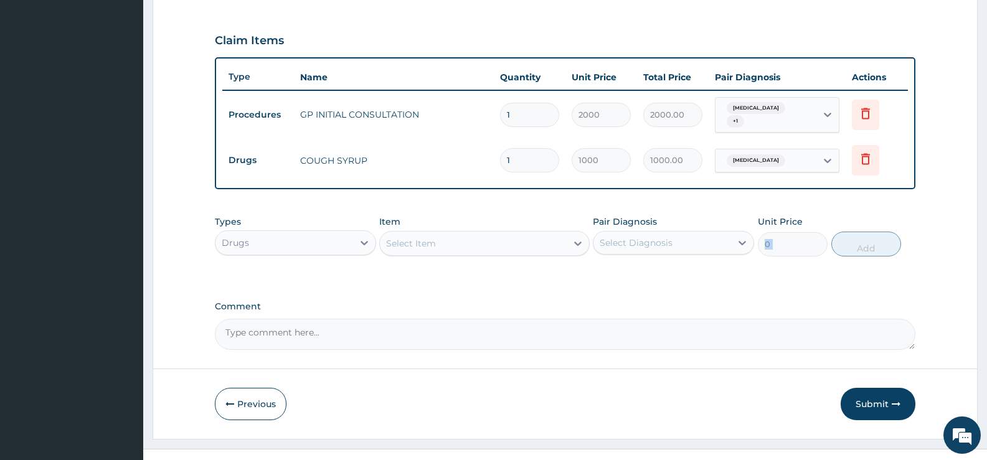
scroll to position [427, 0]
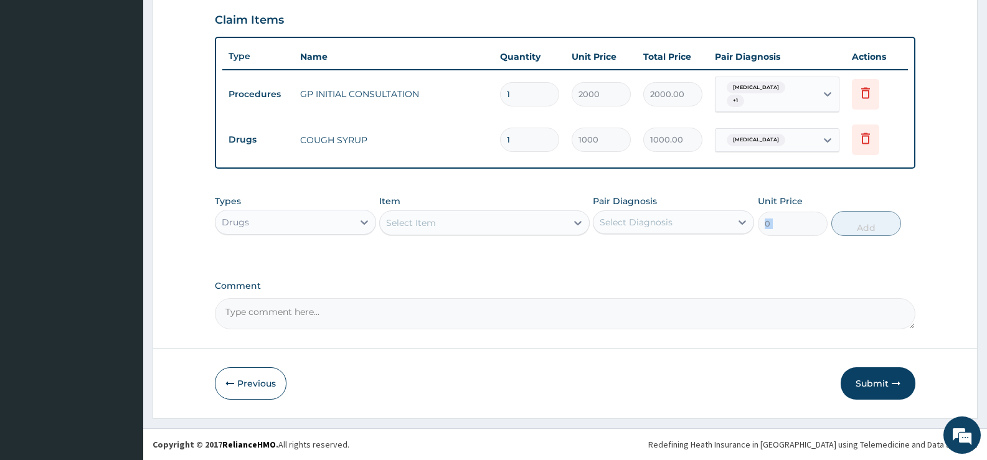
click at [546, 225] on div "Select Item" at bounding box center [473, 223] width 186 height 20
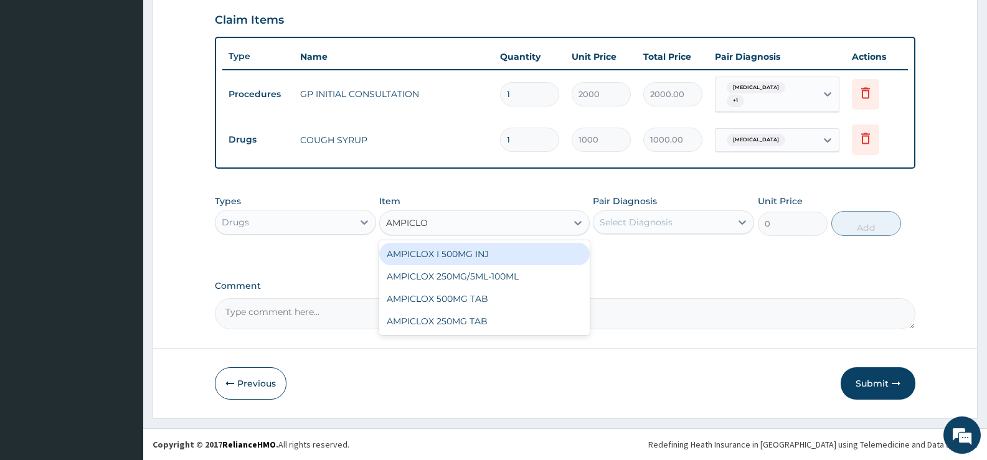
type input "AMPICLOX"
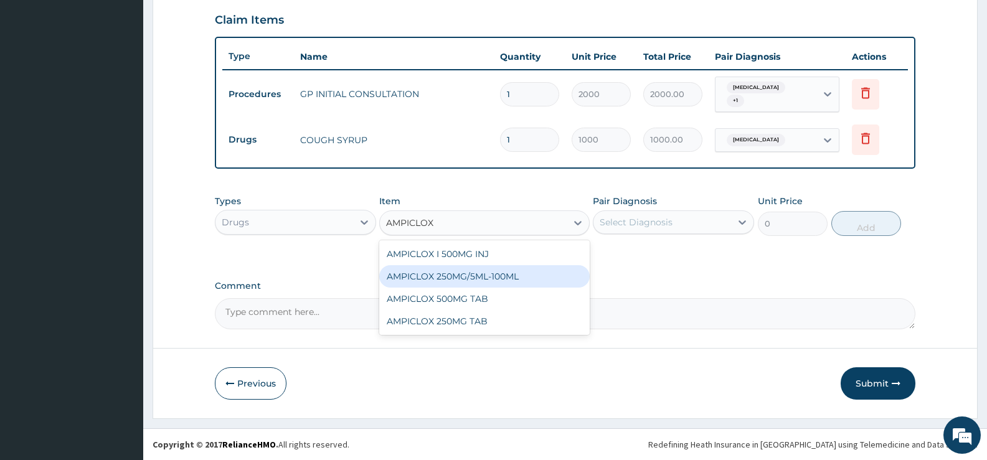
click at [512, 278] on div "AMPICLOX 250MG/5ML-100ML" at bounding box center [484, 276] width 210 height 22
type input "483"
click at [512, 278] on div "PA Code / Prescription Code Enter Code(Secondary Care Only) Encounter Date 15-0…" at bounding box center [565, 10] width 701 height 637
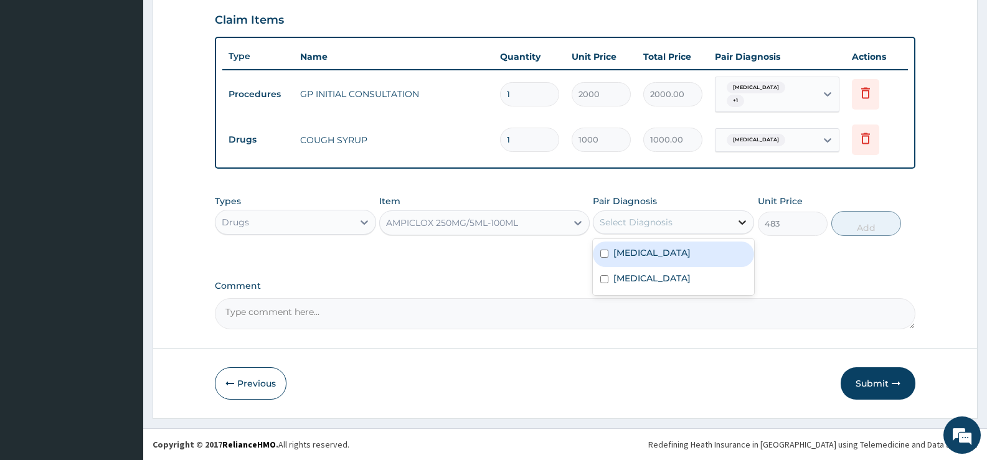
click at [734, 219] on div at bounding box center [742, 222] width 22 height 22
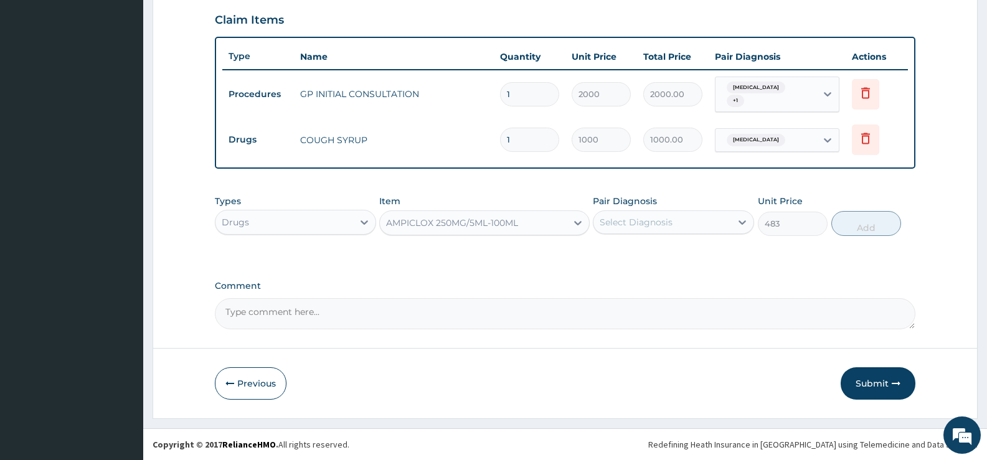
click at [731, 224] on div "Select Diagnosis" at bounding box center [663, 222] width 138 height 20
click at [709, 227] on div "Select Diagnosis" at bounding box center [663, 222] width 138 height 20
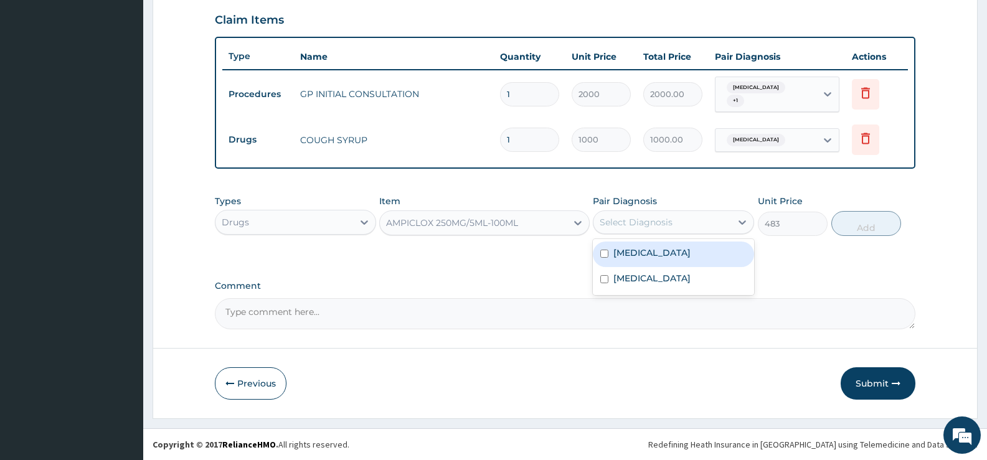
click at [665, 256] on label "Upper respiratory infection" at bounding box center [651, 253] width 77 height 12
checkbox input "true"
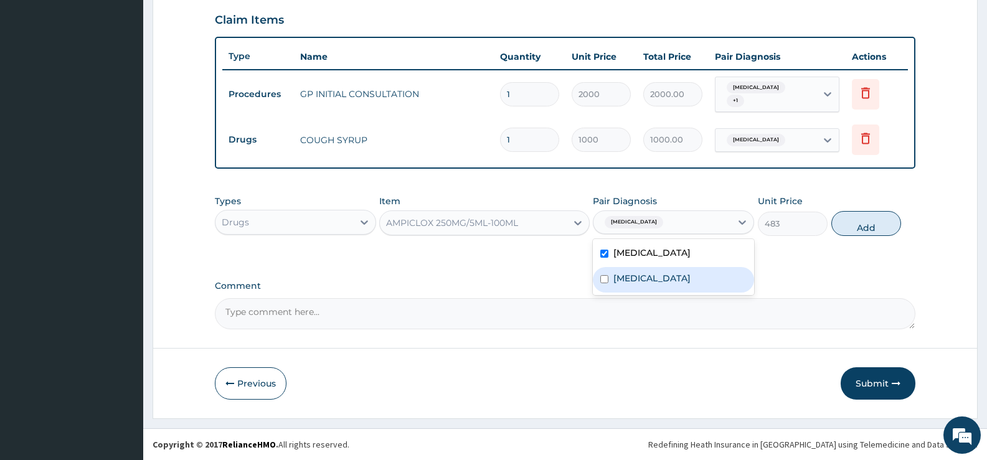
click at [638, 272] on div "Rhinitis" at bounding box center [673, 280] width 161 height 26
click at [622, 278] on label "Rhinitis" at bounding box center [651, 278] width 77 height 12
checkbox input "true"
click at [863, 222] on button "Add" at bounding box center [866, 223] width 70 height 25
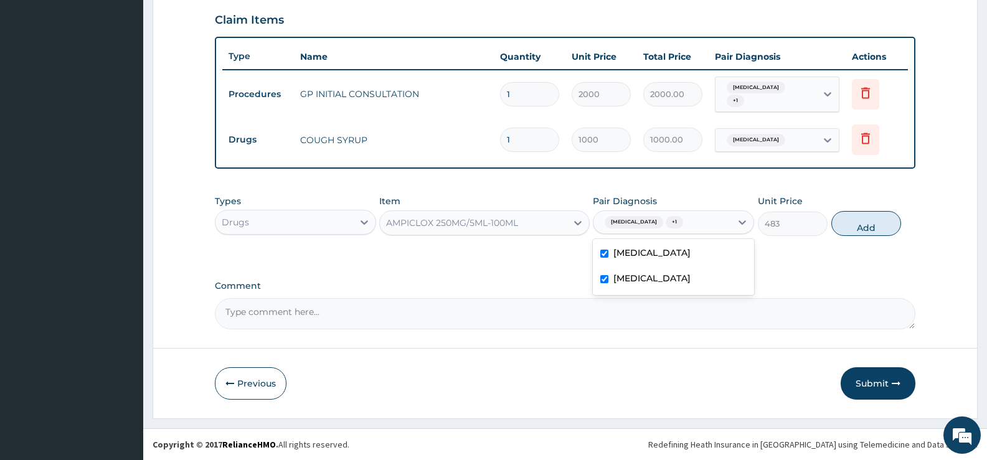
drag, startPoint x: 863, startPoint y: 222, endPoint x: 832, endPoint y: 231, distance: 32.3
click at [863, 222] on div "PA Code / Prescription Code Enter Code(Secondary Care Only) Encounter Date 15-0…" at bounding box center [565, 10] width 701 height 637
type input "0"
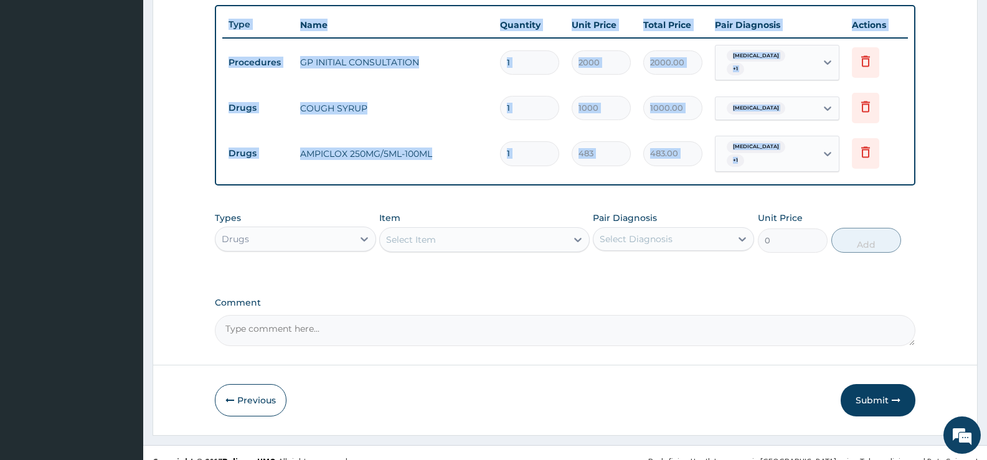
scroll to position [475, 0]
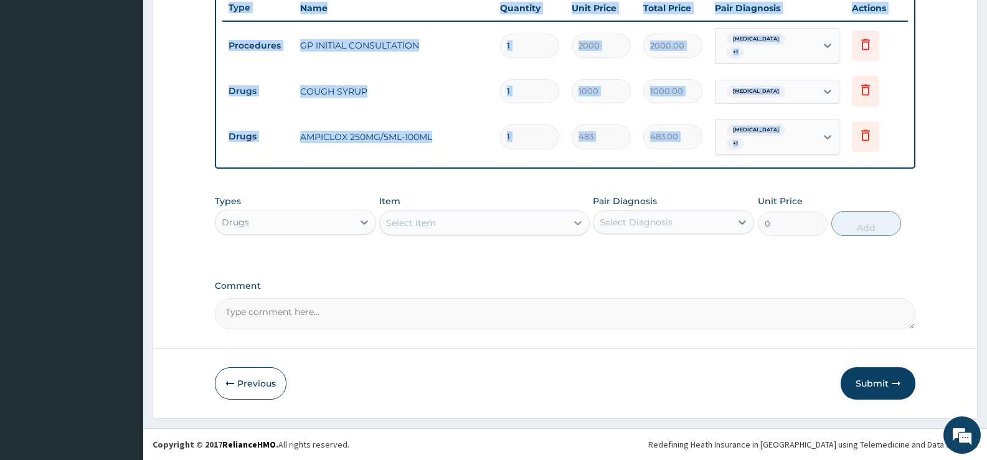
click at [579, 224] on icon at bounding box center [578, 223] width 12 height 12
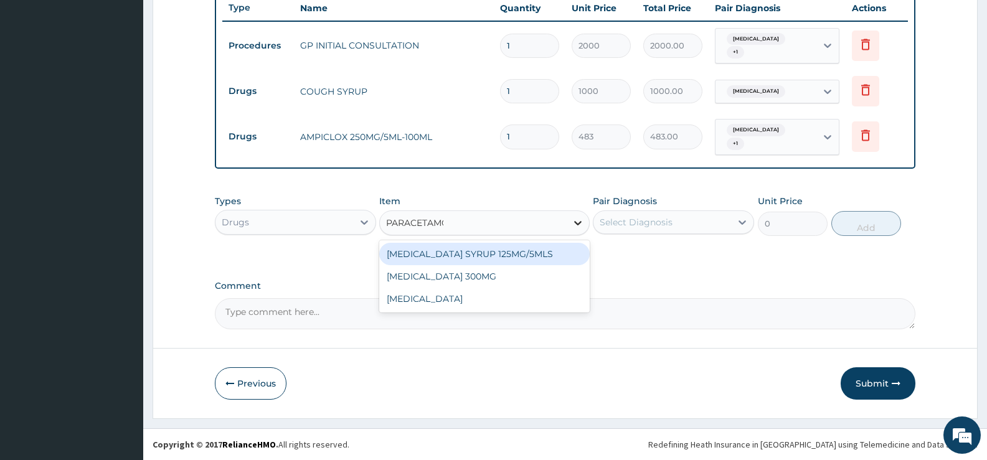
type input "PARACETAMOL"
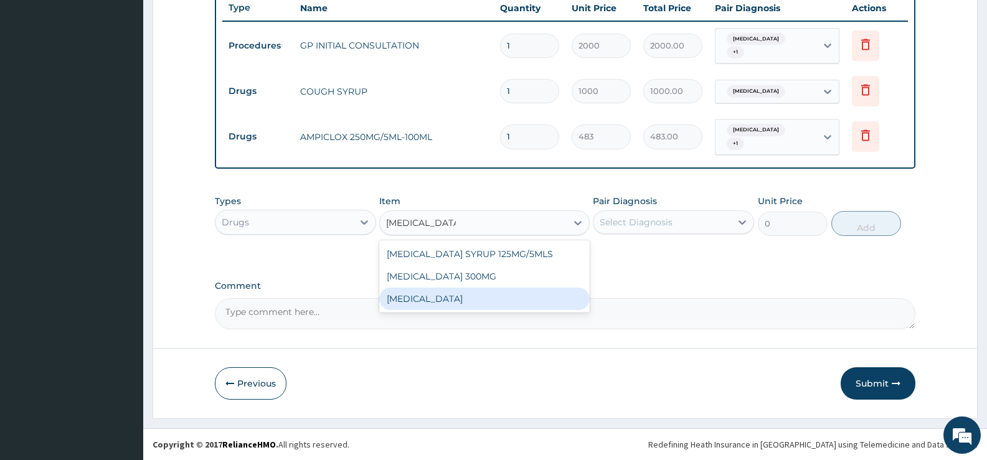
click at [438, 300] on div "PARACETAMOL" at bounding box center [484, 299] width 210 height 22
type input "15.18"
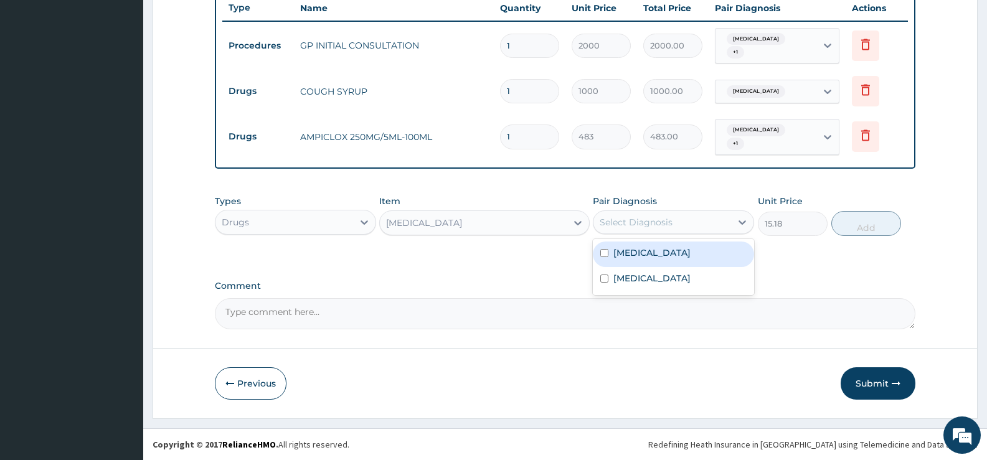
click at [727, 223] on div "Select Diagnosis" at bounding box center [663, 222] width 138 height 20
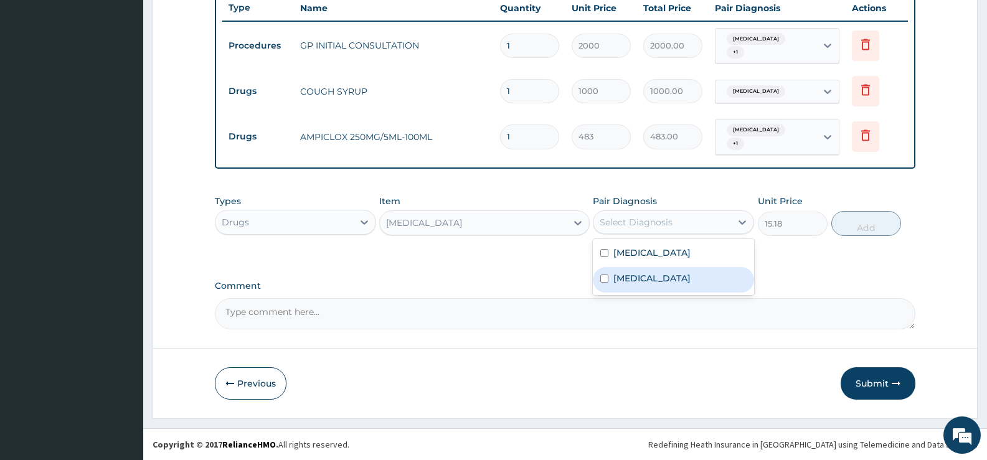
click at [638, 277] on label "Rhinitis" at bounding box center [651, 278] width 77 height 12
checkbox input "true"
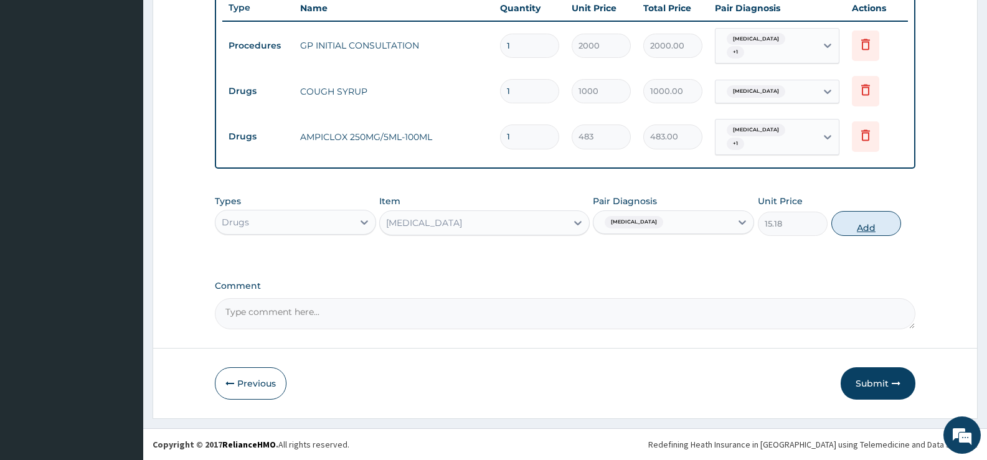
click at [871, 225] on button "Add" at bounding box center [866, 223] width 70 height 25
type input "0"
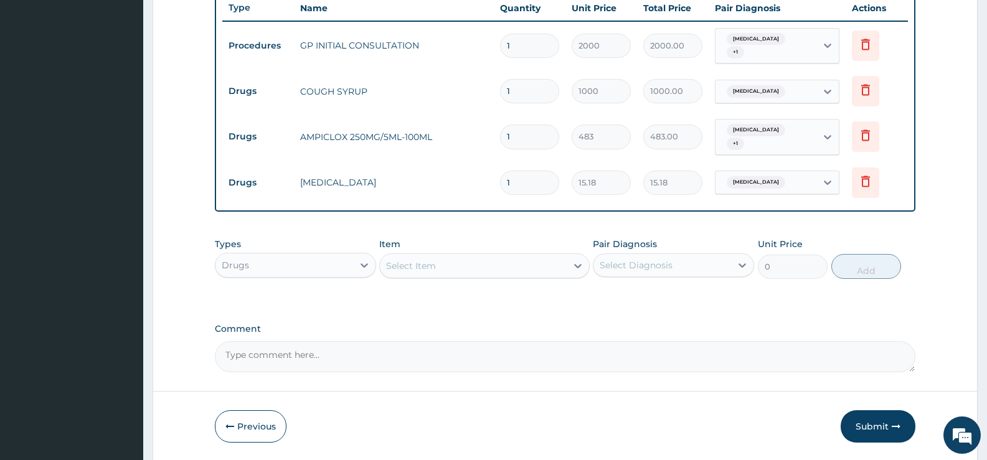
type input "0.00"
type input "9"
type input "136.62"
type input "9"
click at [571, 264] on div at bounding box center [578, 266] width 22 height 22
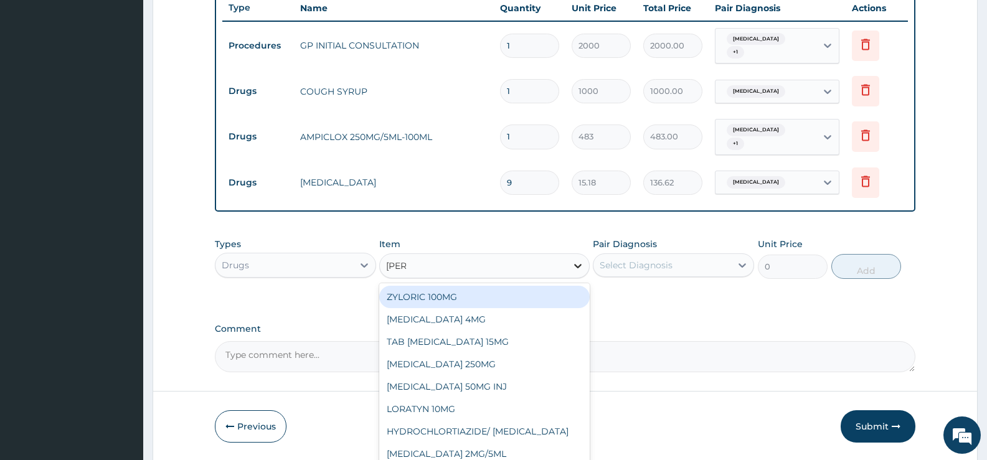
type input "LORAT"
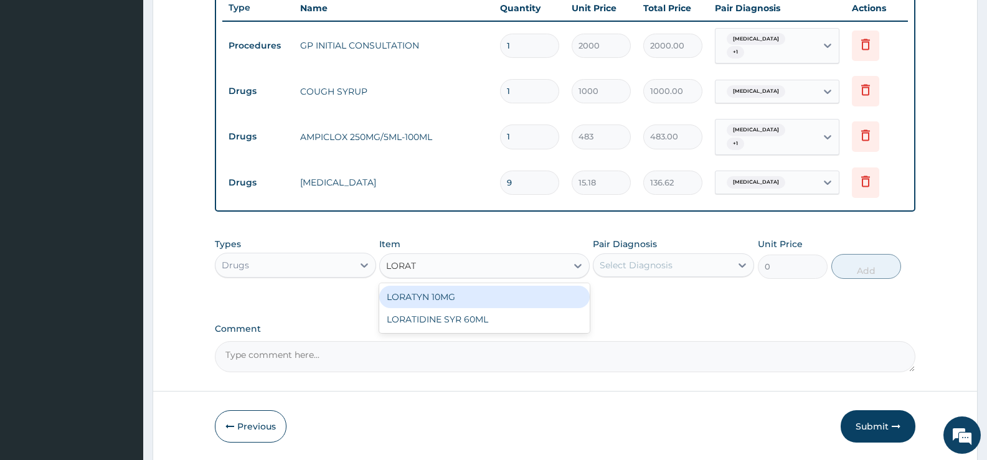
click at [485, 295] on div "LORATYN 10MG" at bounding box center [484, 297] width 210 height 22
type input "44.85"
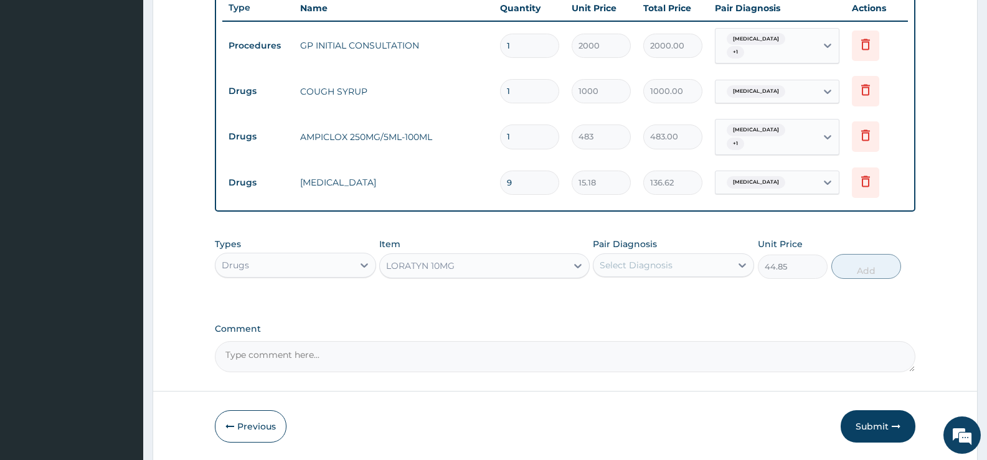
click at [716, 265] on div "Select Diagnosis" at bounding box center [663, 265] width 138 height 20
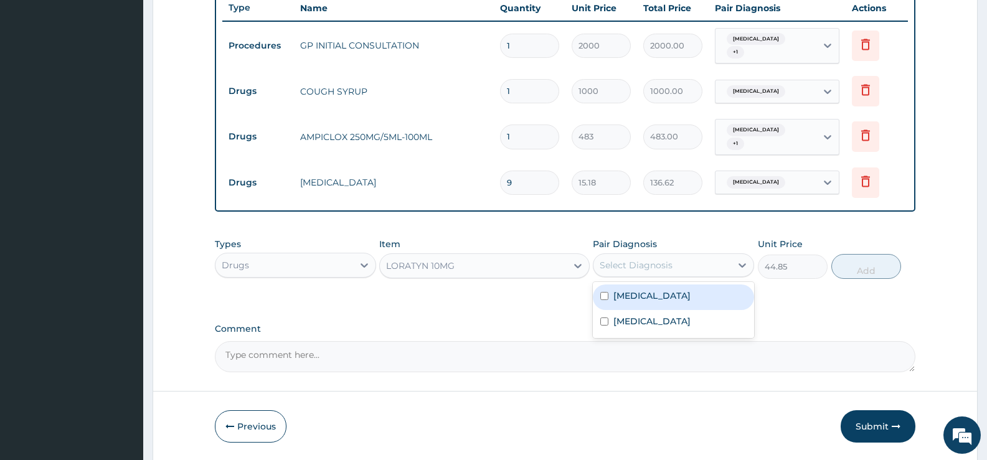
click at [666, 297] on label "Upper respiratory infection" at bounding box center [651, 296] width 77 height 12
click at [665, 297] on label "Upper respiratory infection" at bounding box center [651, 296] width 77 height 12
checkbox input "false"
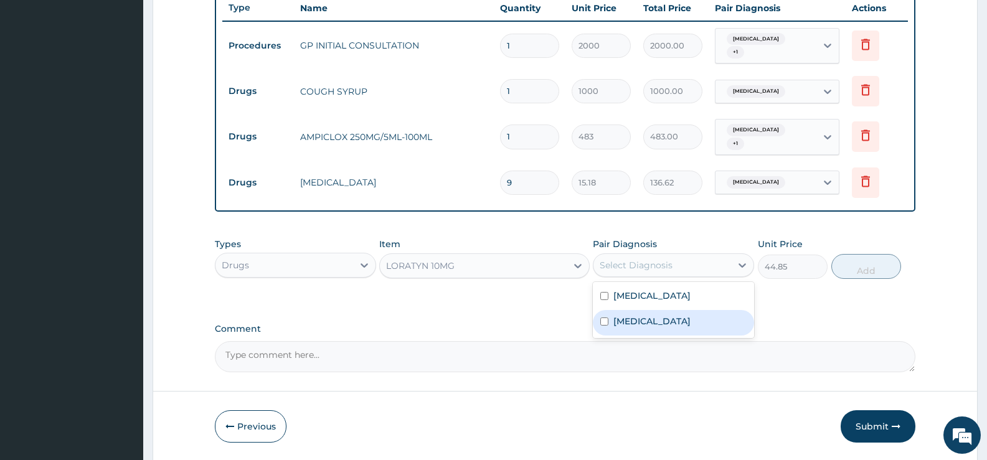
click at [633, 321] on label "Rhinitis" at bounding box center [651, 321] width 77 height 12
checkbox input "true"
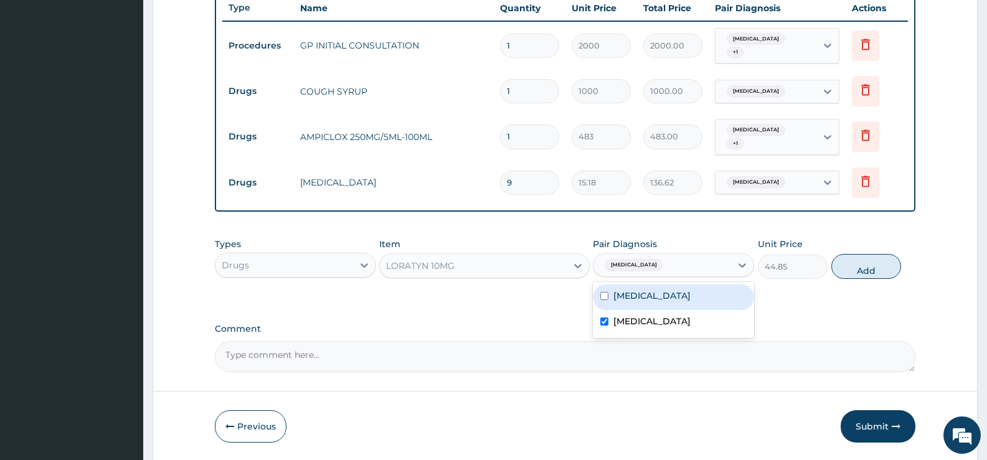
click at [626, 296] on label "Upper respiratory infection" at bounding box center [651, 296] width 77 height 12
checkbox input "true"
click at [848, 269] on button "Add" at bounding box center [866, 266] width 70 height 25
click at [848, 269] on div "PA Code / Prescription Code Enter Code(Secondary Care Only) Encounter Date 15-0…" at bounding box center [565, 8] width 701 height 729
type input "0"
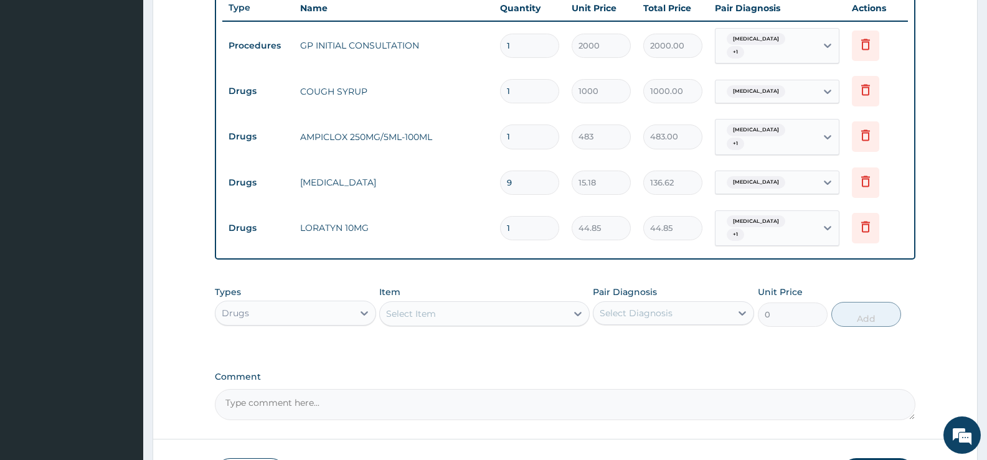
drag, startPoint x: 533, startPoint y: 229, endPoint x: 502, endPoint y: 229, distance: 31.1
click at [502, 229] on input "1" at bounding box center [529, 228] width 59 height 24
type input "5"
type input "224.25"
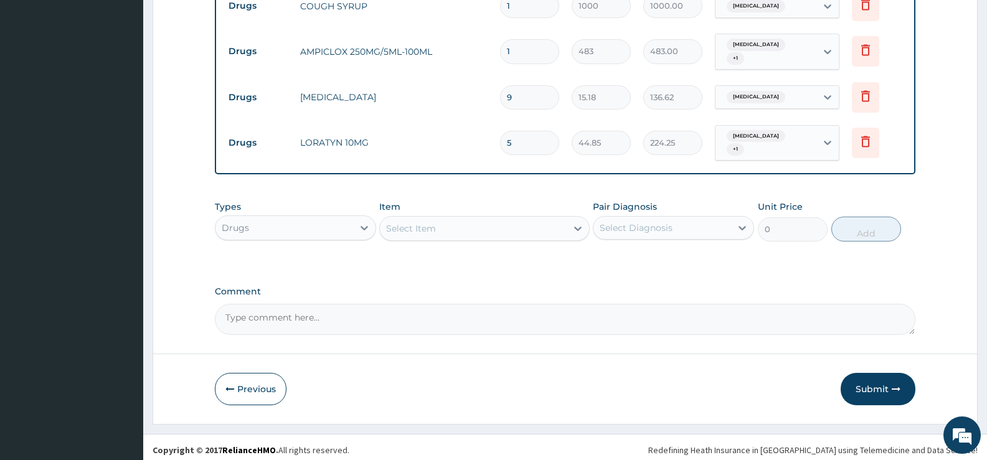
scroll to position [561, 0]
type input "5"
click at [873, 383] on button "Submit" at bounding box center [878, 388] width 75 height 32
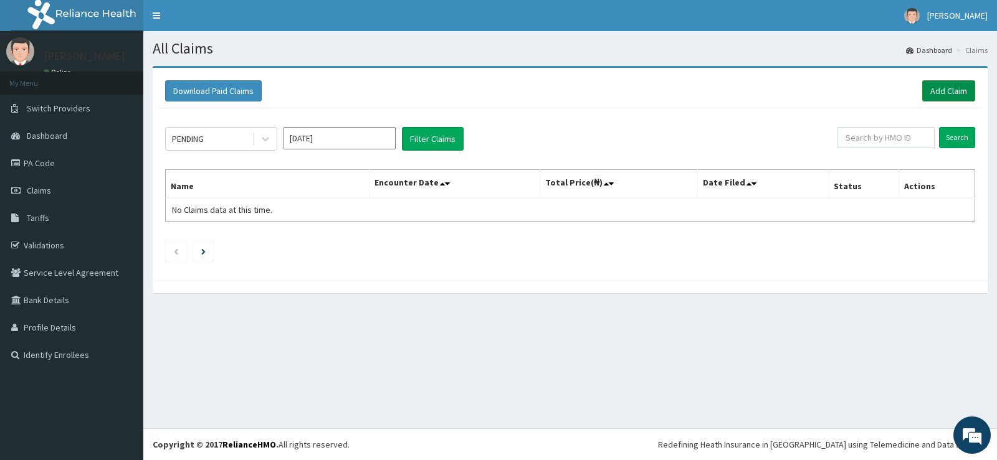
click at [950, 91] on link "Add Claim" at bounding box center [948, 90] width 53 height 21
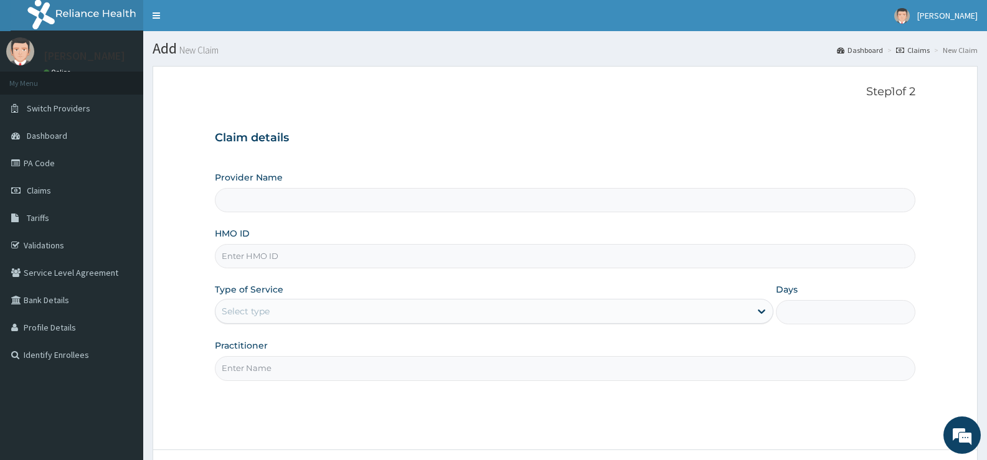
type input "[GEOGRAPHIC_DATA][PERSON_NAME]"
click at [295, 255] on input "HMO ID" at bounding box center [565, 256] width 701 height 24
type input "HSN/10031/A"
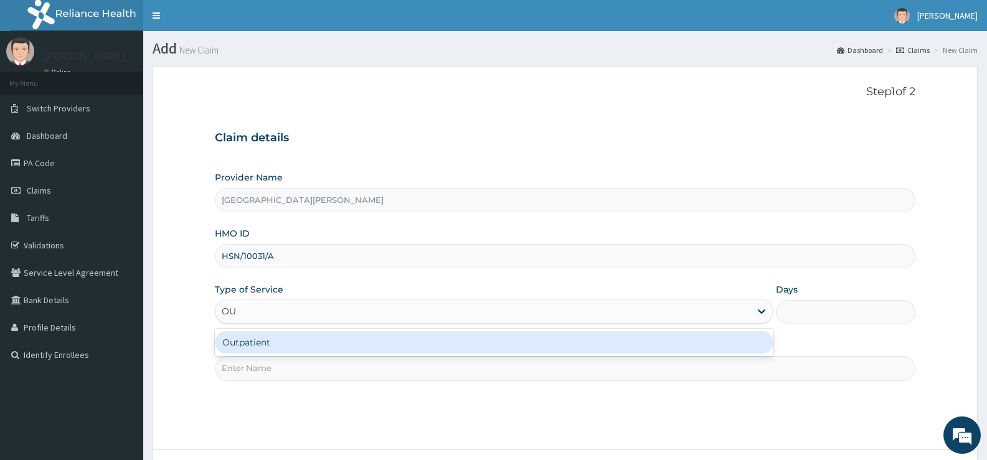
type input "OUT"
type input "1"
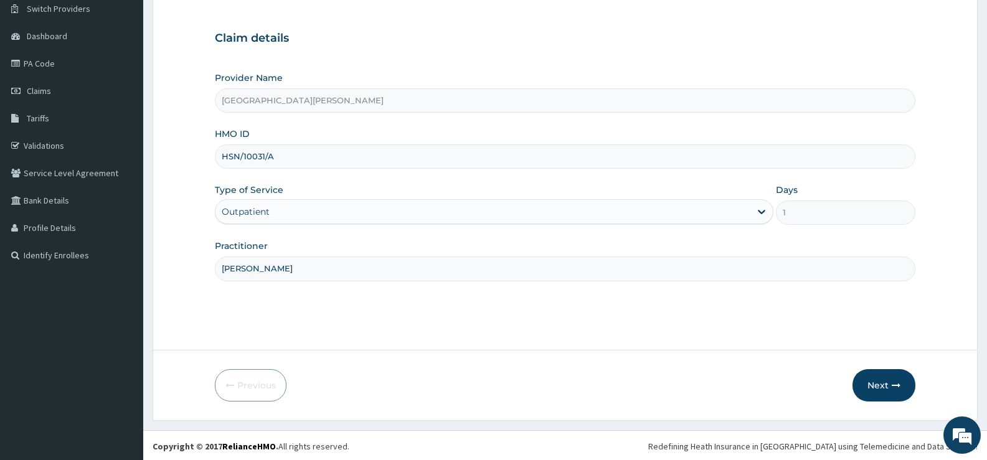
scroll to position [102, 0]
type input "[PERSON_NAME]"
click at [870, 379] on button "Next" at bounding box center [884, 383] width 63 height 32
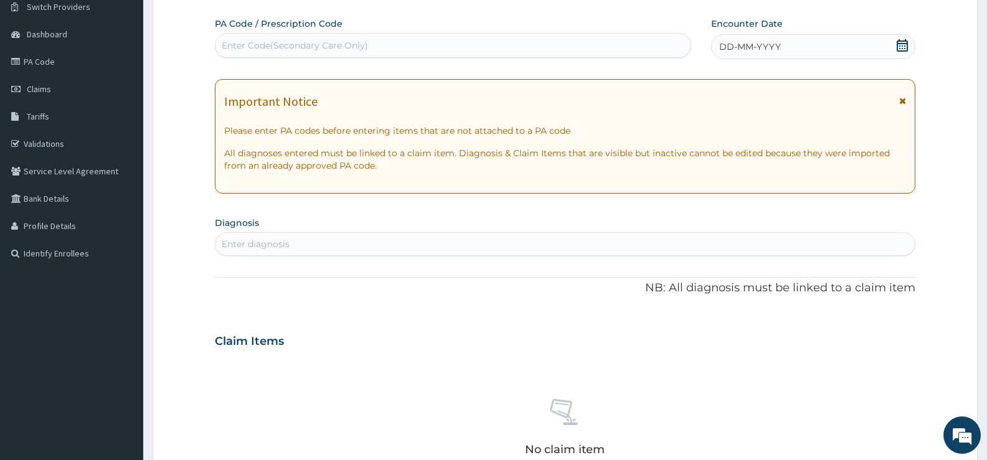
drag, startPoint x: 904, startPoint y: 46, endPoint x: 901, endPoint y: 61, distance: 15.3
click at [904, 46] on icon at bounding box center [902, 45] width 12 height 12
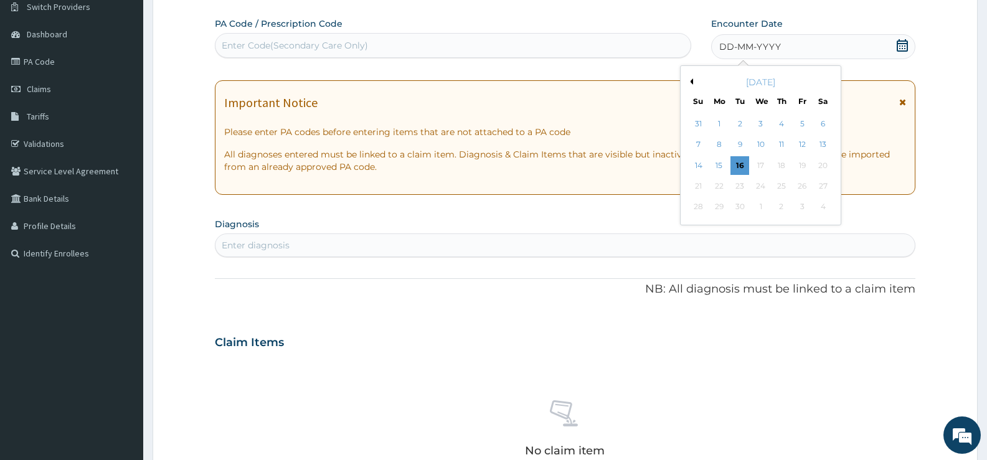
click at [693, 82] on button "Previous Month" at bounding box center [690, 81] width 6 height 6
click at [740, 165] on div "15" at bounding box center [740, 165] width 19 height 19
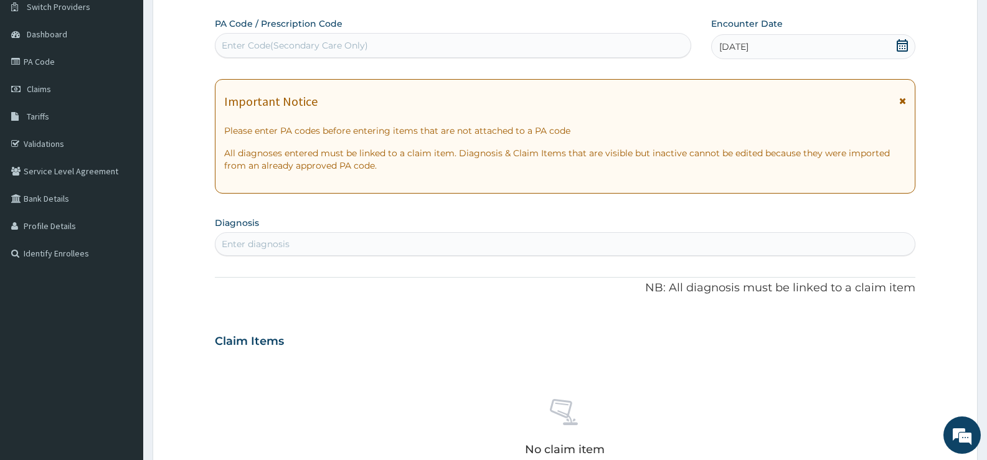
click at [362, 237] on div "Enter diagnosis" at bounding box center [564, 244] width 699 height 20
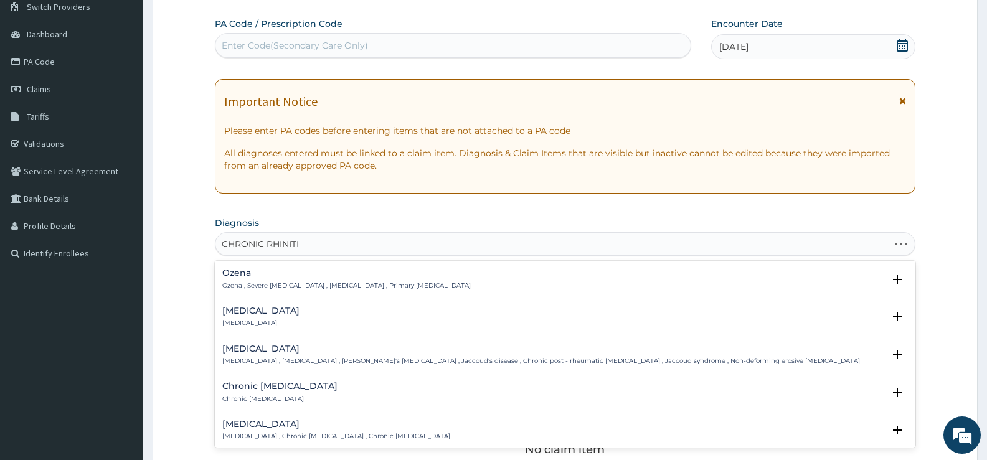
type input "[MEDICAL_DATA]"
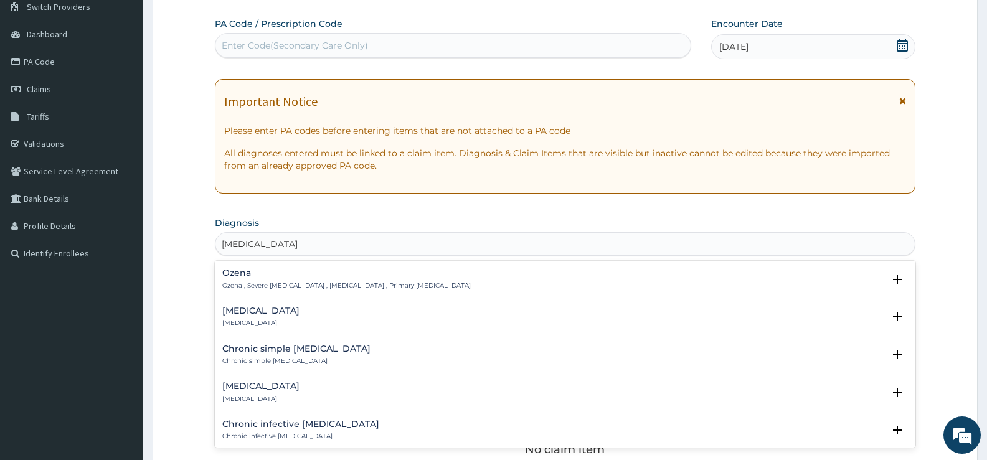
click at [259, 315] on h4 "[MEDICAL_DATA]" at bounding box center [260, 310] width 77 height 9
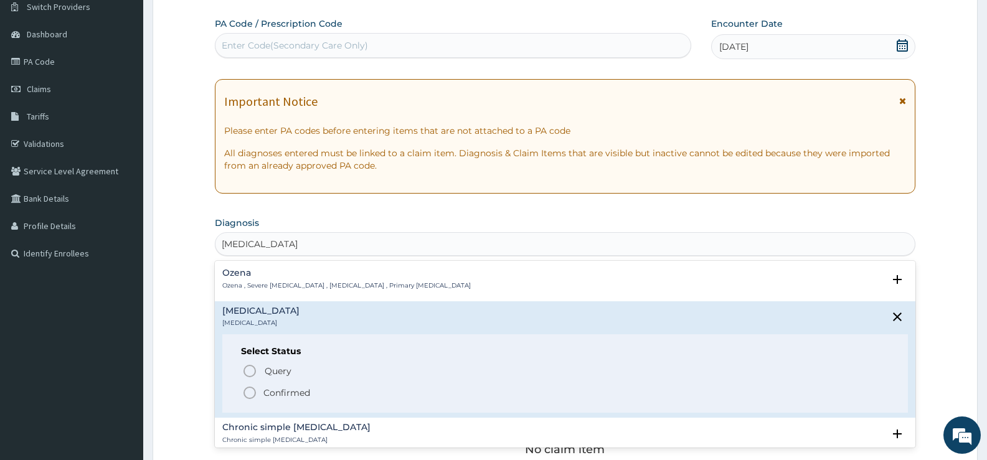
click at [285, 395] on p "Confirmed" at bounding box center [286, 393] width 47 height 12
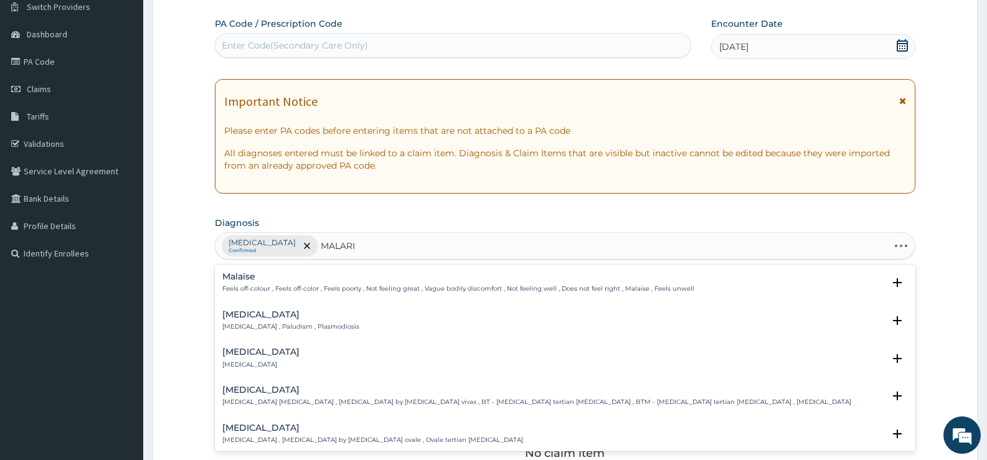
type input "[MEDICAL_DATA]"
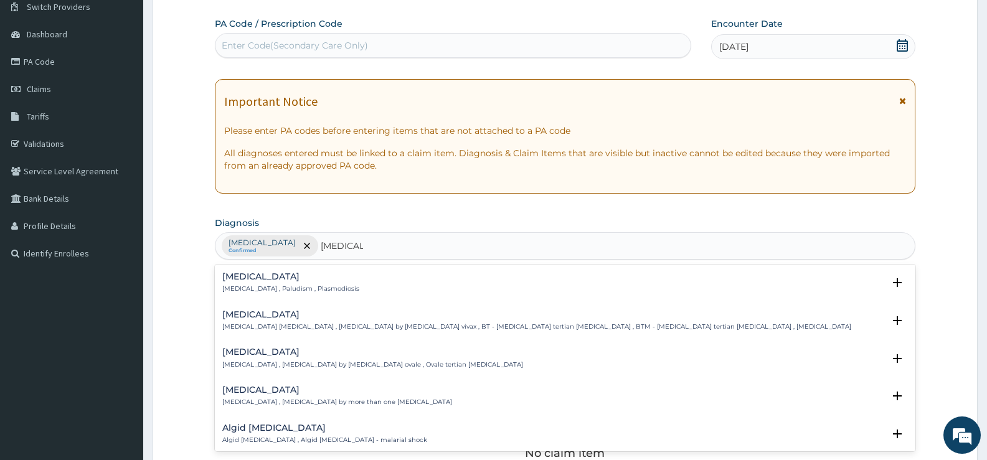
click at [251, 285] on p "[MEDICAL_DATA] , Paludism , Plasmodiosis" at bounding box center [290, 289] width 137 height 9
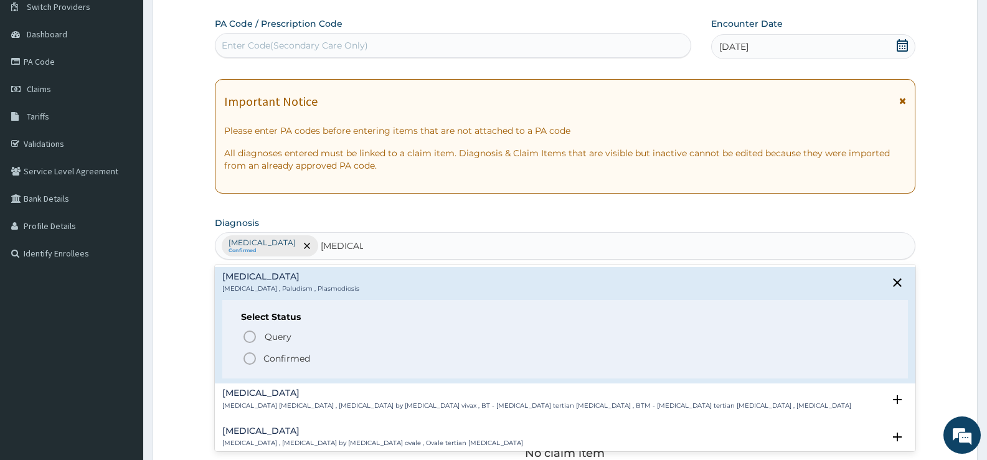
click at [280, 355] on p "Confirmed" at bounding box center [286, 359] width 47 height 12
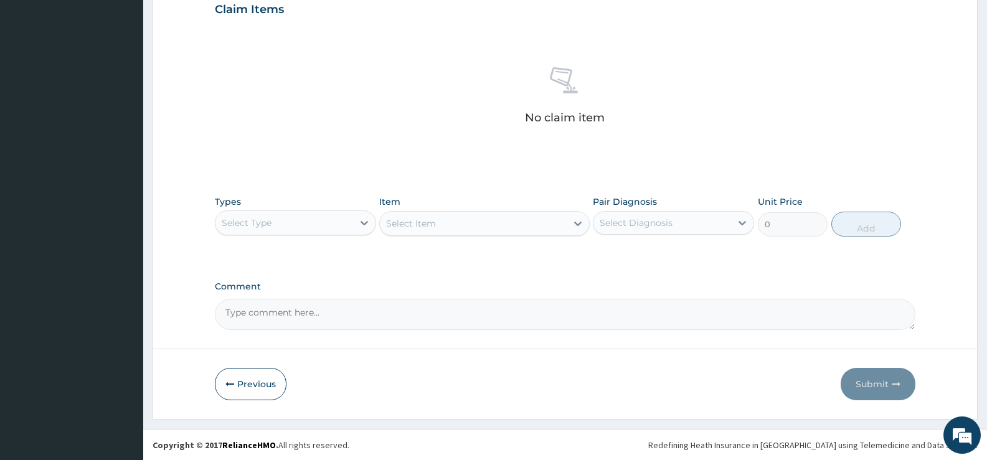
scroll to position [438, 0]
click at [361, 225] on icon at bounding box center [364, 222] width 12 height 12
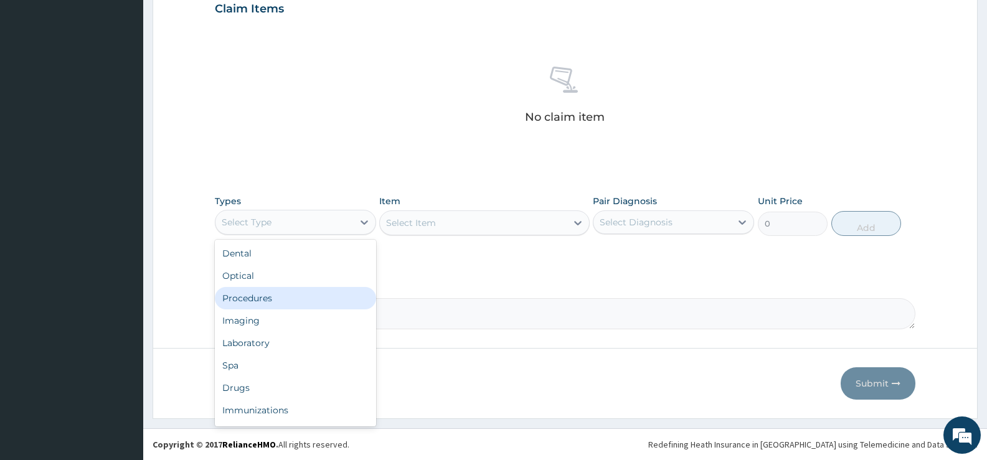
click at [285, 297] on div "Procedures" at bounding box center [295, 298] width 161 height 22
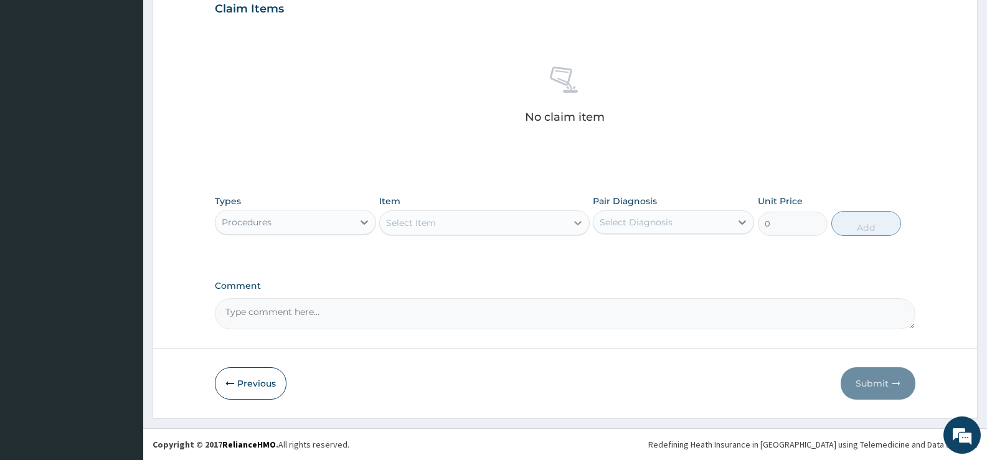
click at [571, 224] on div at bounding box center [578, 223] width 22 height 22
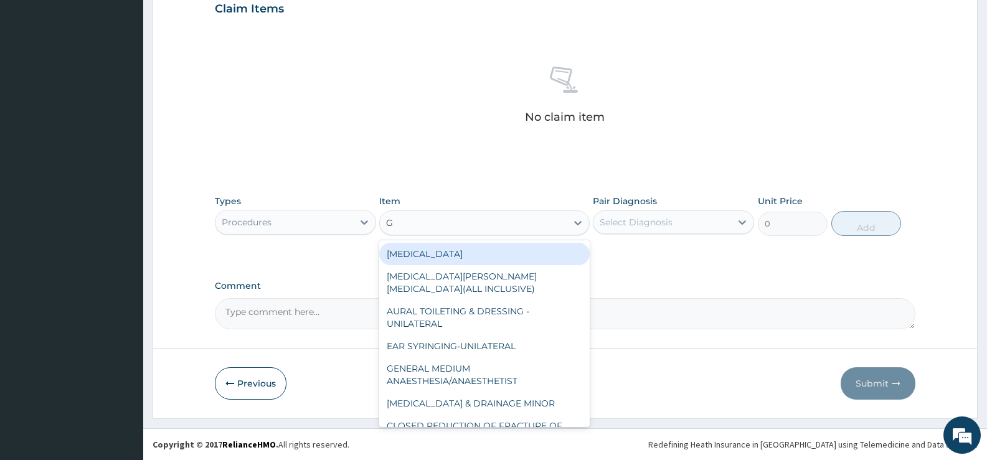
type input "GP"
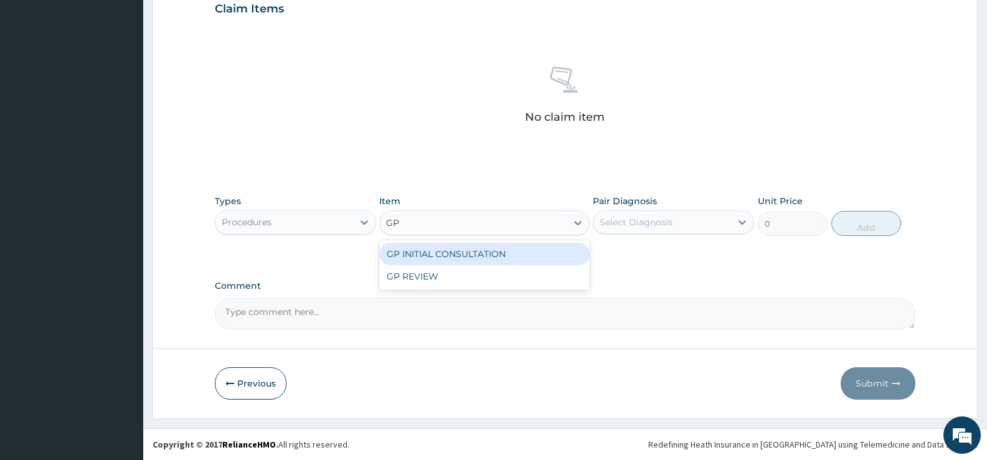
click at [564, 249] on div "GP INITIAL CONSULTATION" at bounding box center [484, 254] width 210 height 22
type input "2000"
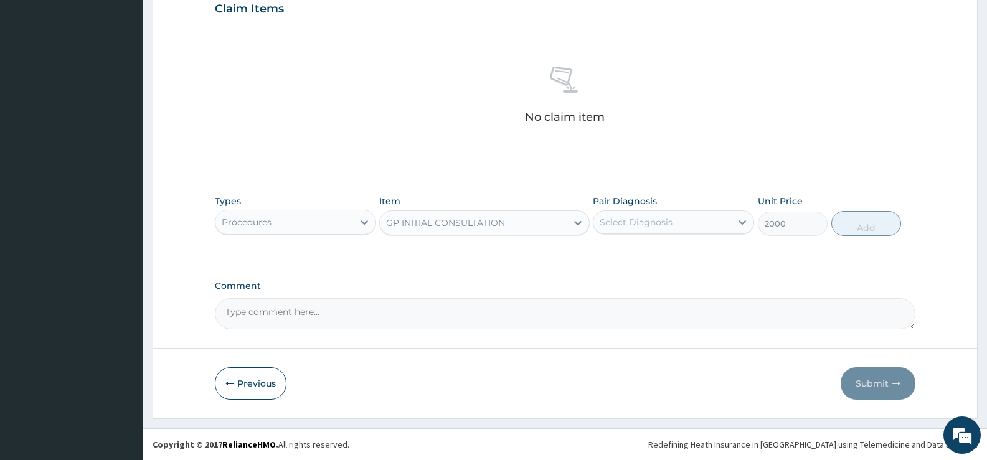
click at [665, 217] on div "Select Diagnosis" at bounding box center [636, 222] width 73 height 12
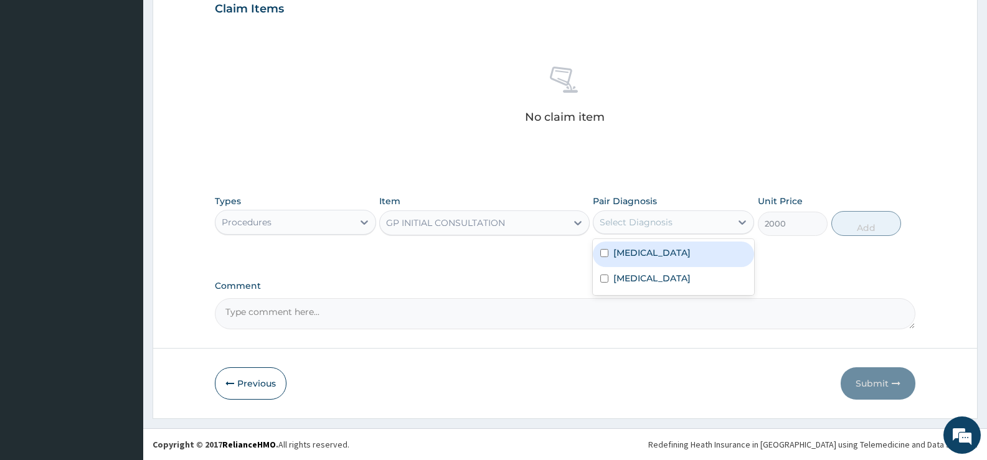
click at [631, 257] on label "[MEDICAL_DATA]" at bounding box center [651, 253] width 77 height 12
drag, startPoint x: 631, startPoint y: 257, endPoint x: 631, endPoint y: 268, distance: 10.6
click at [631, 257] on label "[MEDICAL_DATA]" at bounding box center [651, 253] width 77 height 12
checkbox input "false"
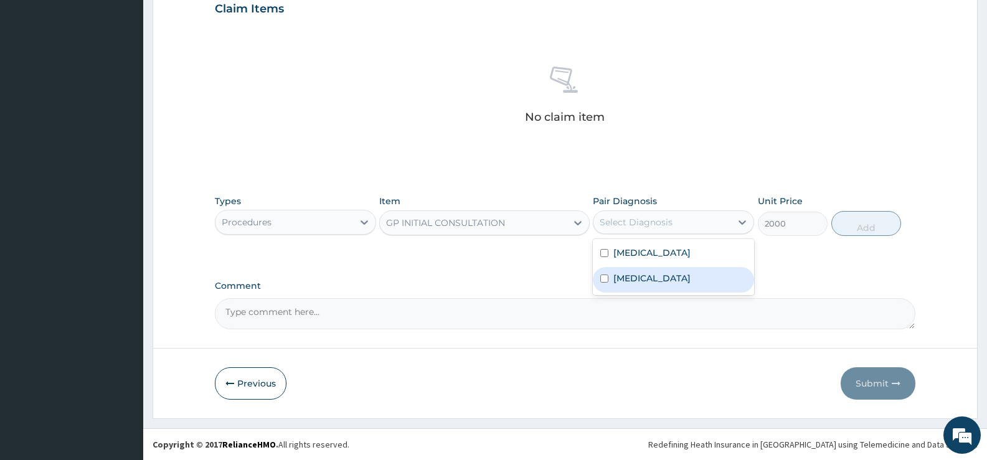
click at [633, 274] on label "[MEDICAL_DATA]" at bounding box center [651, 278] width 77 height 12
checkbox input "true"
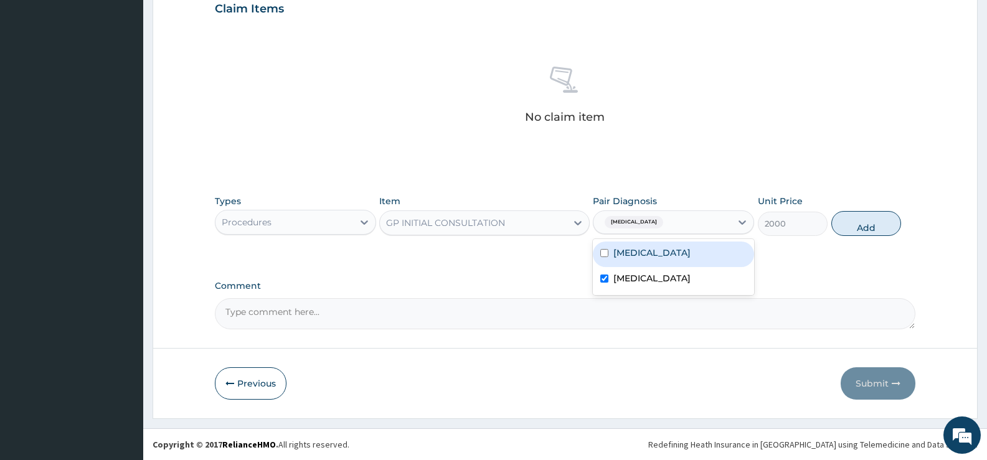
click at [637, 257] on label "[MEDICAL_DATA]" at bounding box center [651, 253] width 77 height 12
click at [647, 249] on label "[MEDICAL_DATA]" at bounding box center [651, 253] width 77 height 12
checkbox input "true"
click at [871, 223] on button "Add" at bounding box center [866, 223] width 70 height 25
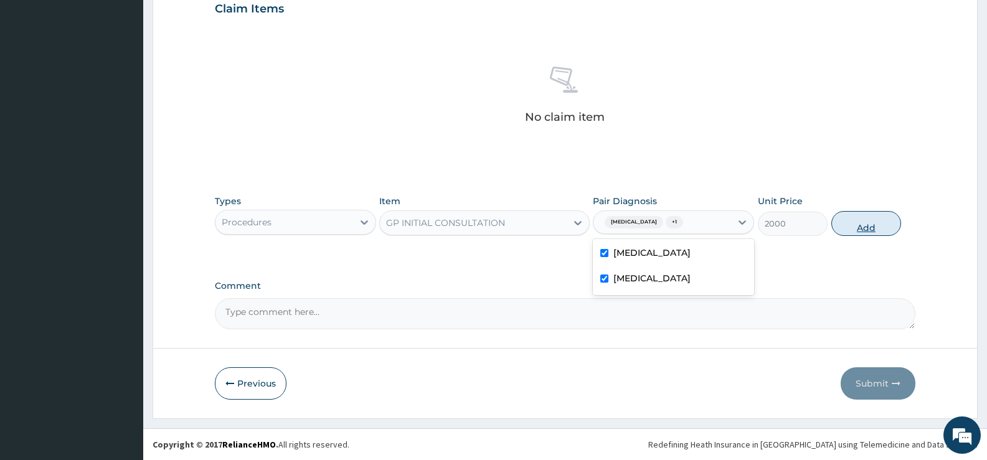
type input "0"
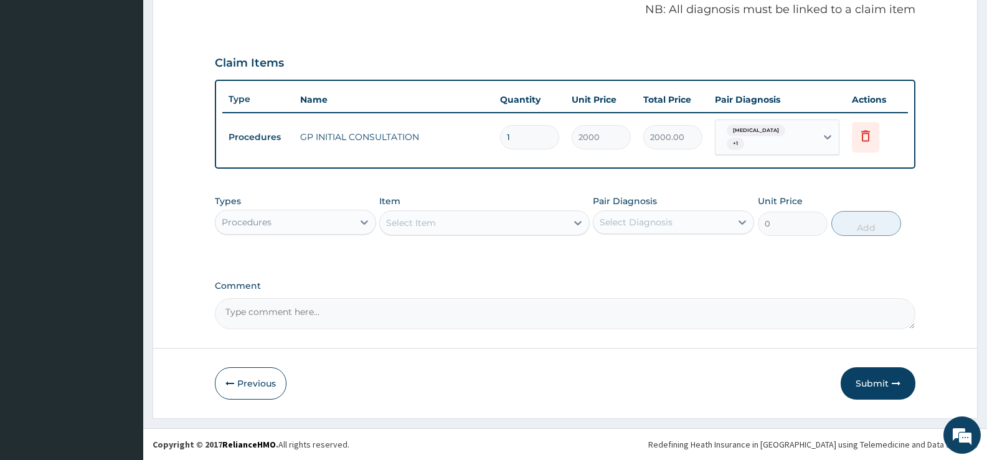
scroll to position [379, 0]
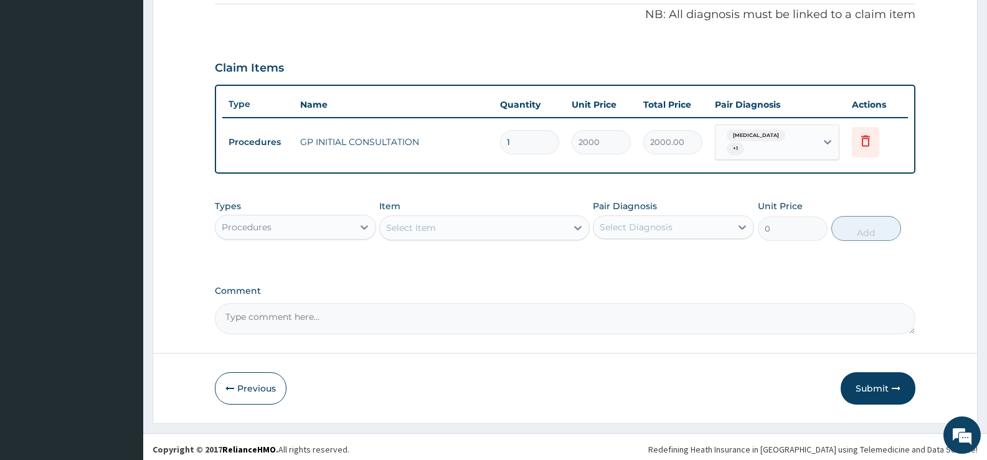
click at [349, 225] on div "Procedures" at bounding box center [284, 227] width 138 height 20
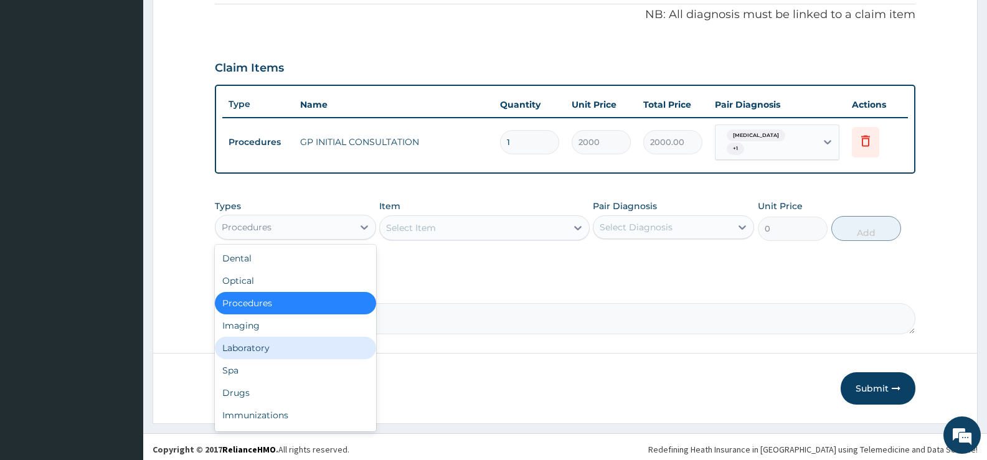
click at [252, 340] on div "Laboratory" at bounding box center [295, 348] width 161 height 22
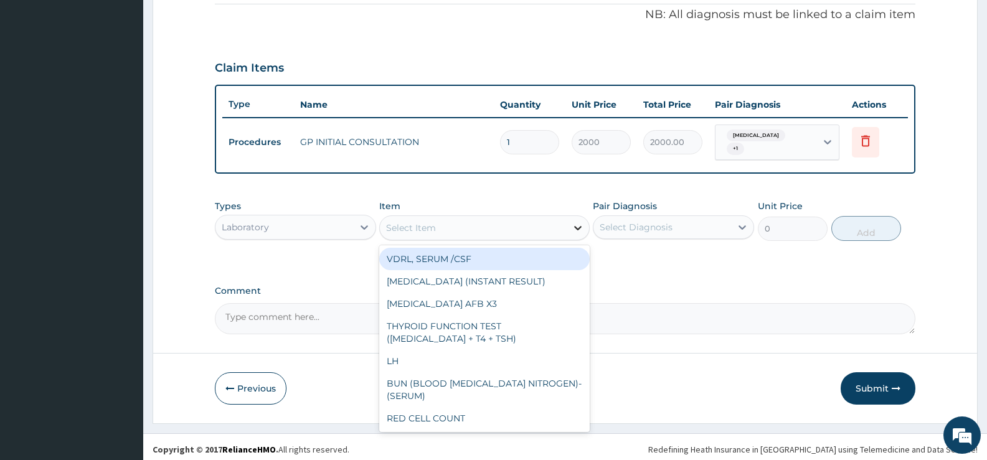
click at [577, 227] on icon at bounding box center [578, 228] width 12 height 12
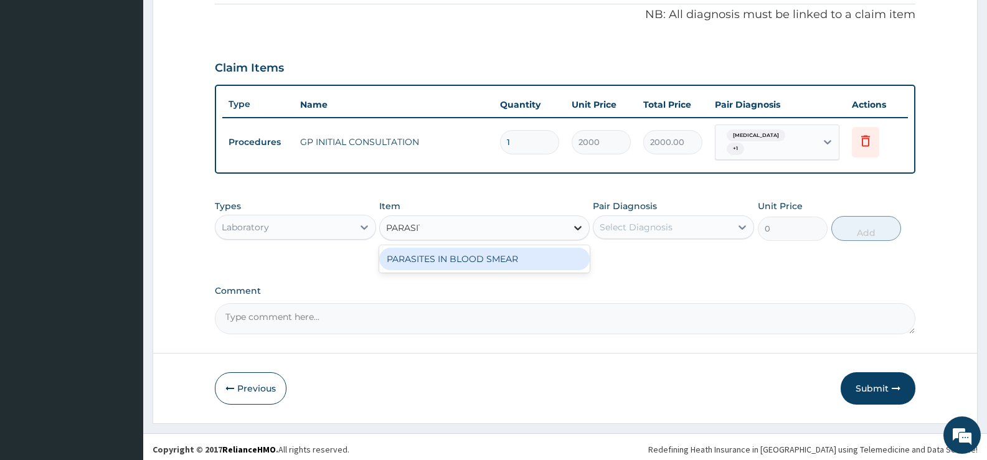
type input "[MEDICAL_DATA]"
drag, startPoint x: 550, startPoint y: 256, endPoint x: 592, endPoint y: 244, distance: 44.1
click at [550, 255] on div "PARASITES IN BLOOD SMEAR" at bounding box center [484, 259] width 210 height 22
type input "1100"
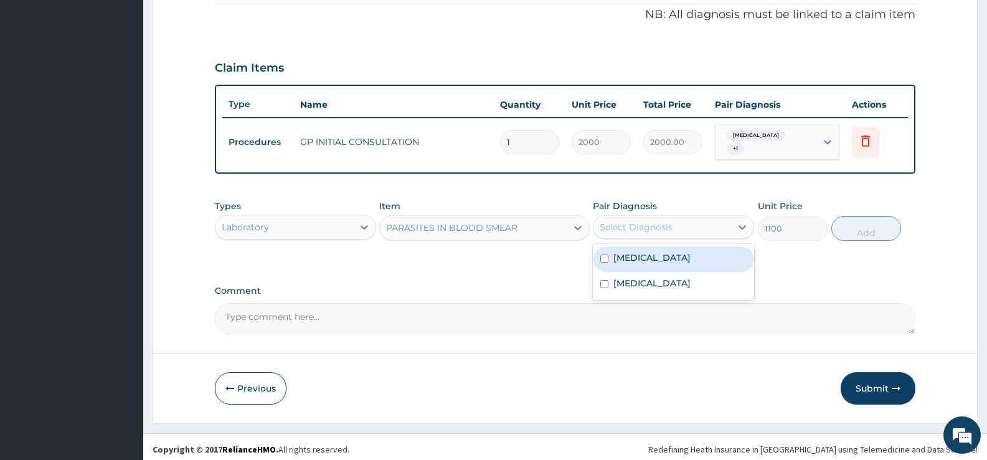
click at [676, 222] on div "Select Diagnosis" at bounding box center [663, 227] width 138 height 20
click at [631, 284] on label "[MEDICAL_DATA]" at bounding box center [651, 283] width 77 height 12
click at [621, 280] on label "[MEDICAL_DATA]" at bounding box center [651, 283] width 77 height 12
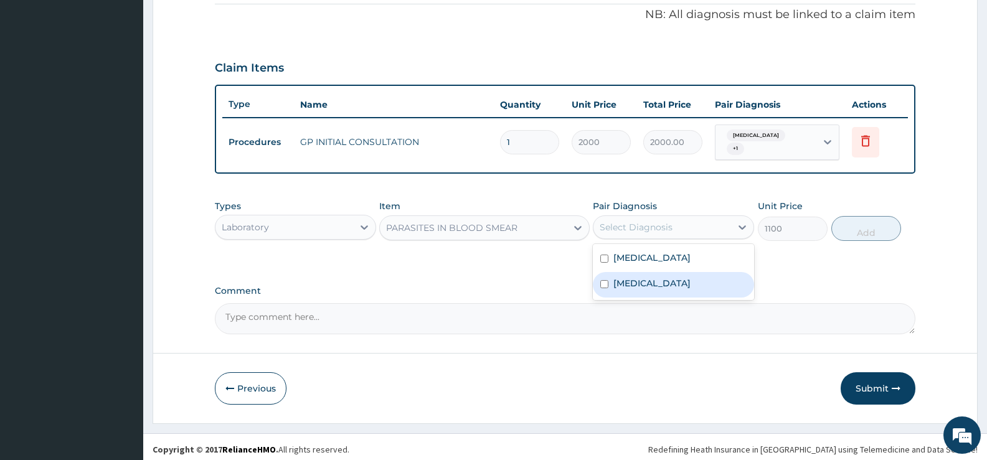
click at [637, 277] on label "[MEDICAL_DATA]" at bounding box center [651, 283] width 77 height 12
checkbox input "true"
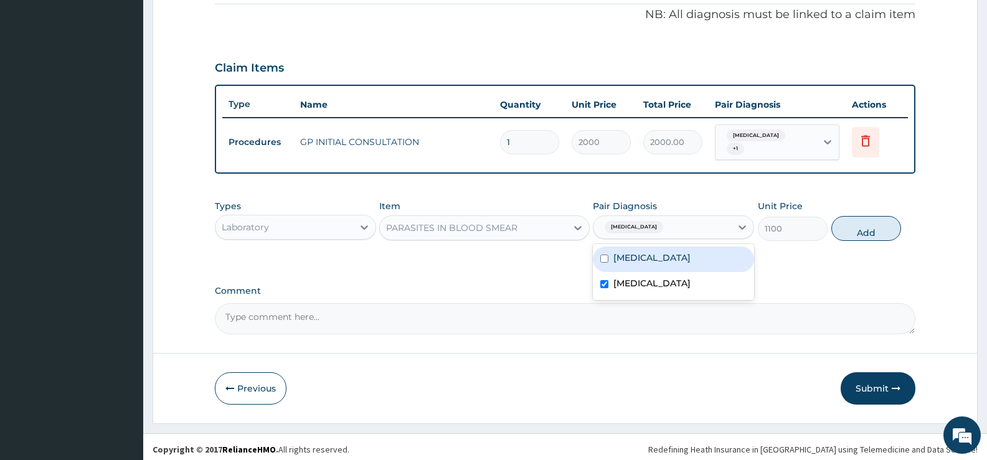
click at [878, 222] on button "Add" at bounding box center [866, 228] width 70 height 25
type input "0"
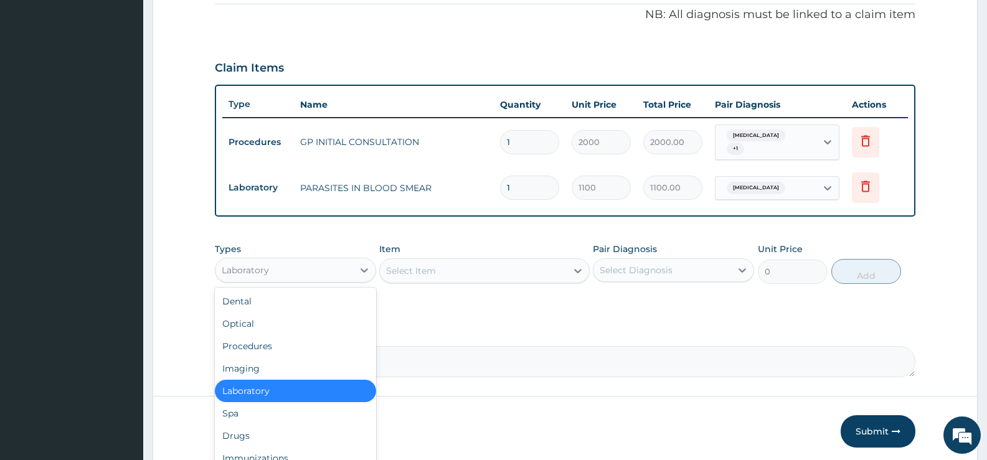
click at [351, 261] on div "Laboratory" at bounding box center [284, 270] width 138 height 20
click at [253, 432] on div "Drugs" at bounding box center [295, 436] width 161 height 22
click at [253, 432] on button "Previous" at bounding box center [251, 431] width 72 height 32
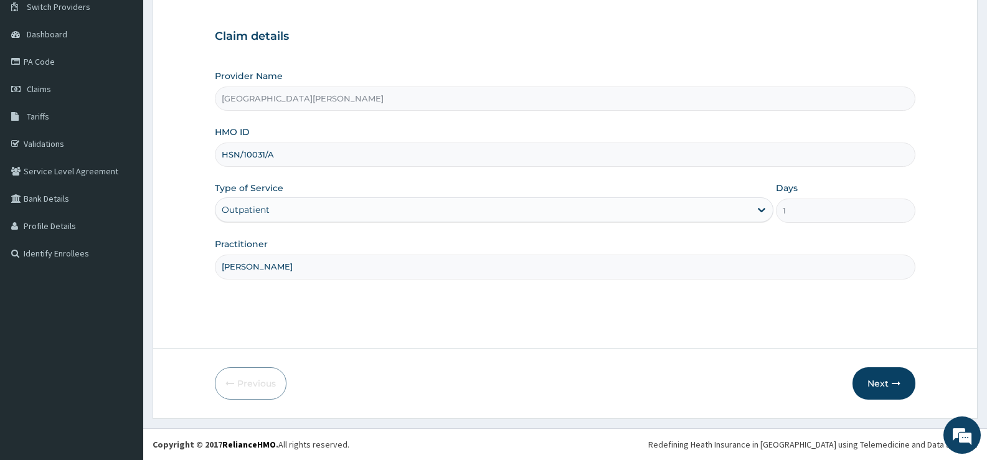
scroll to position [102, 0]
click at [865, 378] on button "Next" at bounding box center [884, 383] width 63 height 32
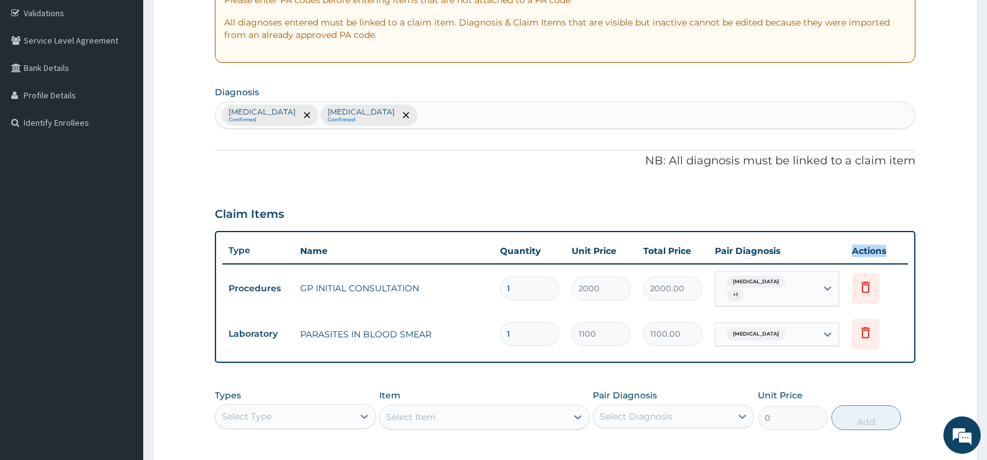
scroll to position [422, 0]
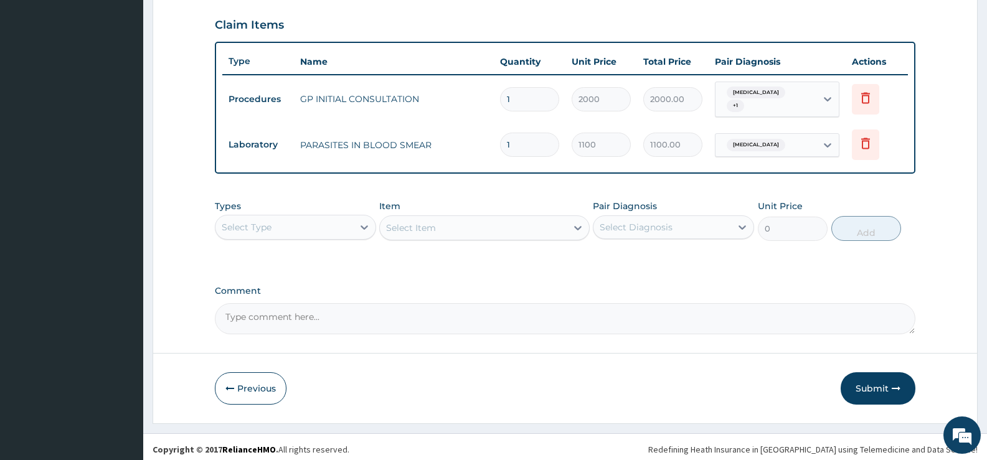
click at [330, 225] on div "Select Type" at bounding box center [284, 227] width 138 height 20
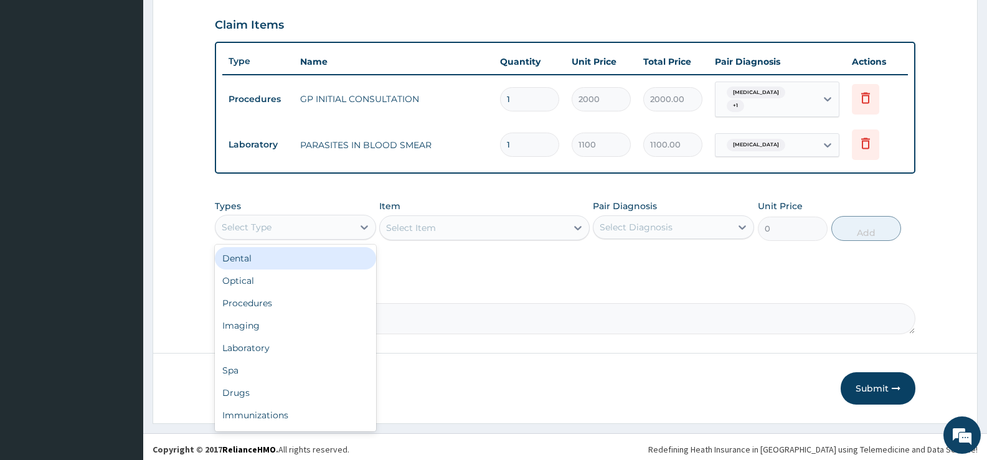
click at [330, 225] on div "Select Type" at bounding box center [284, 227] width 138 height 20
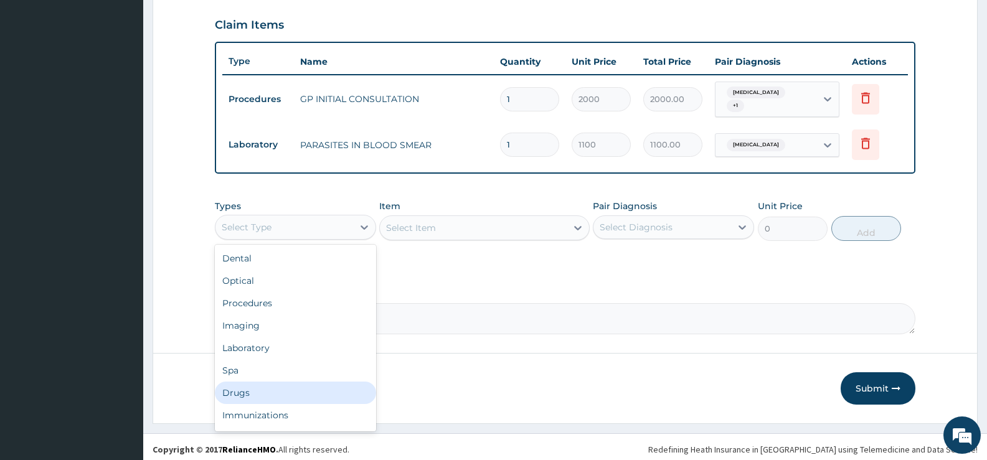
click at [256, 382] on div "Drugs" at bounding box center [295, 393] width 161 height 22
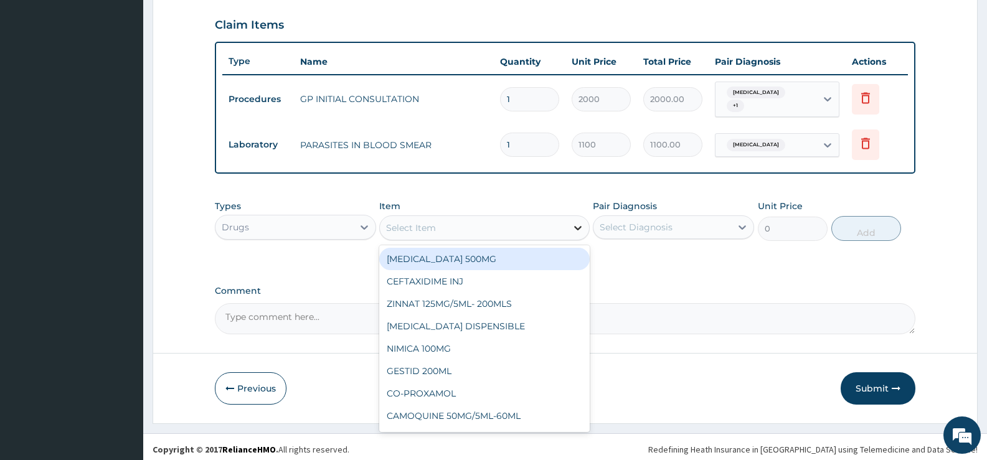
click at [570, 225] on div at bounding box center [578, 228] width 22 height 22
type input "LORAT"
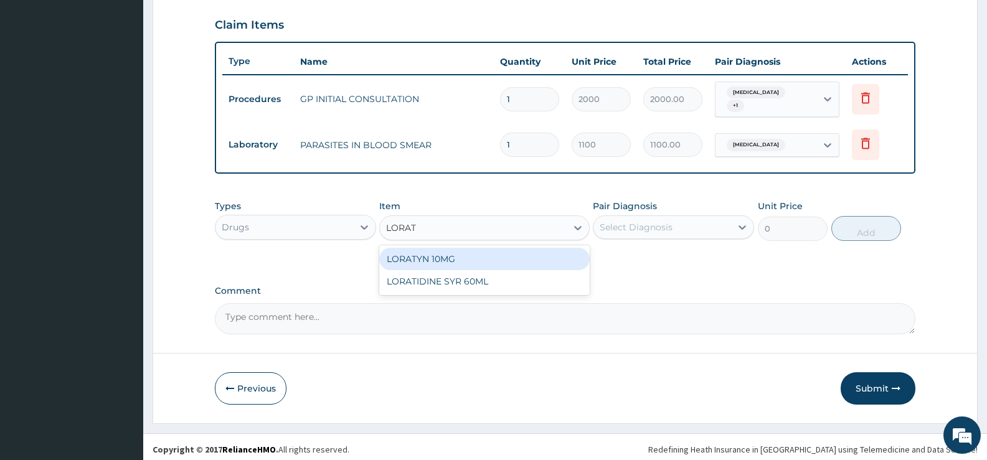
click at [503, 251] on div "LORATYN 10MG" at bounding box center [484, 259] width 210 height 22
type input "44.85"
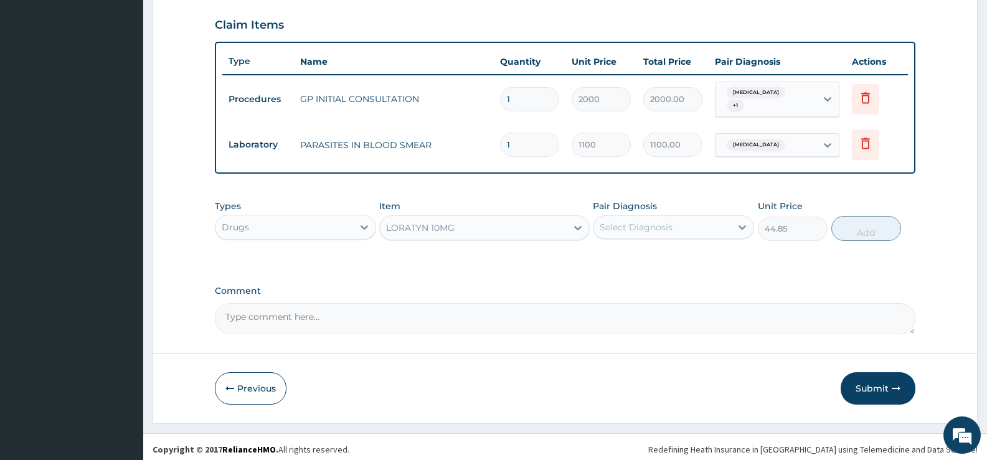
click at [662, 221] on div "Select Diagnosis" at bounding box center [636, 227] width 73 height 12
click at [651, 254] on label "[MEDICAL_DATA]" at bounding box center [651, 258] width 77 height 12
checkbox input "true"
click at [869, 223] on button "Add" at bounding box center [866, 228] width 70 height 25
type input "0"
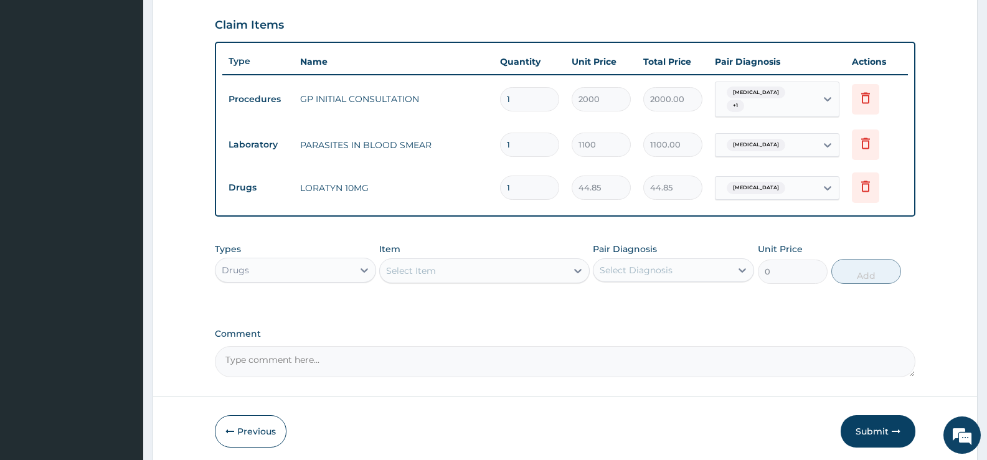
type input "0.00"
type input "5"
type input "224.25"
type input "5"
click at [523, 268] on div "Select Item" at bounding box center [473, 271] width 186 height 20
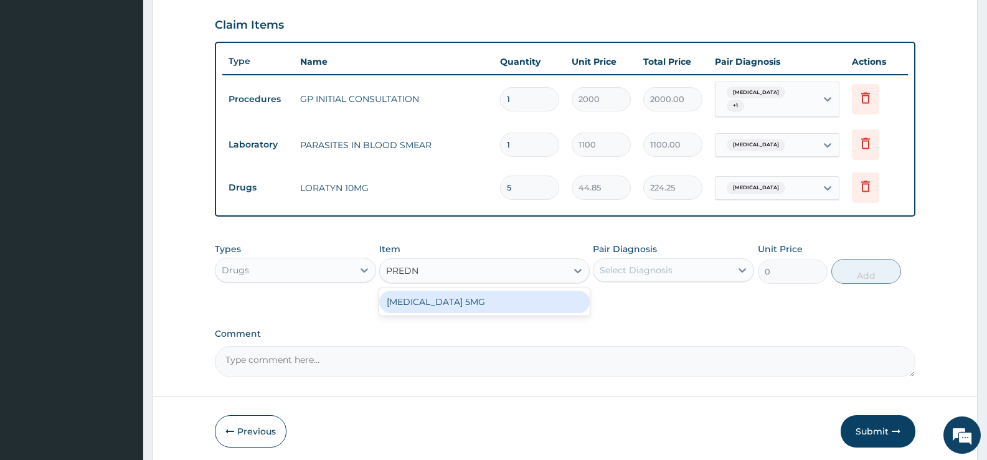
type input "PREDNI"
click at [510, 293] on div "[MEDICAL_DATA] 5MG" at bounding box center [484, 302] width 210 height 22
type input "15.18"
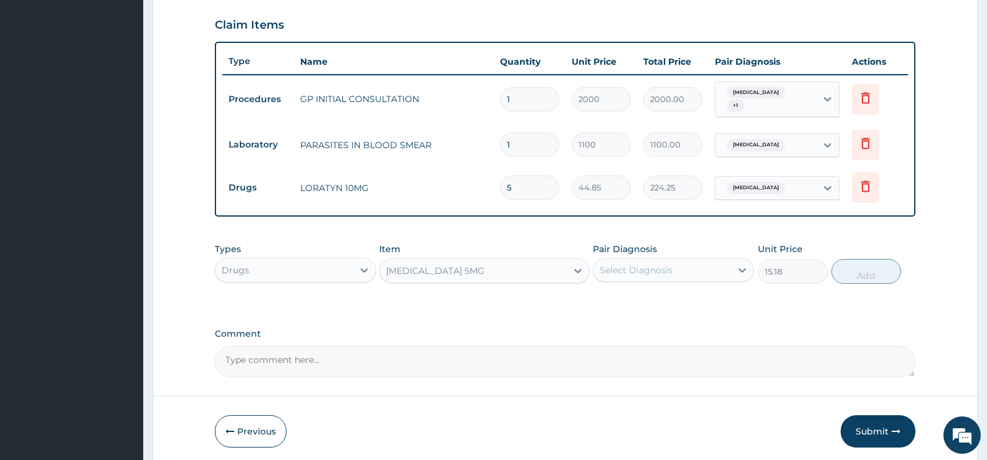
click at [686, 261] on div "Select Diagnosis" at bounding box center [663, 270] width 138 height 20
click at [663, 296] on label "[MEDICAL_DATA]" at bounding box center [651, 301] width 77 height 12
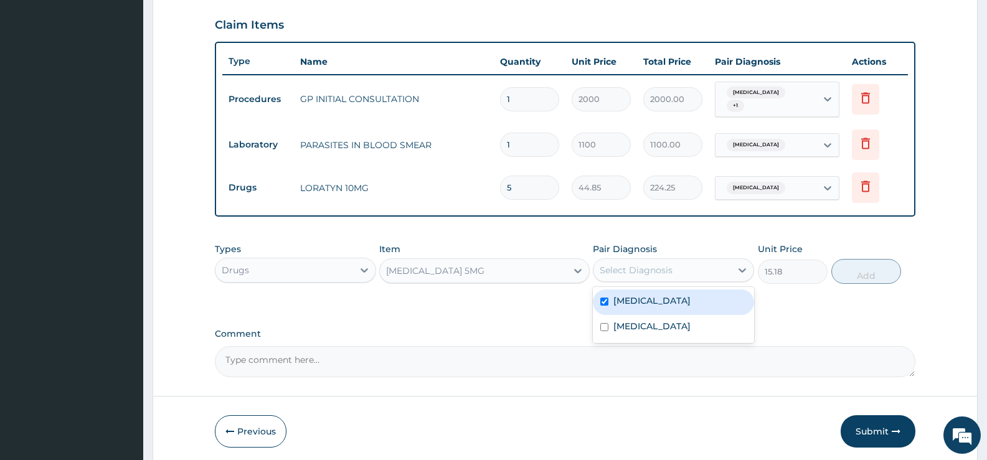
checkbox input "true"
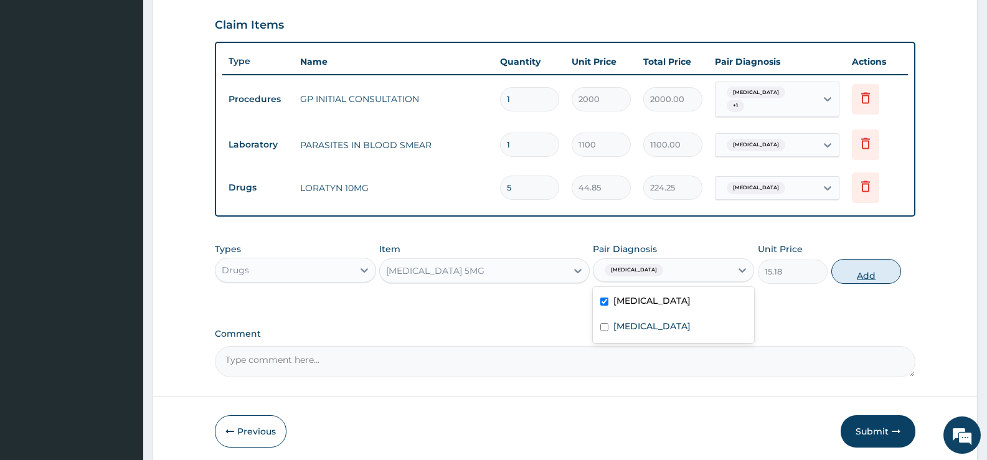
click at [860, 263] on button "Add" at bounding box center [866, 271] width 70 height 25
type input "0"
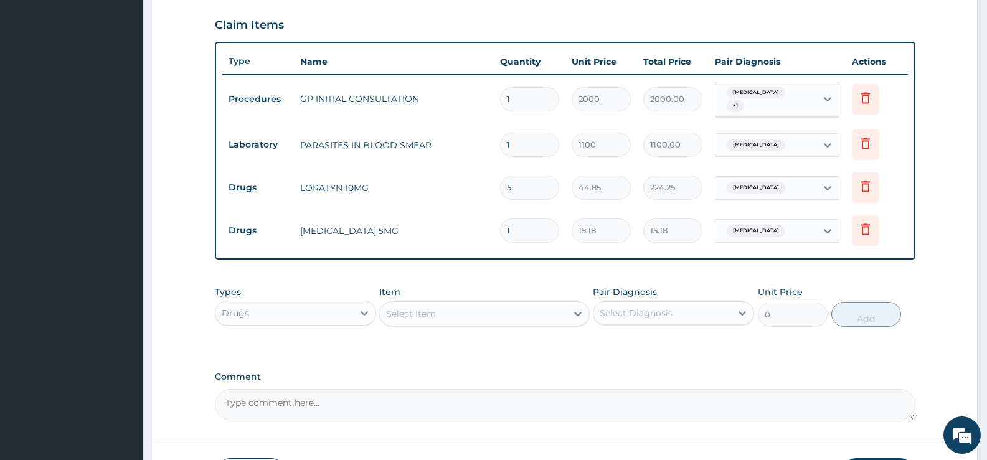
type input "0.00"
type input "9"
type input "136.62"
type input "9"
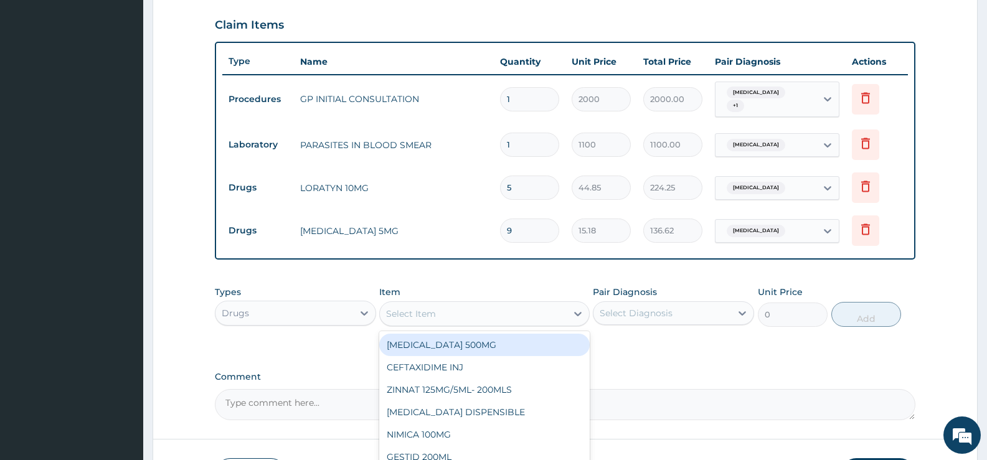
click at [559, 311] on div "Select Item" at bounding box center [473, 314] width 186 height 20
type input "ARTEM"
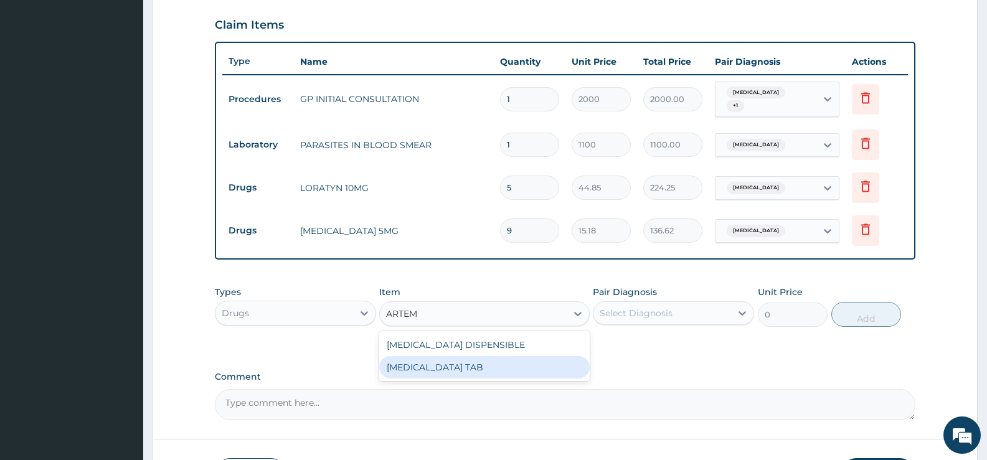
click at [495, 364] on div "[MEDICAL_DATA] TAB" at bounding box center [484, 367] width 210 height 22
type input "1035"
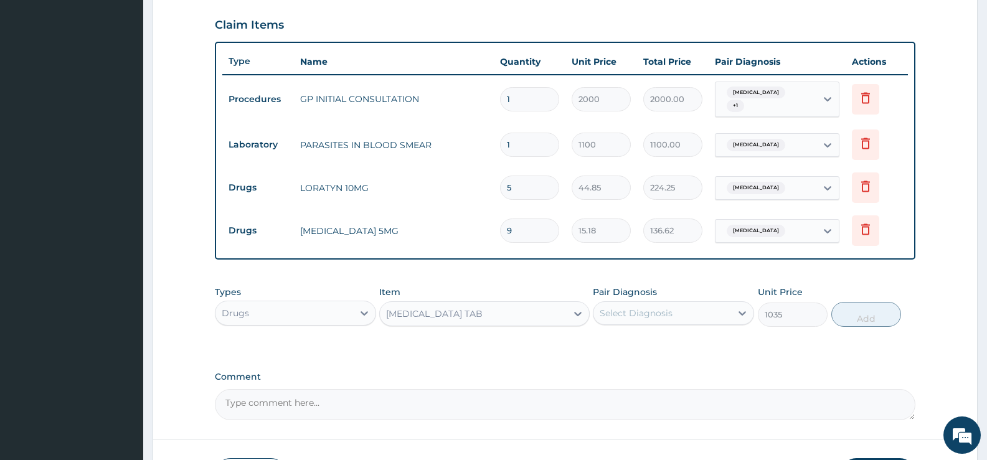
click at [730, 311] on div "Select Diagnosis" at bounding box center [663, 313] width 138 height 20
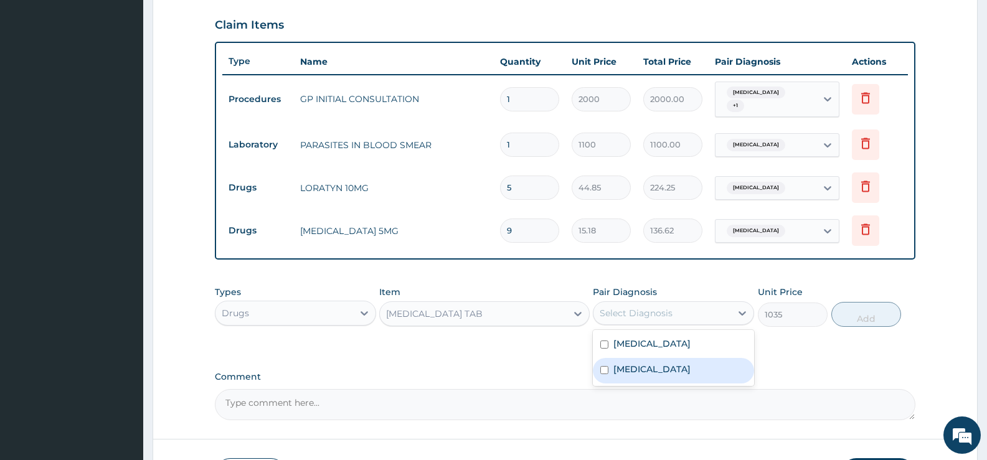
click at [663, 358] on div "[MEDICAL_DATA]" at bounding box center [673, 371] width 161 height 26
checkbox input "true"
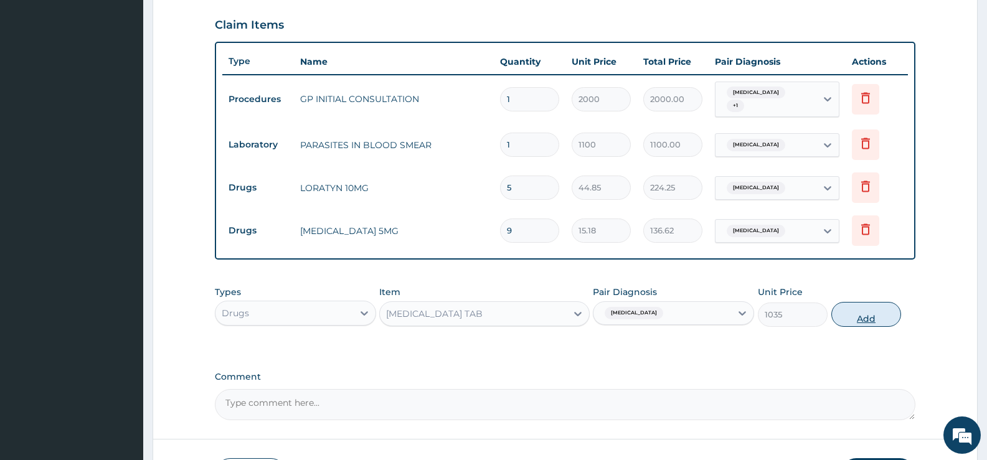
click at [878, 315] on button "Add" at bounding box center [866, 314] width 70 height 25
type input "0"
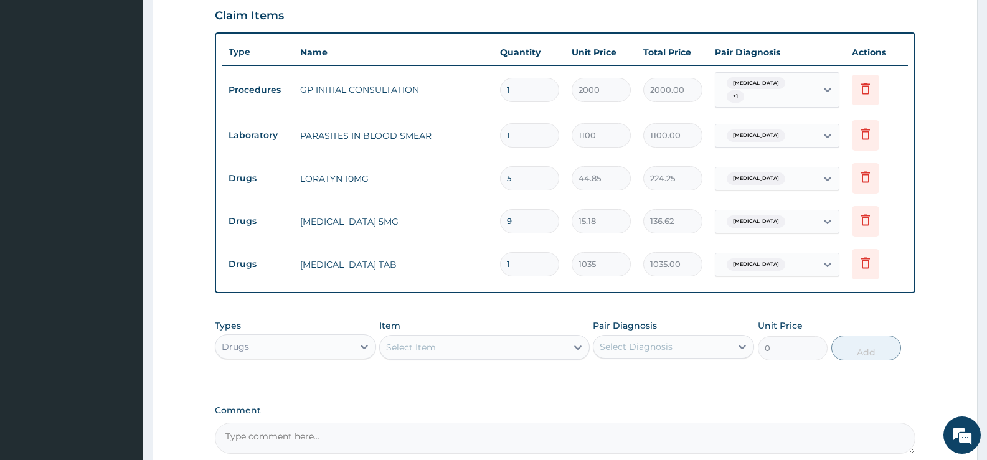
scroll to position [551, 0]
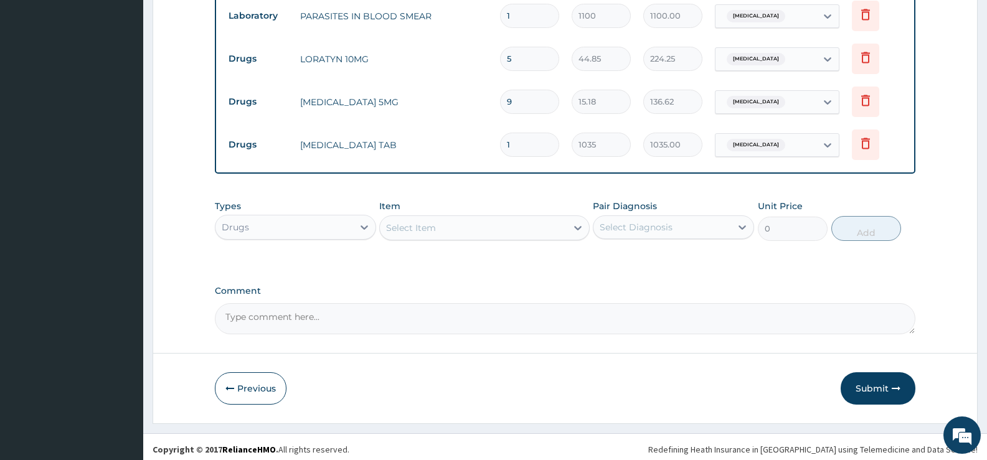
click at [565, 224] on div "Select Item" at bounding box center [473, 228] width 186 height 20
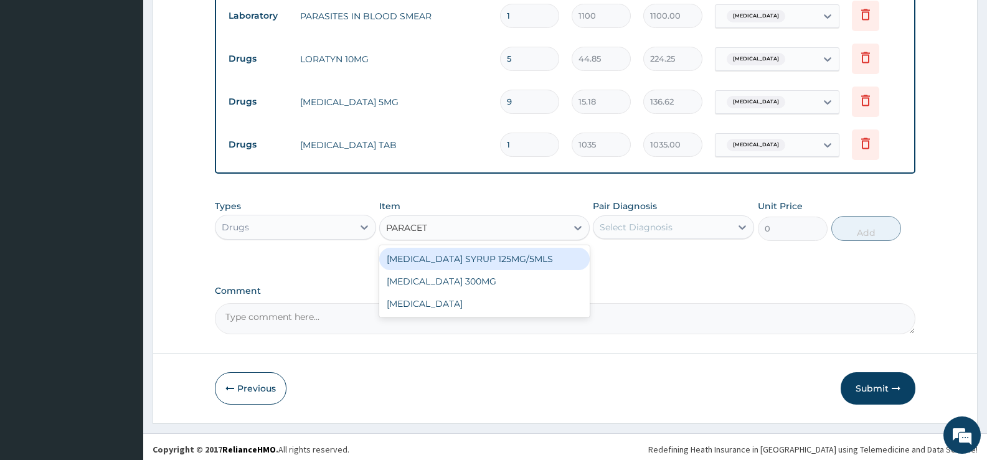
type input "PARACETA"
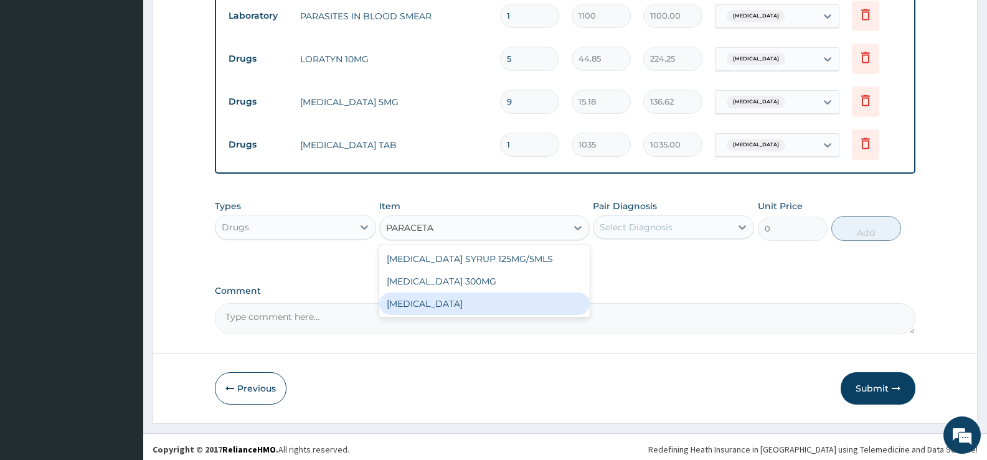
click at [438, 294] on div "[MEDICAL_DATA]" at bounding box center [484, 304] width 210 height 22
type input "15.18"
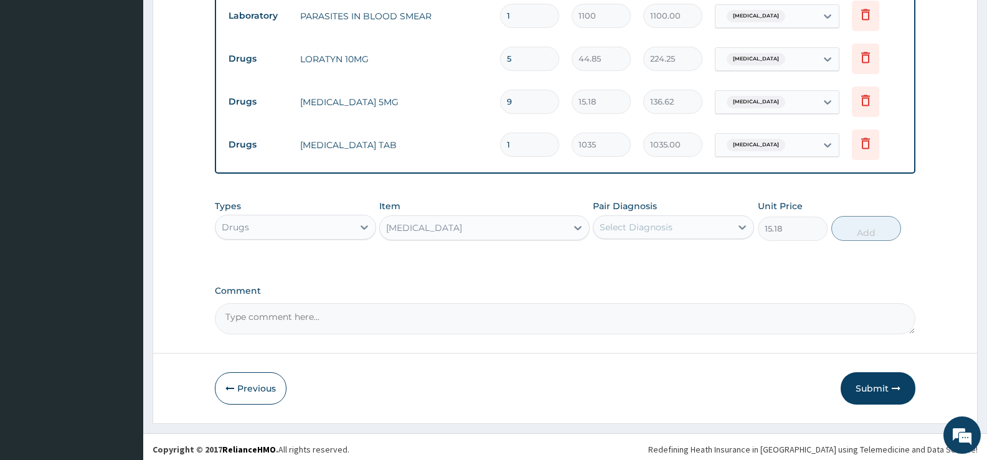
click at [723, 225] on div "Select Diagnosis" at bounding box center [663, 227] width 138 height 20
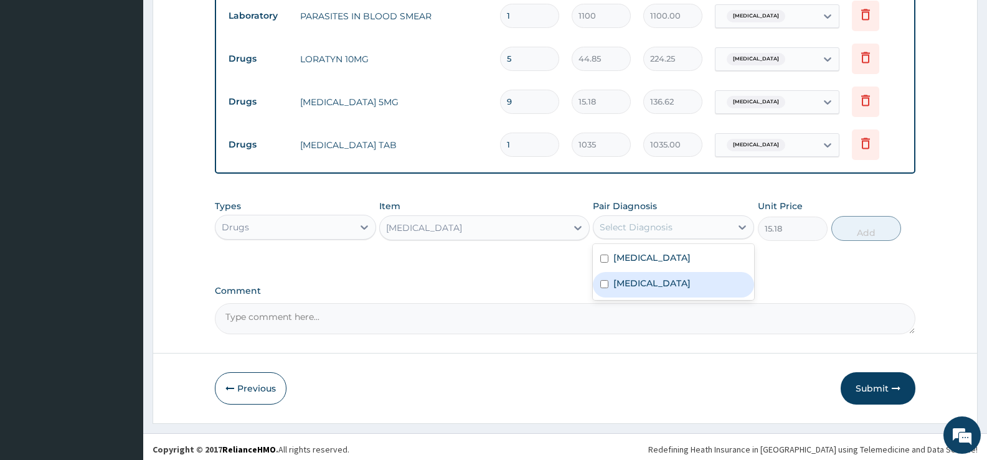
click at [640, 278] on label "[MEDICAL_DATA]" at bounding box center [651, 283] width 77 height 12
checkbox input "true"
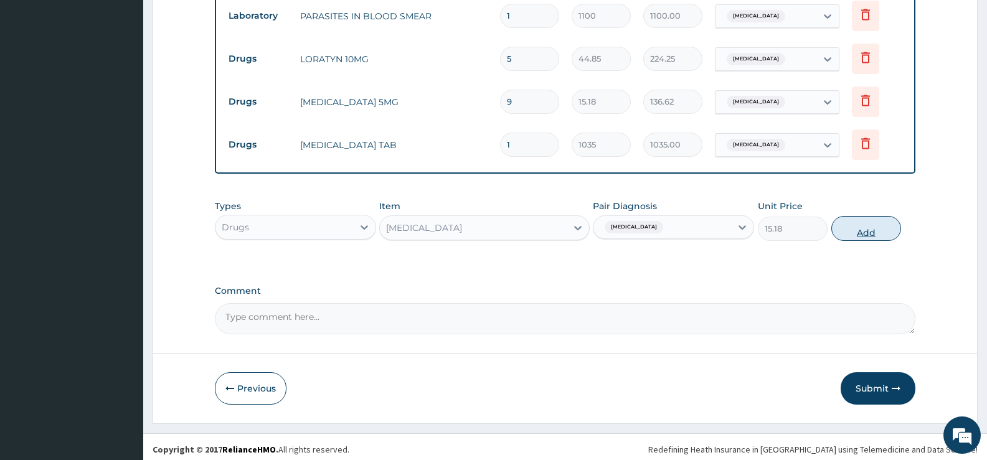
click at [868, 227] on button "Add" at bounding box center [866, 228] width 70 height 25
type input "0"
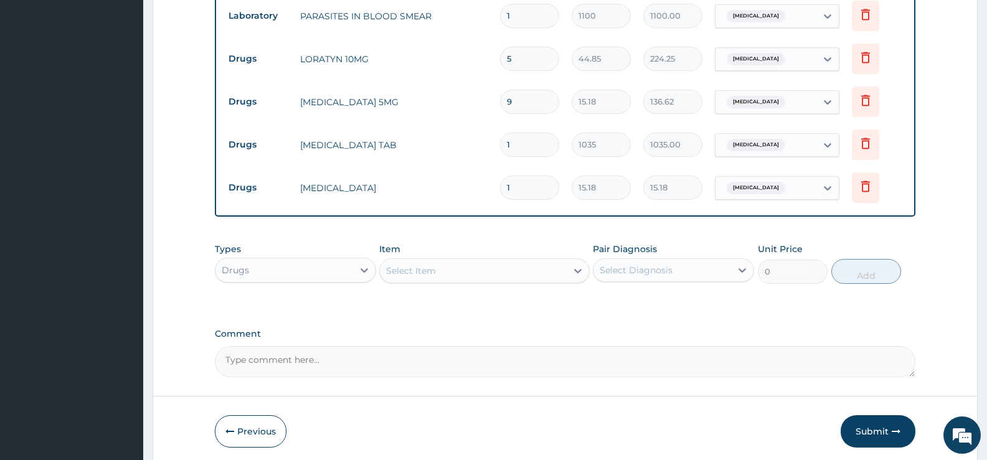
type input "18"
type input "273.24"
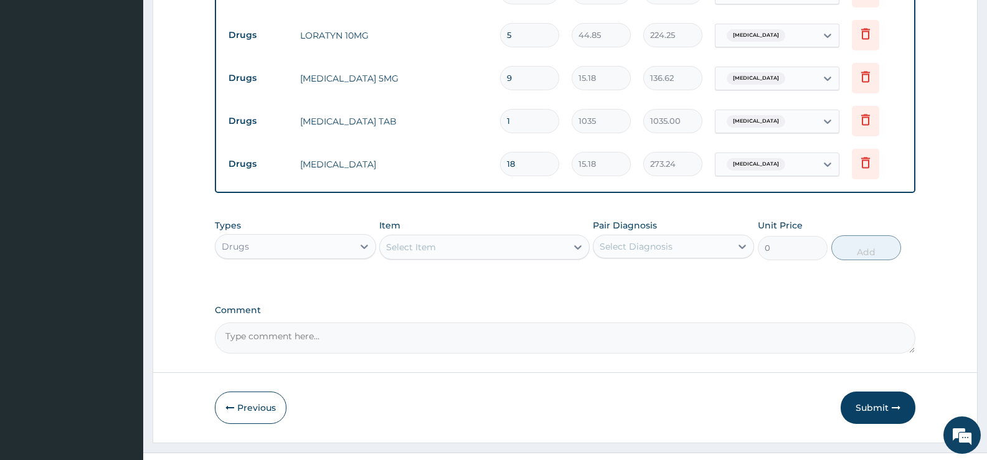
scroll to position [594, 0]
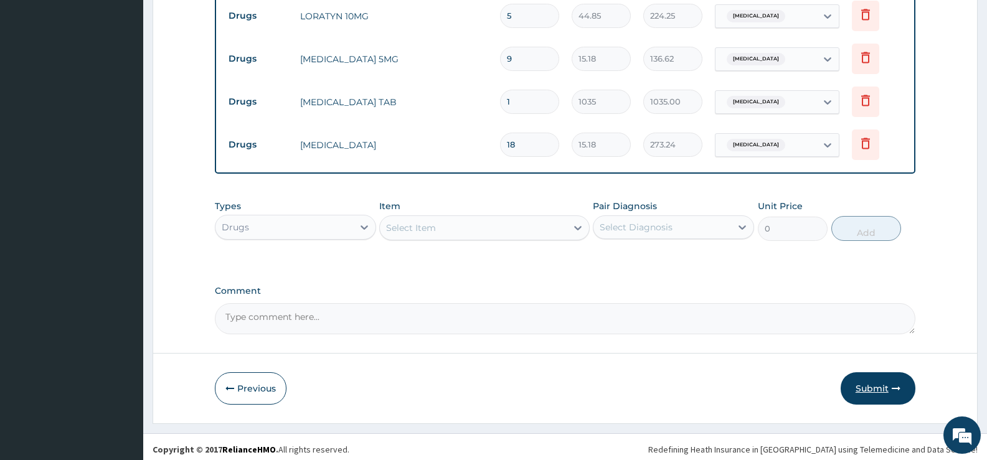
type input "18"
click at [881, 382] on button "Submit" at bounding box center [878, 388] width 75 height 32
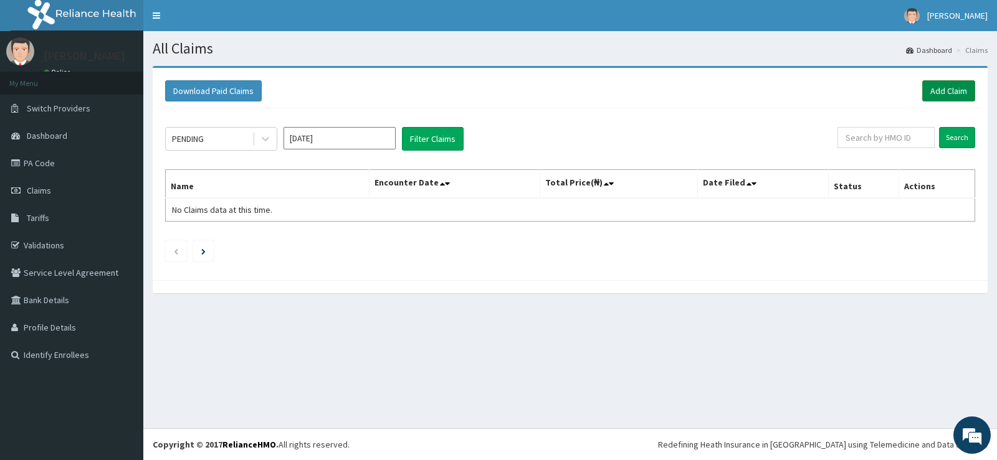
click at [932, 95] on link "Add Claim" at bounding box center [948, 90] width 53 height 21
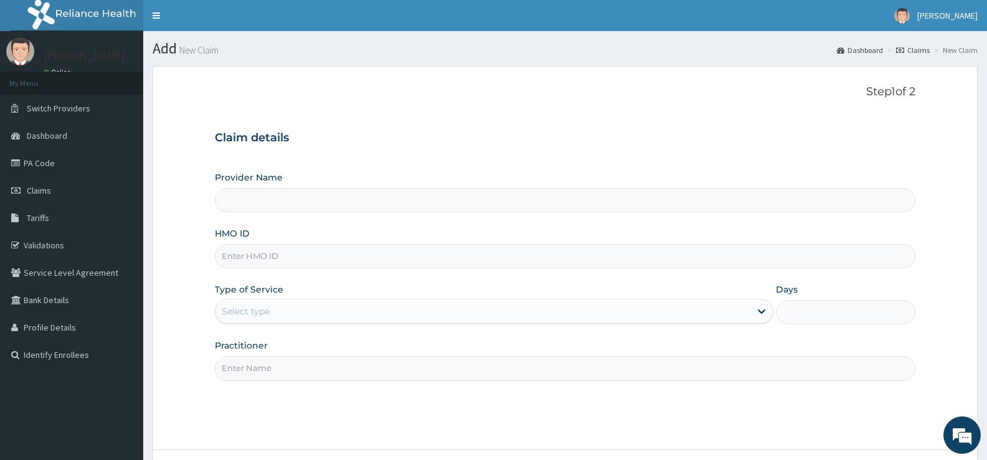
click at [318, 251] on input "HMO ID" at bounding box center [565, 256] width 701 height 24
type input "Bee Hess Hospital"
type input "RPM/10061/A"
type input "OUT"
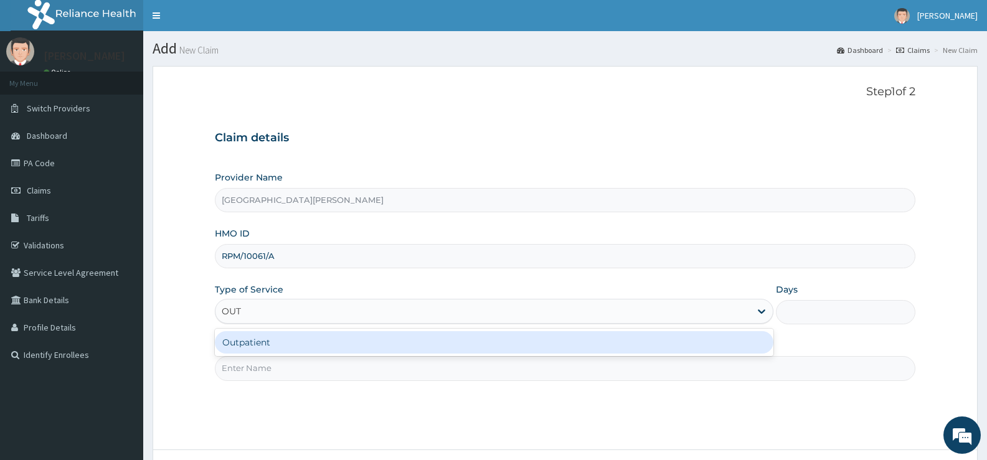
type input "1"
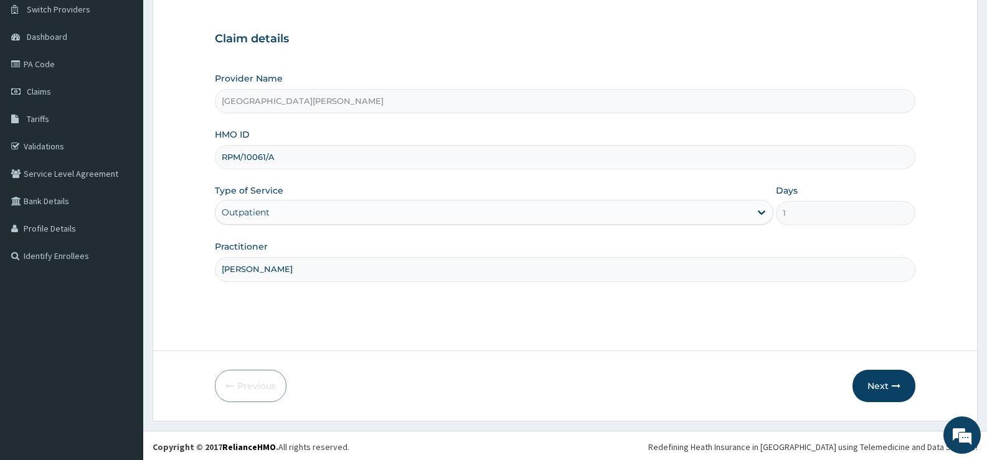
scroll to position [102, 0]
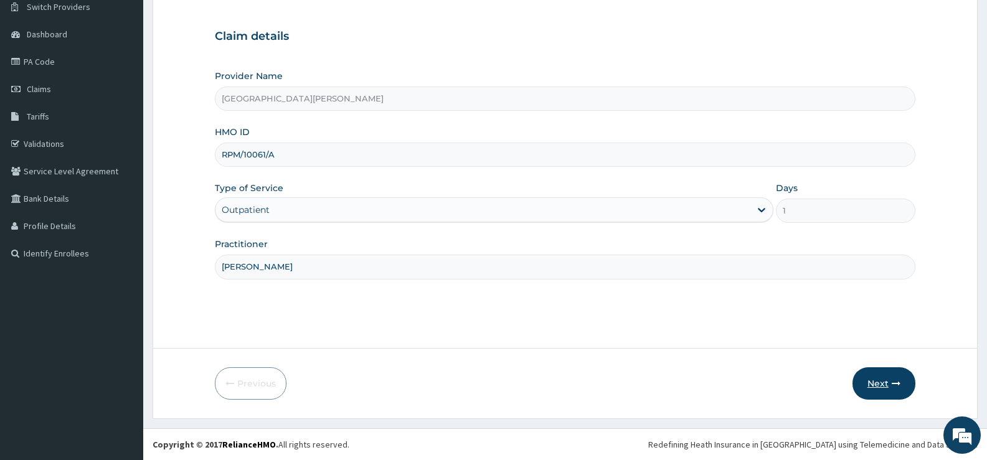
type input "[PERSON_NAME]"
click at [883, 382] on button "Next" at bounding box center [884, 383] width 63 height 32
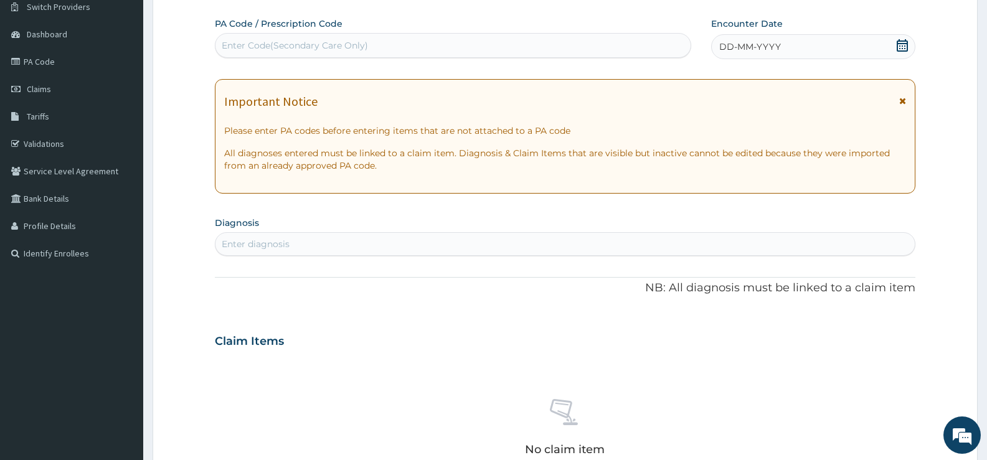
click at [471, 44] on div "Enter Code(Secondary Care Only)" at bounding box center [452, 46] width 475 height 20
type input "PA/0B6EB3"
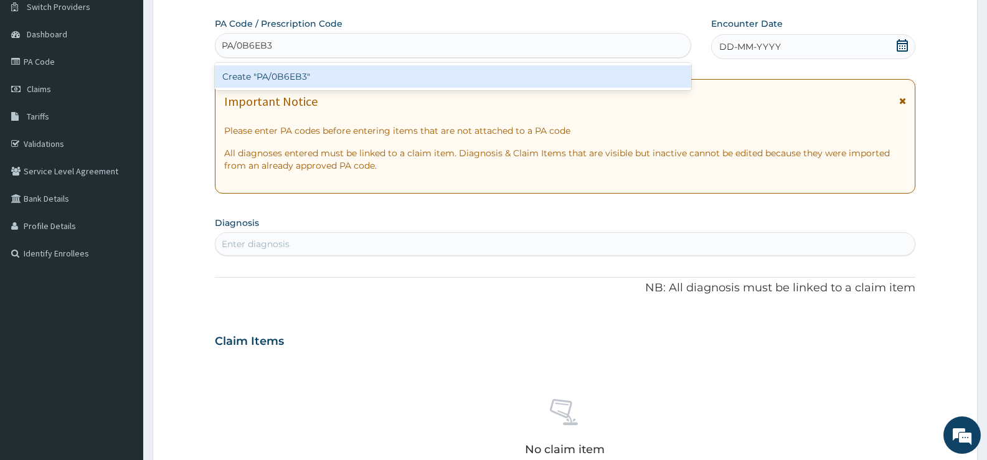
click at [464, 72] on div "Create "PA/0B6EB3"" at bounding box center [453, 76] width 476 height 22
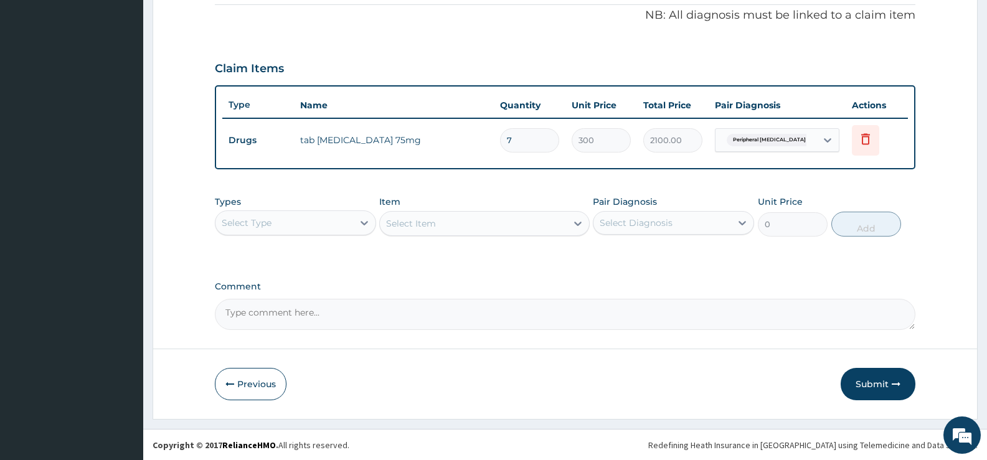
scroll to position [379, 0]
click at [360, 220] on icon at bounding box center [364, 222] width 12 height 12
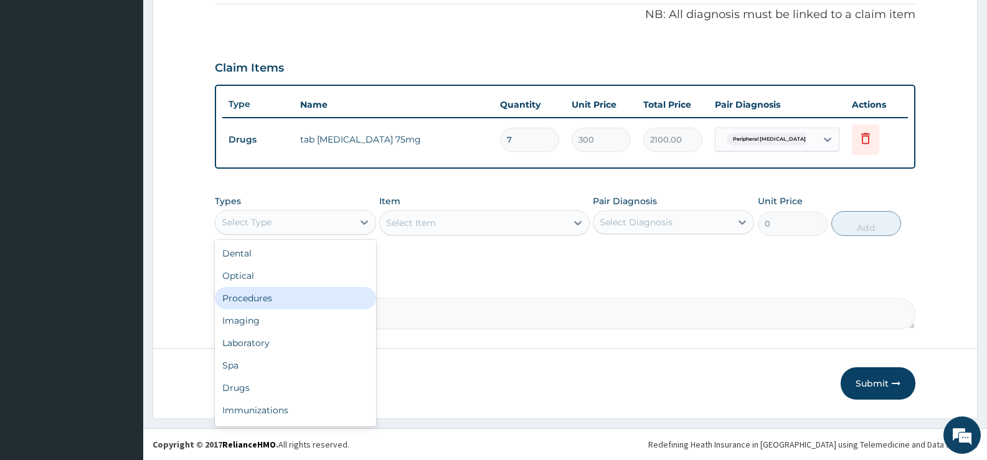
click at [255, 301] on div "Procedures" at bounding box center [295, 298] width 161 height 22
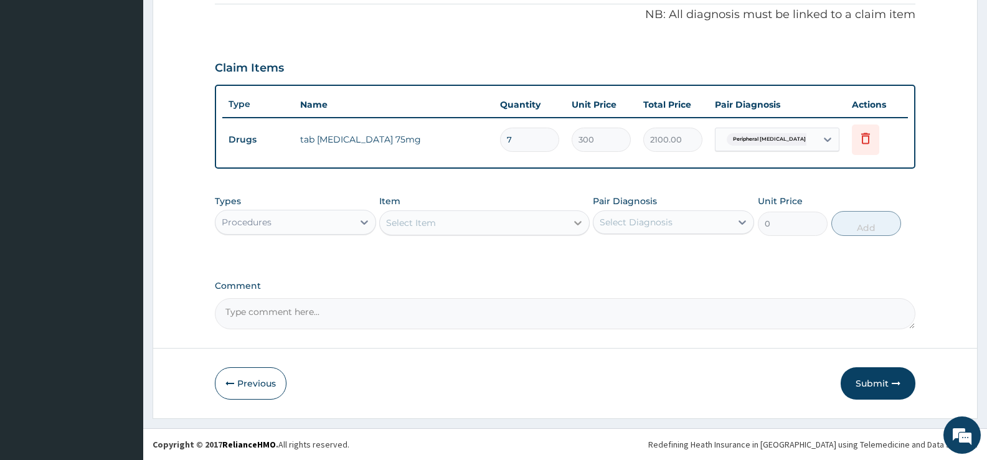
click at [579, 227] on icon at bounding box center [578, 223] width 12 height 12
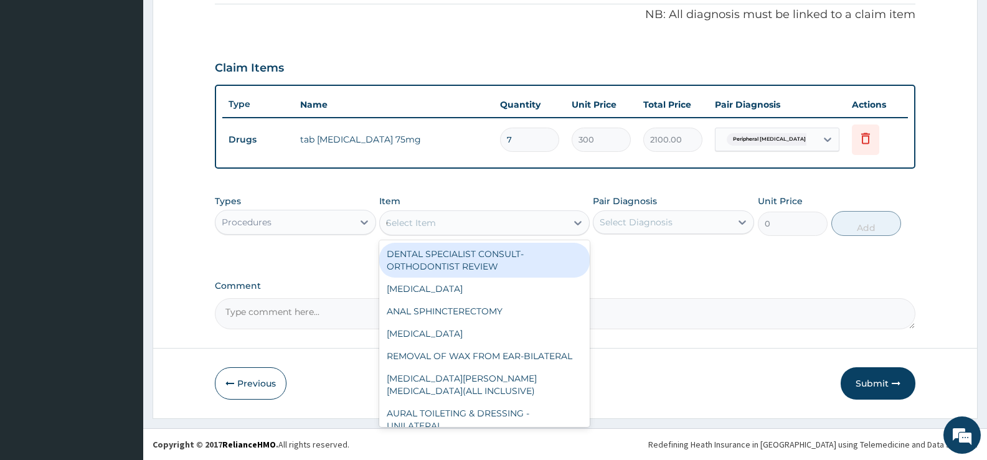
type input "GP"
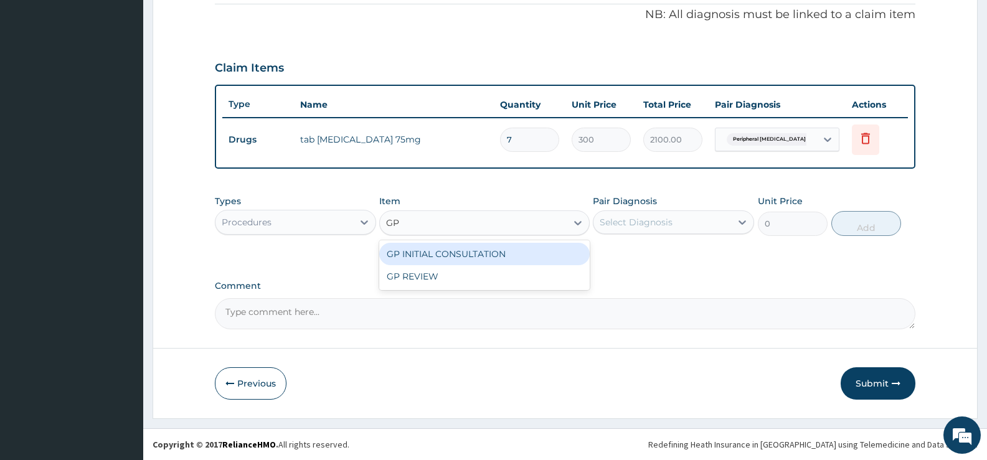
click at [536, 251] on div "GP INITIAL CONSULTATION" at bounding box center [484, 254] width 210 height 22
type input "2000"
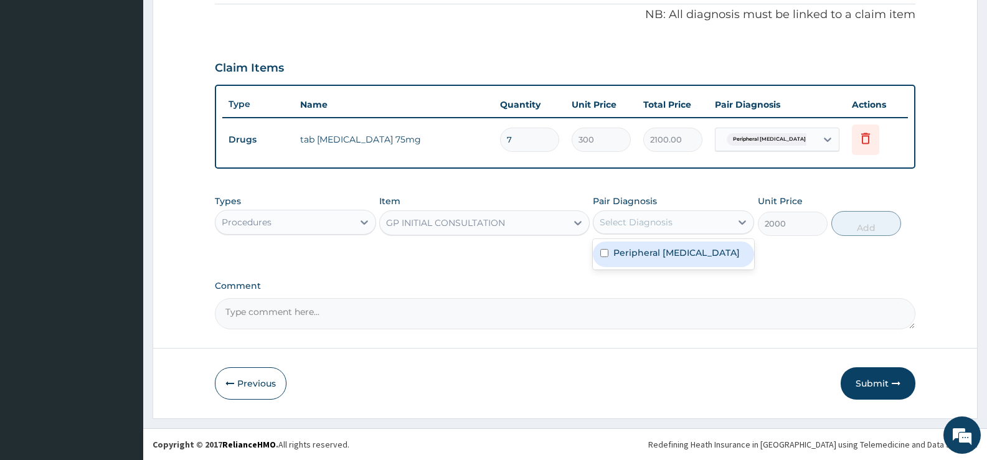
click at [689, 226] on div "Select Diagnosis" at bounding box center [663, 222] width 138 height 20
click at [671, 250] on label "Peripheral neuropathic pain" at bounding box center [676, 253] width 126 height 12
checkbox input "true"
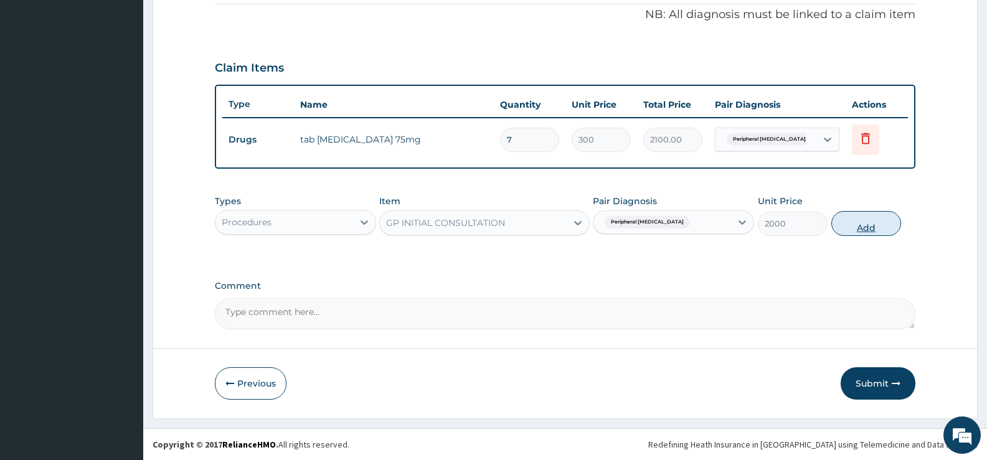
click at [857, 222] on button "Add" at bounding box center [866, 223] width 70 height 25
type input "0"
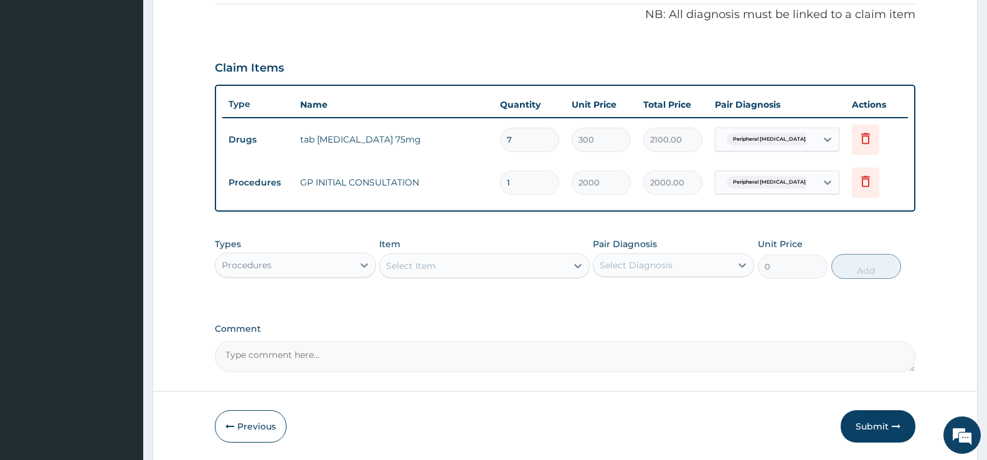
scroll to position [422, 0]
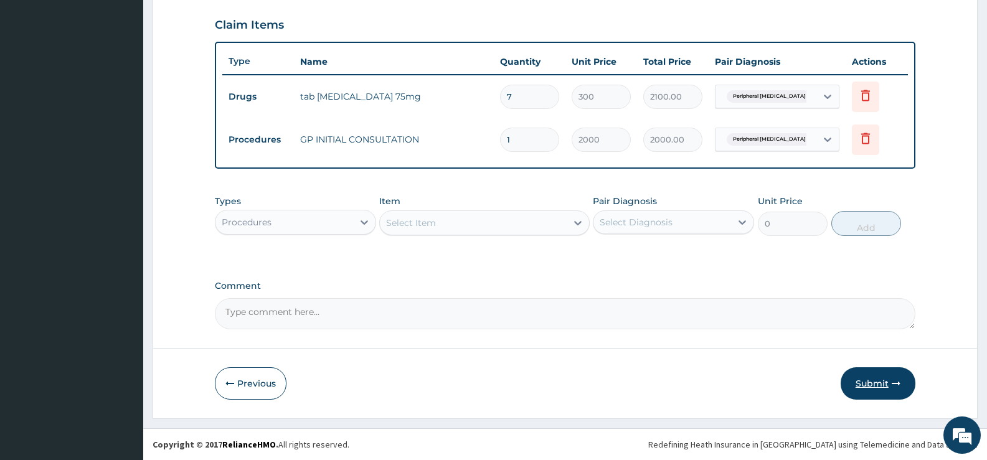
click at [872, 378] on button "Submit" at bounding box center [878, 383] width 75 height 32
click at [872, 378] on div "Step 2 of 2 PA Code / Prescription Code PA/0B6EB3 Encounter Date 15-07-2025 Imp…" at bounding box center [565, 31] width 825 height 774
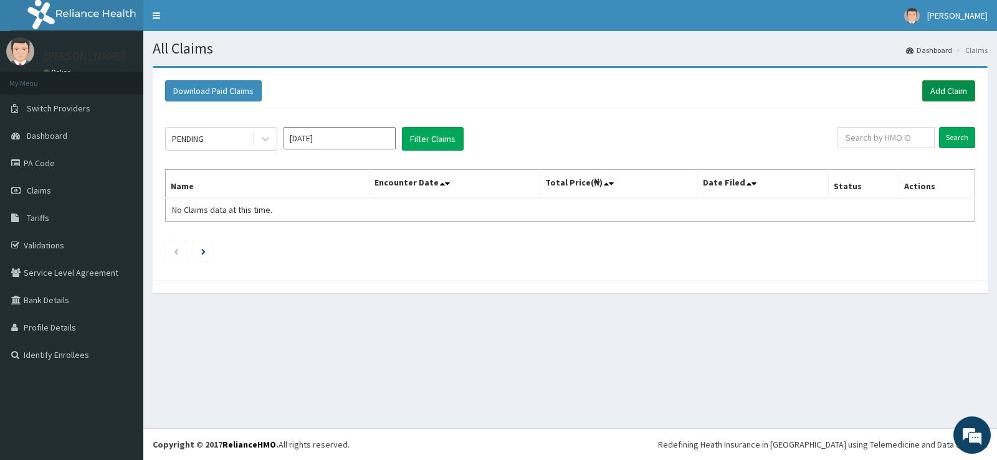
click at [945, 92] on link "Add Claim" at bounding box center [948, 90] width 53 height 21
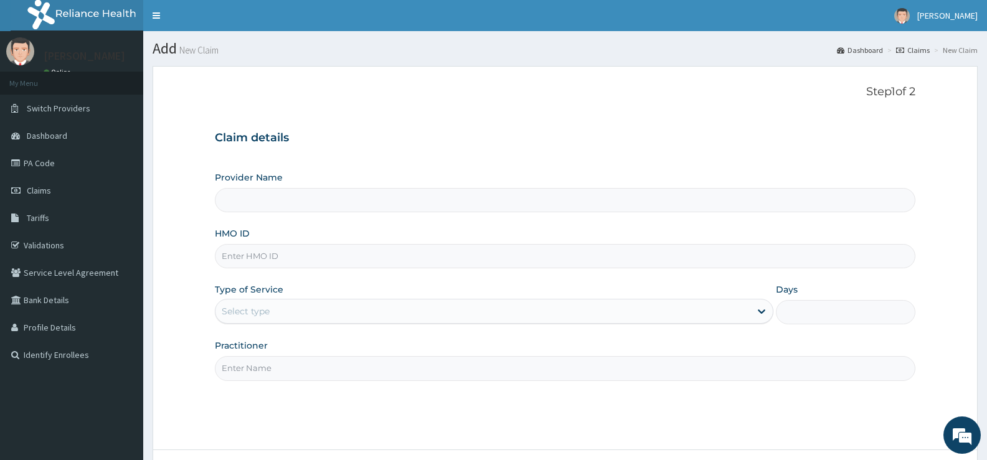
type input "[GEOGRAPHIC_DATA][PERSON_NAME]"
drag, startPoint x: 410, startPoint y: 264, endPoint x: 428, endPoint y: 261, distance: 18.9
click at [410, 264] on input "HMO ID" at bounding box center [565, 256] width 701 height 24
type input "GNN/10013/A"
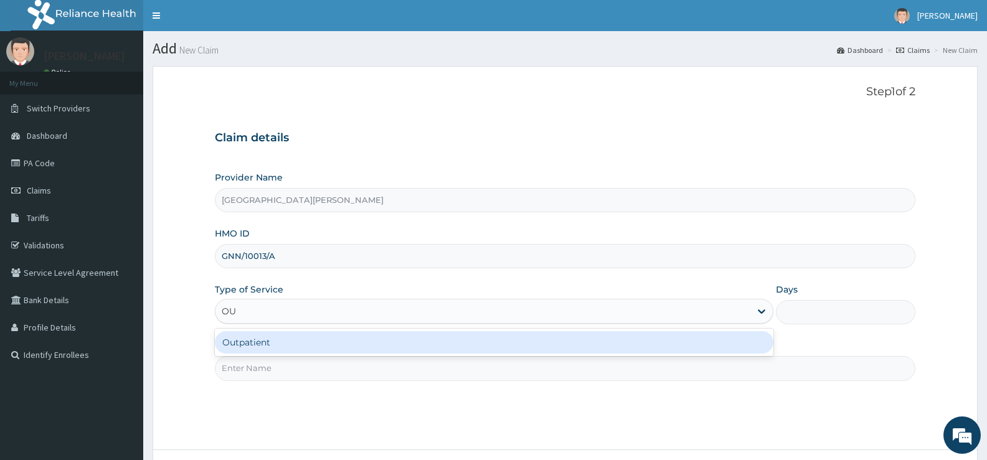
type input "OUT"
type input "1"
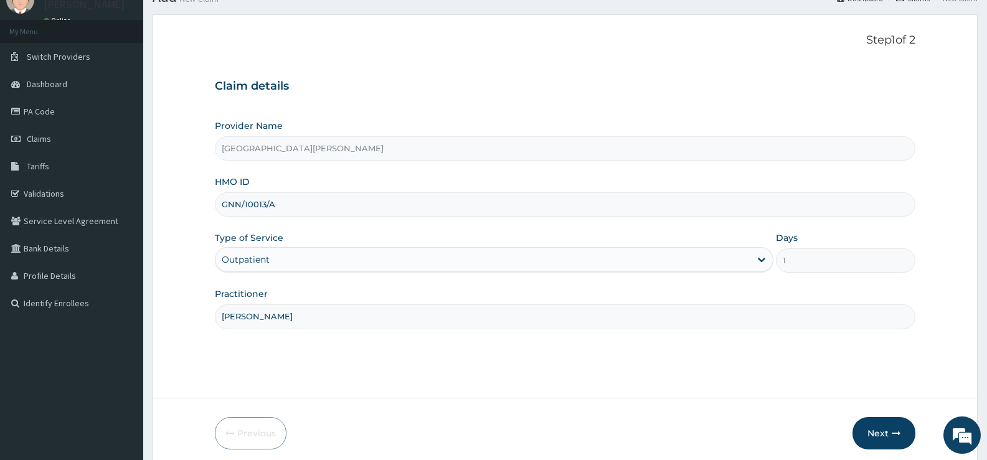
scroll to position [102, 0]
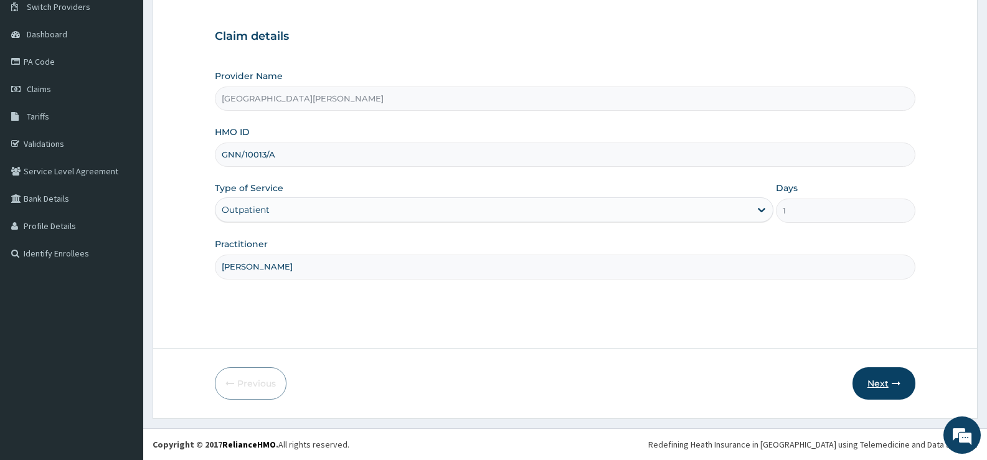
type input "[PERSON_NAME]"
click at [879, 377] on button "Next" at bounding box center [884, 383] width 63 height 32
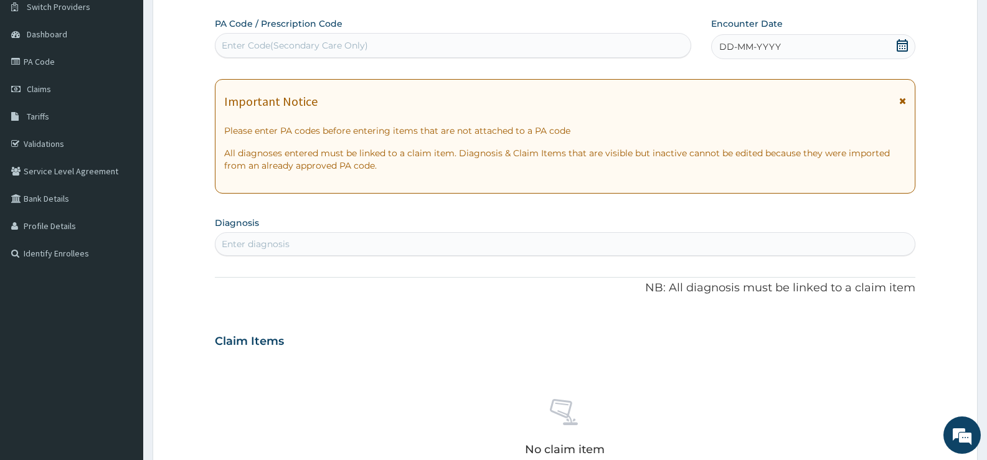
click at [369, 45] on div "Enter Code(Secondary Care Only)" at bounding box center [452, 46] width 475 height 20
type input "PA/127D79"
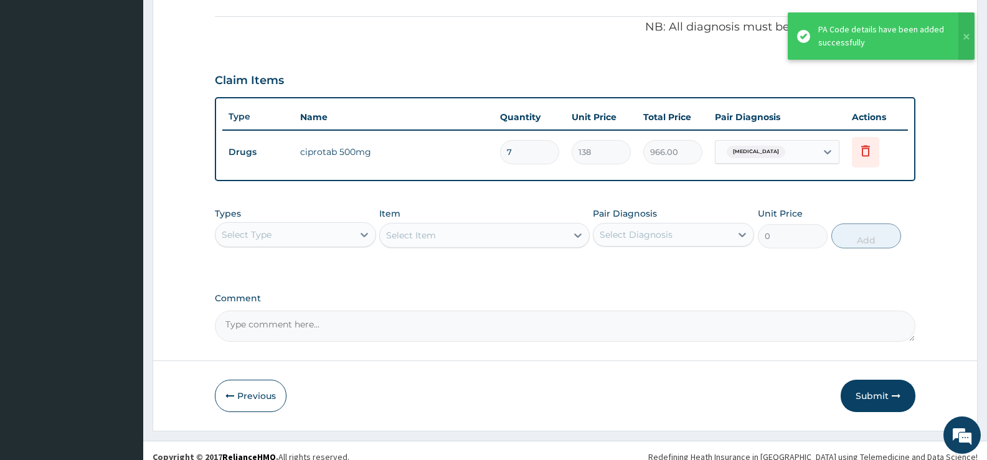
scroll to position [379, 0]
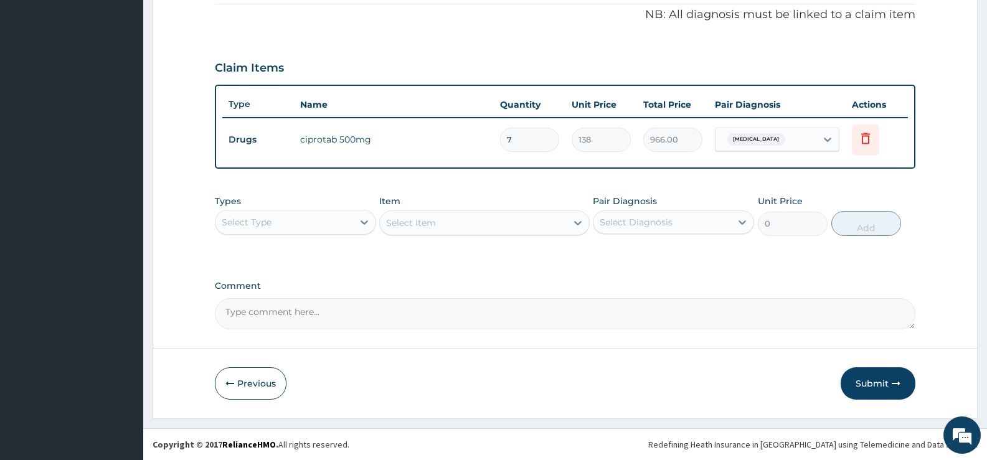
click at [349, 216] on div "Select Type" at bounding box center [284, 222] width 138 height 20
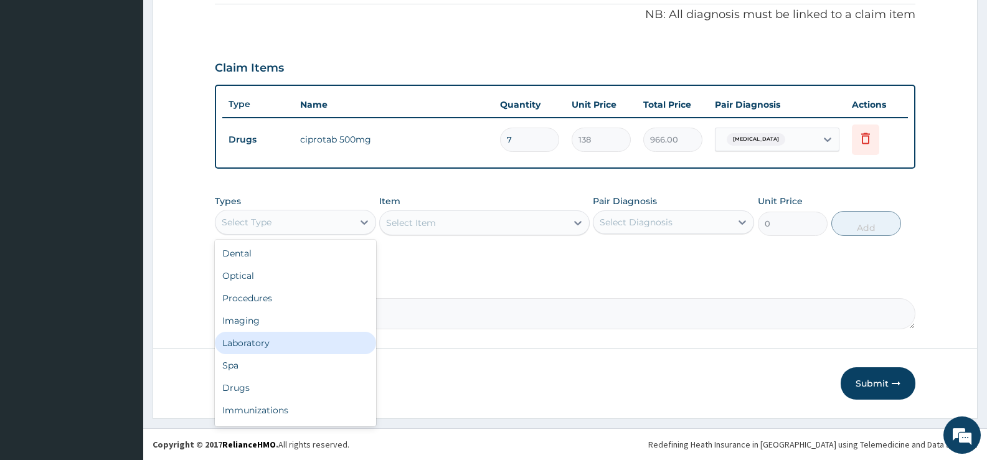
click at [267, 340] on div "Laboratory" at bounding box center [295, 343] width 161 height 22
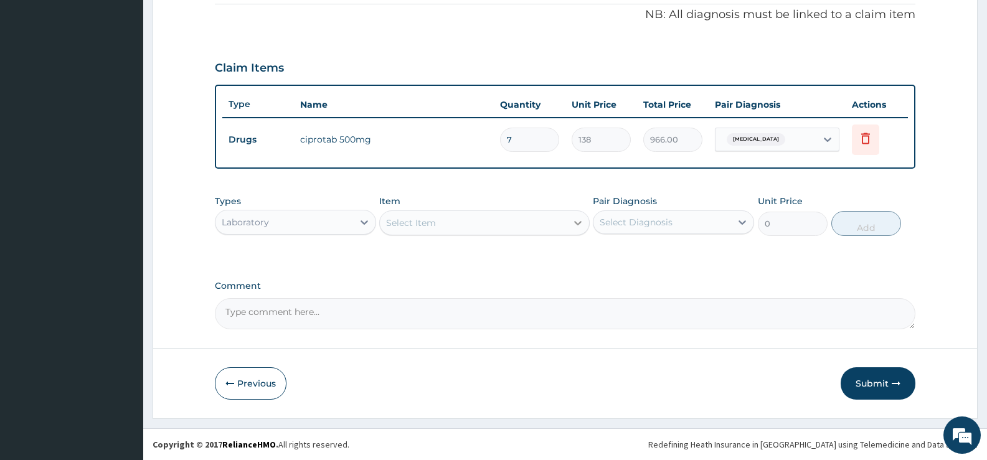
click at [568, 227] on div at bounding box center [578, 223] width 22 height 22
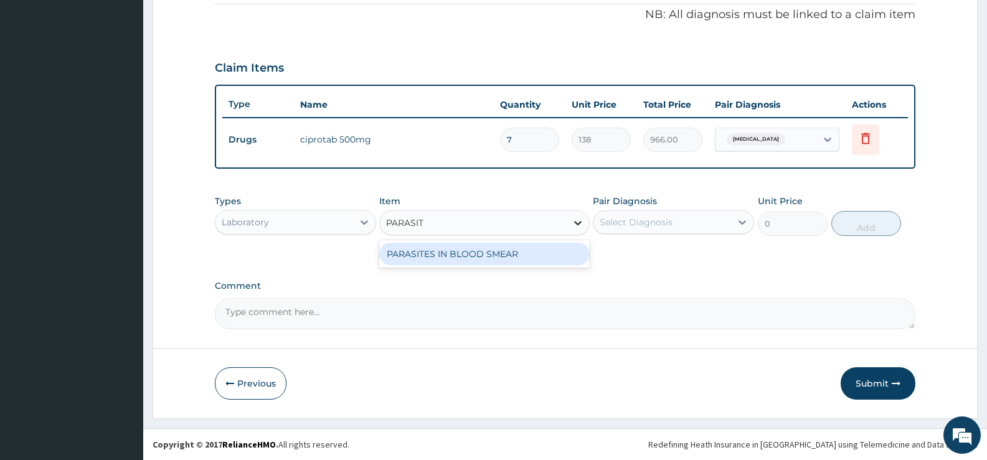
type input "PARASITE"
click at [544, 255] on div "PARASITES IN BLOOD SMEAR" at bounding box center [484, 254] width 210 height 22
type input "1100"
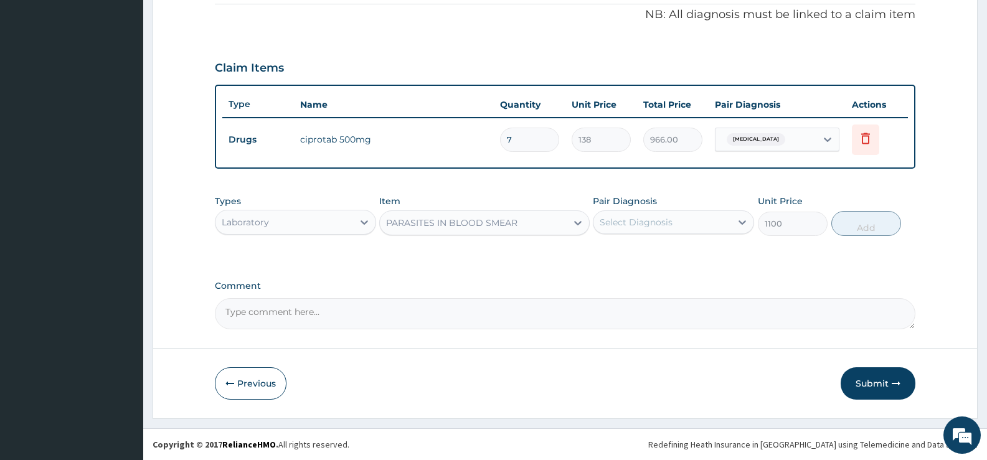
click at [661, 221] on div "Select Diagnosis" at bounding box center [636, 222] width 73 height 12
click at [643, 257] on label "Respiratory tract infection" at bounding box center [651, 253] width 77 height 12
checkbox input "true"
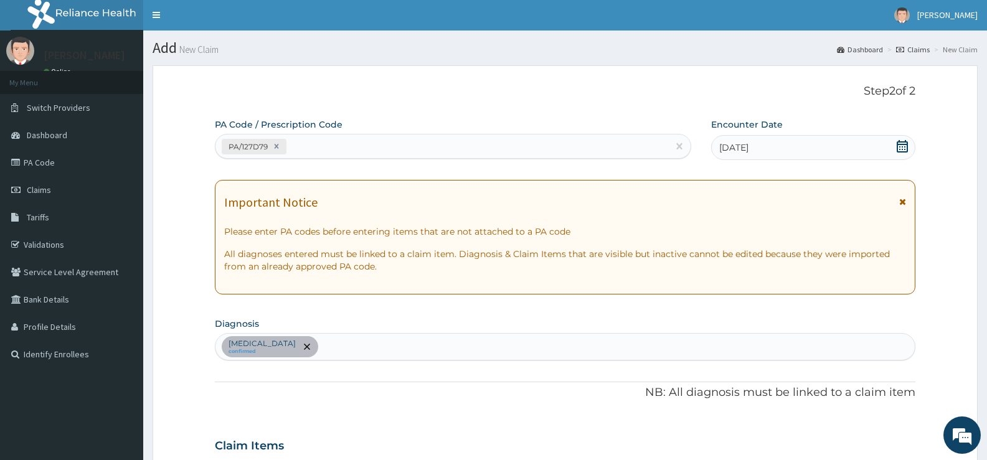
scroll to position [0, 0]
click at [433, 347] on div "Respiratory tract infection confirmed" at bounding box center [564, 347] width 699 height 26
type input "MALARIA"
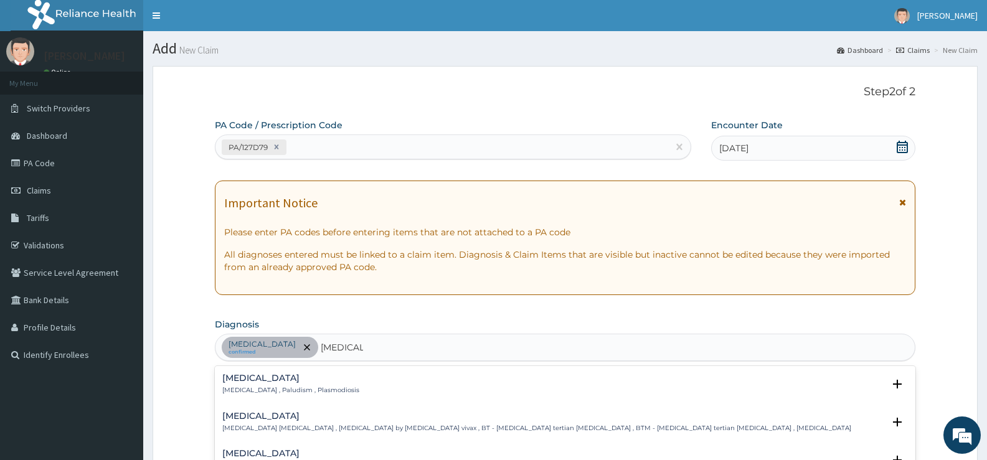
click at [229, 392] on p "Malaria , Paludism , Plasmodiosis" at bounding box center [290, 390] width 137 height 9
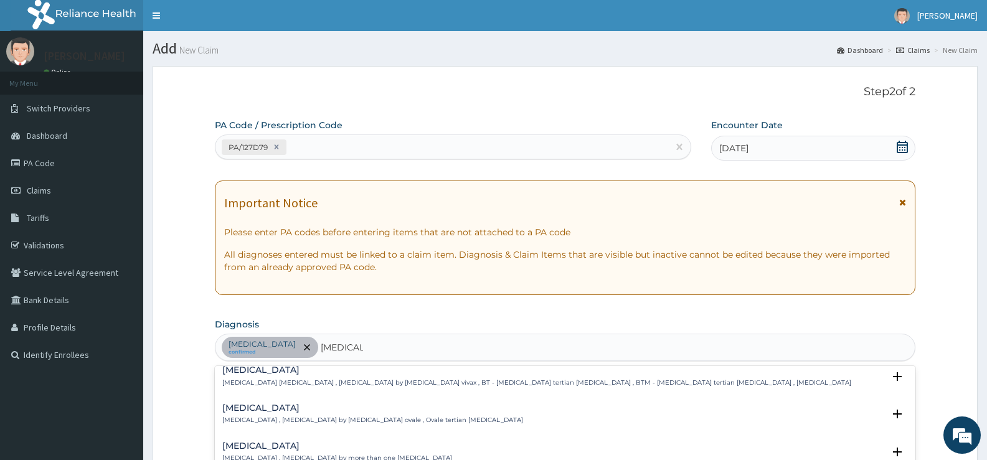
scroll to position [62, 0]
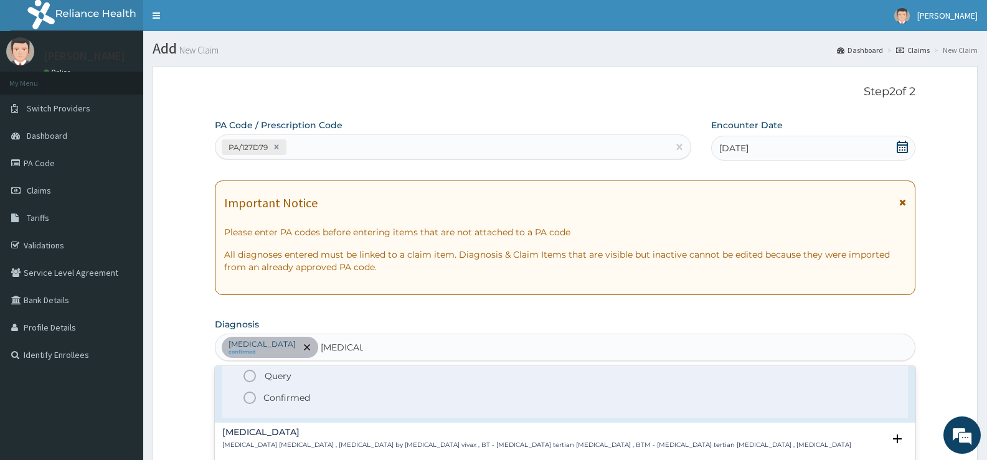
click at [295, 397] on p "Confirmed" at bounding box center [286, 398] width 47 height 12
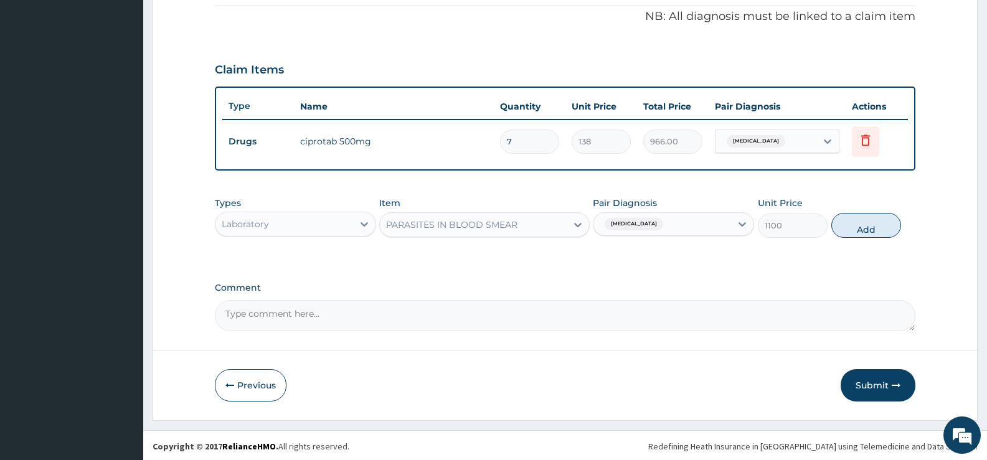
scroll to position [379, 0]
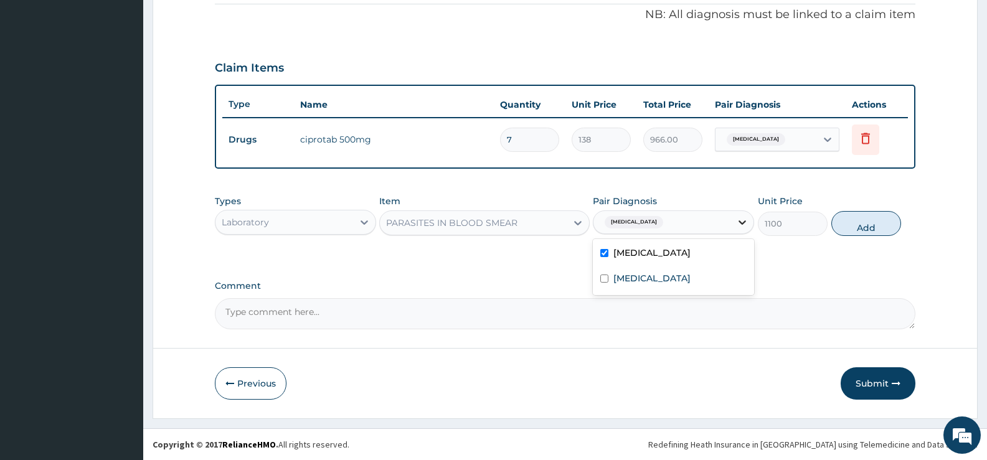
click at [736, 223] on icon at bounding box center [742, 222] width 12 height 12
click at [605, 253] on input "checkbox" at bounding box center [604, 253] width 8 height 8
checkbox input "false"
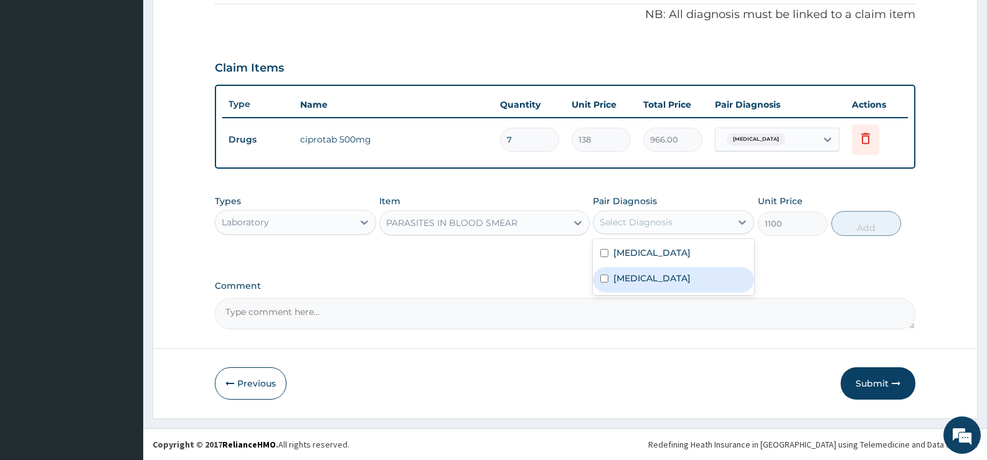
click at [623, 280] on label "Malaria" at bounding box center [651, 278] width 77 height 12
checkbox input "true"
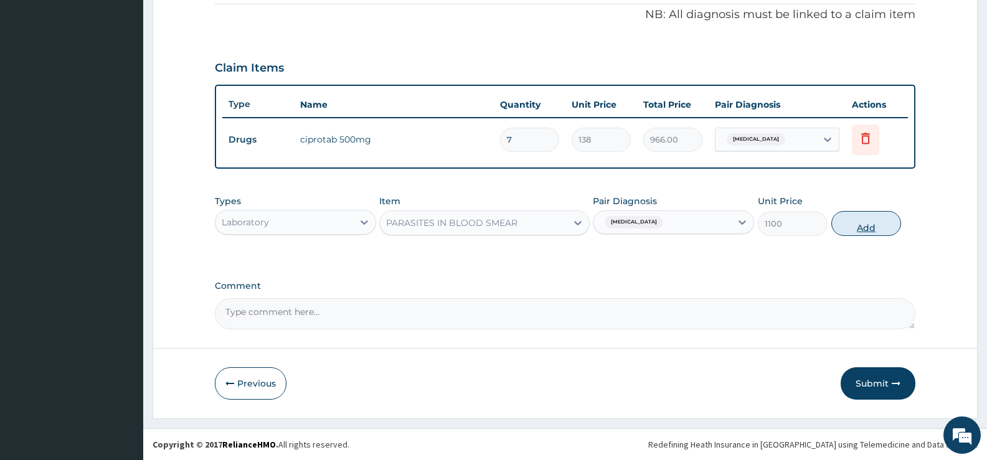
click at [864, 223] on button "Add" at bounding box center [866, 223] width 70 height 25
type input "0"
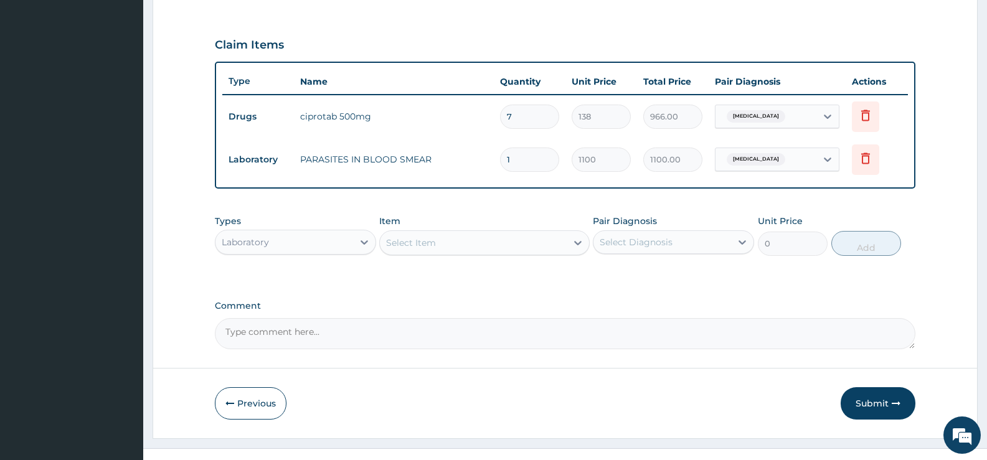
scroll to position [422, 0]
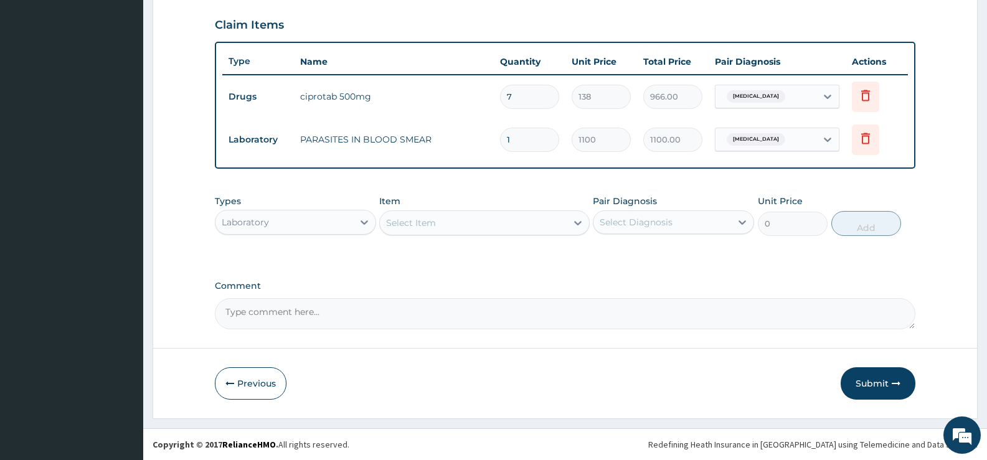
click at [562, 220] on div "Select Item" at bounding box center [473, 223] width 186 height 20
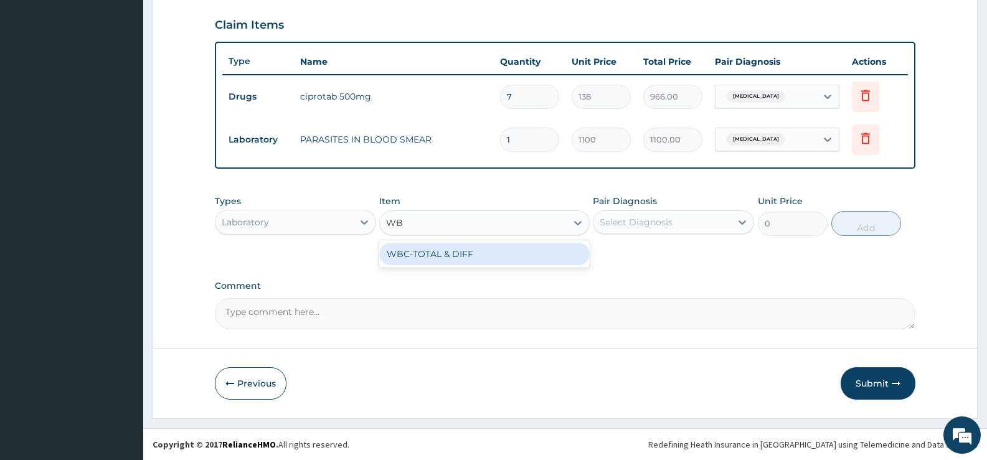
type input "WBC"
click at [549, 254] on div "WBC-TOTAL & DIFF" at bounding box center [484, 254] width 210 height 22
type input "1500"
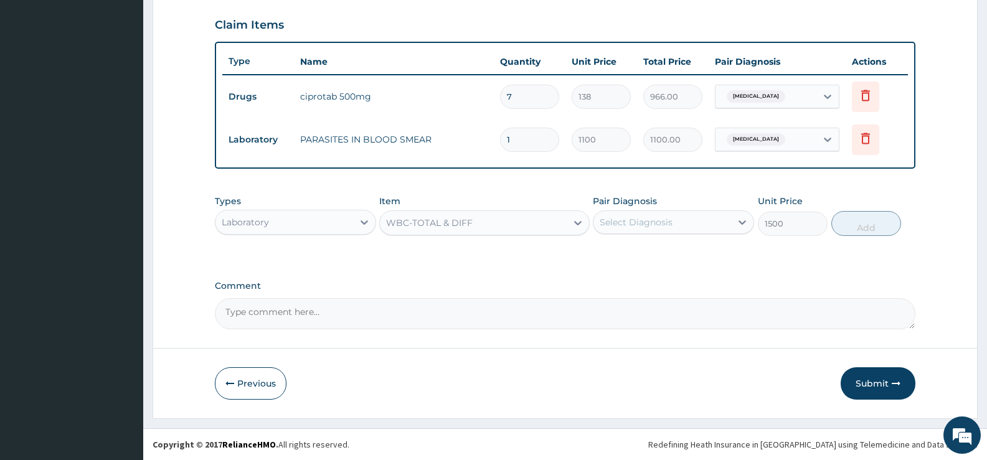
click at [701, 222] on div "Select Diagnosis" at bounding box center [663, 222] width 138 height 20
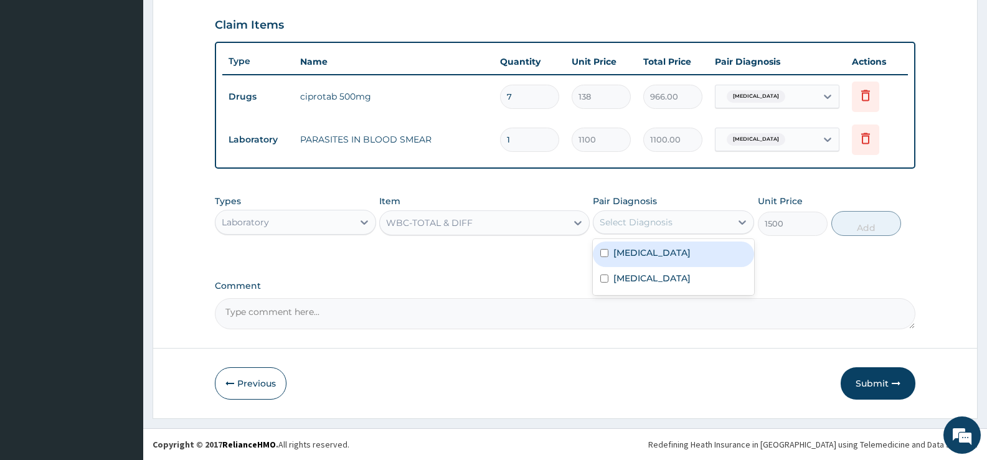
click at [645, 256] on label "Respiratory tract infection" at bounding box center [651, 253] width 77 height 12
checkbox input "true"
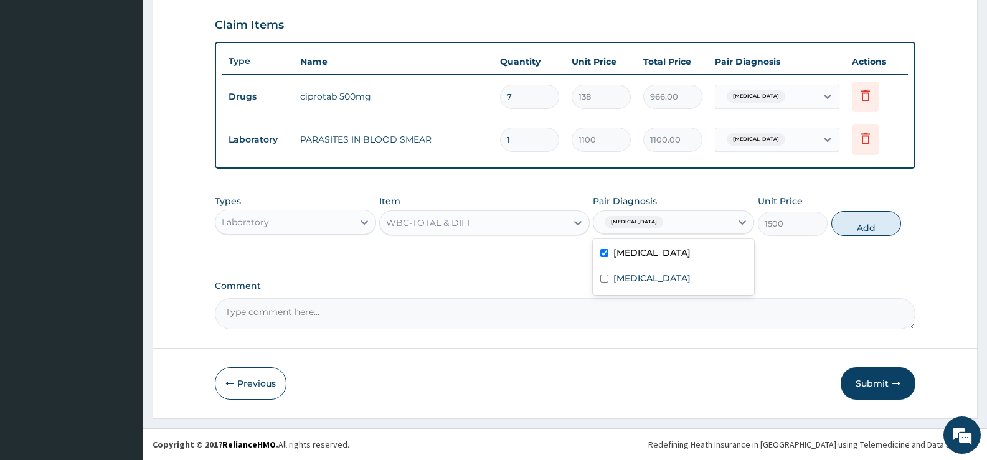
click at [845, 224] on button "Add" at bounding box center [866, 223] width 70 height 25
type input "0"
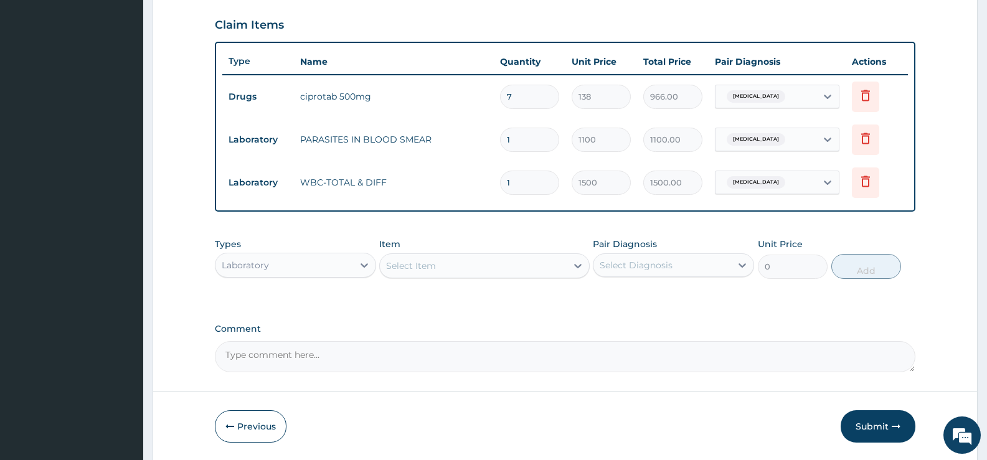
scroll to position [465, 0]
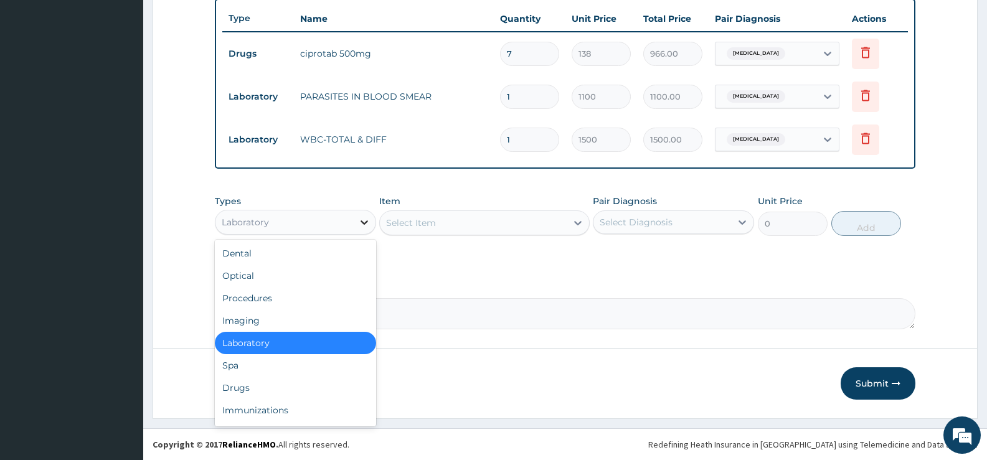
click at [360, 222] on icon at bounding box center [364, 222] width 12 height 12
click at [241, 388] on div "Drugs" at bounding box center [295, 388] width 161 height 22
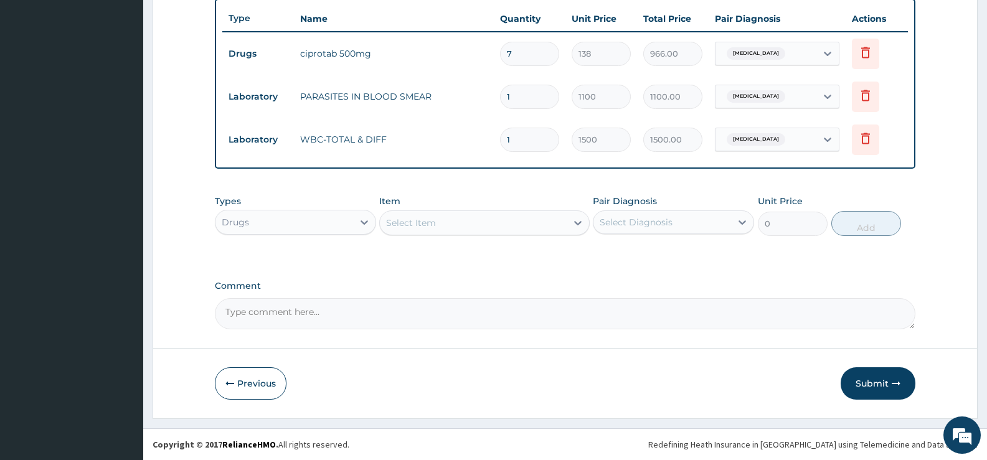
click at [578, 224] on icon at bounding box center [577, 223] width 7 height 4
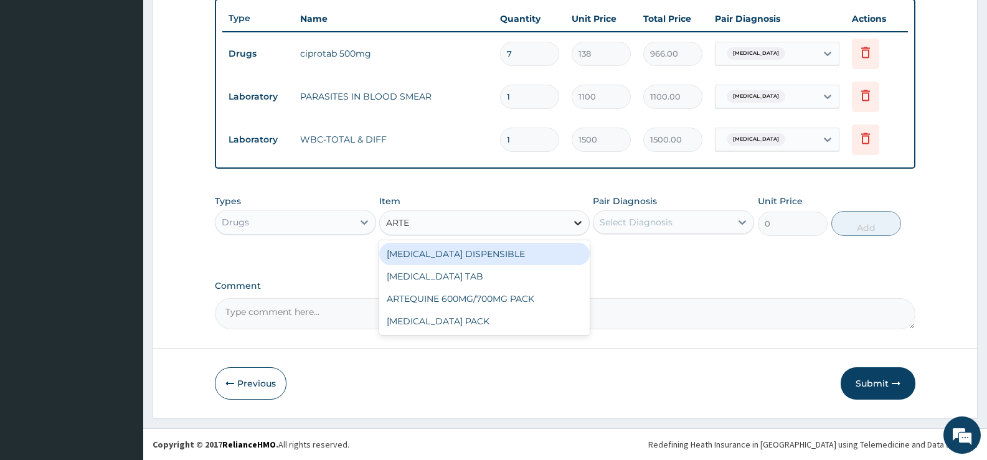
type input "ARTEM"
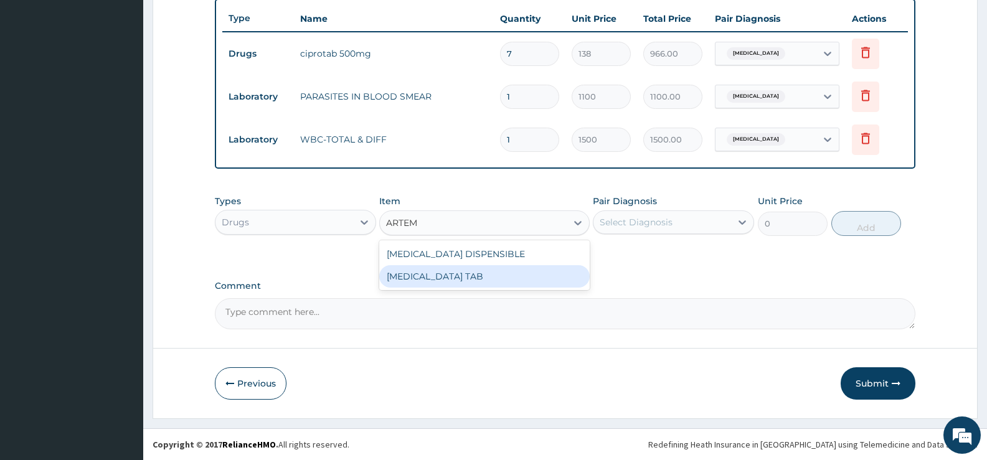
click at [480, 280] on div "COARTEM TAB" at bounding box center [484, 276] width 210 height 22
type input "1035"
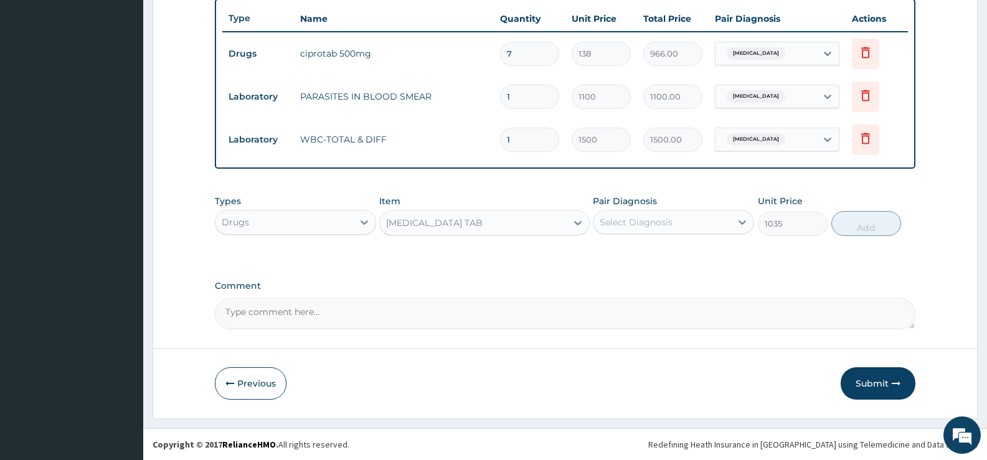
click at [694, 225] on div "Select Diagnosis" at bounding box center [663, 222] width 138 height 20
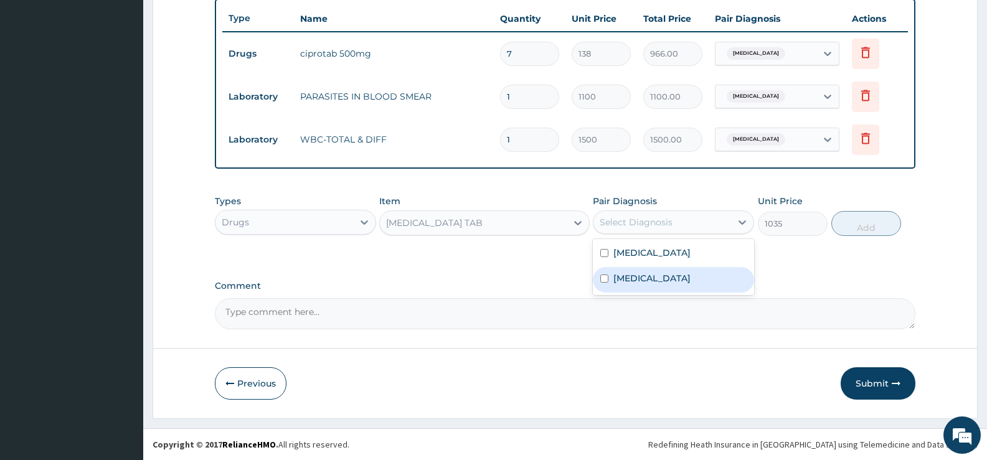
click at [633, 278] on label "Malaria" at bounding box center [651, 278] width 77 height 12
checkbox input "true"
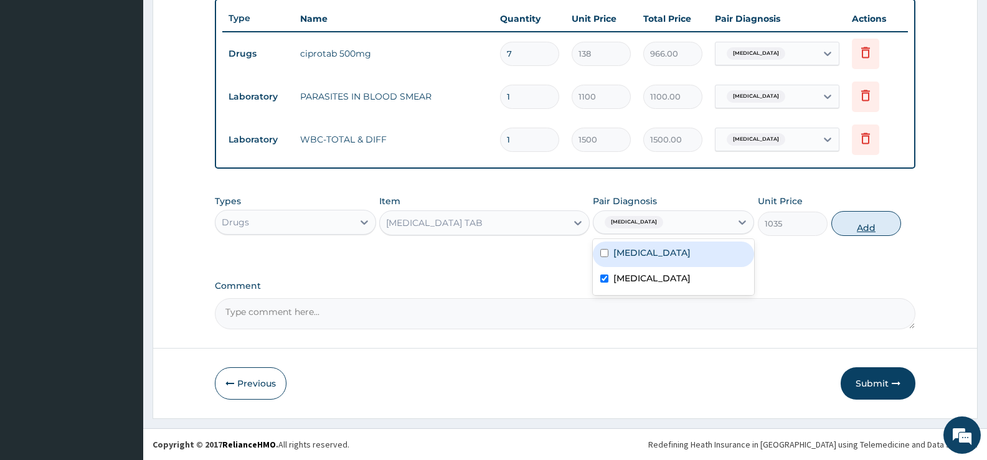
click at [879, 221] on button "Add" at bounding box center [866, 223] width 70 height 25
type input "0"
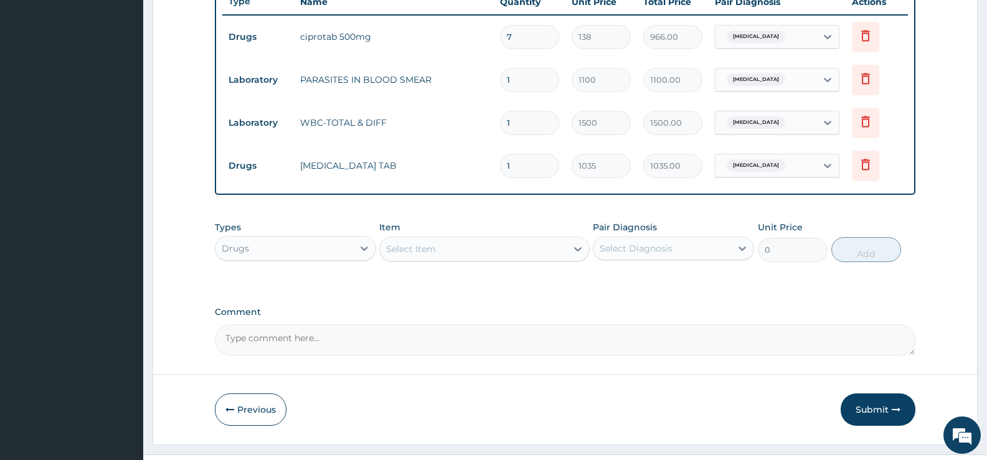
scroll to position [508, 0]
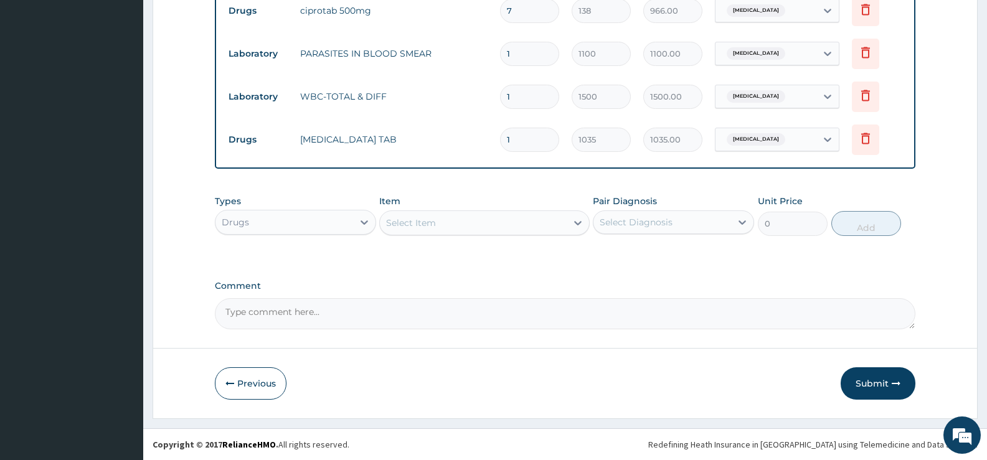
click at [561, 216] on div "Select Item" at bounding box center [473, 223] width 186 height 20
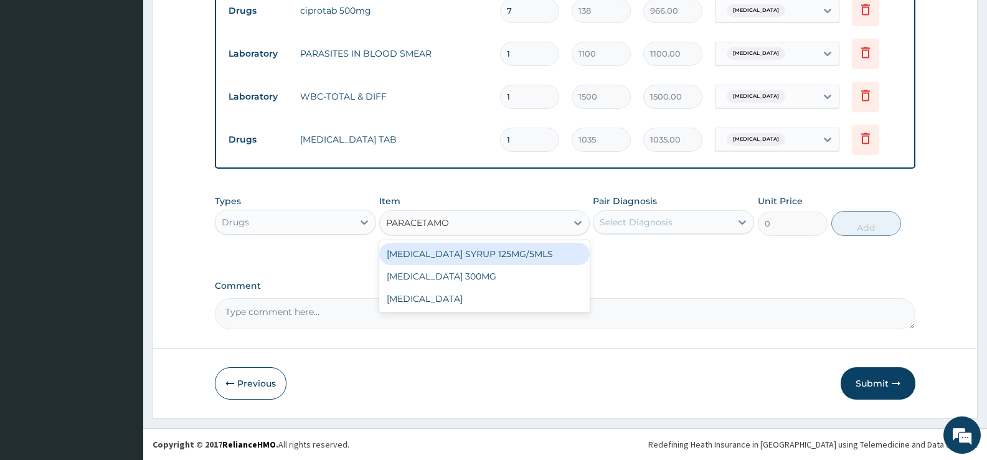
type input "PARACETAMOL"
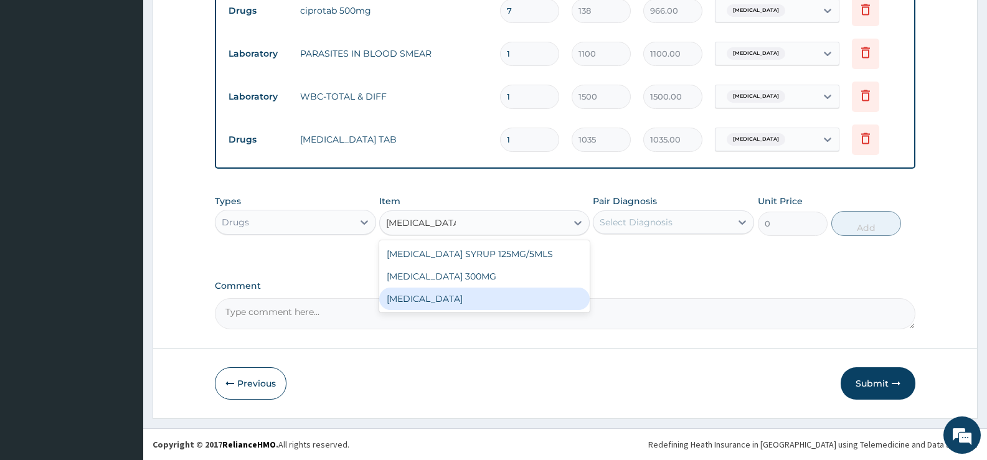
click at [450, 298] on div "PARACETAMOL" at bounding box center [484, 299] width 210 height 22
type input "15.18"
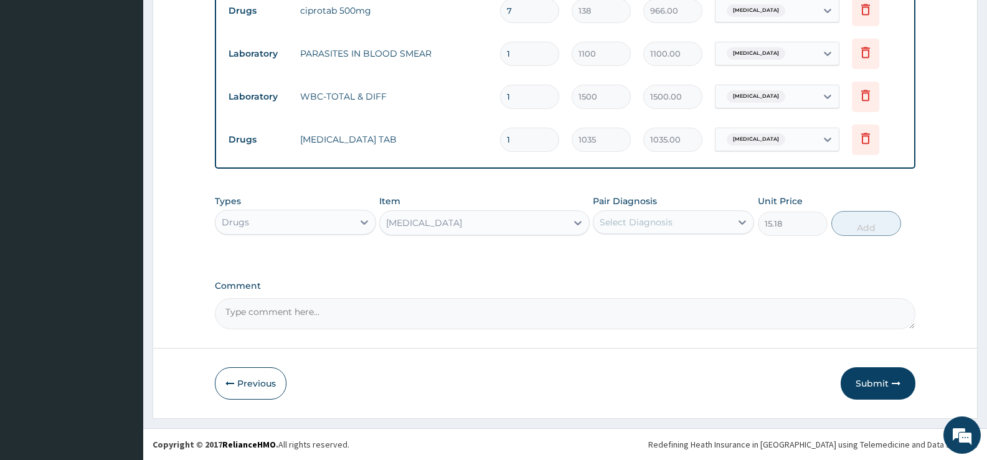
click at [711, 224] on div "Select Diagnosis" at bounding box center [663, 222] width 138 height 20
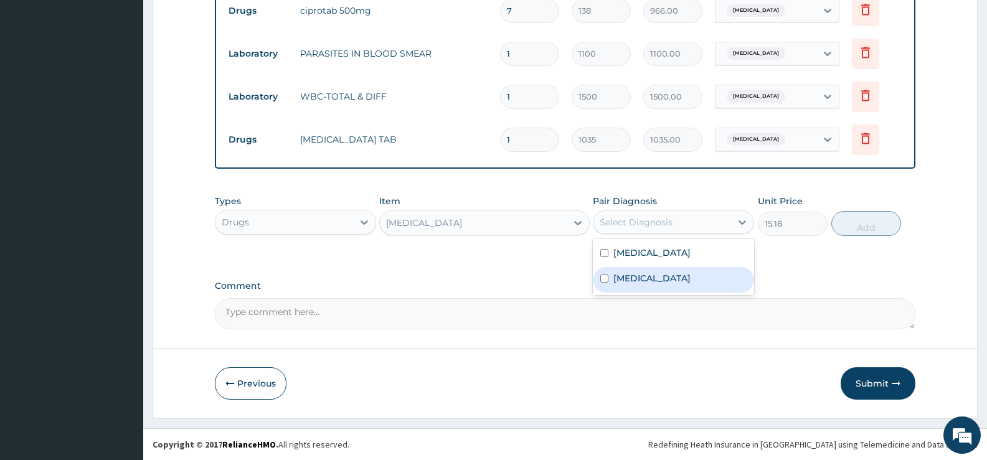
click at [623, 278] on label "Malaria" at bounding box center [651, 278] width 77 height 12
checkbox input "true"
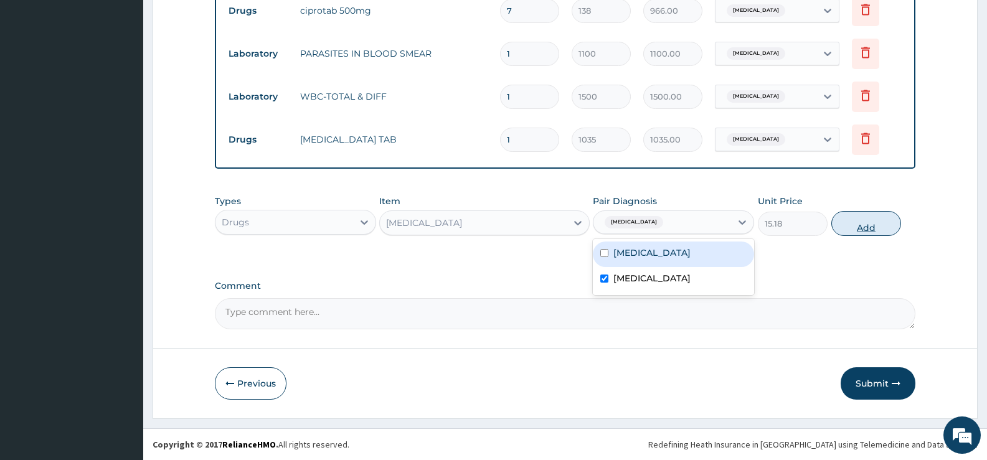
click at [853, 227] on button "Add" at bounding box center [866, 223] width 70 height 25
type input "0"
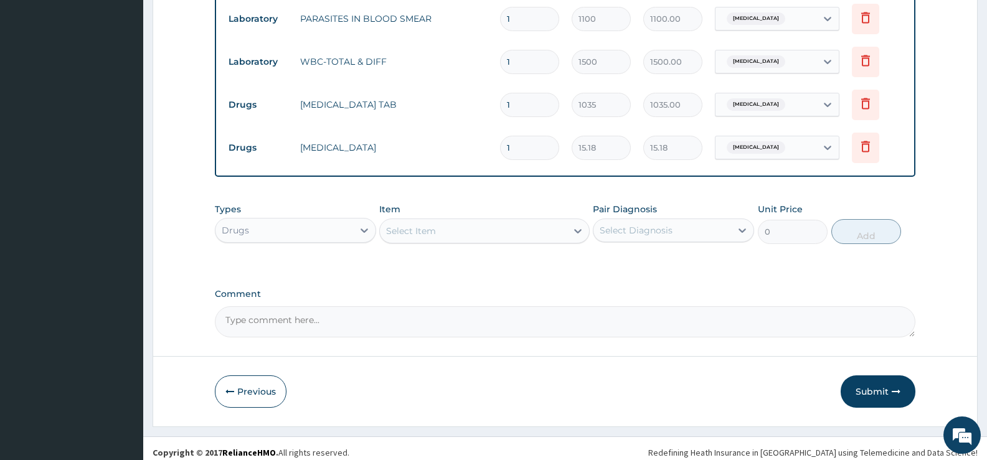
scroll to position [551, 0]
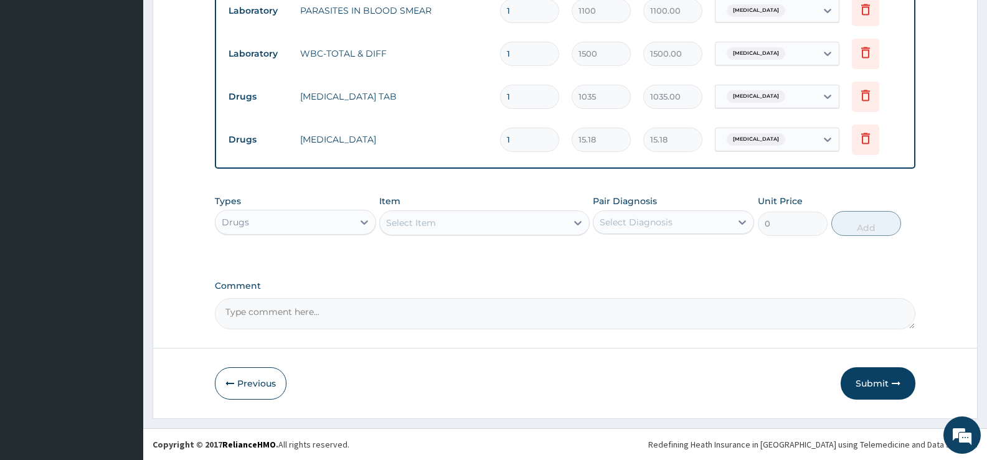
click at [566, 220] on div "Select Item" at bounding box center [473, 223] width 186 height 20
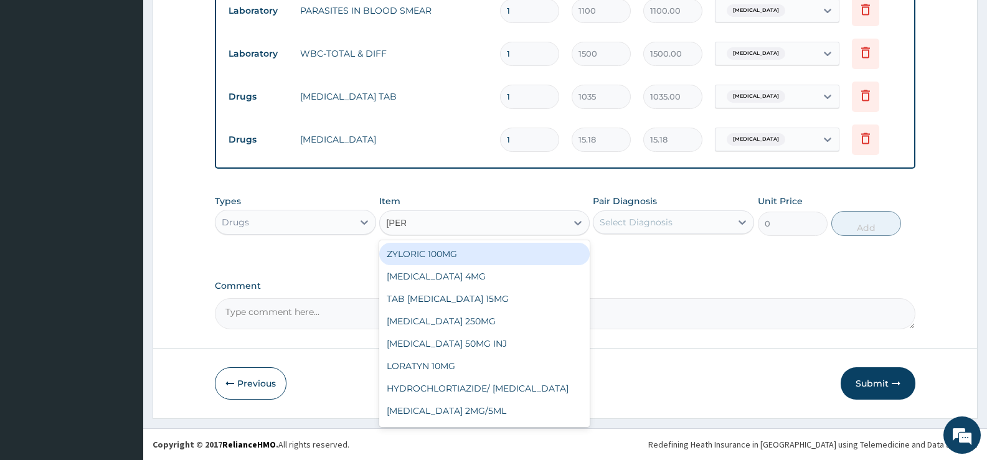
type input "LORAT"
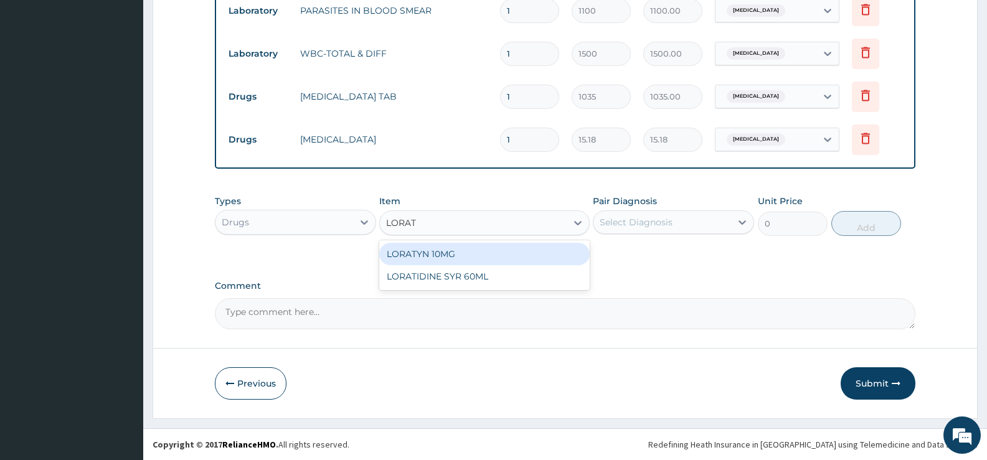
click at [476, 254] on div "LORATYN 10MG" at bounding box center [484, 254] width 210 height 22
type input "44.85"
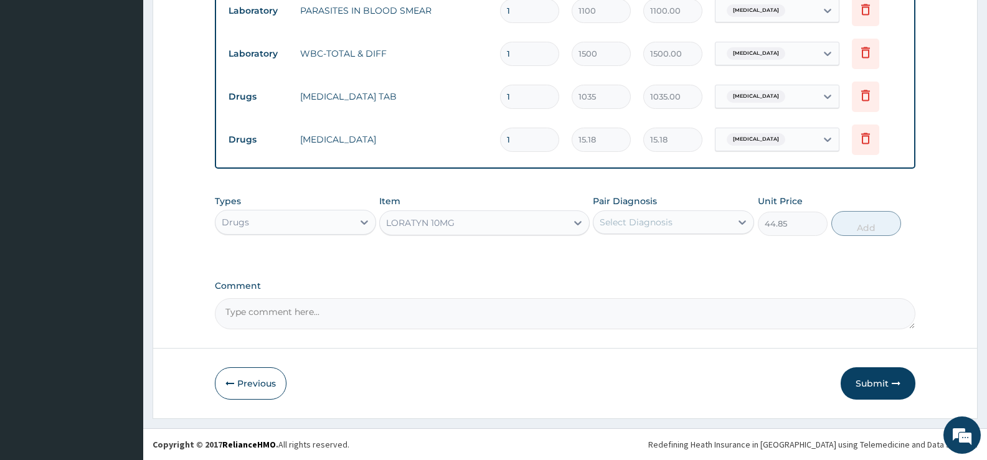
click at [729, 223] on div "Select Diagnosis" at bounding box center [663, 222] width 138 height 20
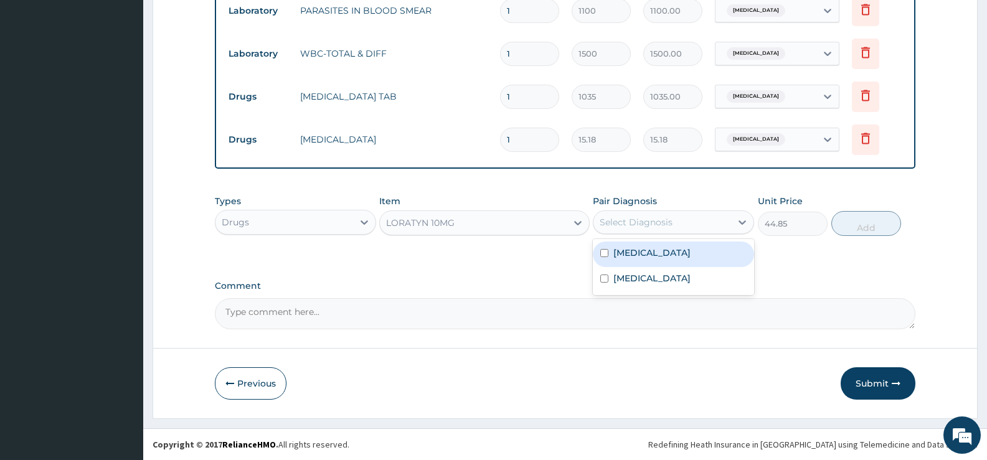
click at [679, 252] on label "Respiratory tract infection" at bounding box center [651, 253] width 77 height 12
checkbox input "true"
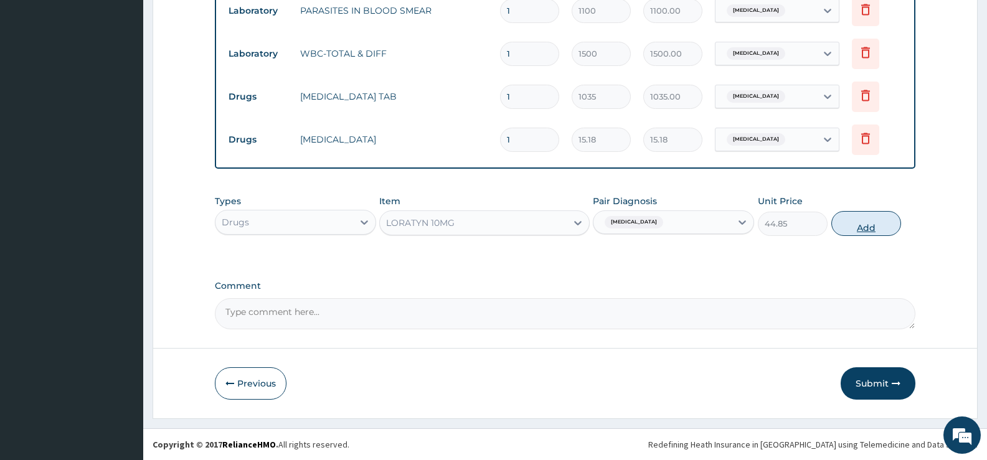
drag, startPoint x: 878, startPoint y: 224, endPoint x: 787, endPoint y: 230, distance: 90.5
click at [877, 224] on button "Add" at bounding box center [866, 223] width 70 height 25
type input "0"
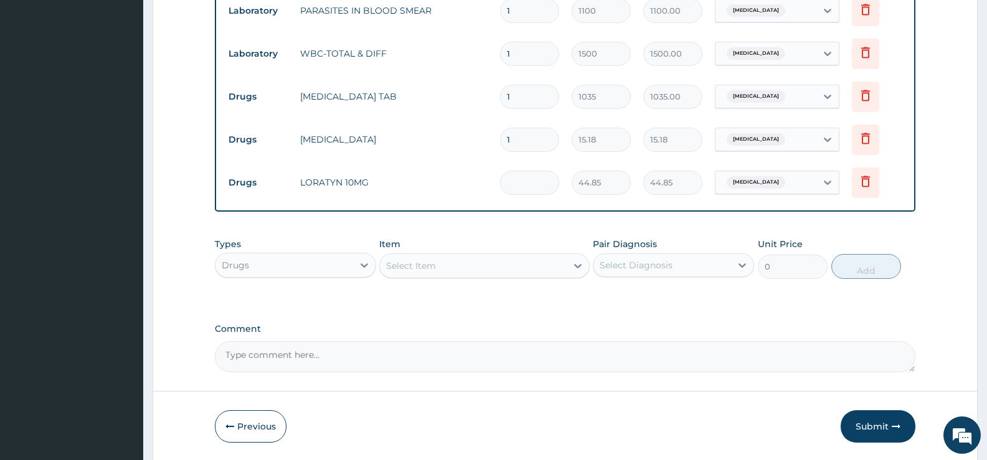
type input "0.00"
type input "5"
type input "224.25"
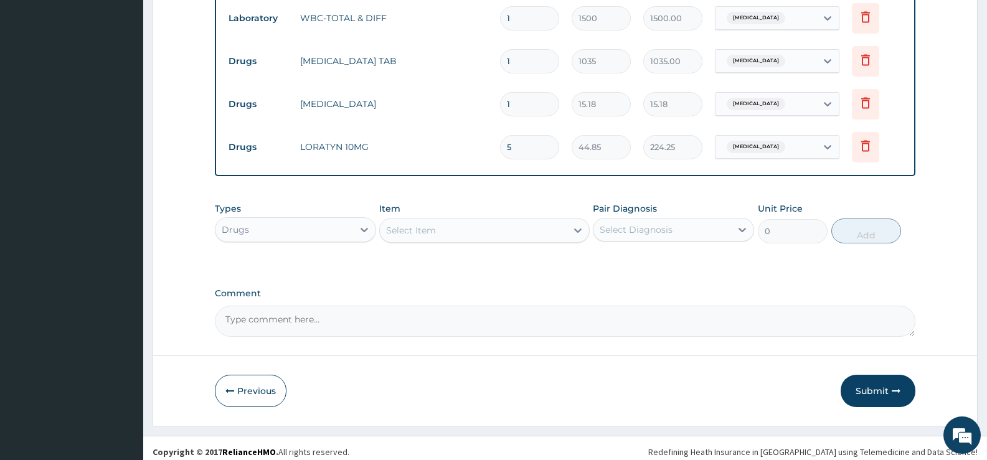
scroll to position [594, 0]
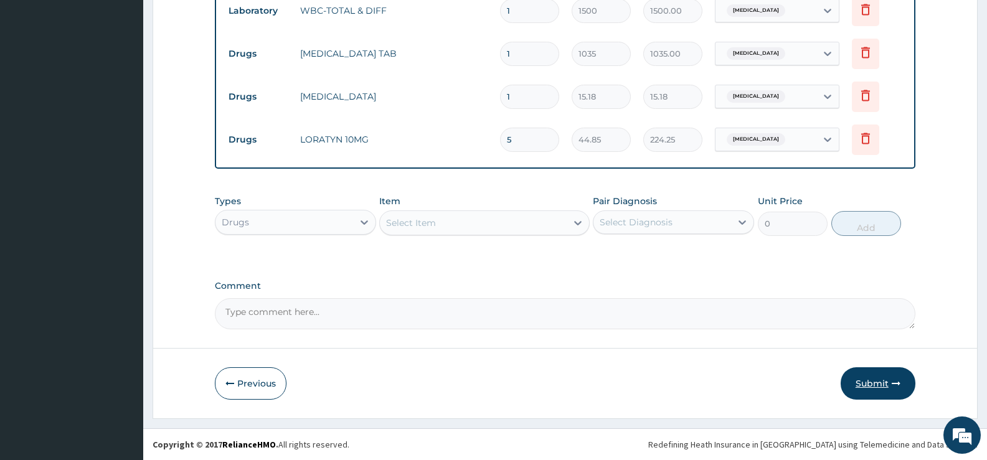
type input "5"
click at [868, 384] on button "Submit" at bounding box center [878, 383] width 75 height 32
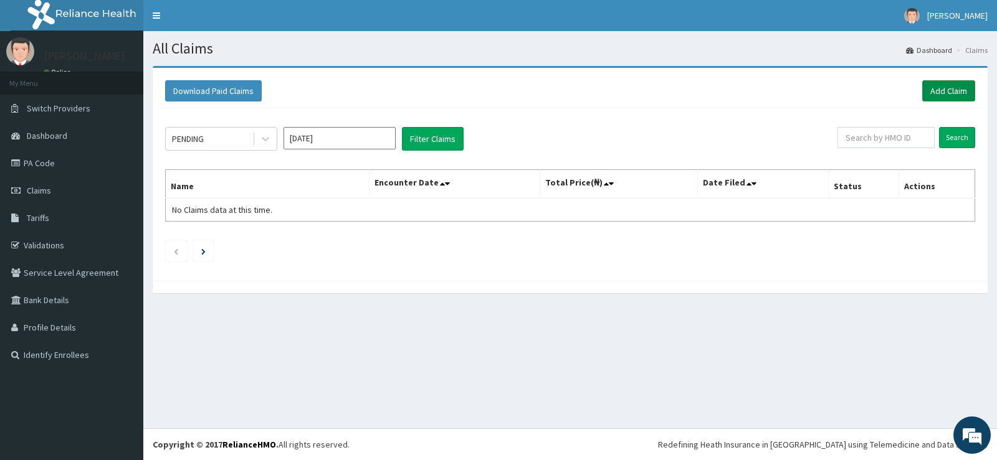
click at [937, 94] on link "Add Claim" at bounding box center [948, 90] width 53 height 21
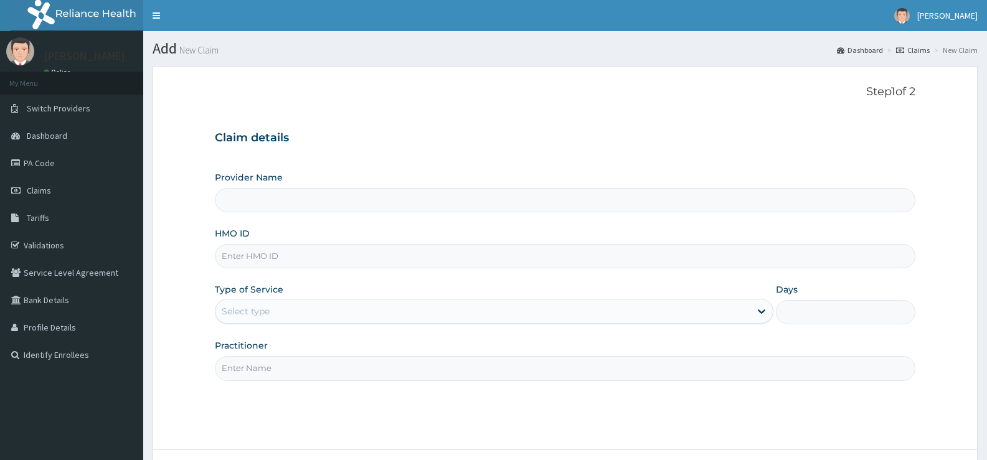
click at [309, 255] on input "HMO ID" at bounding box center [565, 256] width 701 height 24
type input "[GEOGRAPHIC_DATA][PERSON_NAME]"
type input "PFN/10062/A"
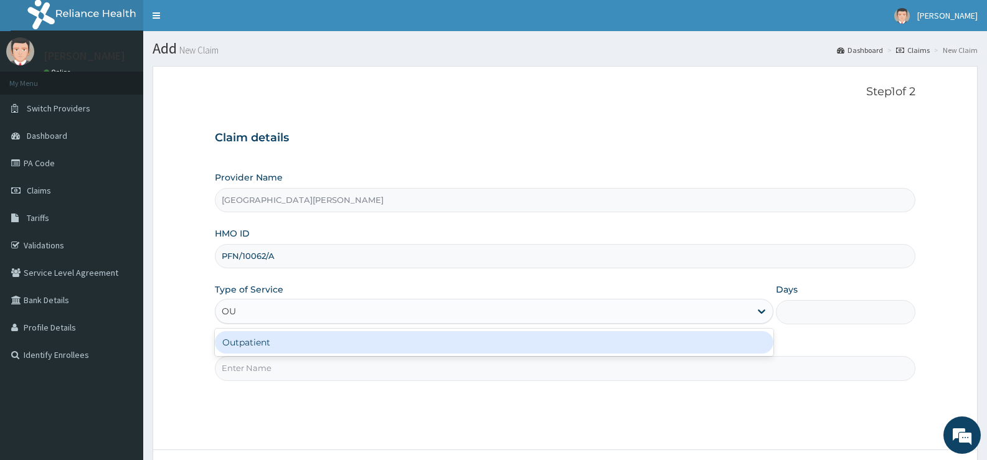
type input "OUT"
type input "1"
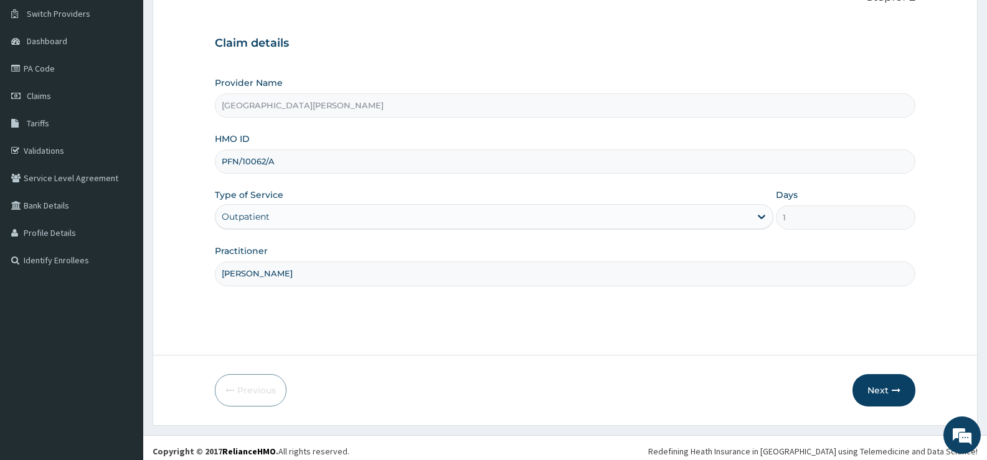
scroll to position [102, 0]
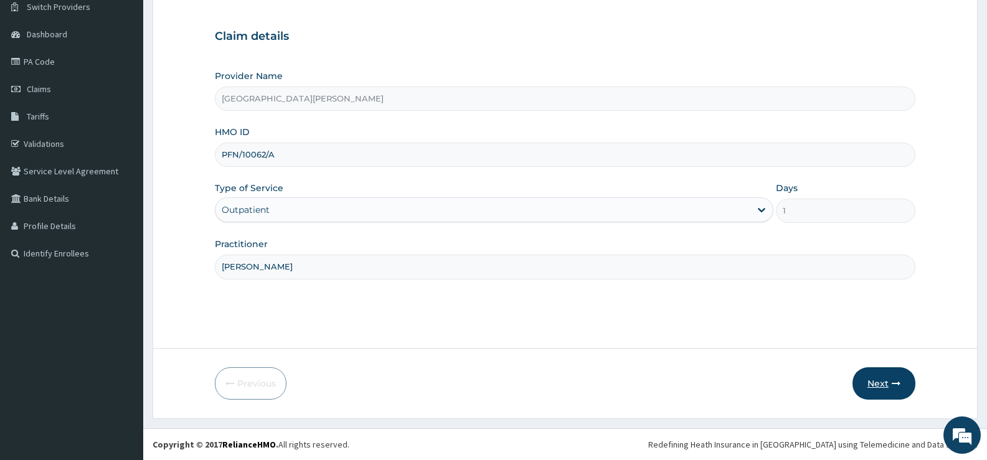
type input "DR ADENUGA"
click at [876, 384] on button "Next" at bounding box center [884, 383] width 63 height 32
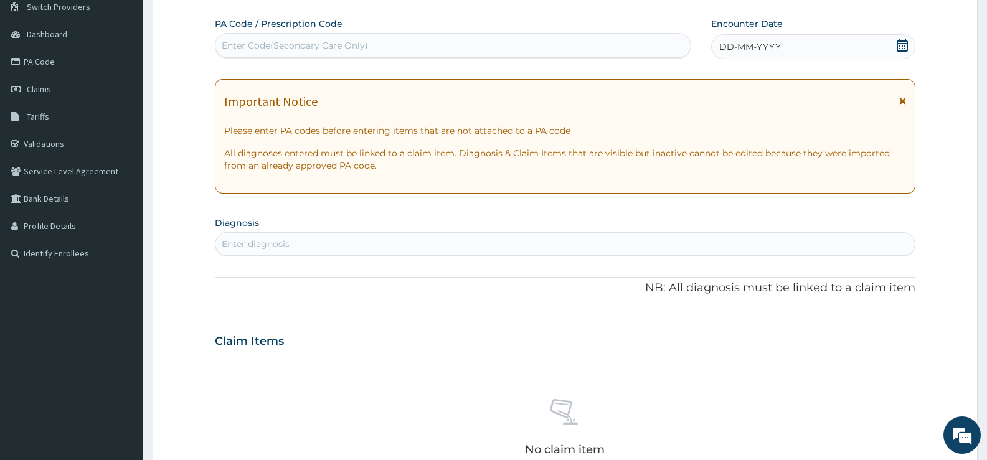
click at [903, 45] on icon at bounding box center [902, 45] width 12 height 12
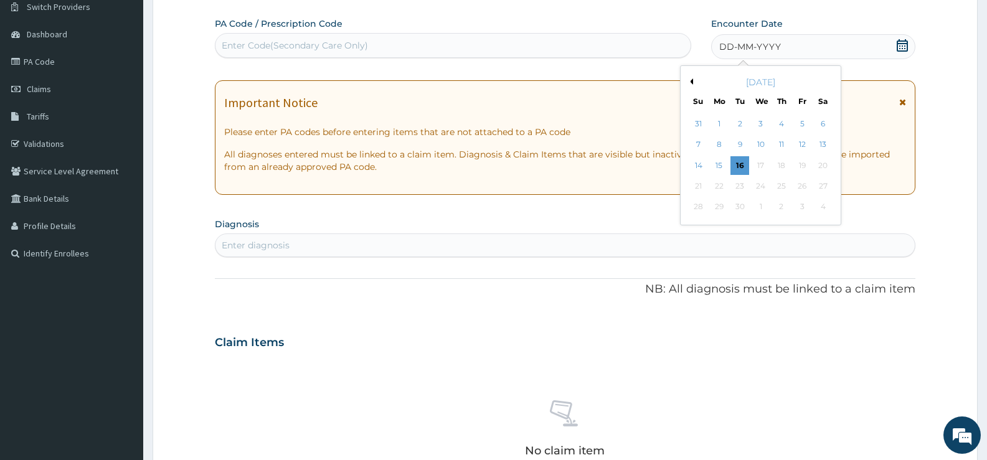
click at [693, 80] on button "Previous Month" at bounding box center [690, 81] width 6 height 6
click at [830, 80] on button "Next Month" at bounding box center [831, 81] width 6 height 6
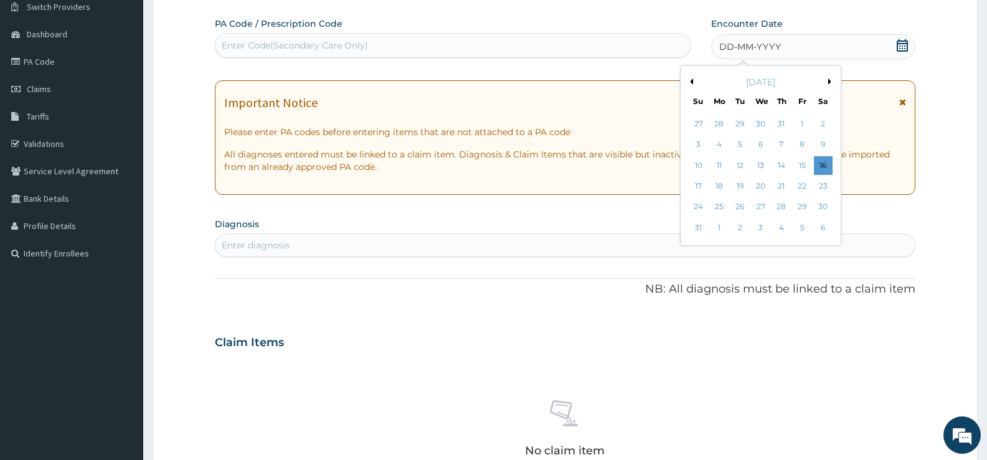
click at [692, 82] on button "Previous Month" at bounding box center [690, 81] width 6 height 6
click at [759, 164] on div "16" at bounding box center [761, 165] width 19 height 19
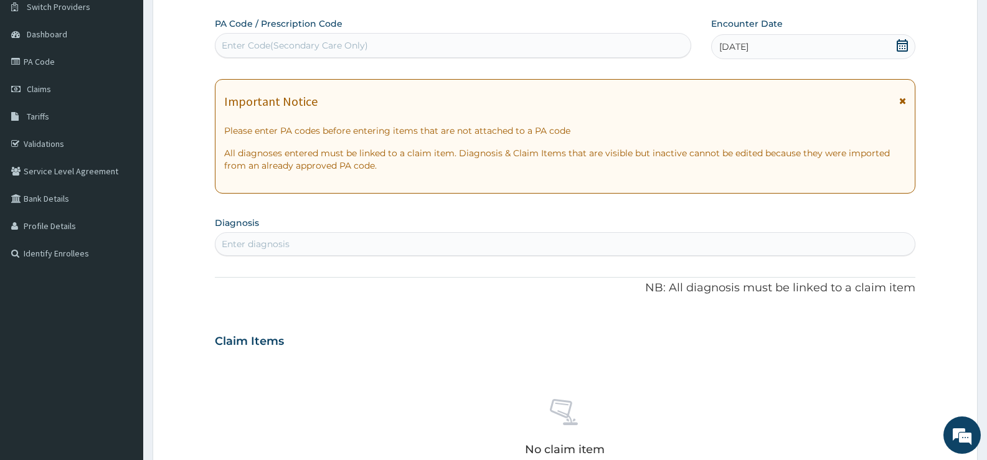
click at [330, 245] on div "Enter diagnosis" at bounding box center [564, 244] width 699 height 20
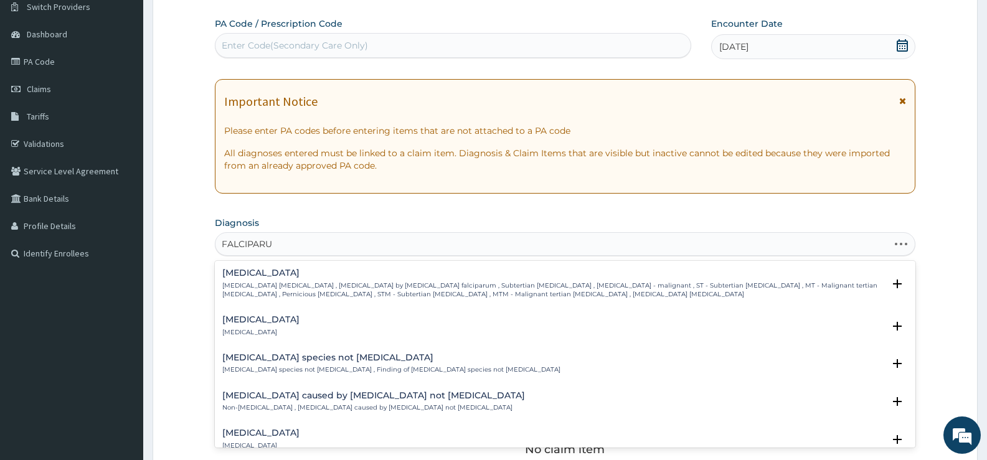
type input "FALCIPARUM"
click at [305, 280] on div "Falciparum malaria Falciparum malaria , Malignant tertian malaria , Malaria by …" at bounding box center [552, 283] width 661 height 31
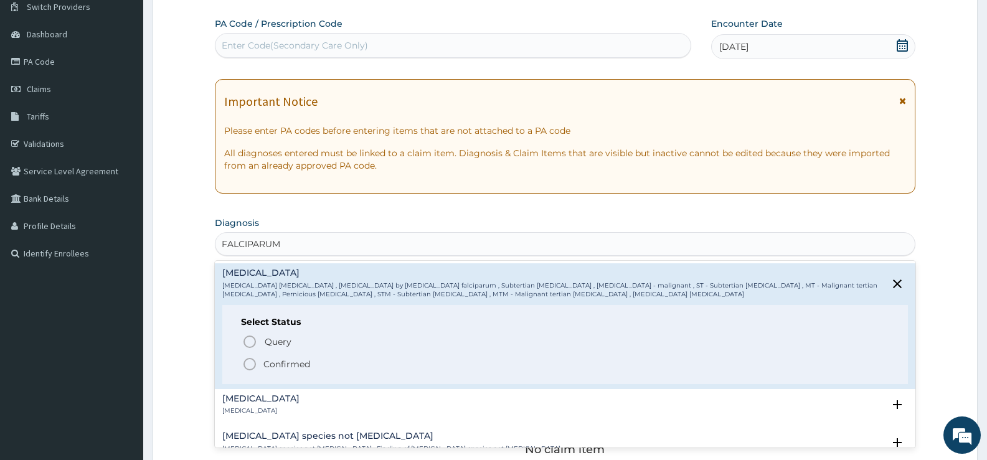
click at [289, 362] on p "Confirmed" at bounding box center [286, 364] width 47 height 12
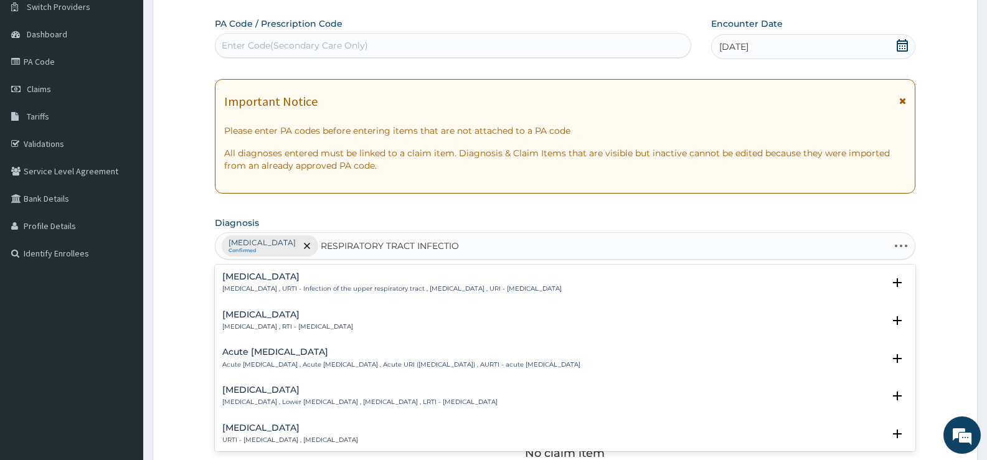
type input "RESPIRATORY TRACT INFECTION"
click at [306, 317] on h4 "Respiratory tract infection" at bounding box center [287, 314] width 131 height 9
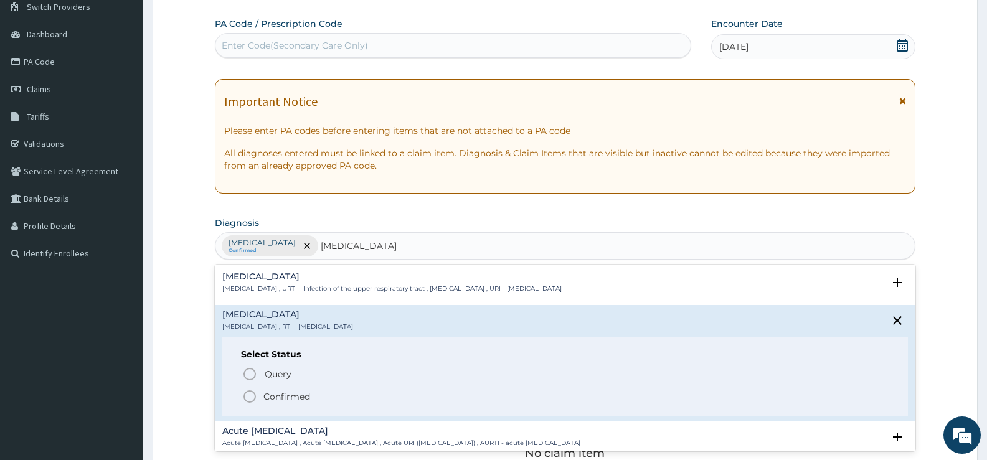
click at [287, 397] on p "Confirmed" at bounding box center [286, 397] width 47 height 12
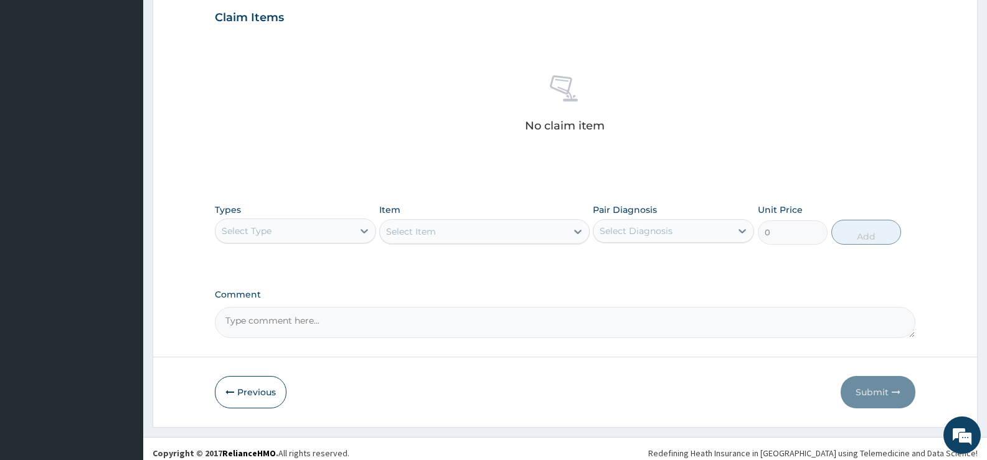
scroll to position [438, 0]
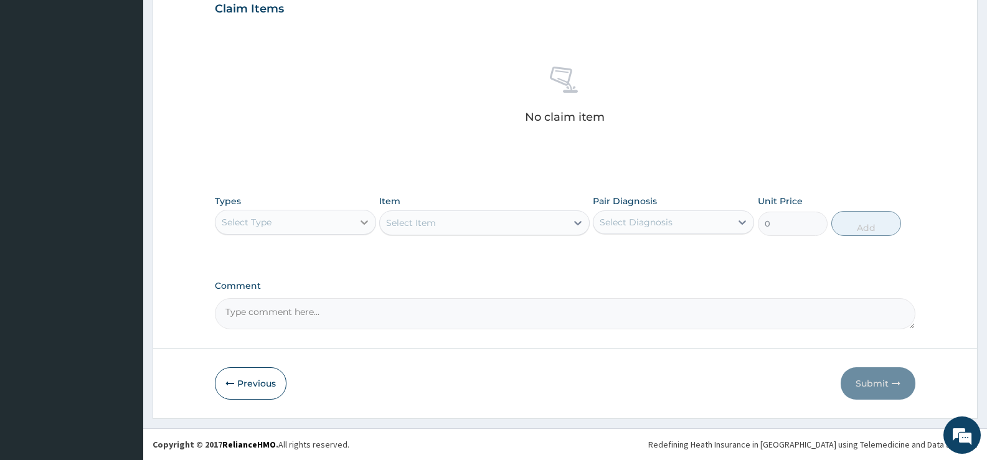
click at [364, 225] on icon at bounding box center [364, 222] width 12 height 12
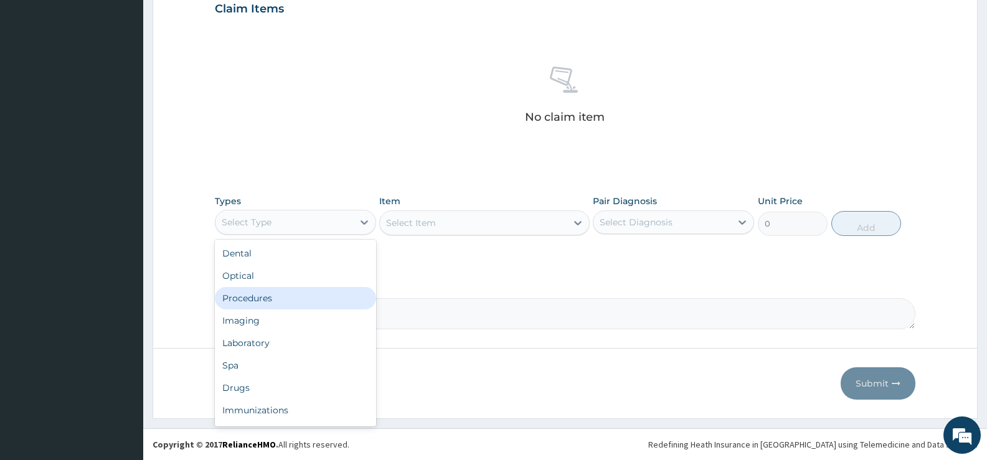
click at [273, 301] on div "Procedures" at bounding box center [295, 298] width 161 height 22
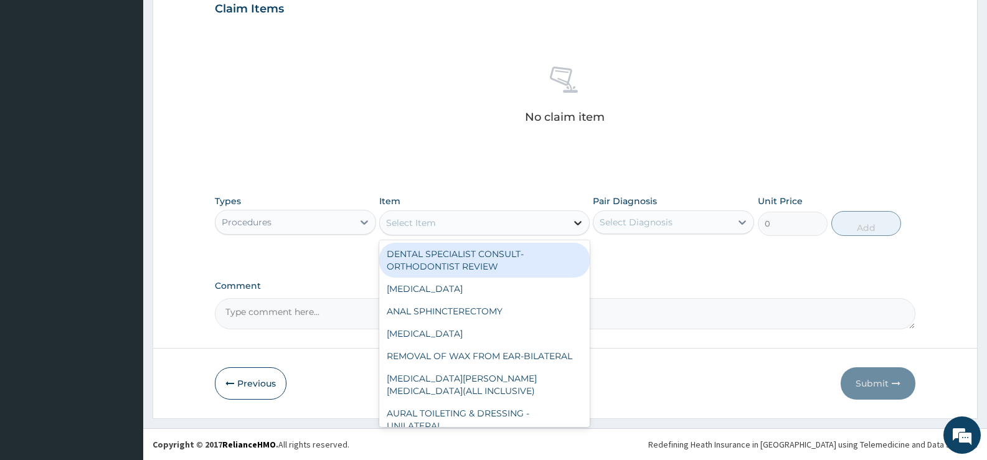
click at [580, 220] on icon at bounding box center [578, 223] width 12 height 12
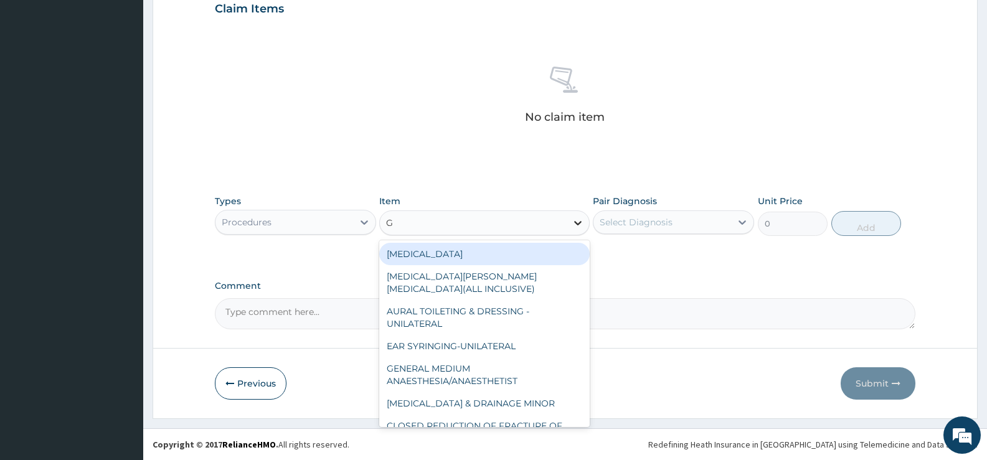
type input "GP"
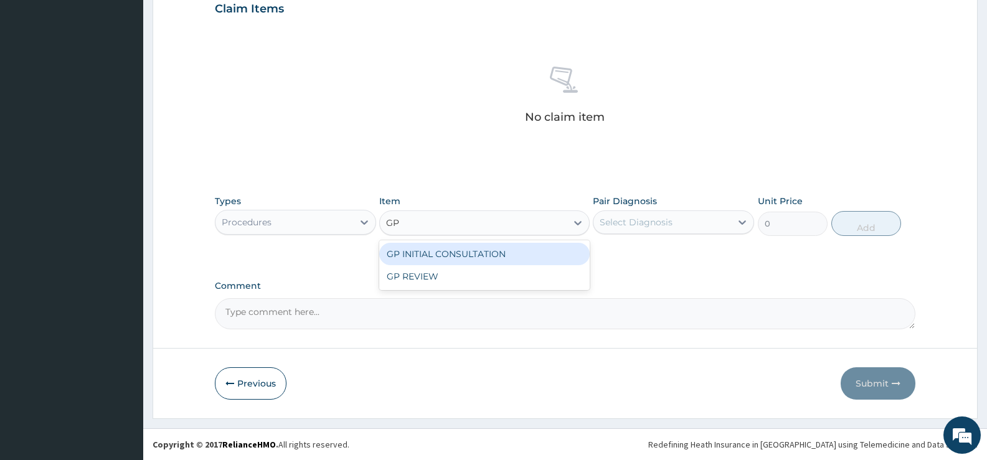
drag, startPoint x: 558, startPoint y: 255, endPoint x: 631, endPoint y: 250, distance: 73.0
click at [557, 255] on div "GP INITIAL CONSULTATION" at bounding box center [484, 254] width 210 height 22
type input "2000"
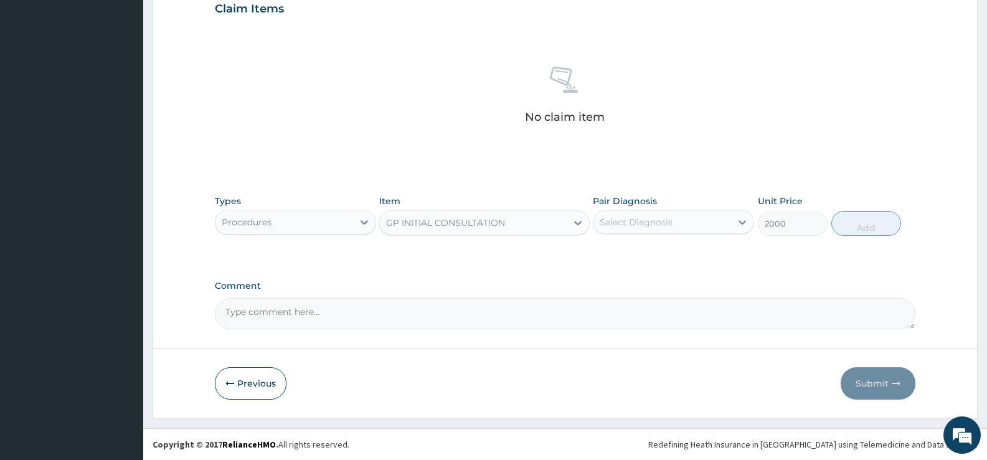
click at [711, 220] on div "Select Diagnosis" at bounding box center [663, 222] width 138 height 20
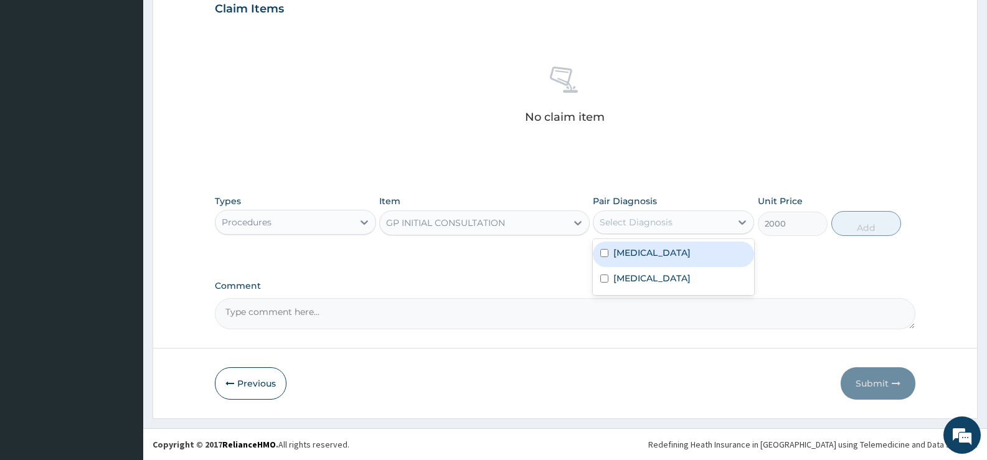
click at [674, 250] on label "Falciparum malaria" at bounding box center [651, 253] width 77 height 12
checkbox input "true"
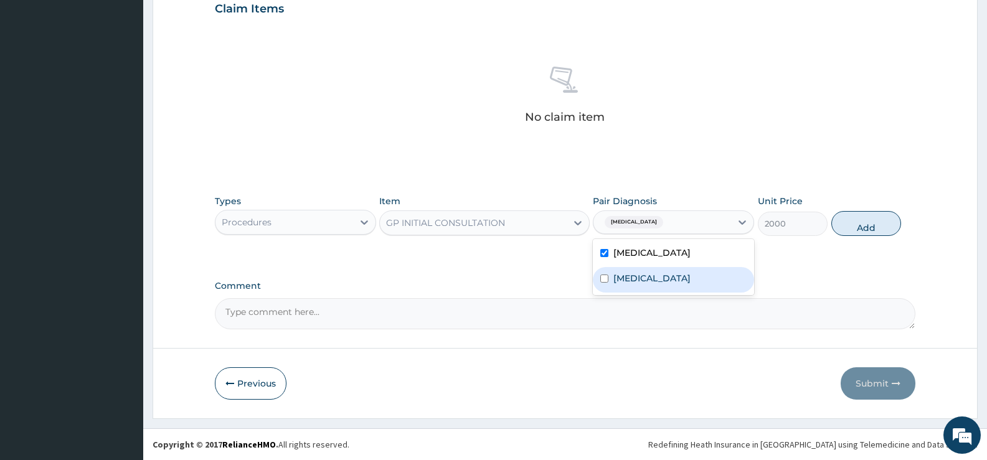
click at [667, 274] on label "Respiratory tract infection" at bounding box center [651, 278] width 77 height 12
checkbox input "true"
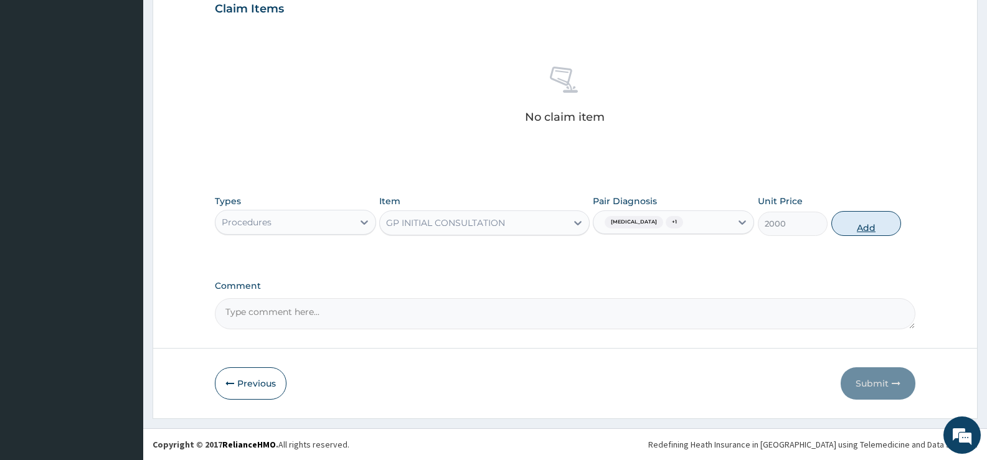
click at [873, 225] on button "Add" at bounding box center [866, 223] width 70 height 25
type input "0"
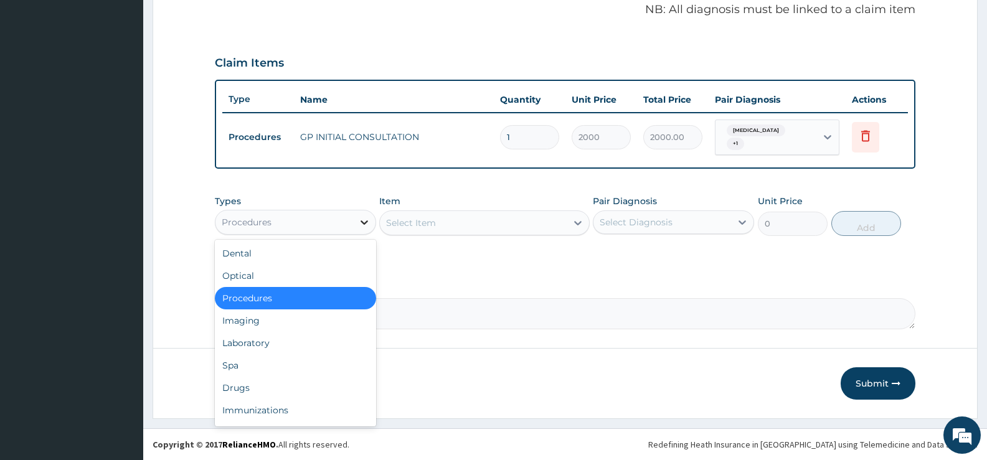
click at [364, 222] on icon at bounding box center [364, 222] width 12 height 12
click at [265, 340] on div "Laboratory" at bounding box center [295, 343] width 161 height 22
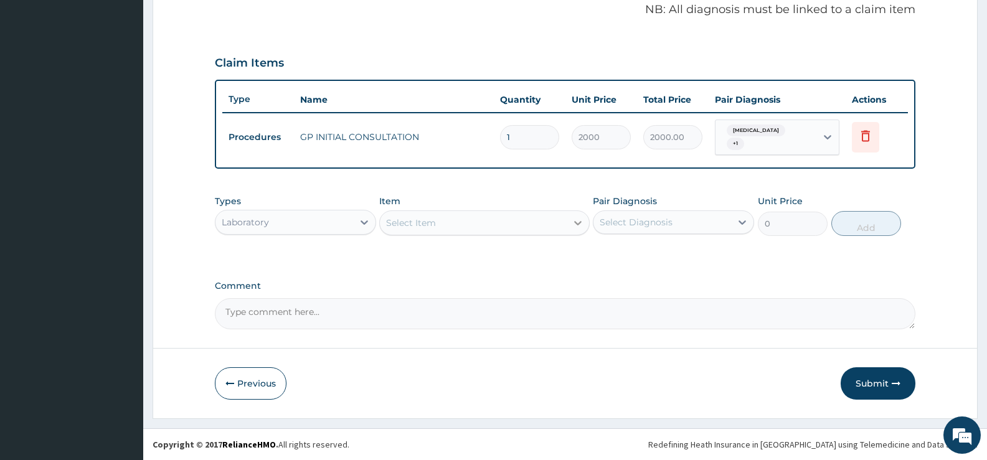
click at [576, 227] on icon at bounding box center [578, 223] width 12 height 12
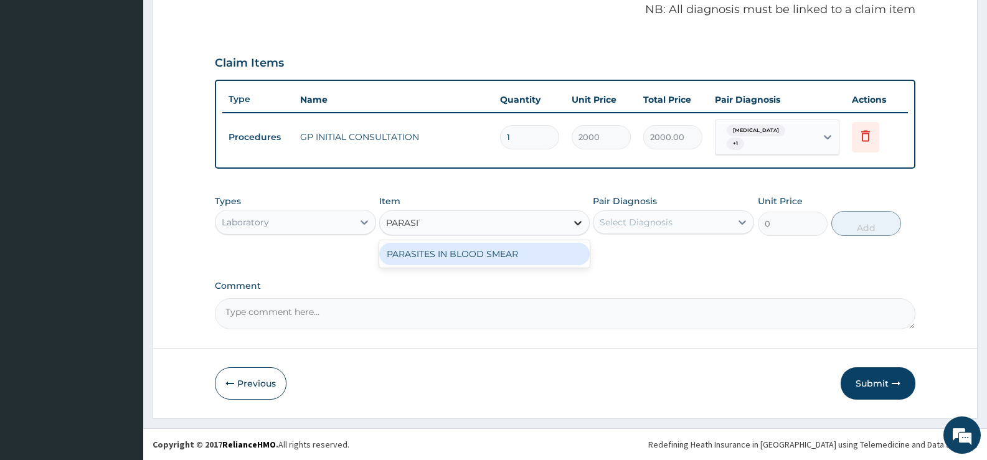
type input "PARASITE"
click at [518, 255] on div "PARASITES IN BLOOD SMEAR" at bounding box center [484, 254] width 210 height 22
type input "1100"
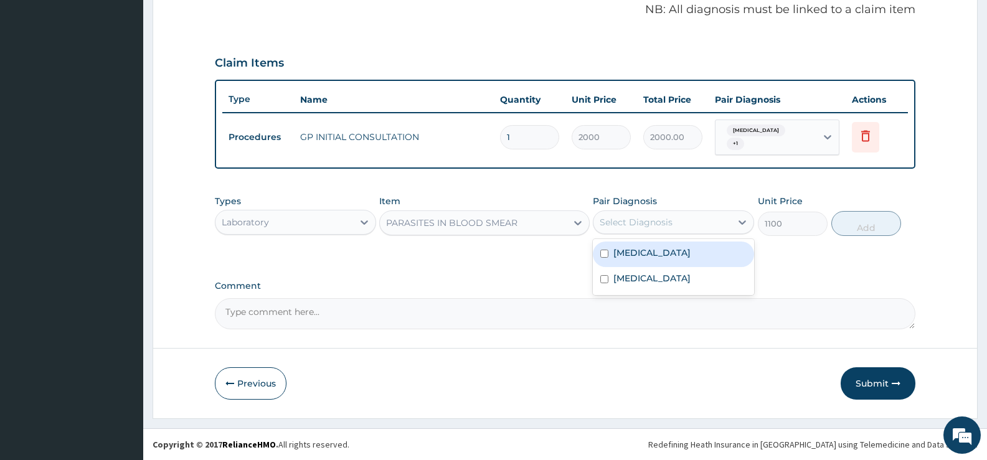
click at [670, 226] on div "Select Diagnosis" at bounding box center [636, 222] width 73 height 12
click at [661, 251] on label "Falciparum malaria" at bounding box center [651, 253] width 77 height 12
checkbox input "true"
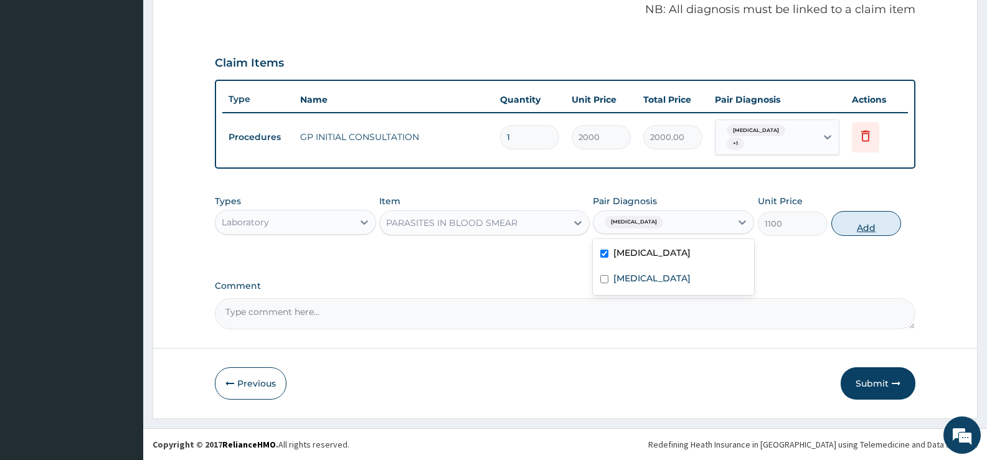
click at [858, 223] on button "Add" at bounding box center [866, 223] width 70 height 25
type input "0"
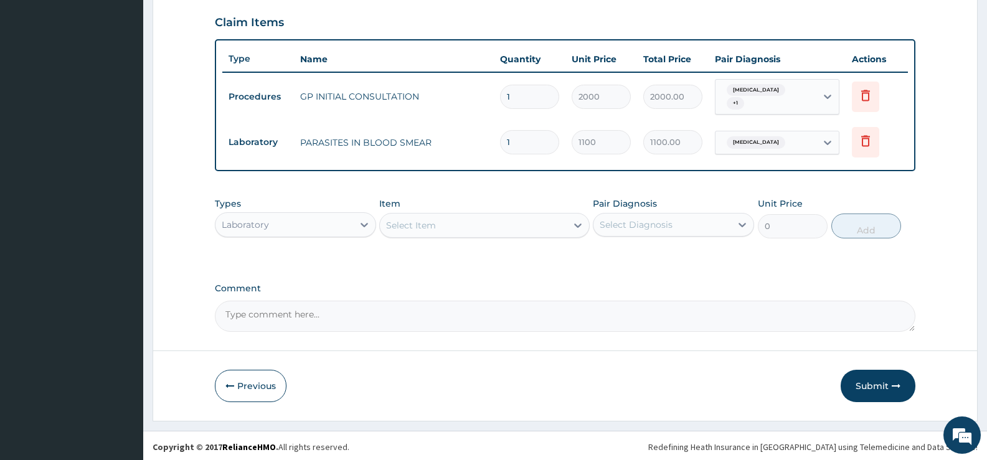
scroll to position [427, 0]
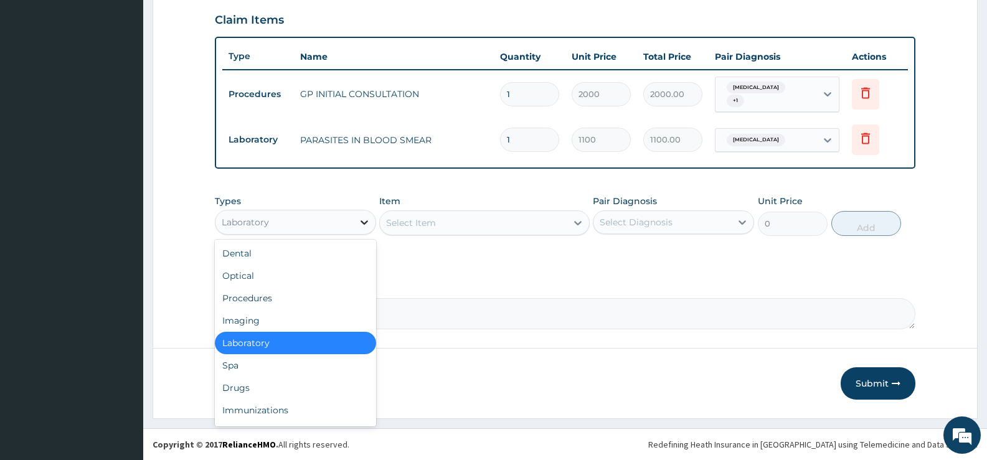
click at [366, 226] on icon at bounding box center [364, 222] width 12 height 12
click at [252, 383] on div "Drugs" at bounding box center [295, 388] width 161 height 22
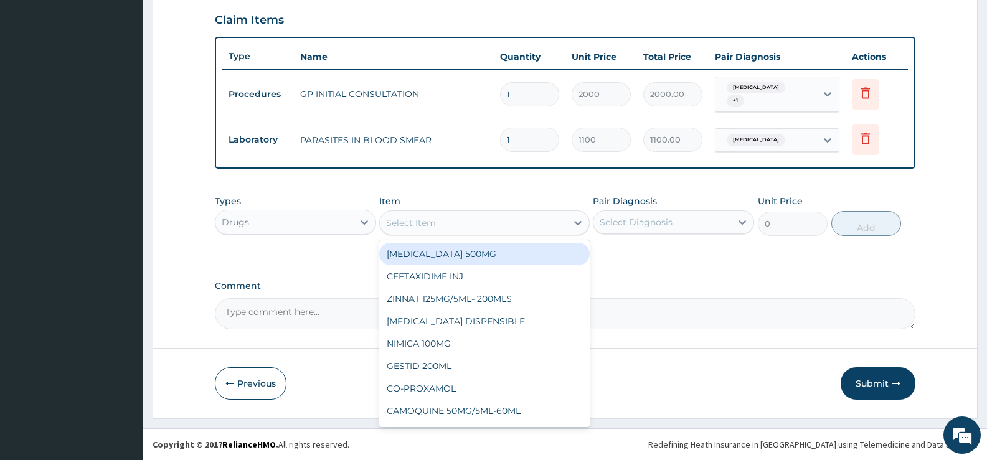
click at [575, 224] on icon at bounding box center [578, 223] width 12 height 12
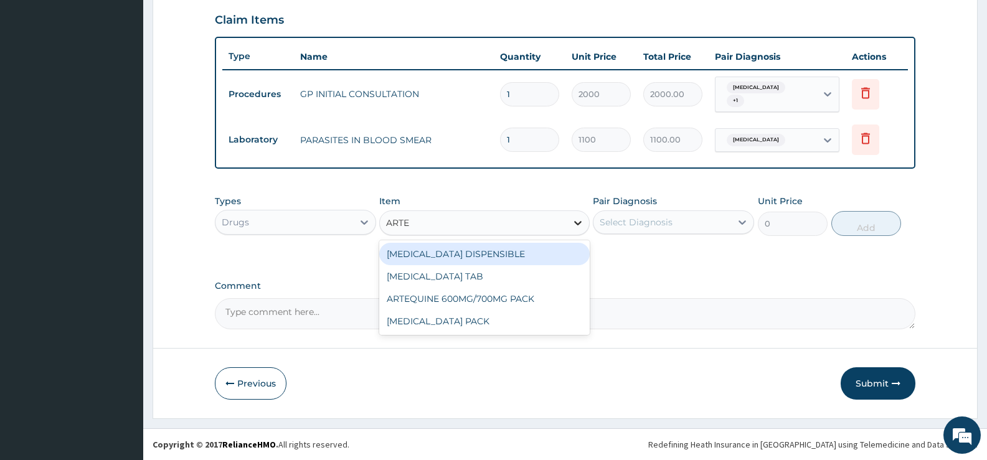
type input "ARTEM"
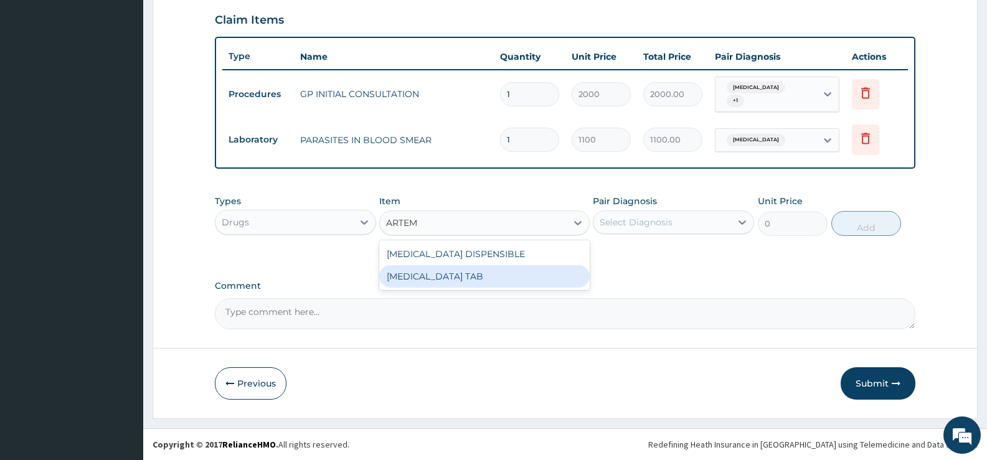
click at [499, 282] on div "COARTEM TAB" at bounding box center [484, 276] width 210 height 22
type input "1035"
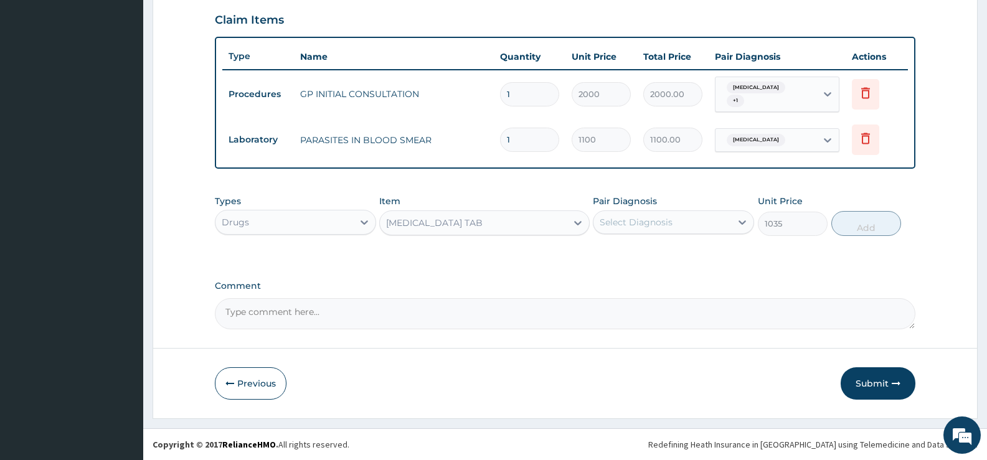
click at [716, 225] on div "Select Diagnosis" at bounding box center [663, 222] width 138 height 20
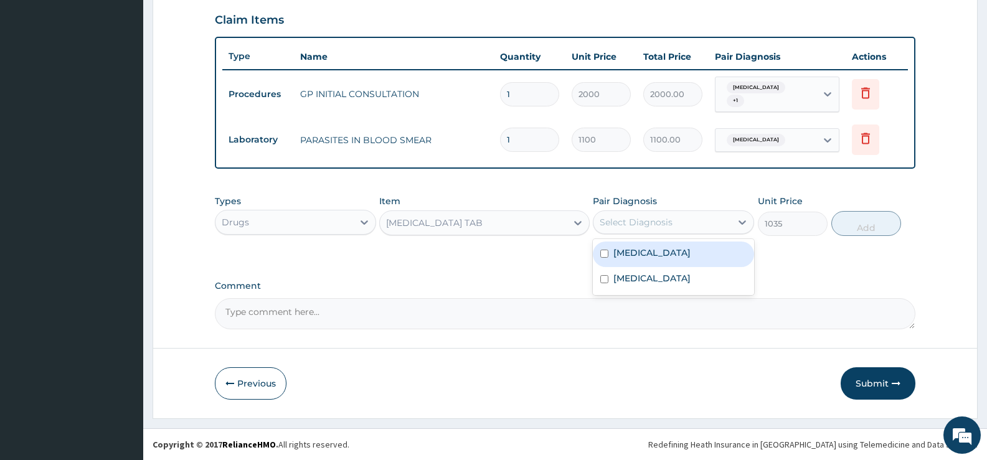
click at [676, 254] on label "Falciparum malaria" at bounding box center [651, 253] width 77 height 12
checkbox input "true"
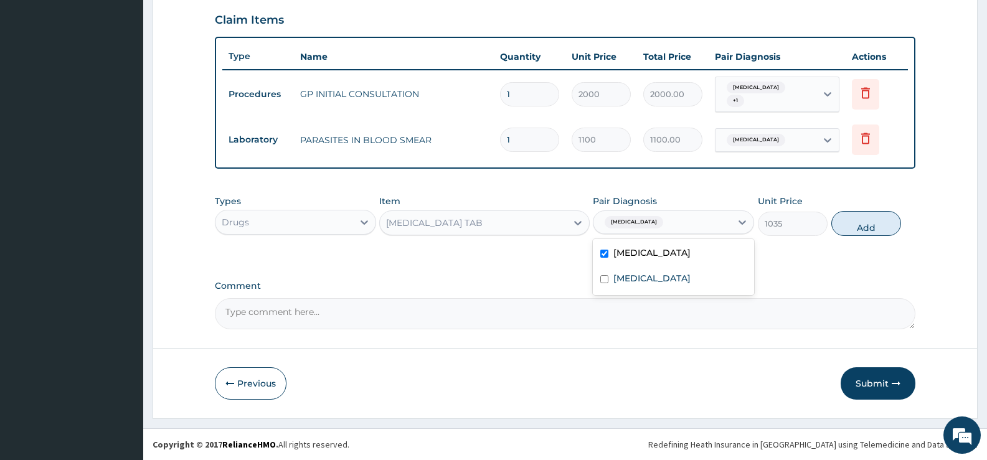
drag, startPoint x: 870, startPoint y: 225, endPoint x: 864, endPoint y: 225, distance: 6.3
click at [870, 225] on button "Add" at bounding box center [866, 223] width 70 height 25
type input "0"
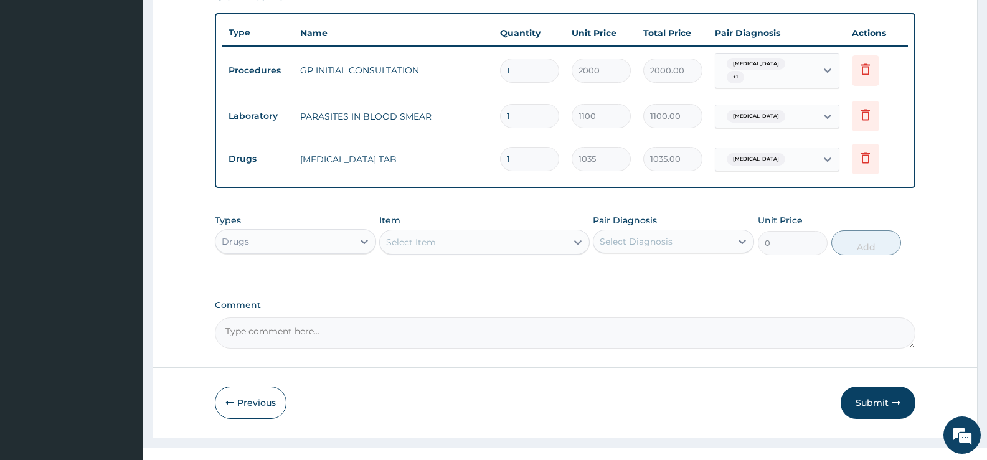
scroll to position [470, 0]
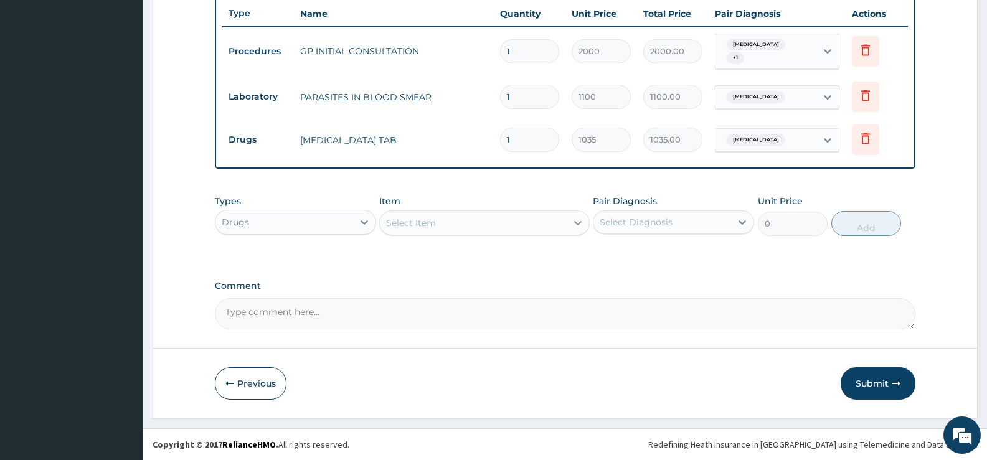
click at [572, 224] on icon at bounding box center [578, 223] width 12 height 12
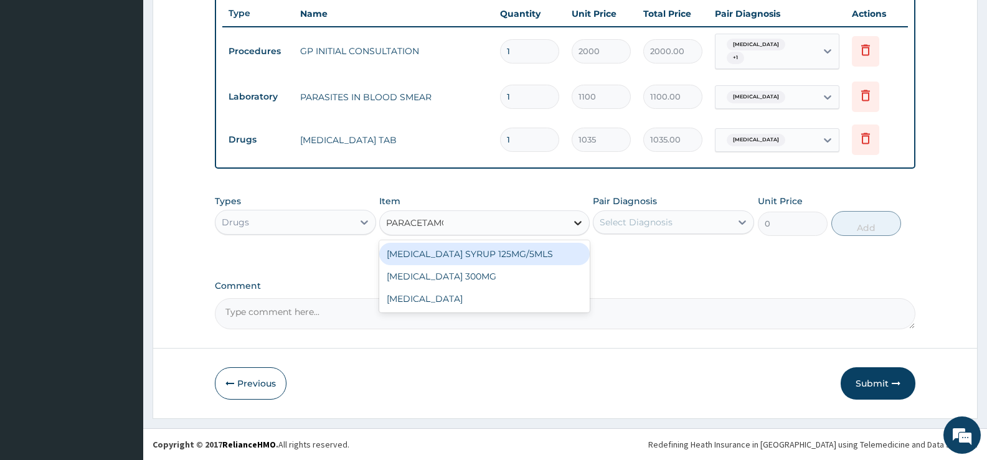
type input "PARACETAMOL"
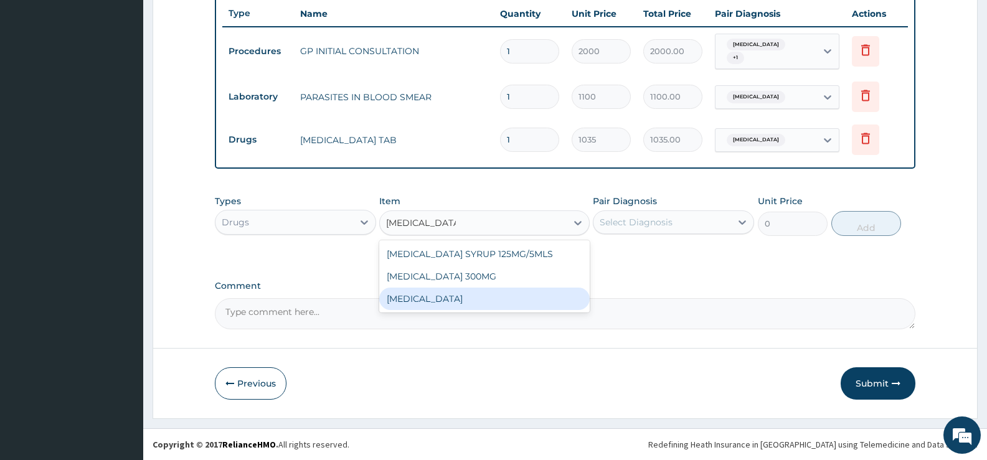
click at [488, 303] on div "PARACETAMOL" at bounding box center [484, 299] width 210 height 22
type input "15.18"
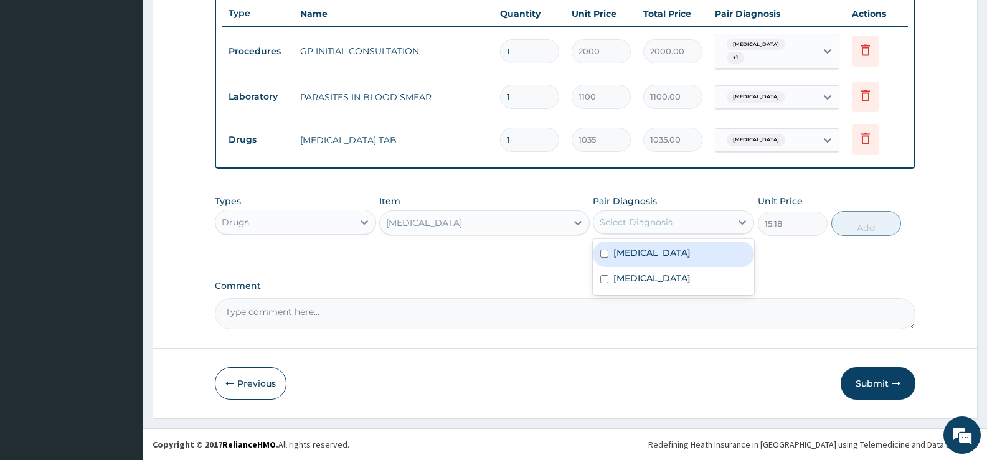
click at [714, 225] on div "Select Diagnosis" at bounding box center [663, 222] width 138 height 20
click at [680, 247] on label "Falciparum malaria" at bounding box center [651, 253] width 77 height 12
checkbox input "true"
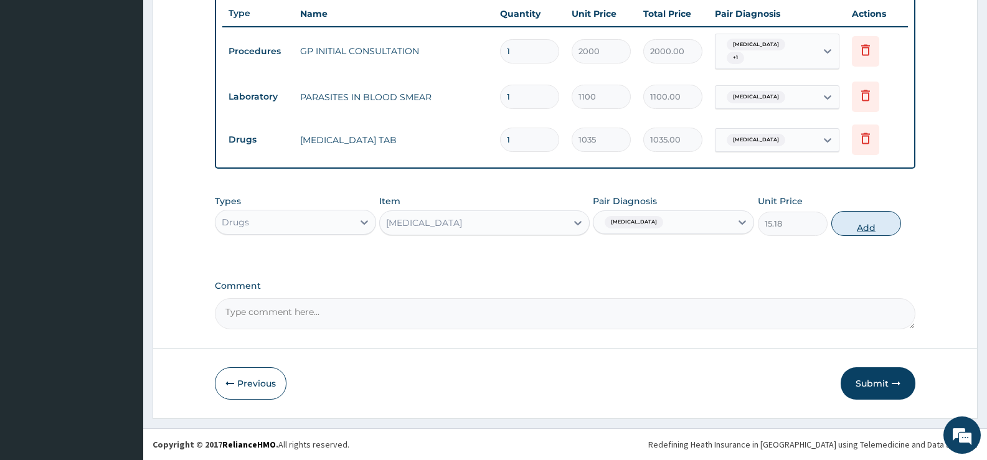
click at [843, 224] on button "Add" at bounding box center [866, 223] width 70 height 25
type input "0"
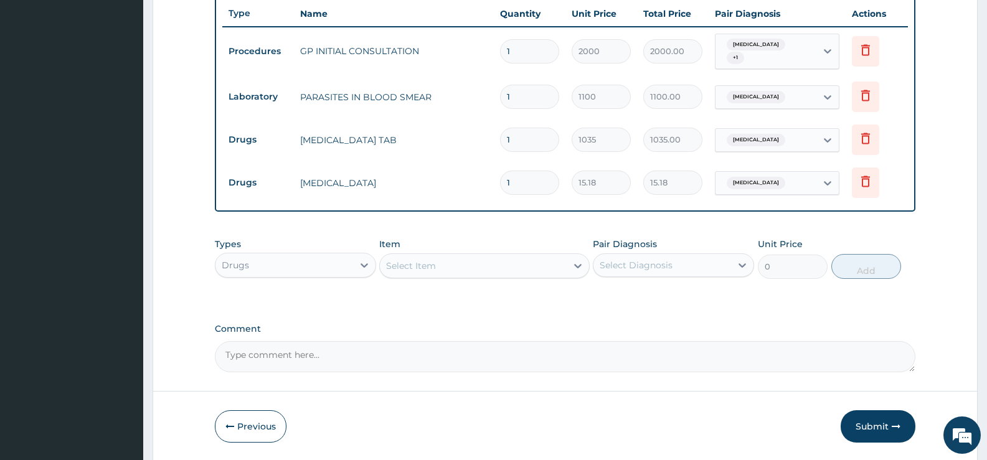
type input "12"
type input "182.16"
type input "12"
click at [519, 265] on div "Select Item" at bounding box center [473, 266] width 186 height 20
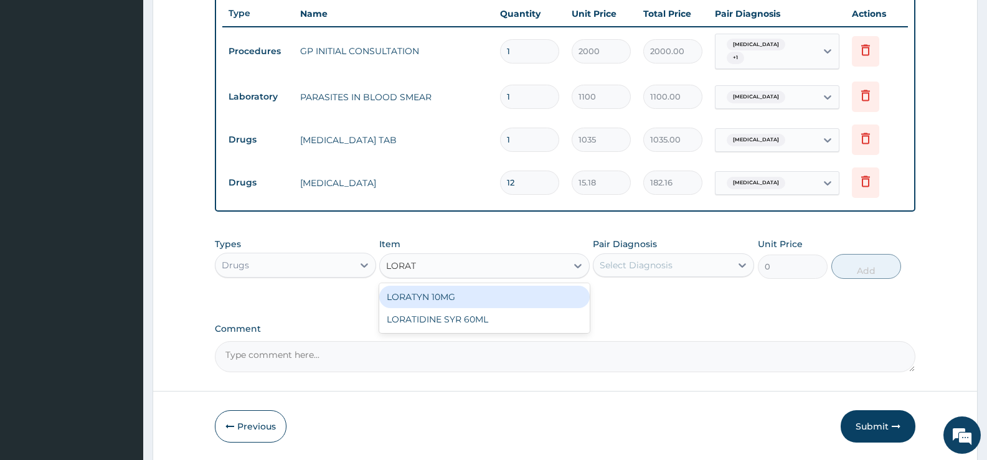
type input "LORAT"
click at [455, 300] on div "LORATYN 10MG" at bounding box center [484, 297] width 210 height 22
type input "44.85"
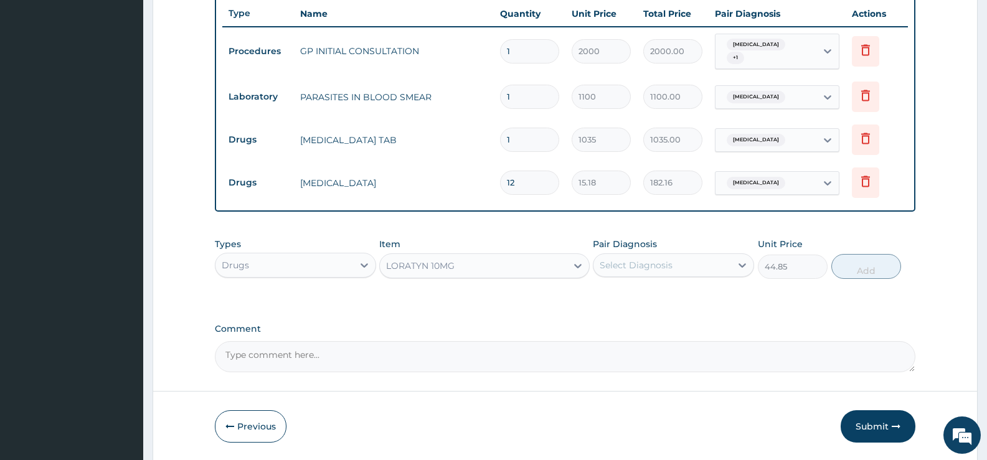
click at [690, 262] on div "Select Diagnosis" at bounding box center [663, 265] width 138 height 20
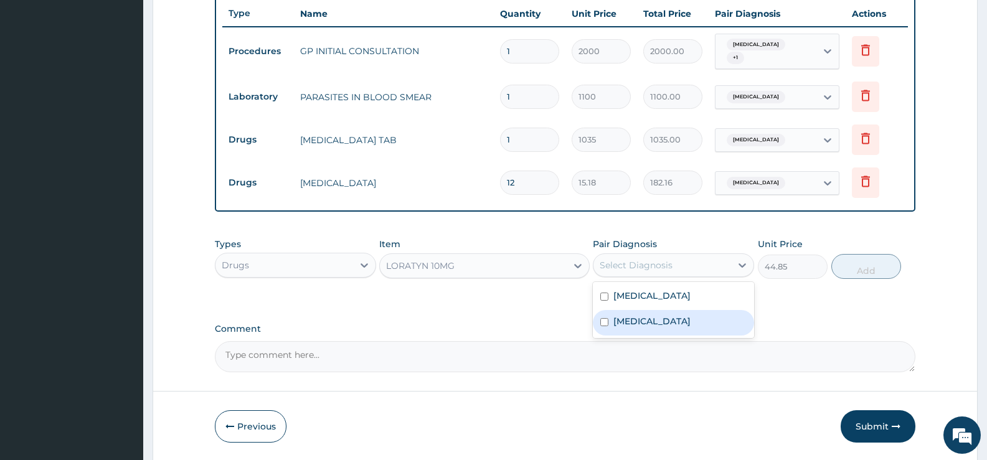
click at [647, 318] on label "Respiratory tract infection" at bounding box center [651, 321] width 77 height 12
checkbox input "true"
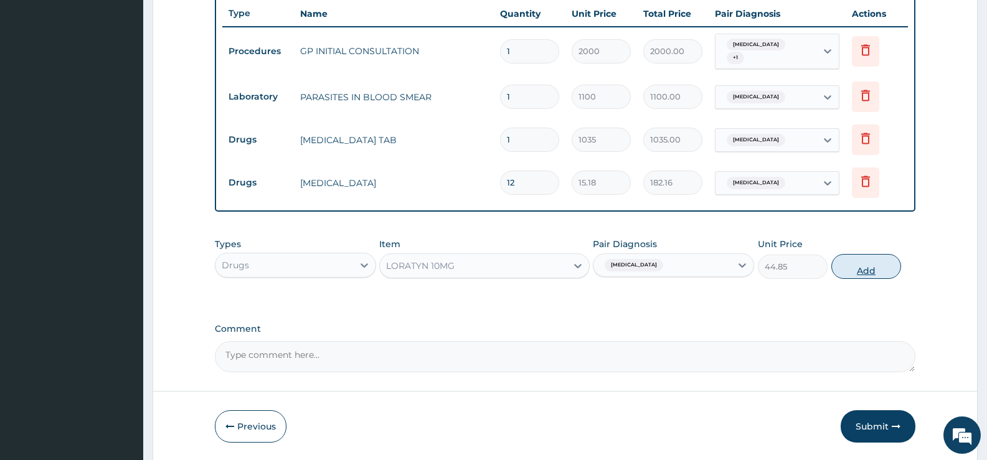
click at [846, 272] on button "Add" at bounding box center [866, 266] width 70 height 25
type input "0"
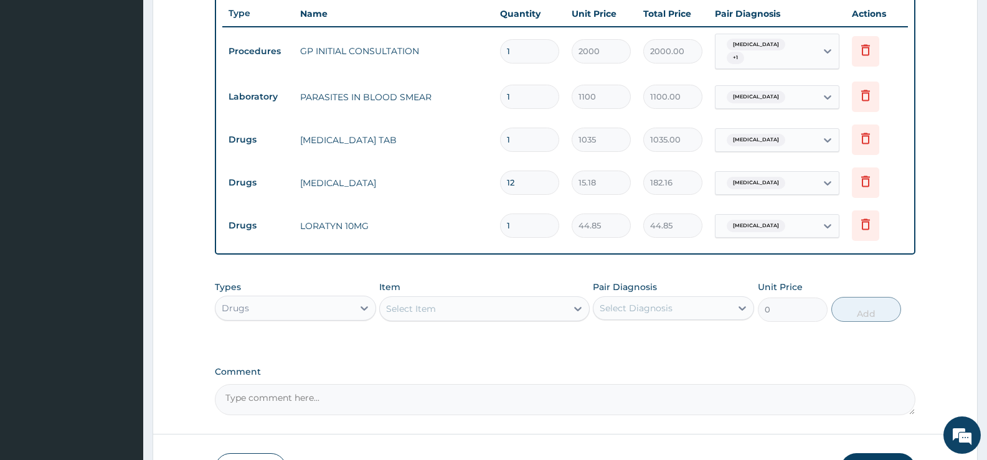
type input "0.00"
type input "6"
type input "269.10"
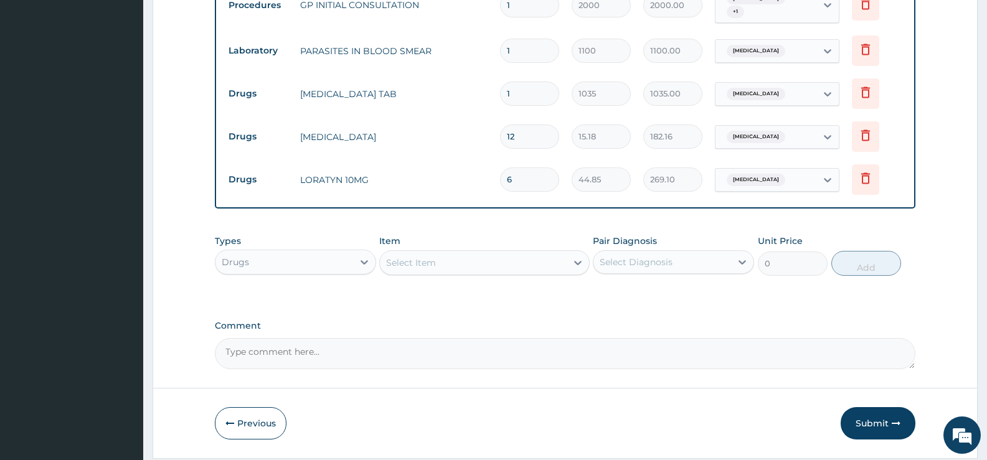
scroll to position [556, 0]
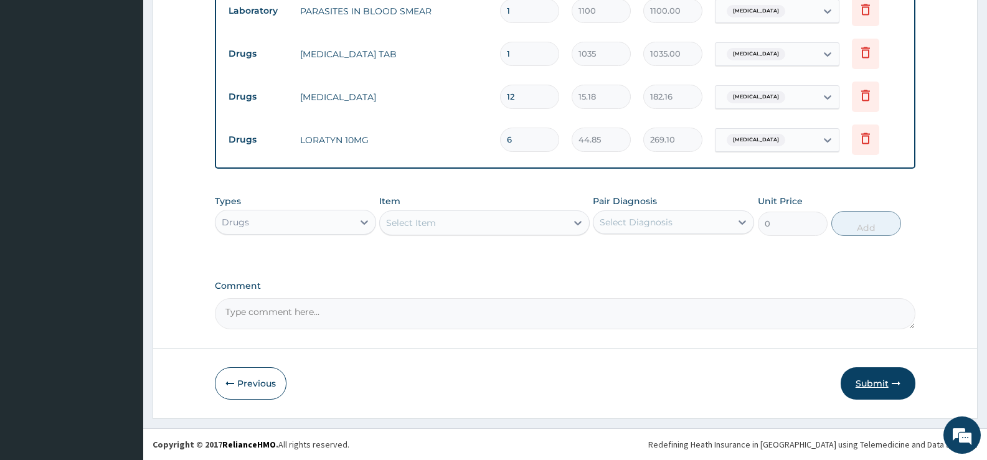
type input "6"
click at [862, 384] on button "Submit" at bounding box center [878, 383] width 75 height 32
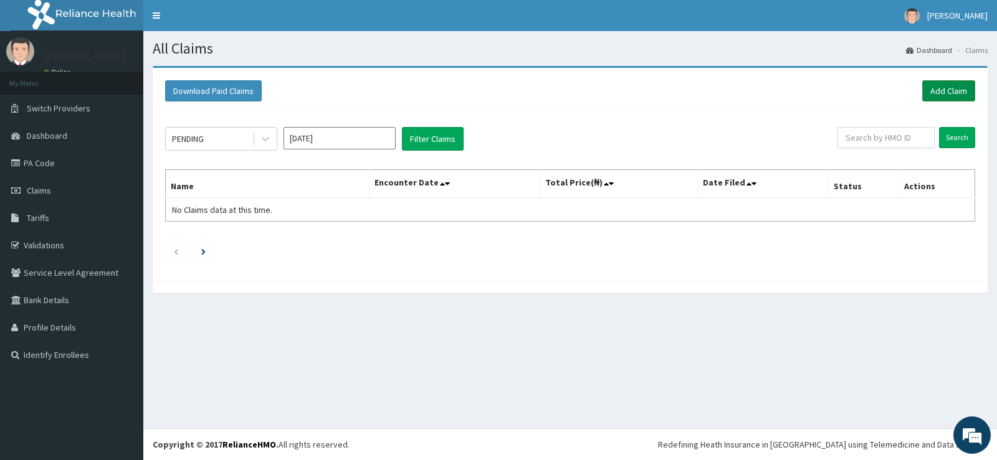
click at [943, 95] on link "Add Claim" at bounding box center [948, 90] width 53 height 21
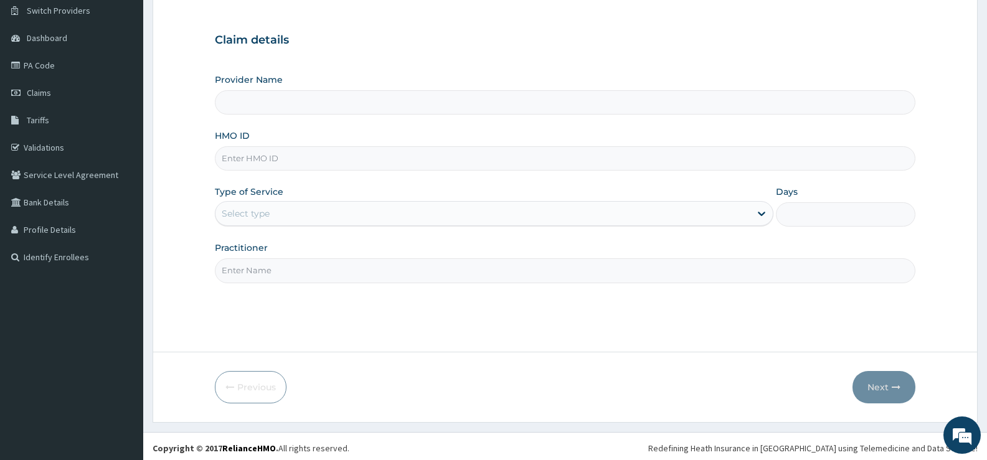
scroll to position [102, 0]
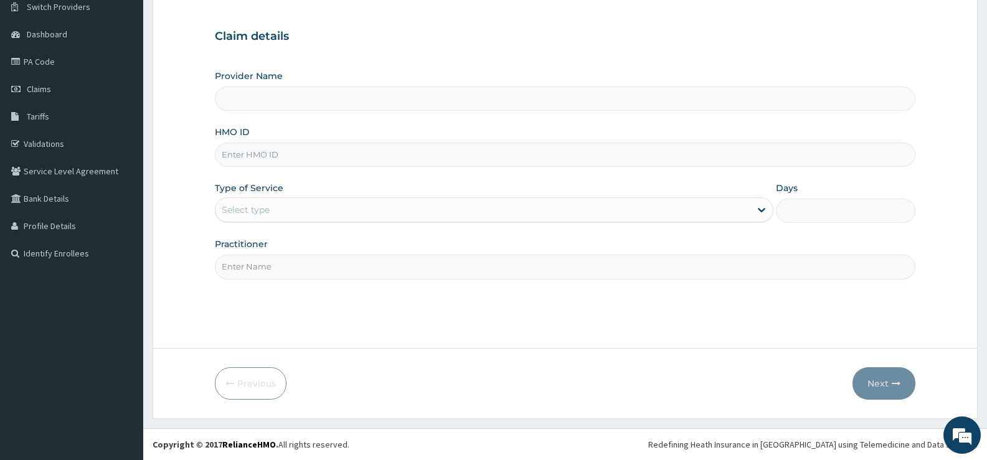
type input "[GEOGRAPHIC_DATA][PERSON_NAME]"
click at [286, 207] on div "Select type" at bounding box center [482, 210] width 534 height 20
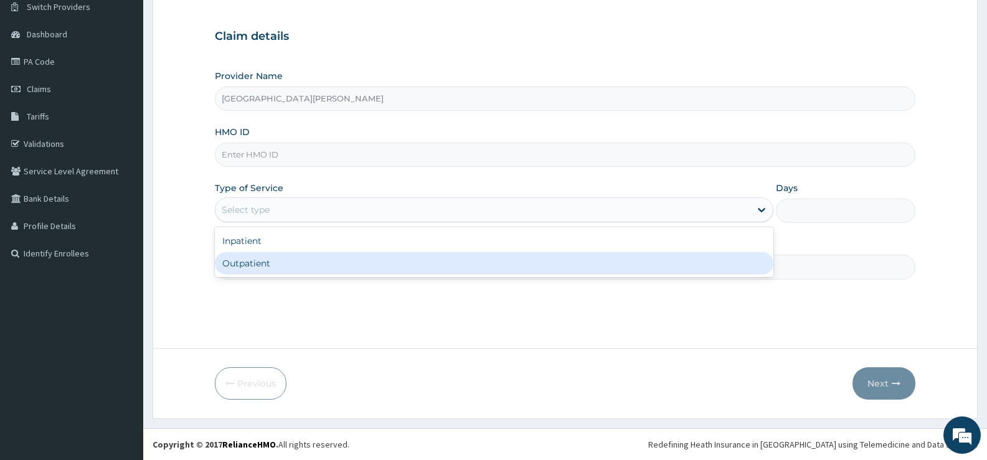
click at [343, 265] on div "Outpatient" at bounding box center [494, 263] width 558 height 22
type input "1"
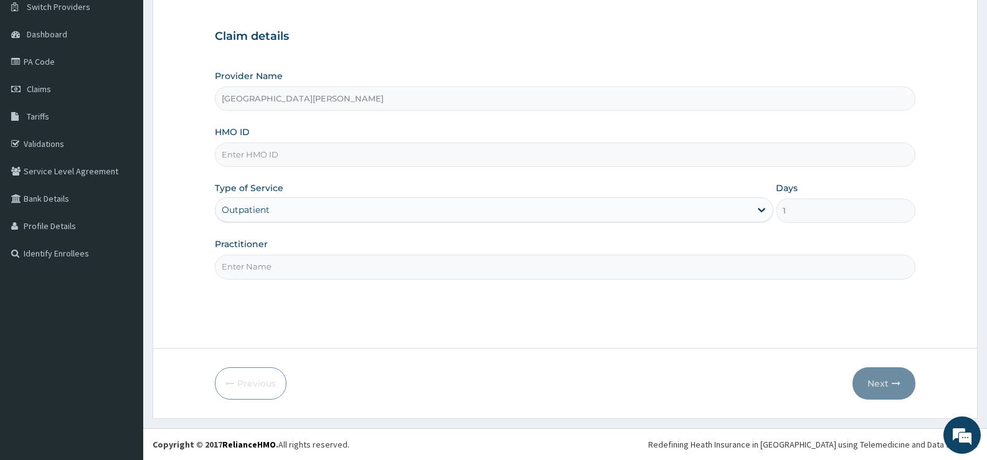
click at [312, 163] on input "HMO ID" at bounding box center [565, 155] width 701 height 24
type input "OKB/11927/A"
type input "[PERSON_NAME]"
click at [883, 385] on button "Next" at bounding box center [884, 383] width 63 height 32
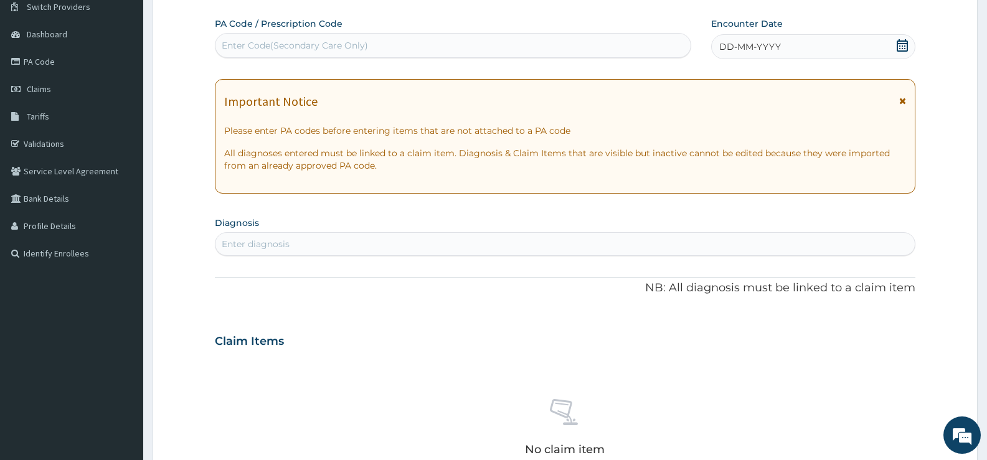
click at [567, 47] on div "Enter Code(Secondary Care Only)" at bounding box center [452, 46] width 475 height 20
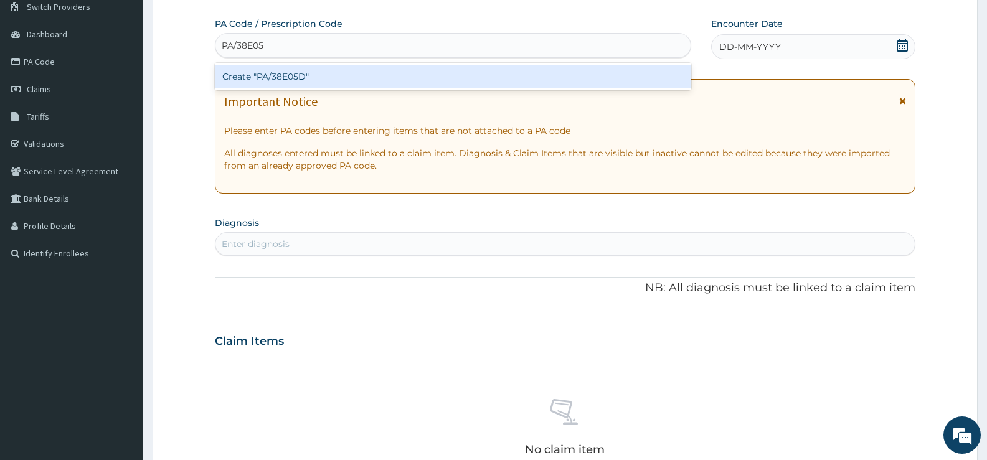
type input "PA/38E05D"
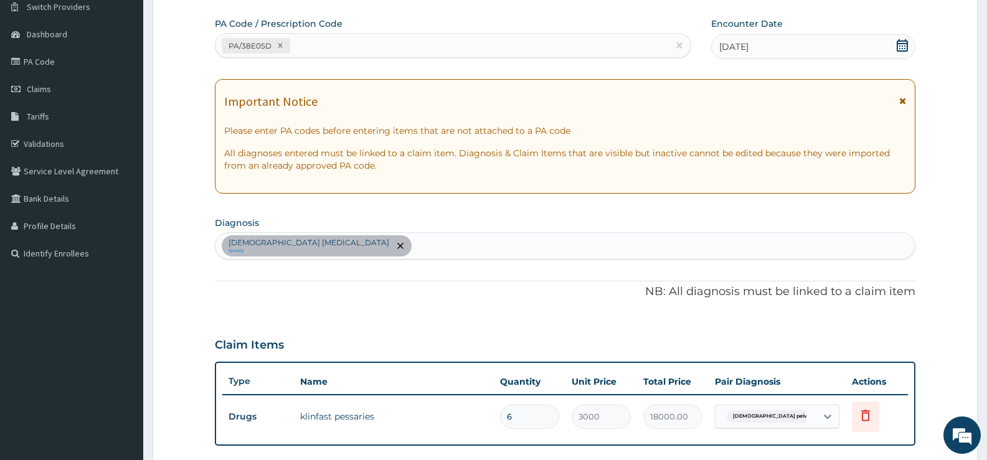
click at [542, 50] on div "PA/38E05D" at bounding box center [441, 46] width 453 height 21
type input "PA/64C350"
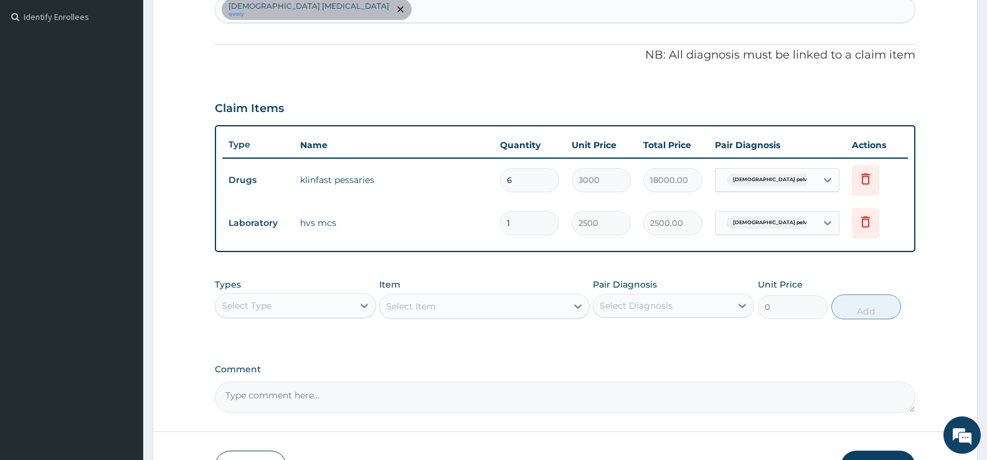
scroll to position [235, 0]
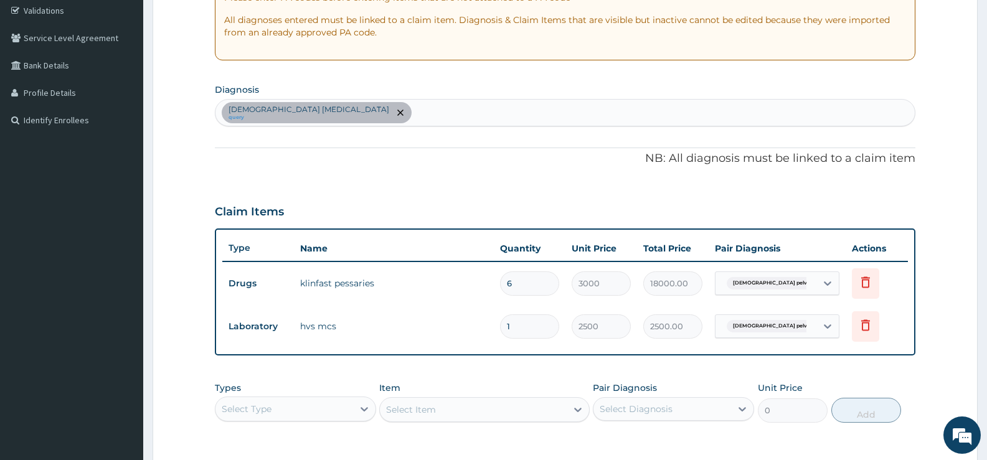
click at [523, 105] on div "[DEMOGRAPHIC_DATA] [MEDICAL_DATA] query" at bounding box center [564, 113] width 699 height 26
type input "[MEDICAL_DATA]"
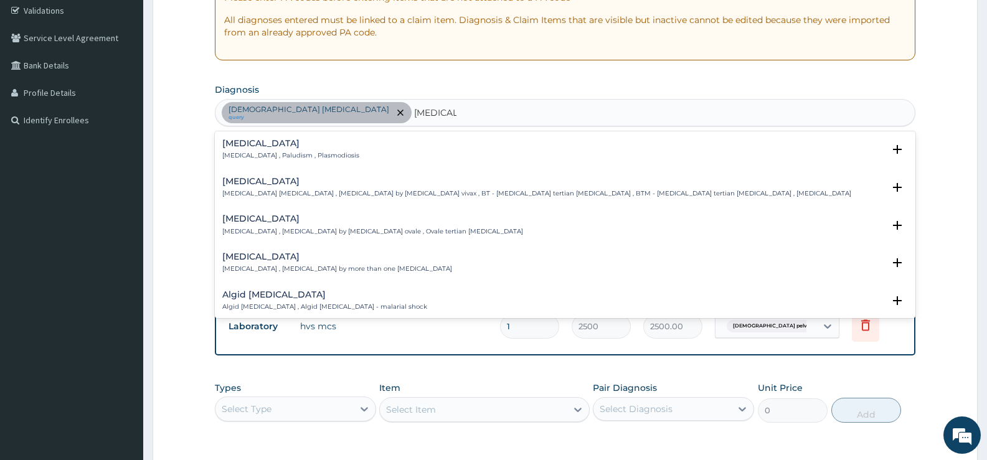
click at [248, 144] on h4 "[MEDICAL_DATA]" at bounding box center [290, 143] width 137 height 9
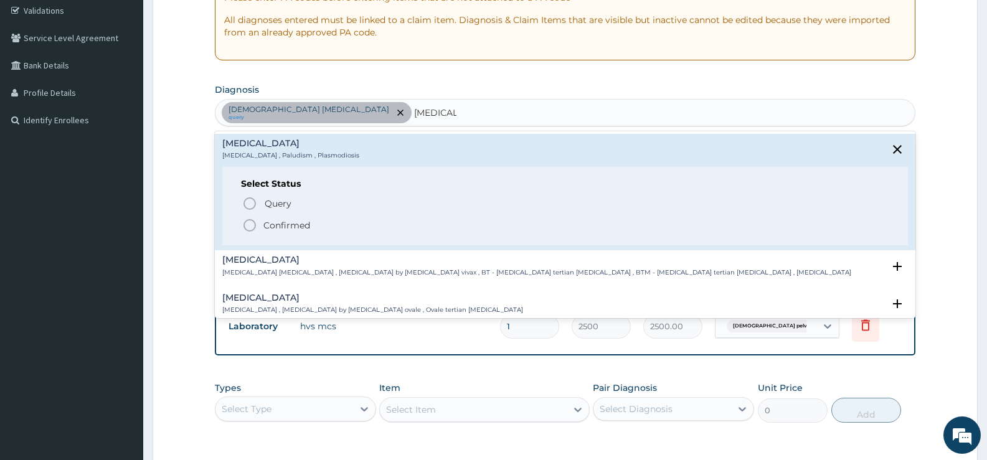
click at [293, 222] on p "Confirmed" at bounding box center [286, 225] width 47 height 12
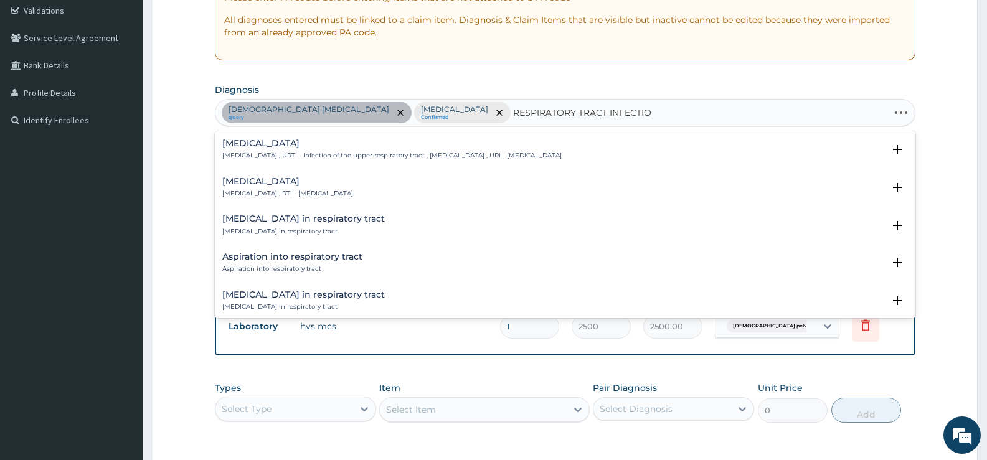
type input "[MEDICAL_DATA]"
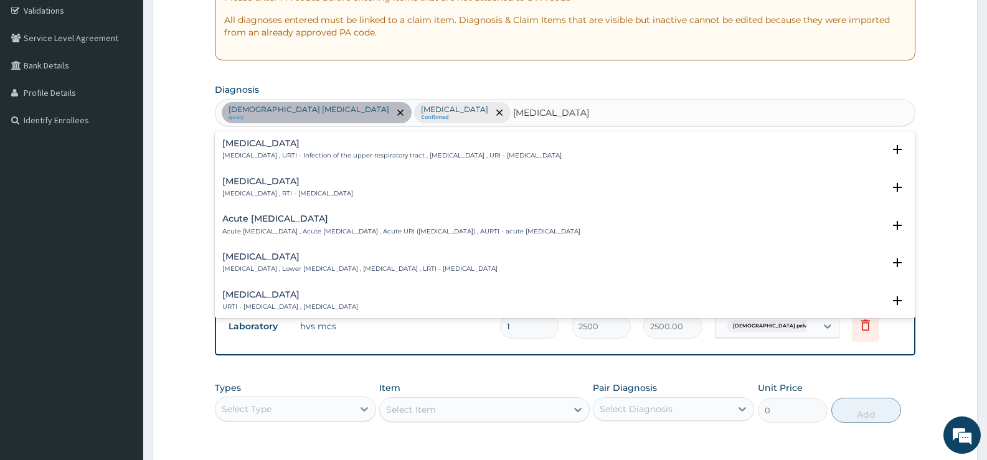
click at [298, 184] on h4 "[MEDICAL_DATA]" at bounding box center [287, 181] width 131 height 9
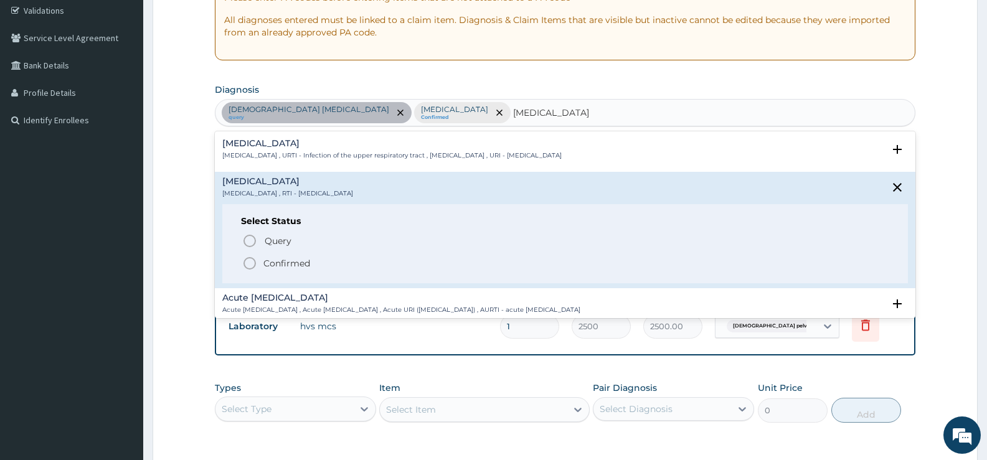
click at [294, 267] on p "Confirmed" at bounding box center [286, 263] width 47 height 12
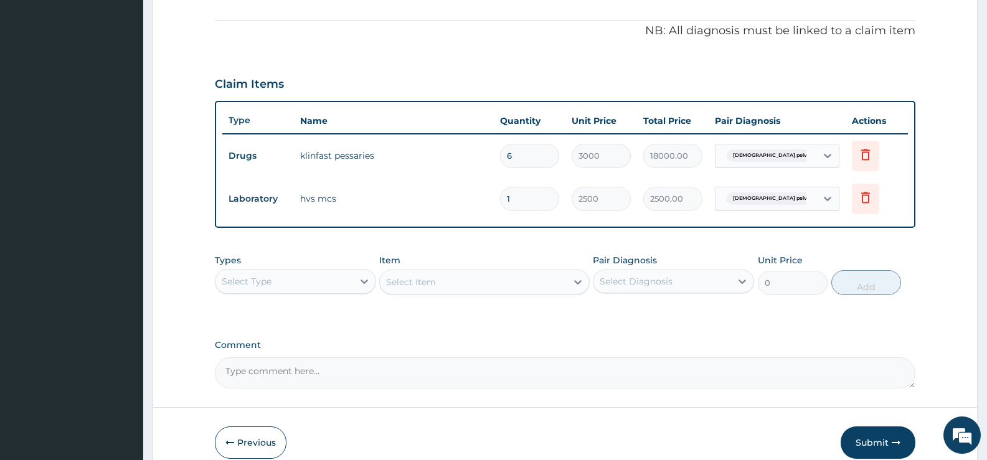
scroll to position [422, 0]
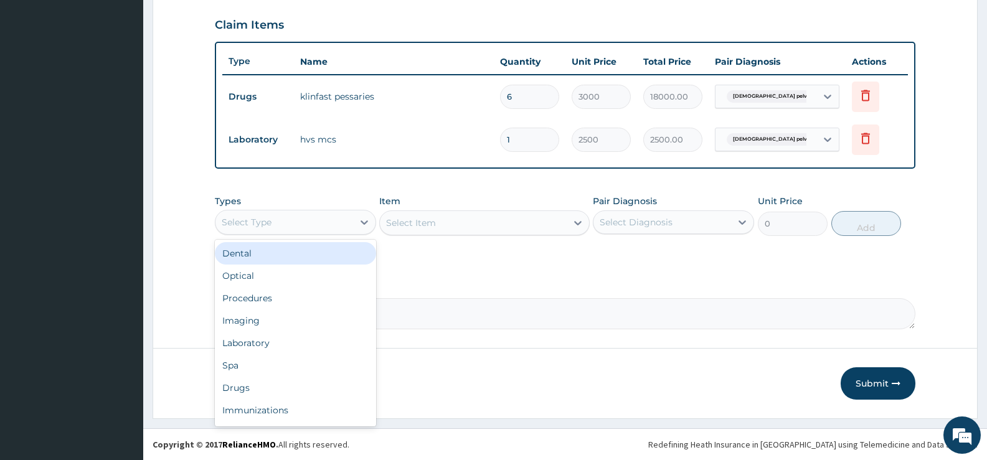
click at [352, 225] on div "Select Type" at bounding box center [284, 222] width 138 height 20
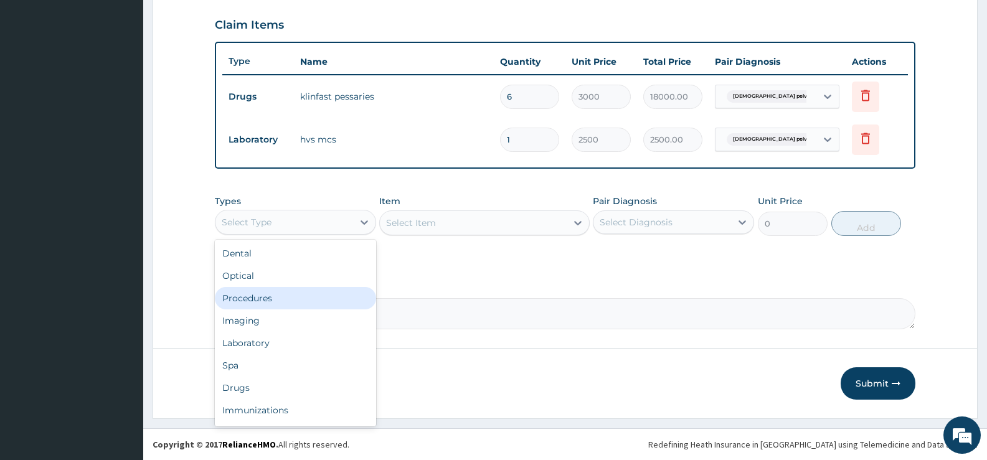
click at [262, 300] on div "Procedures" at bounding box center [295, 298] width 161 height 22
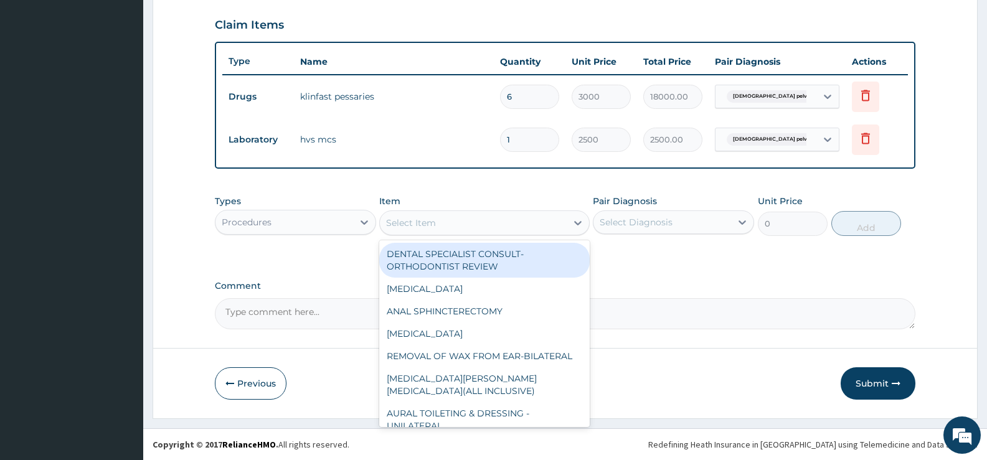
click at [562, 219] on div "Select Item" at bounding box center [473, 223] width 186 height 20
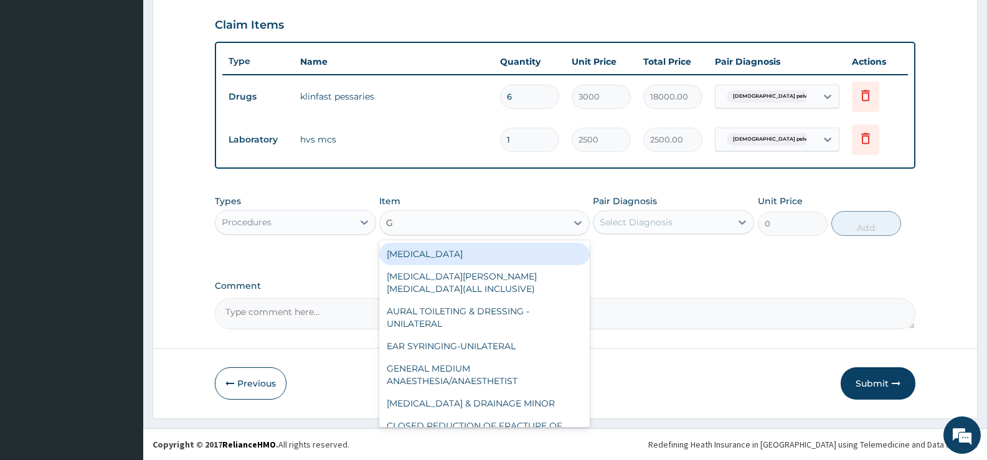
type input "GP"
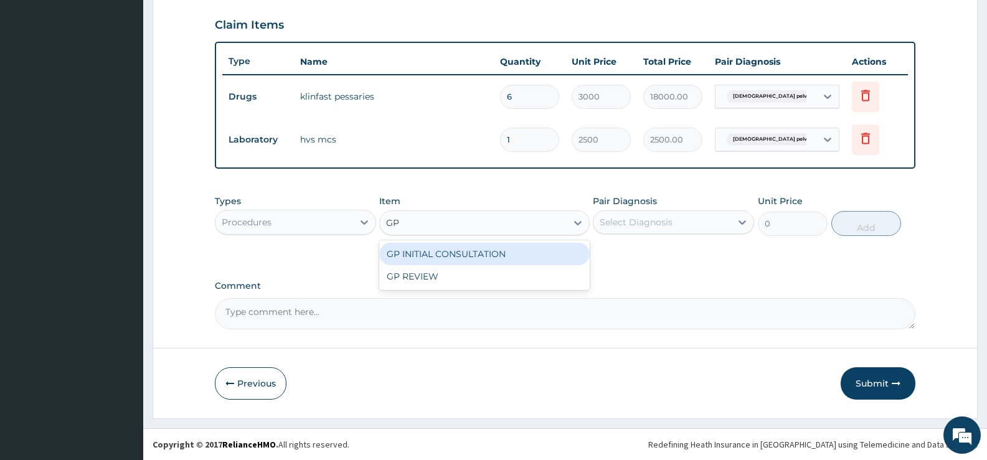
click at [535, 249] on div "GP INITIAL CONSULTATION" at bounding box center [484, 254] width 210 height 22
type input "2000"
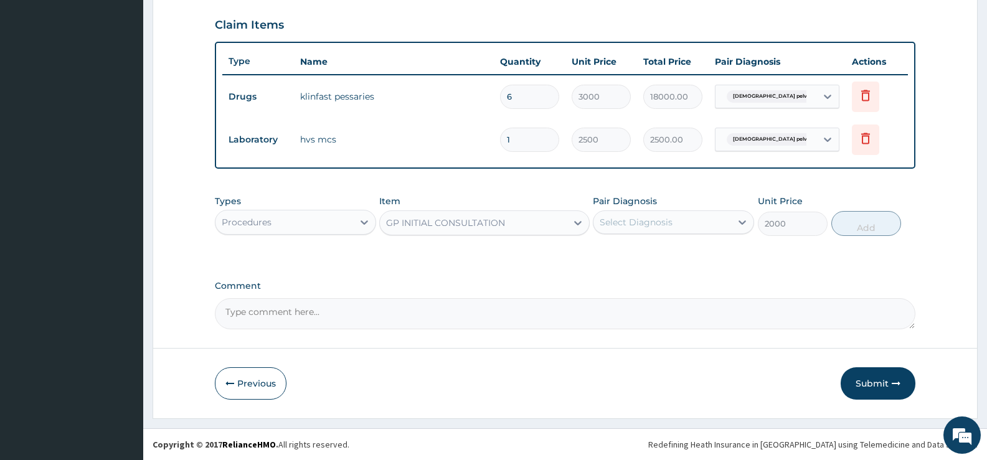
click at [665, 232] on div "Select Diagnosis" at bounding box center [663, 222] width 138 height 20
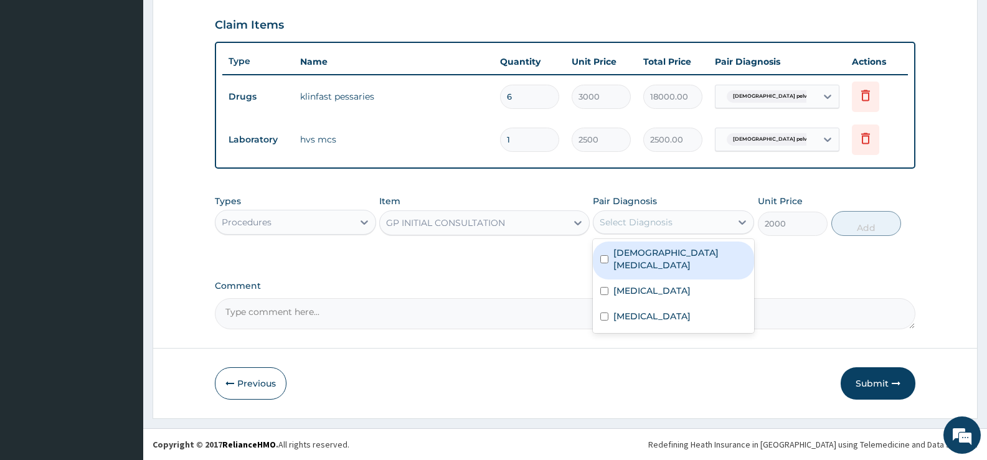
click at [666, 253] on label "[DEMOGRAPHIC_DATA] [MEDICAL_DATA]" at bounding box center [679, 259] width 133 height 25
checkbox input "true"
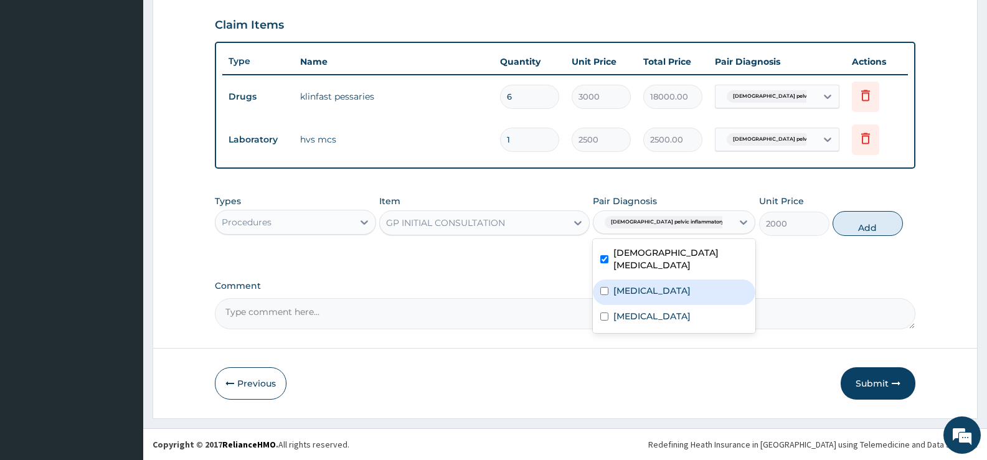
click at [661, 283] on div "[MEDICAL_DATA]" at bounding box center [674, 293] width 163 height 26
checkbox input "true"
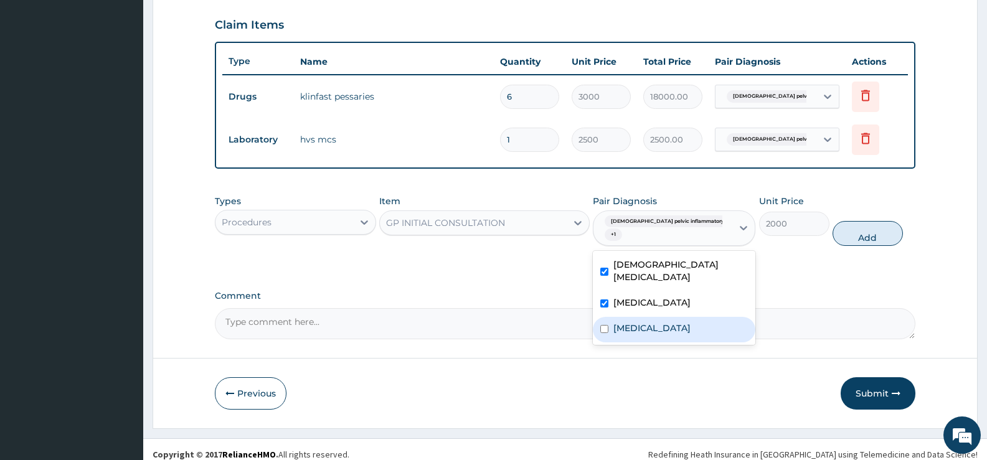
click at [658, 318] on div "[MEDICAL_DATA]" at bounding box center [674, 330] width 163 height 26
checkbox input "true"
click at [873, 237] on button "Add" at bounding box center [868, 233] width 70 height 25
type input "0"
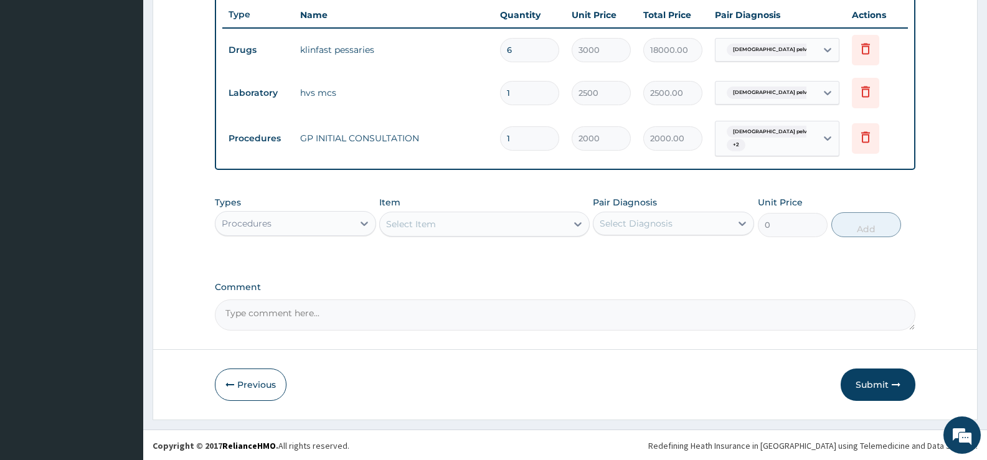
scroll to position [470, 0]
click at [360, 224] on icon at bounding box center [364, 222] width 12 height 12
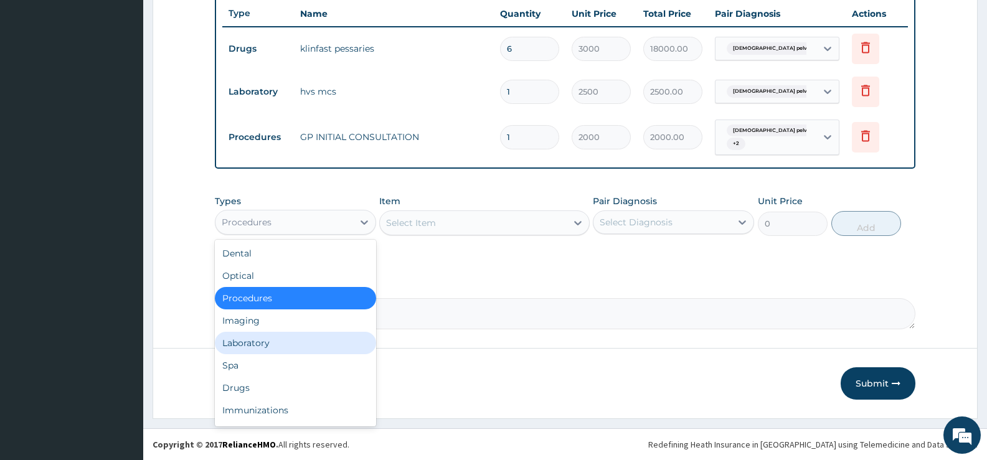
click at [248, 341] on div "Laboratory" at bounding box center [295, 343] width 161 height 22
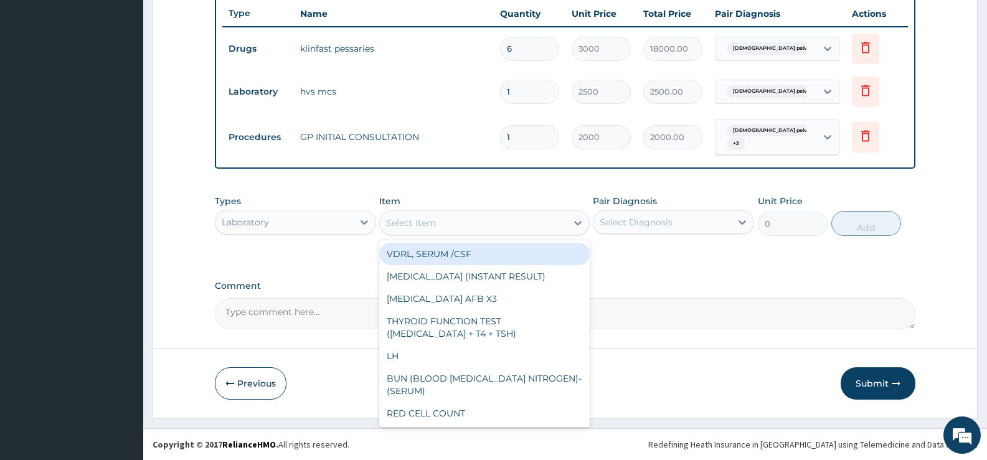
click at [564, 217] on div "Select Item" at bounding box center [473, 223] width 186 height 20
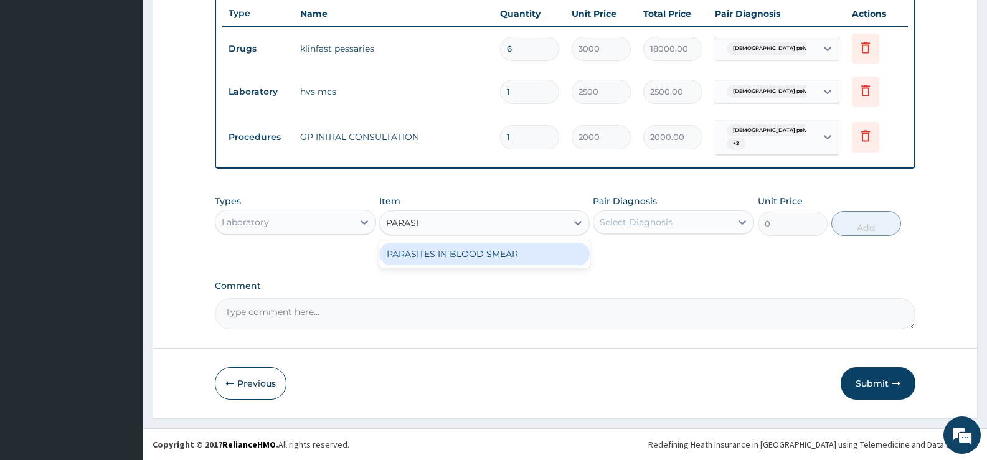
type input "[MEDICAL_DATA]"
click at [554, 250] on div "PARASITES IN BLOOD SMEAR" at bounding box center [484, 254] width 210 height 22
type input "1100"
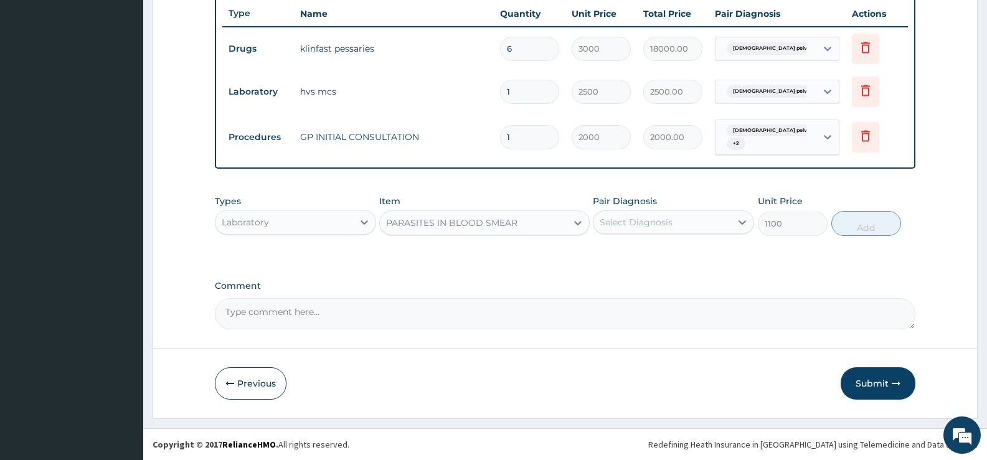
click at [689, 221] on div "Select Diagnosis" at bounding box center [663, 222] width 138 height 20
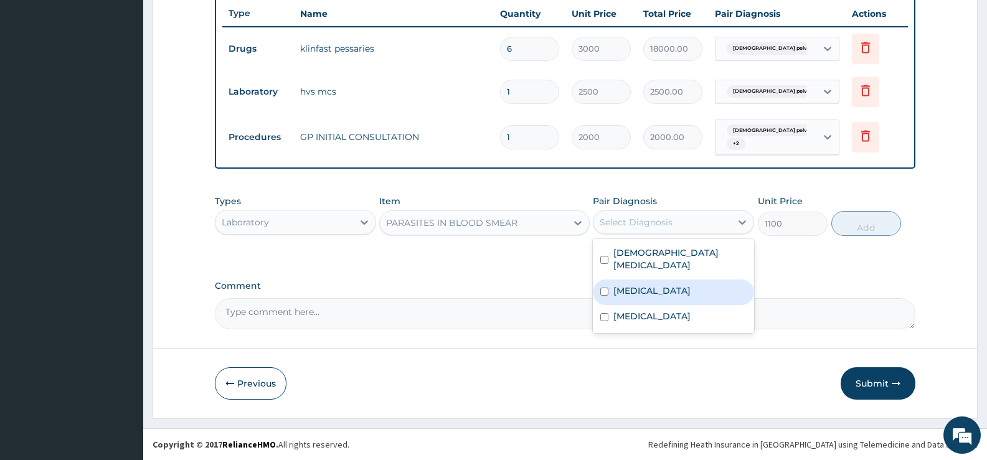
click at [636, 288] on label "[MEDICAL_DATA]" at bounding box center [651, 291] width 77 height 12
checkbox input "true"
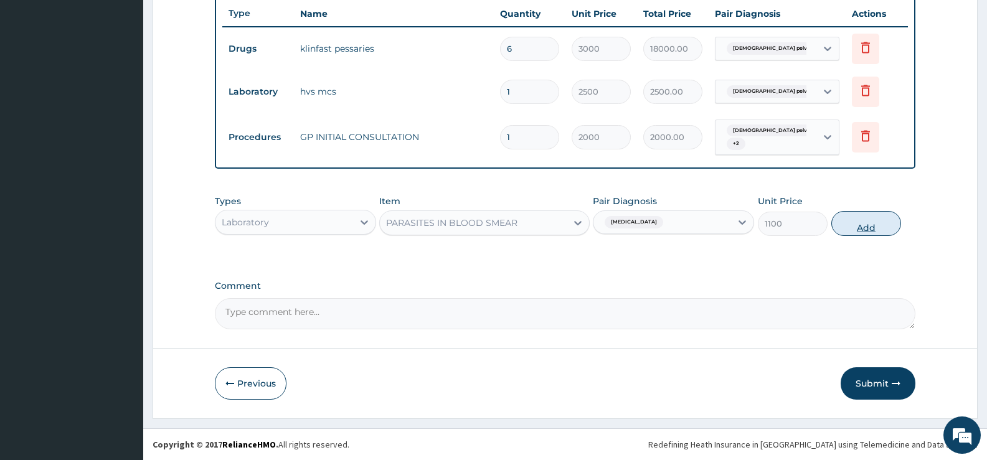
click at [869, 226] on button "Add" at bounding box center [866, 223] width 70 height 25
type input "0"
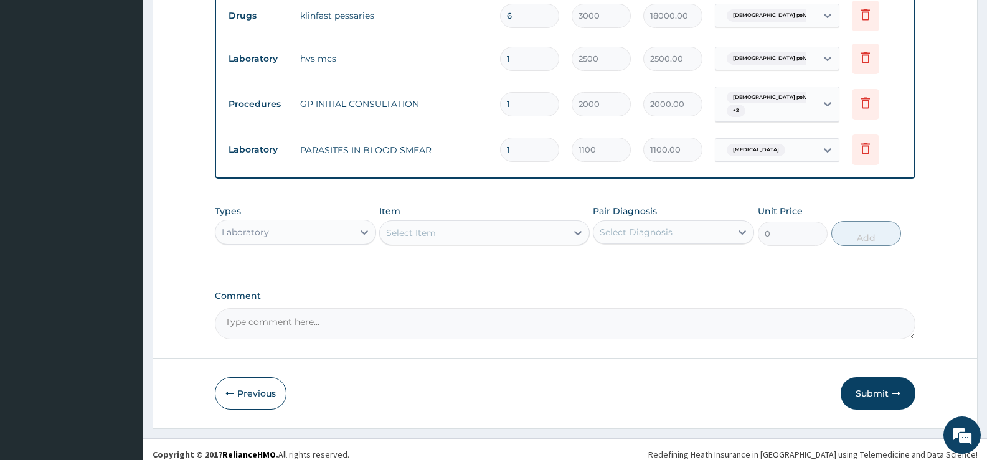
scroll to position [513, 0]
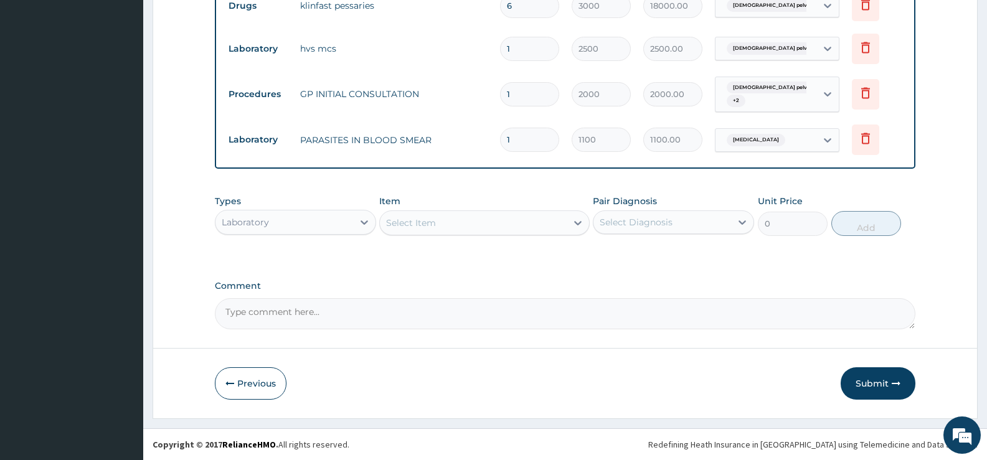
click at [566, 223] on div "Select Item" at bounding box center [473, 223] width 186 height 20
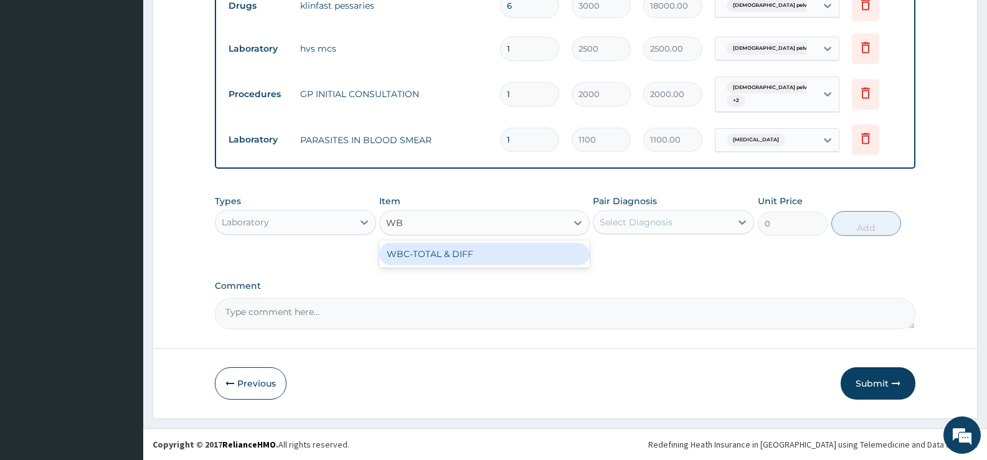
type input "WBC"
click at [550, 255] on div "WBC-TOTAL & DIFF" at bounding box center [484, 254] width 210 height 22
type input "1500"
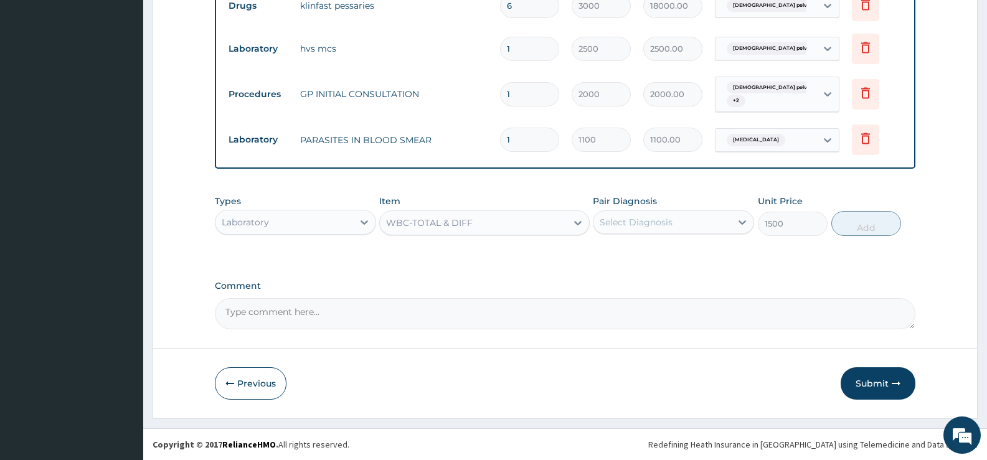
click at [645, 225] on div "Select Diagnosis" at bounding box center [636, 222] width 73 height 12
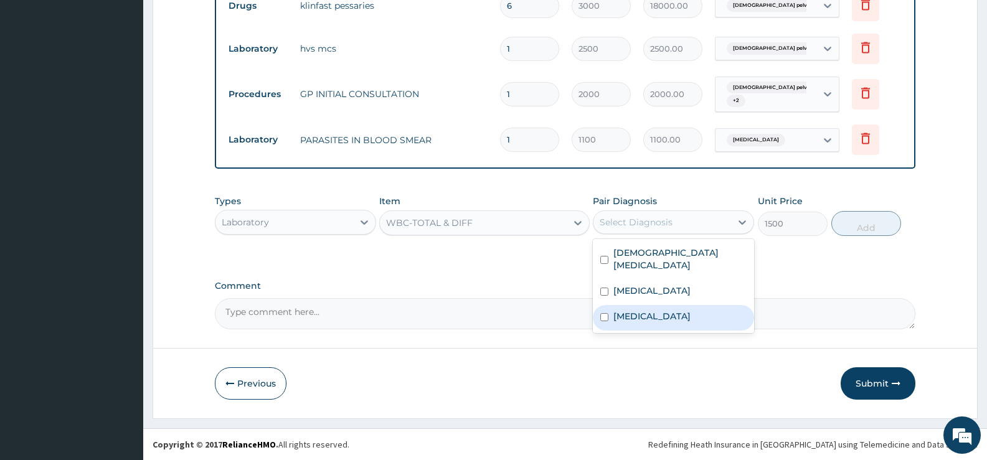
click at [651, 313] on label "[MEDICAL_DATA]" at bounding box center [651, 316] width 77 height 12
checkbox input "true"
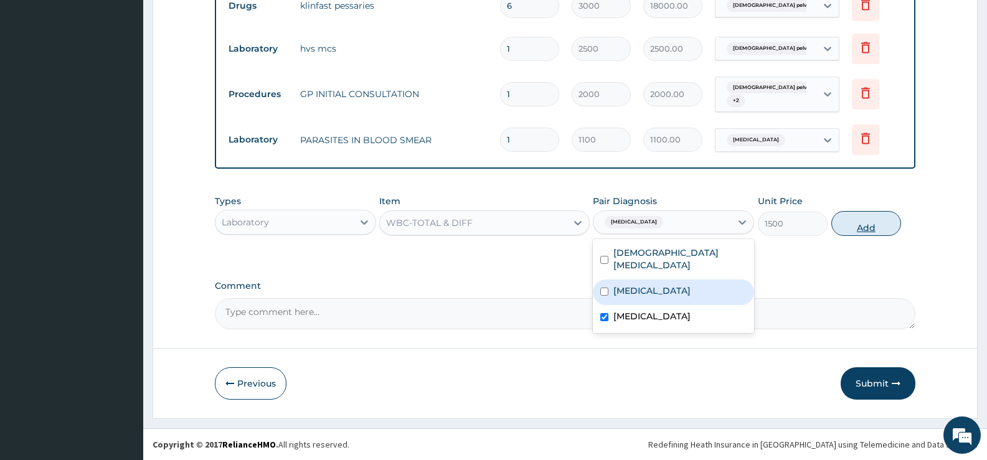
click at [850, 228] on button "Add" at bounding box center [866, 223] width 70 height 25
type input "0"
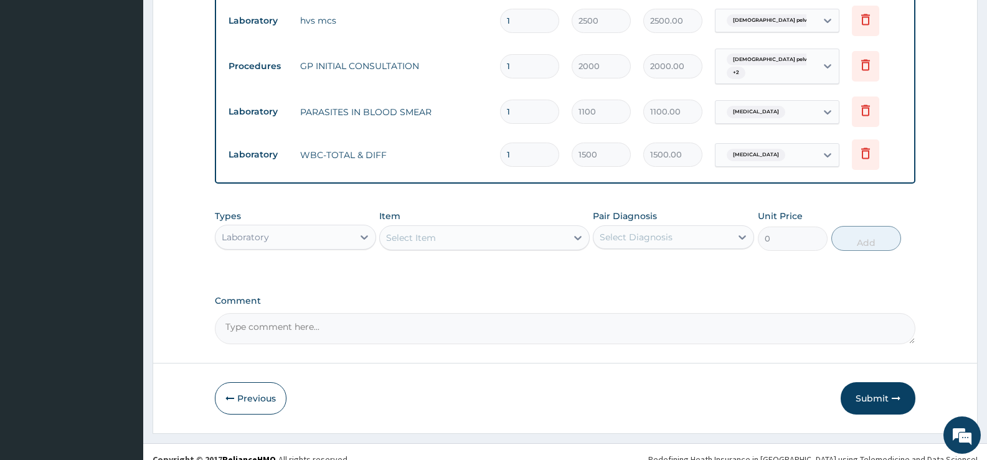
scroll to position [556, 0]
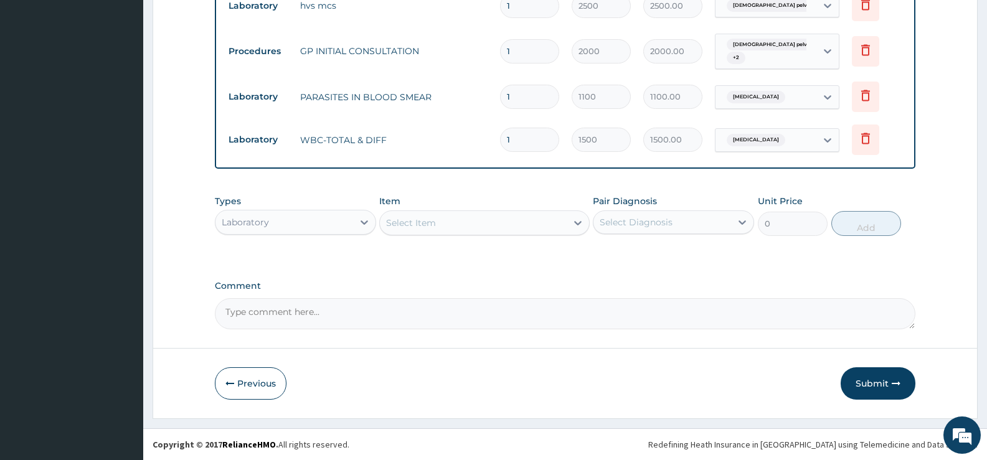
click at [556, 226] on div "Select Item" at bounding box center [473, 223] width 186 height 20
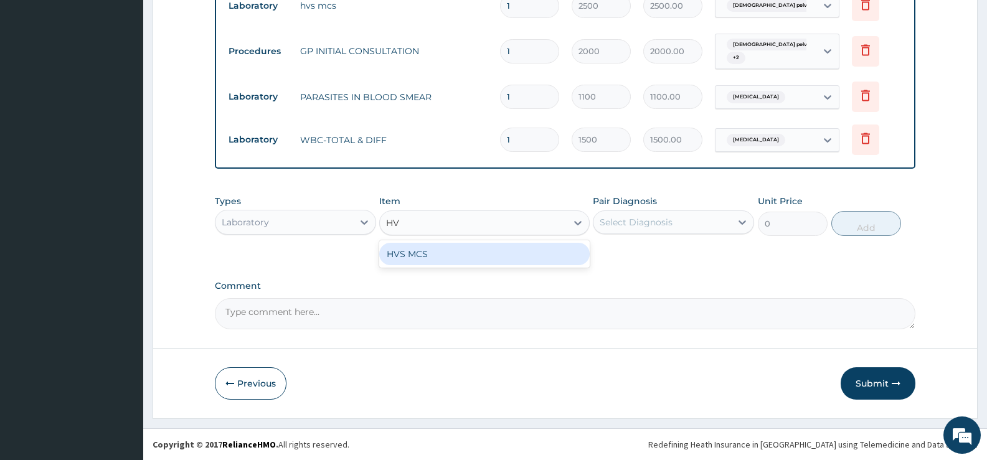
type input "HVS"
click at [483, 262] on div "HVS MCS" at bounding box center [484, 254] width 210 height 22
type input "2500"
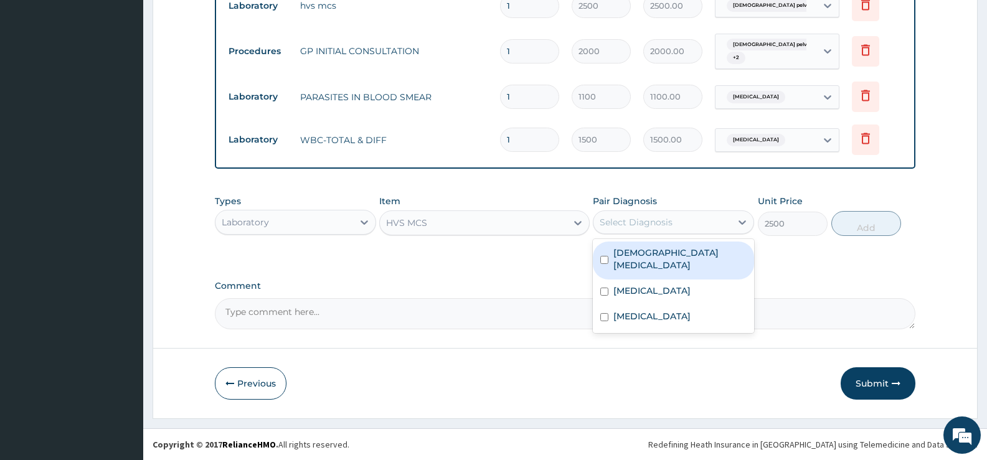
click at [696, 215] on div "Select Diagnosis" at bounding box center [663, 222] width 138 height 20
click at [658, 252] on label "[DEMOGRAPHIC_DATA] [MEDICAL_DATA]" at bounding box center [679, 259] width 133 height 25
checkbox input "true"
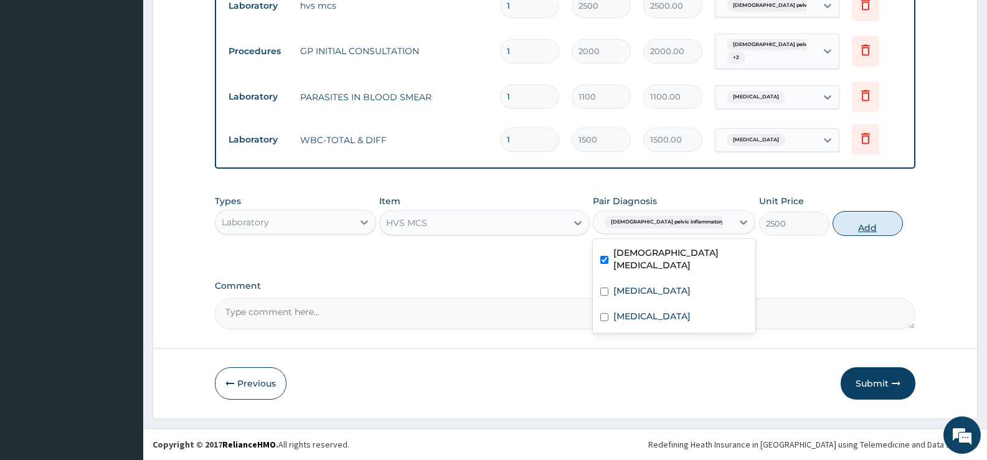
click at [854, 226] on button "Add" at bounding box center [868, 223] width 70 height 25
type input "0"
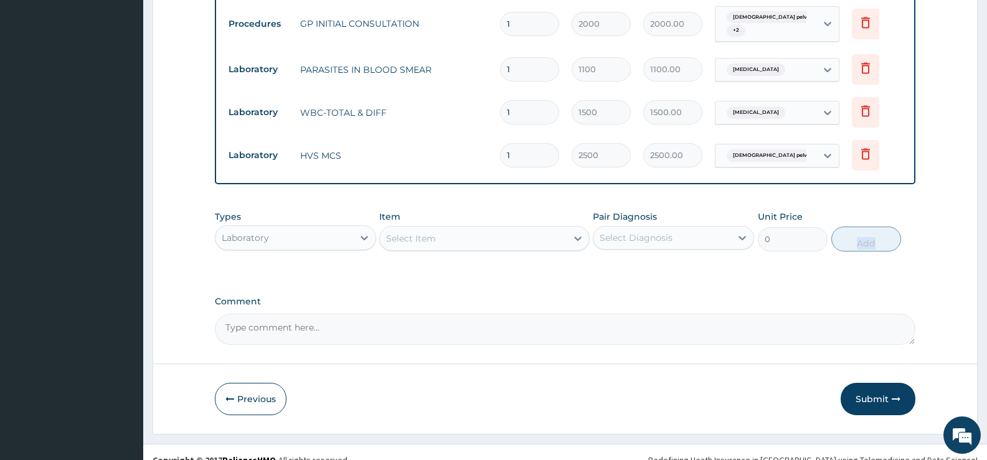
scroll to position [599, 0]
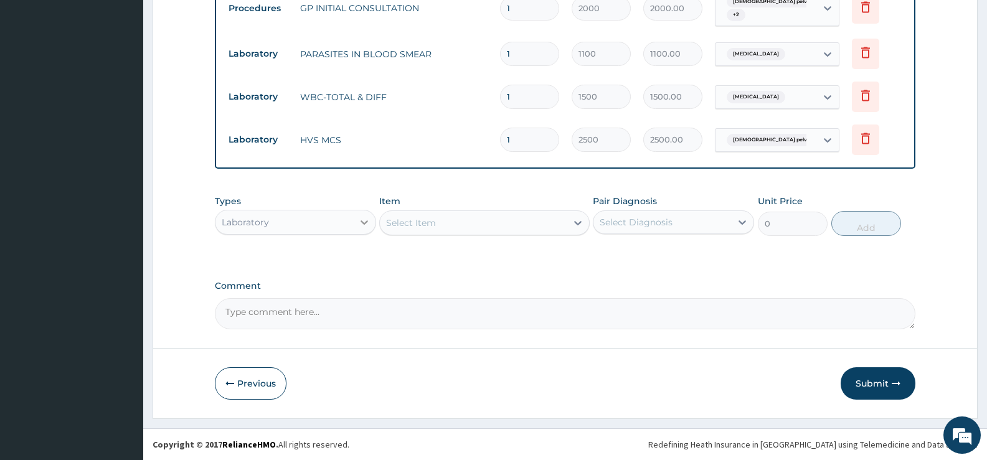
click at [363, 225] on icon at bounding box center [364, 222] width 12 height 12
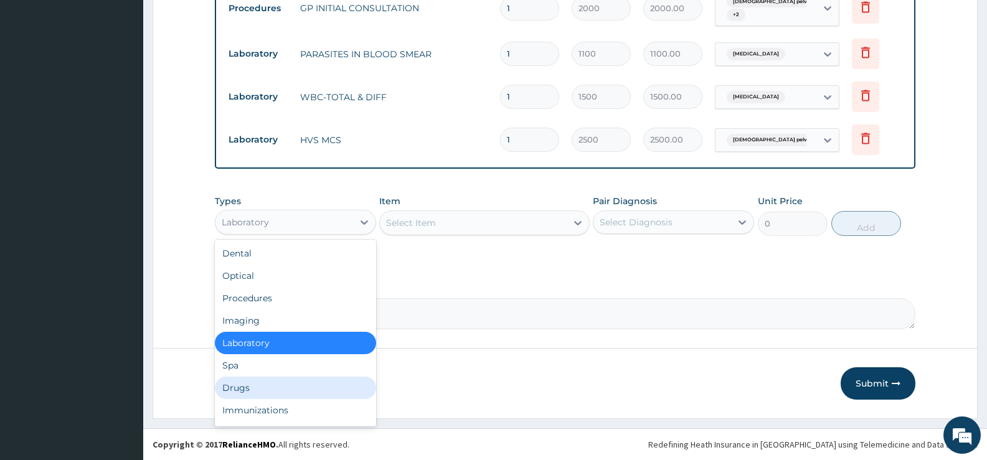
click at [268, 384] on div "Drugs" at bounding box center [295, 388] width 161 height 22
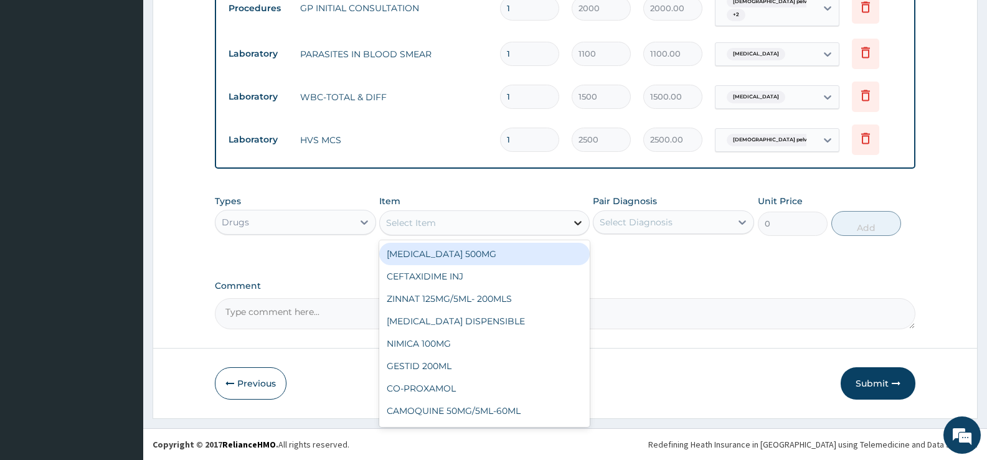
click at [572, 224] on icon at bounding box center [578, 223] width 12 height 12
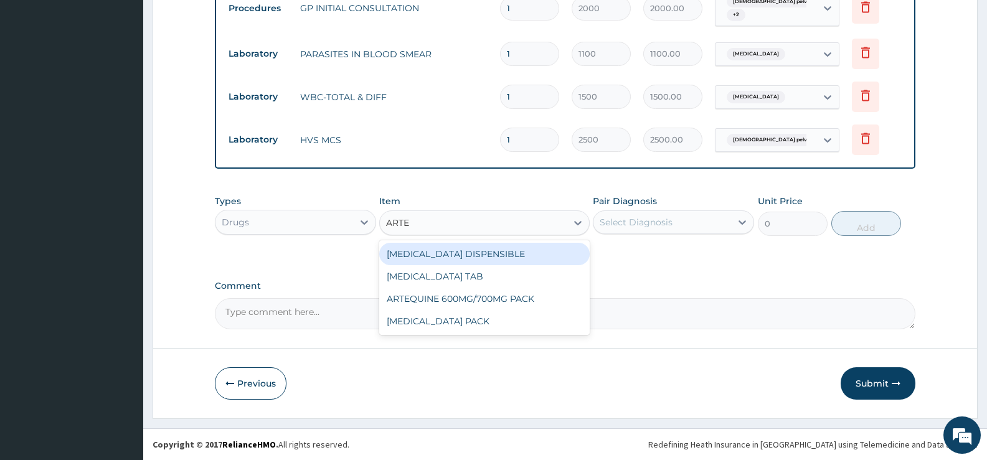
type input "ARTEM"
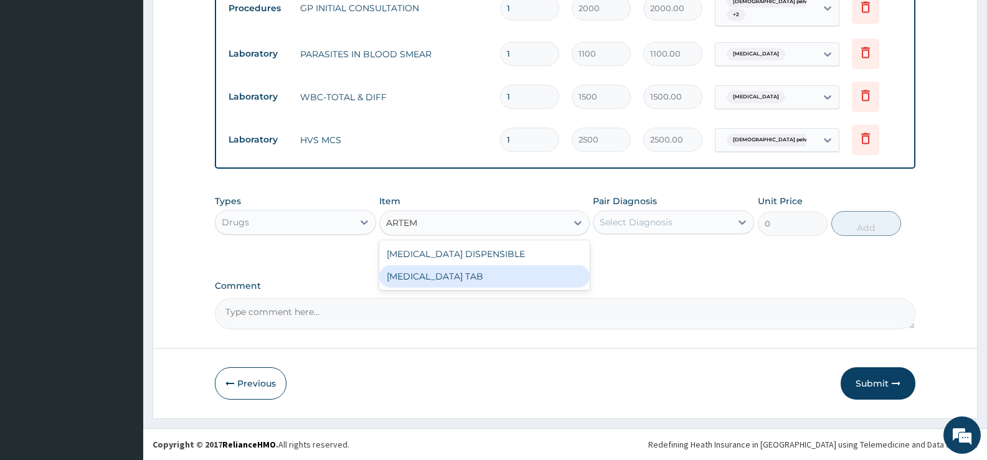
click at [475, 278] on div "[MEDICAL_DATA] TAB" at bounding box center [484, 276] width 210 height 22
type input "1035"
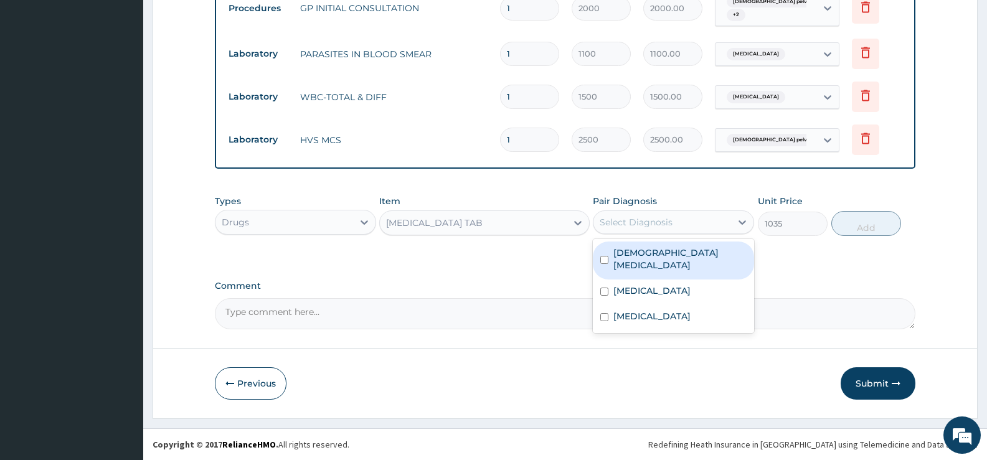
click at [729, 227] on div "Select Diagnosis" at bounding box center [663, 222] width 138 height 20
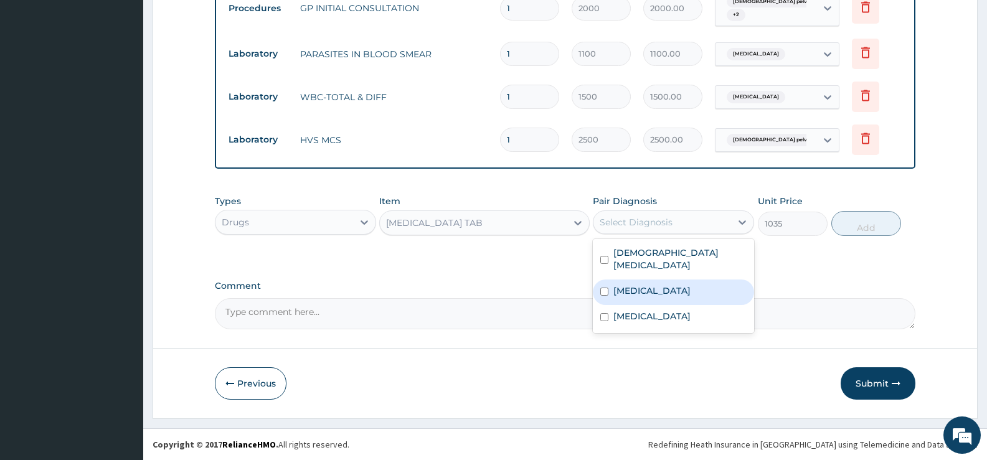
click at [643, 290] on label "[MEDICAL_DATA]" at bounding box center [651, 291] width 77 height 12
checkbox input "true"
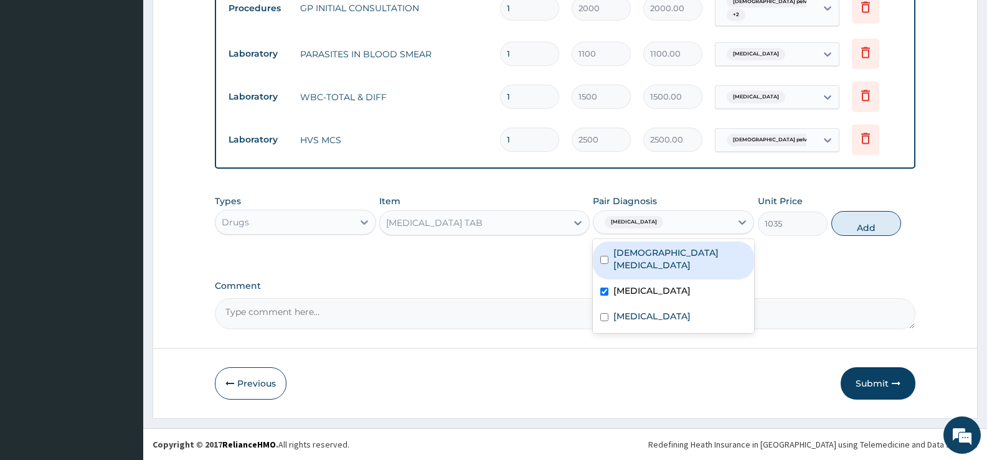
click at [855, 225] on button "Add" at bounding box center [866, 223] width 70 height 25
type input "0"
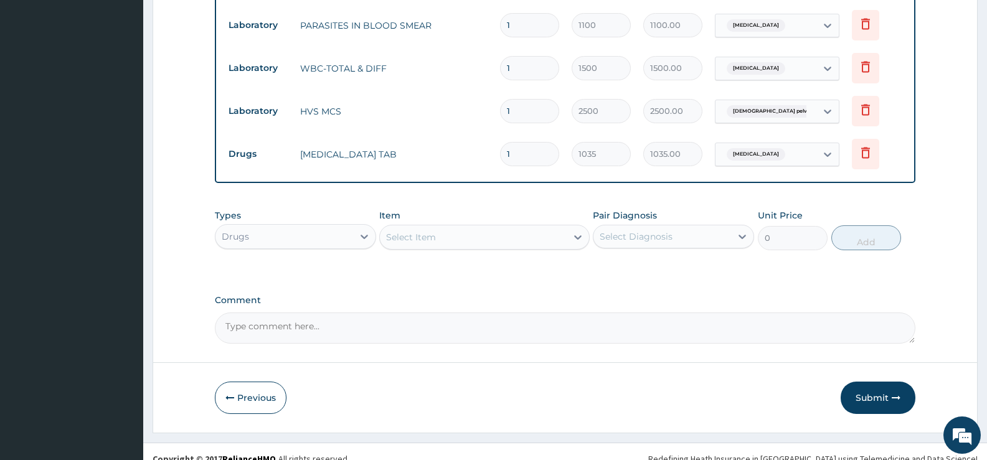
scroll to position [642, 0]
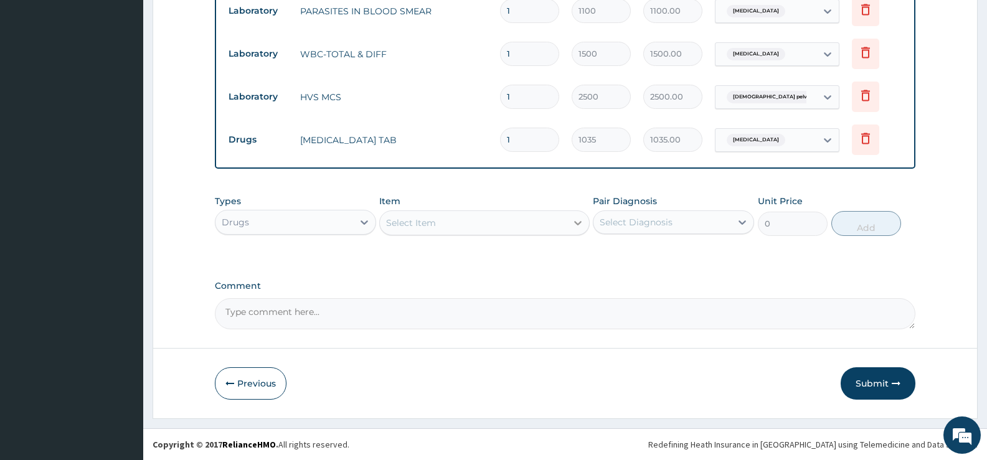
click at [570, 227] on div at bounding box center [578, 223] width 22 height 22
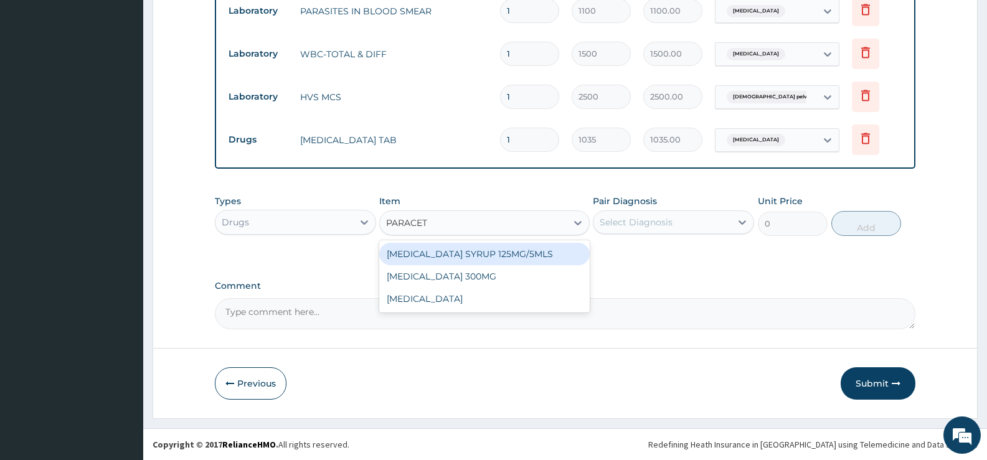
type input "PARACETA"
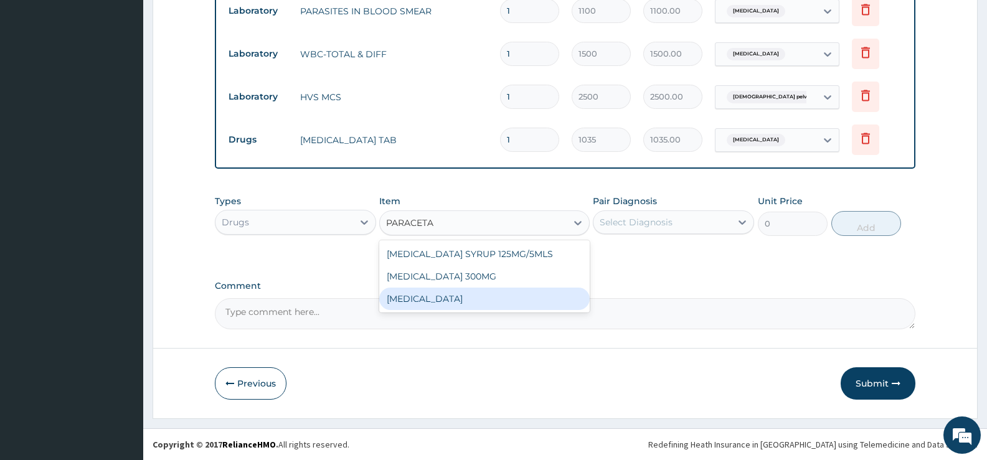
click at [450, 295] on div "[MEDICAL_DATA]" at bounding box center [484, 299] width 210 height 22
type input "15.18"
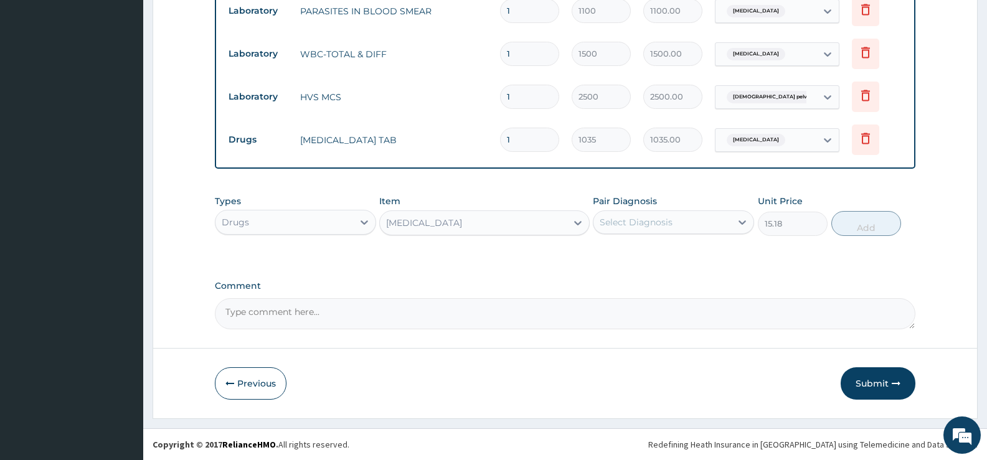
click at [688, 229] on div "Select Diagnosis" at bounding box center [663, 222] width 138 height 20
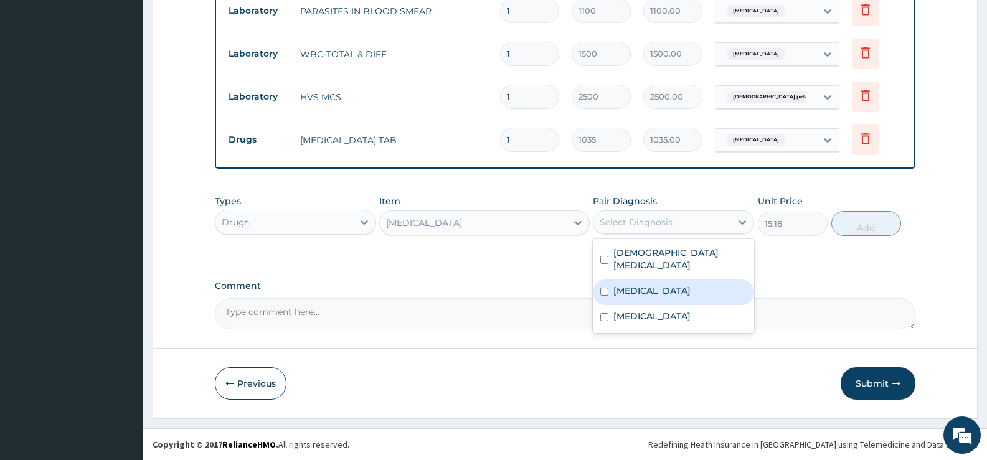
click at [640, 296] on label "[MEDICAL_DATA]" at bounding box center [651, 291] width 77 height 12
checkbox input "true"
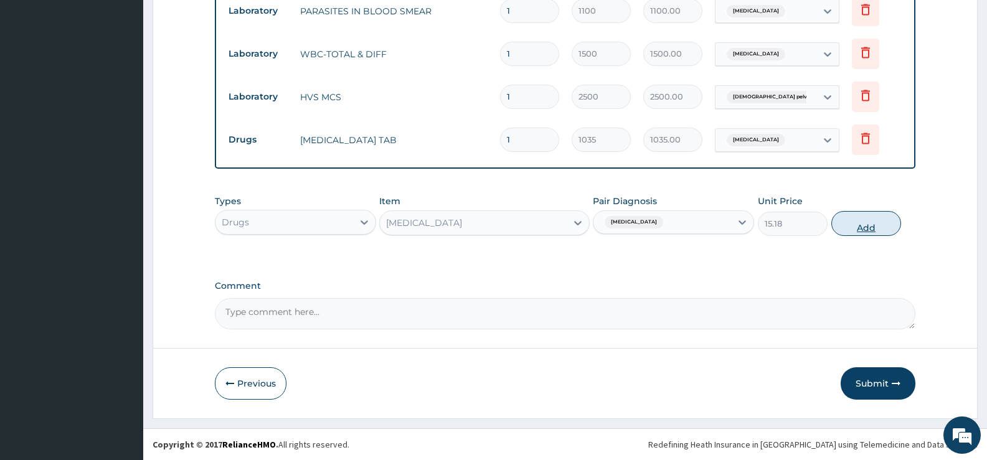
click at [867, 229] on button "Add" at bounding box center [866, 223] width 70 height 25
type input "0"
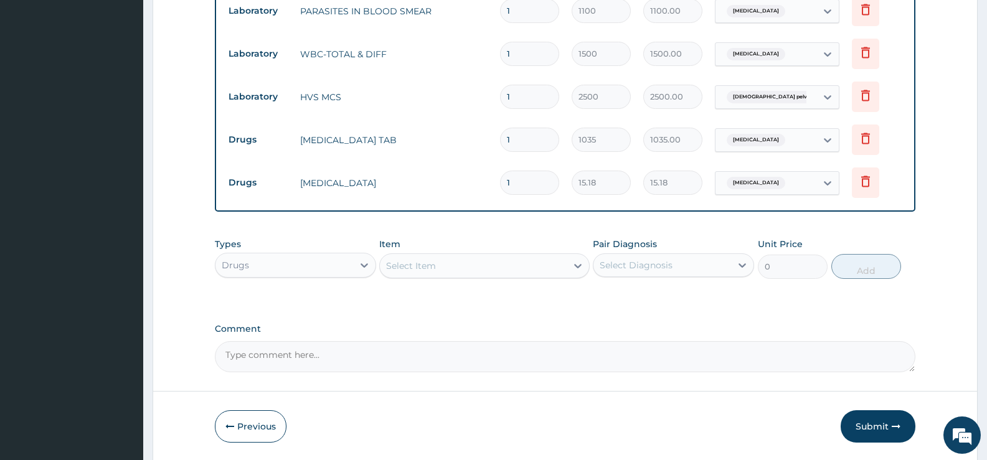
type input "18"
type input "273.24"
type input "18"
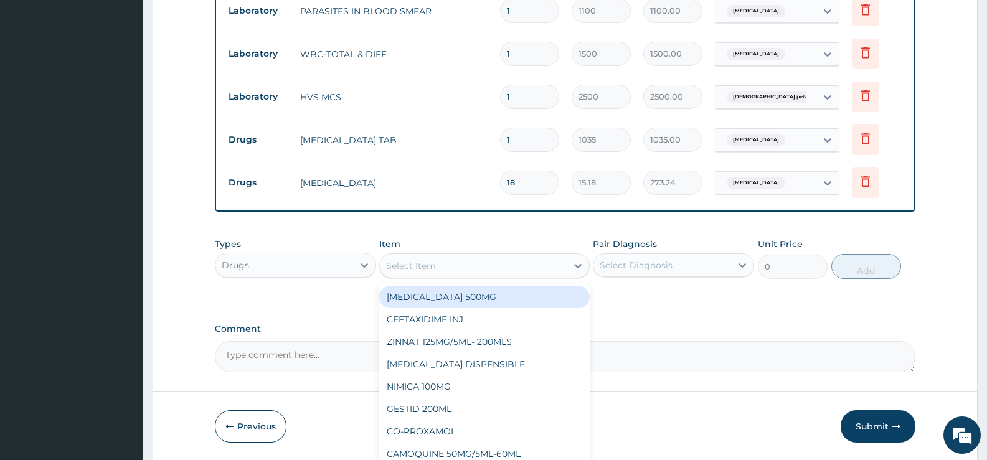
click at [553, 269] on div "Select Item" at bounding box center [473, 266] width 186 height 20
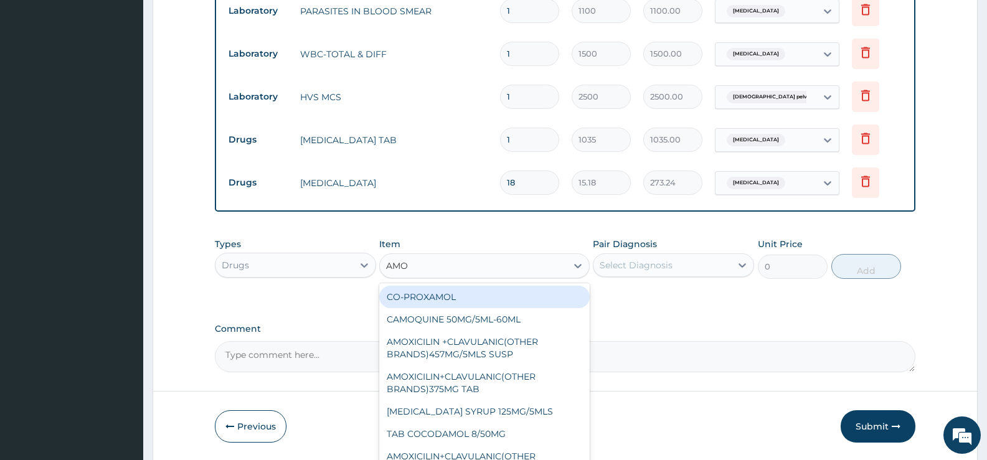
type input "AMOX"
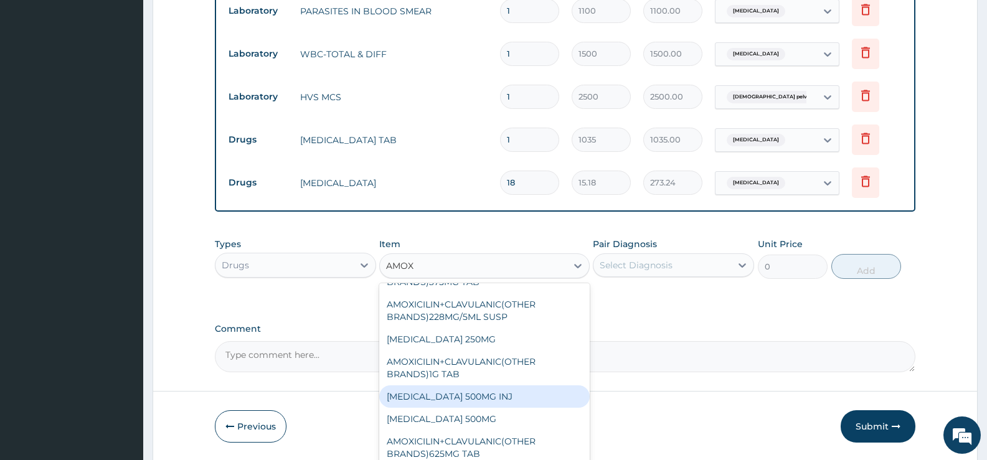
scroll to position [105, 0]
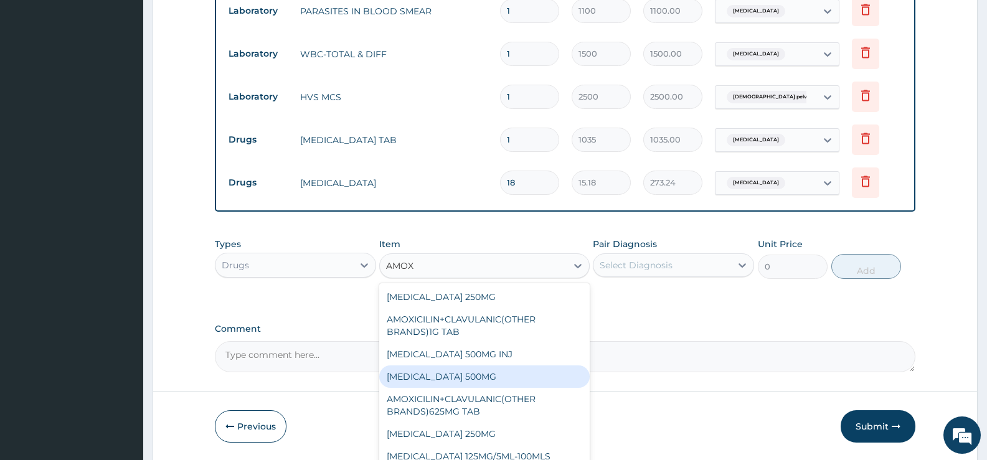
click at [463, 377] on div "[MEDICAL_DATA] 500MG" at bounding box center [484, 377] width 210 height 22
type input "48.3"
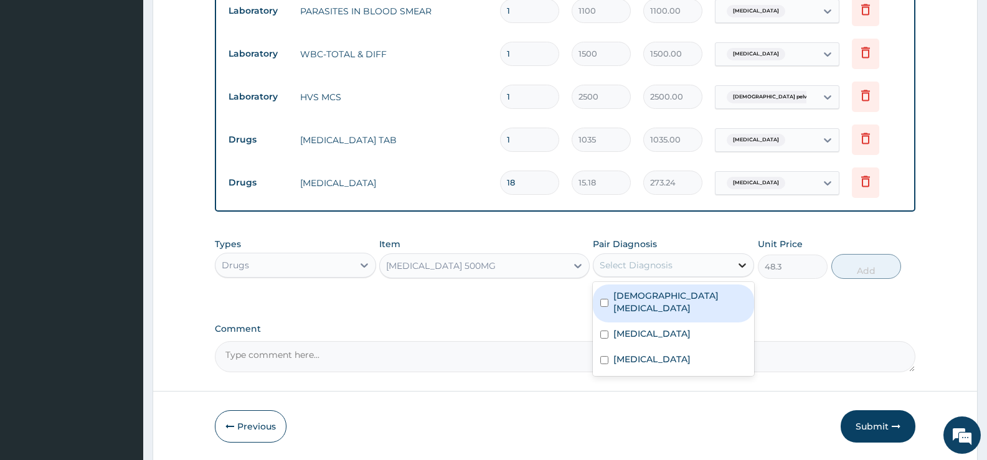
click at [734, 267] on div at bounding box center [742, 265] width 22 height 22
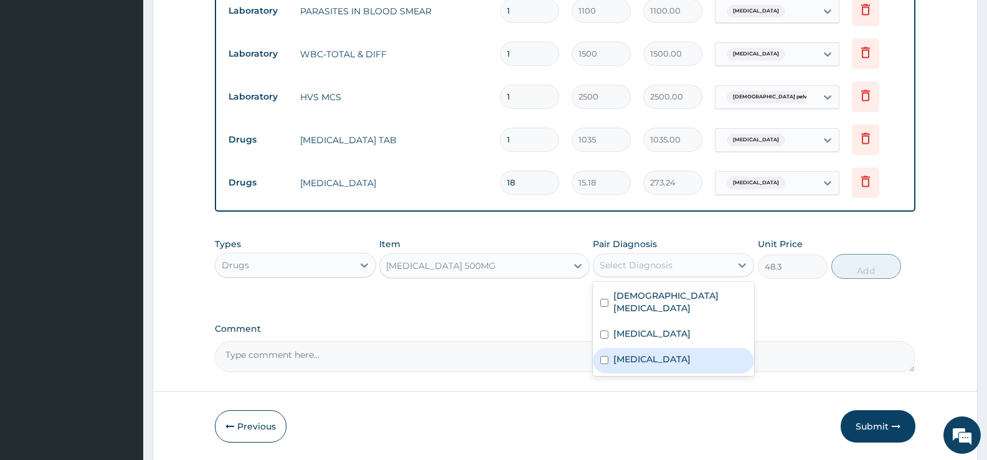
click at [665, 362] on label "[MEDICAL_DATA]" at bounding box center [651, 359] width 77 height 12
checkbox input "true"
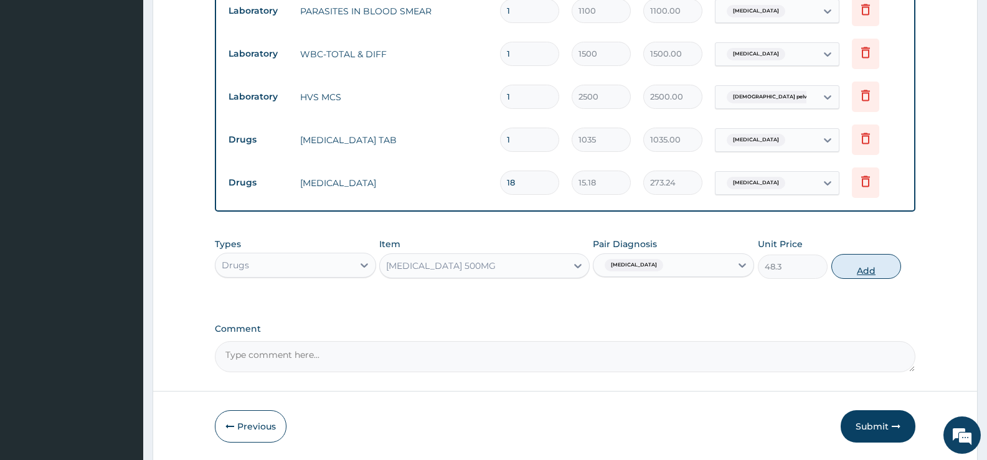
click at [873, 266] on button "Add" at bounding box center [866, 266] width 70 height 25
type input "0"
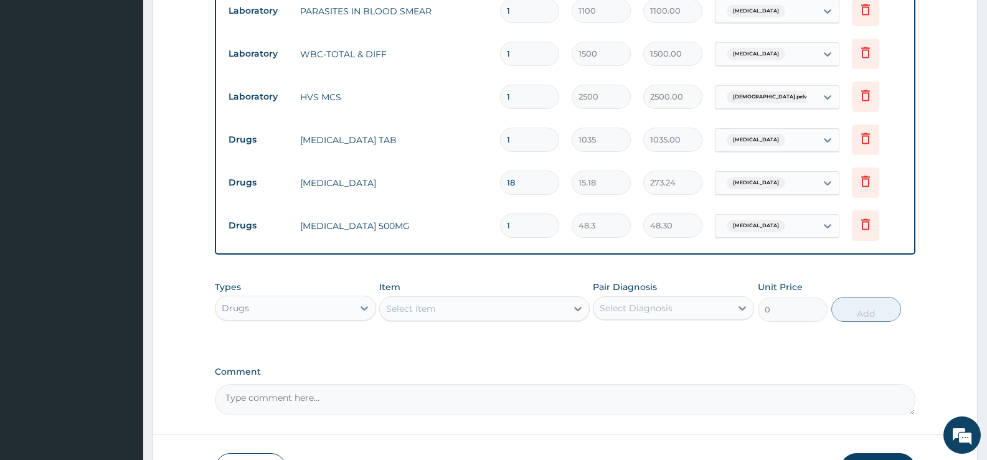
type input "15"
type input "724.50"
type input "15"
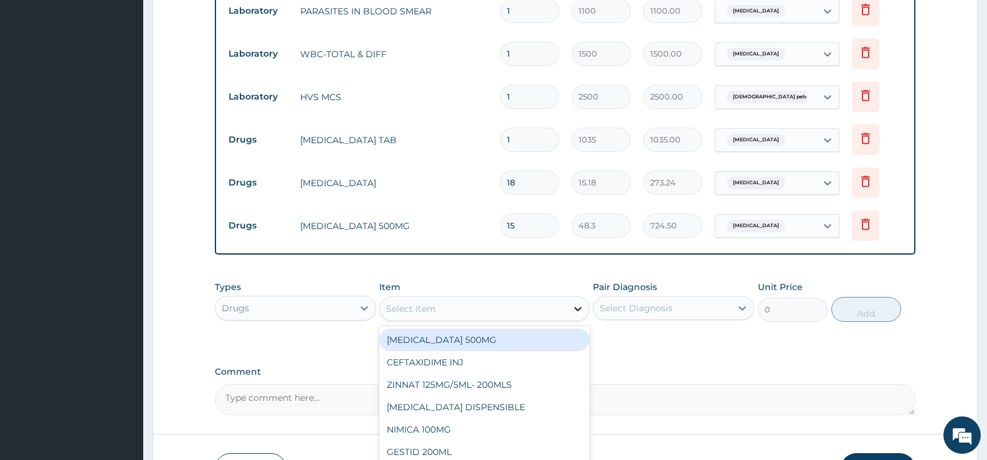
click at [569, 309] on div at bounding box center [578, 309] width 22 height 22
type input "LORAT"
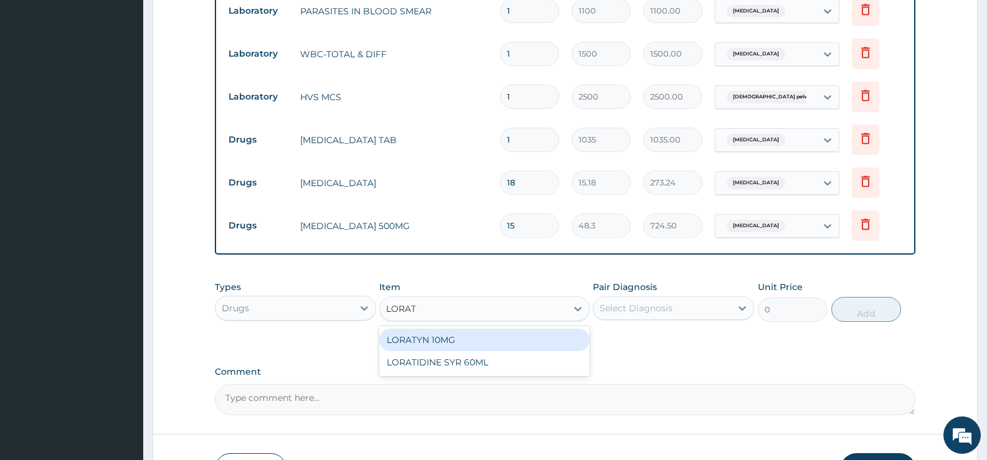
click at [493, 339] on div "LORATYN 10MG" at bounding box center [484, 340] width 210 height 22
type input "44.85"
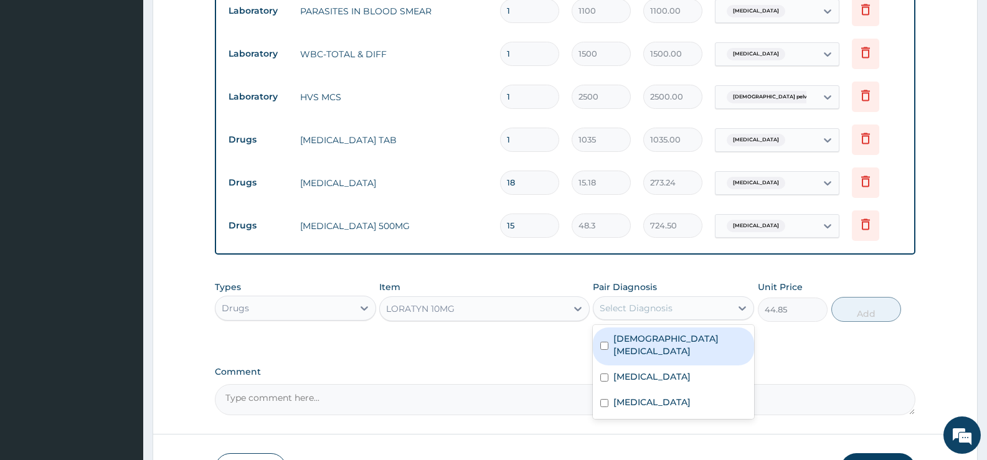
click at [671, 308] on div "Select Diagnosis" at bounding box center [636, 308] width 73 height 12
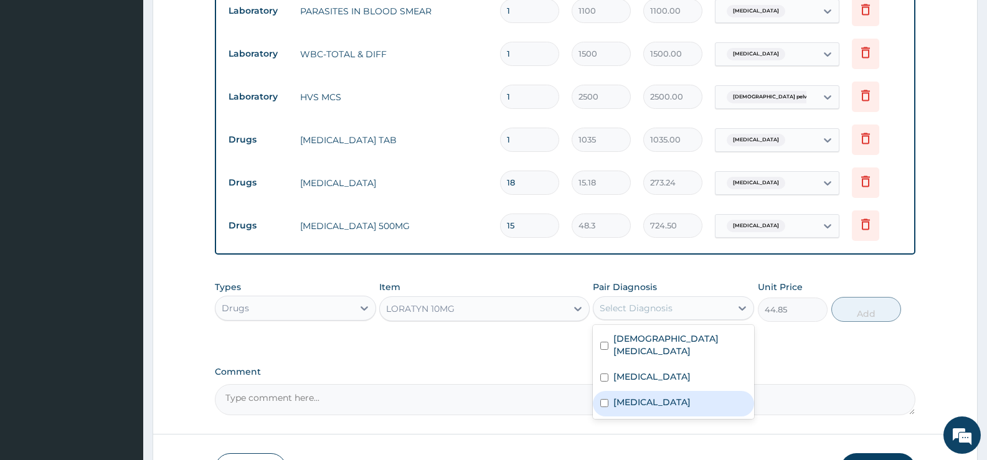
click at [671, 404] on label "[MEDICAL_DATA]" at bounding box center [651, 402] width 77 height 12
checkbox input "true"
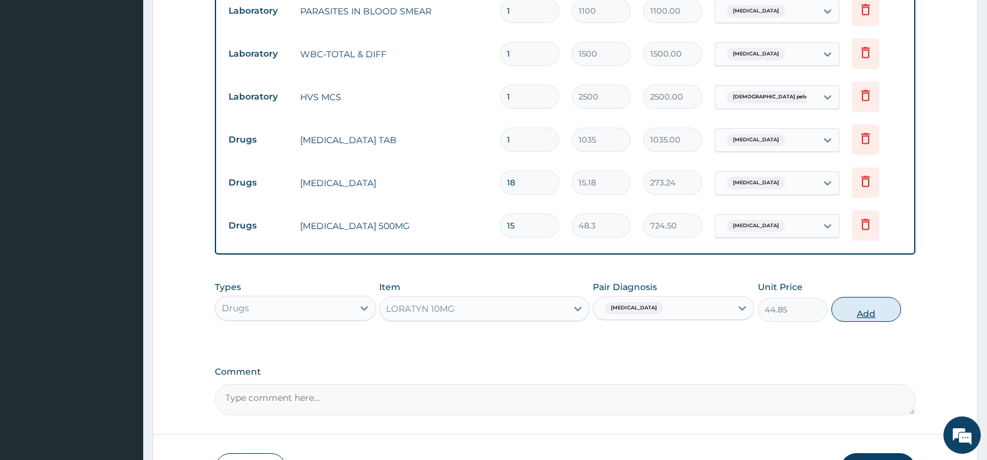
click at [851, 313] on button "Add" at bounding box center [866, 309] width 70 height 25
type input "0"
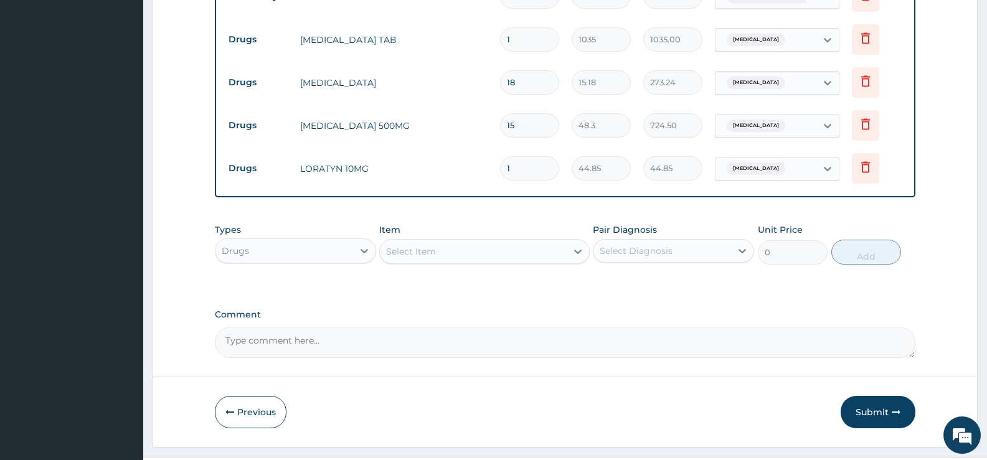
scroll to position [770, 0]
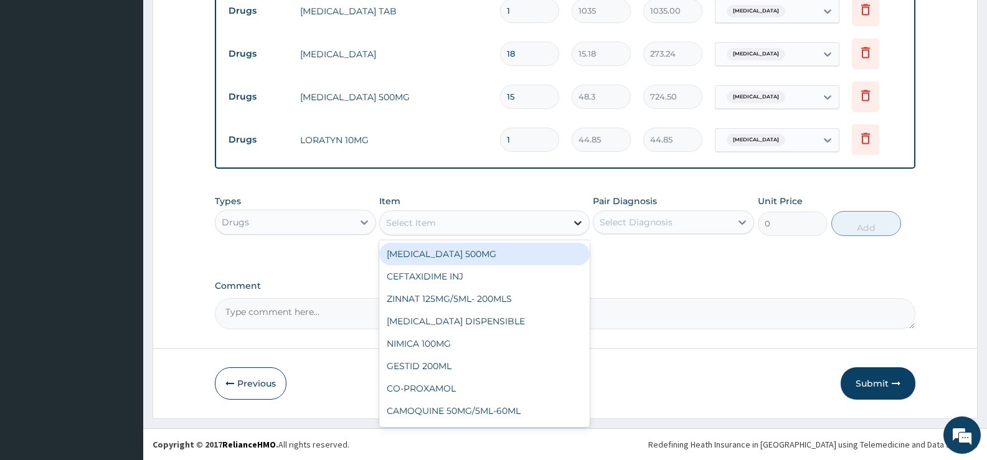
click at [570, 228] on div at bounding box center [578, 223] width 22 height 22
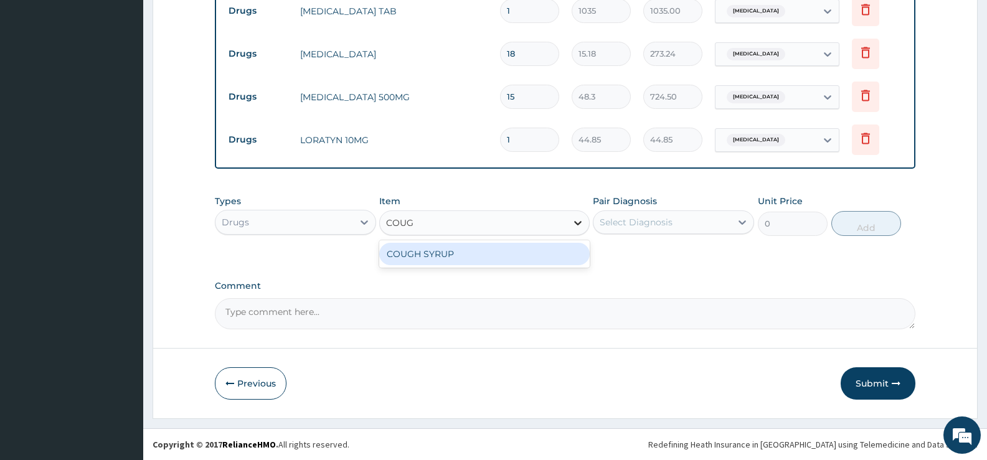
type input "COUGH"
click at [468, 260] on div "COUGH SYRUP" at bounding box center [484, 254] width 210 height 22
type input "1000"
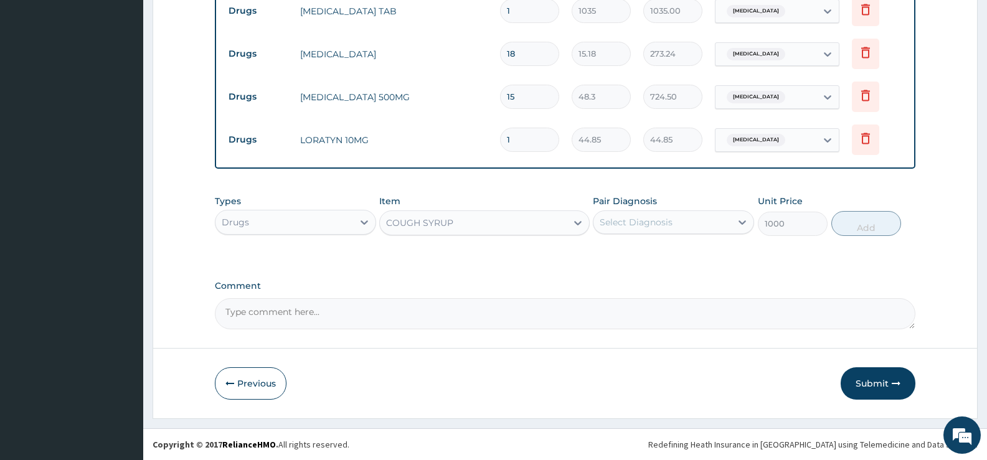
click at [669, 227] on div "Select Diagnosis" at bounding box center [636, 222] width 73 height 12
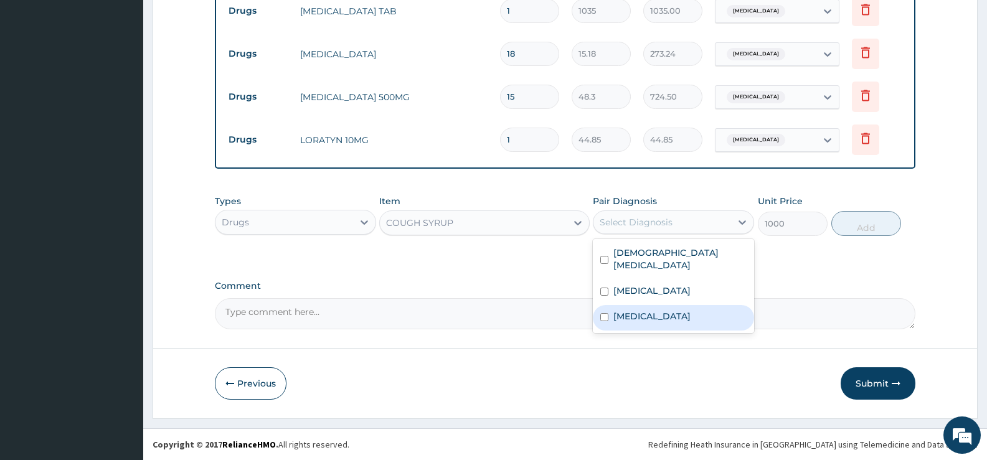
click at [679, 318] on label "[MEDICAL_DATA]" at bounding box center [651, 316] width 77 height 12
checkbox input "true"
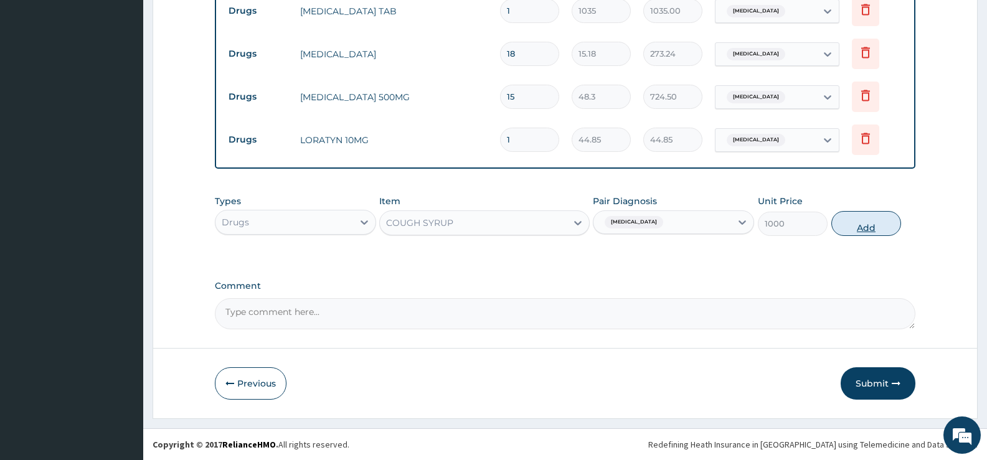
click at [853, 227] on button "Add" at bounding box center [866, 223] width 70 height 25
type input "0"
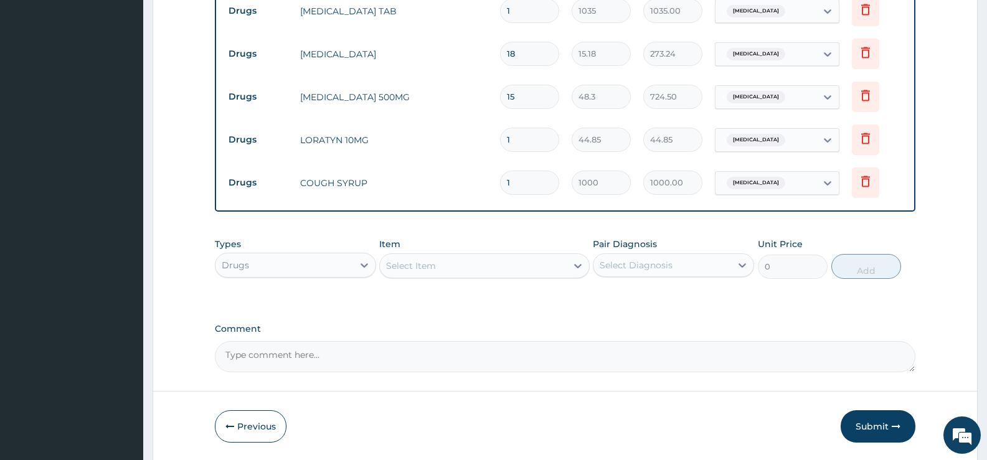
drag, startPoint x: 519, startPoint y: 138, endPoint x: 493, endPoint y: 146, distance: 27.4
click at [493, 146] on tr "Drugs LORATYN 10MG 1 44.85 44.85 [MEDICAL_DATA] Delete" at bounding box center [565, 139] width 686 height 43
type input "5"
type input "224.25"
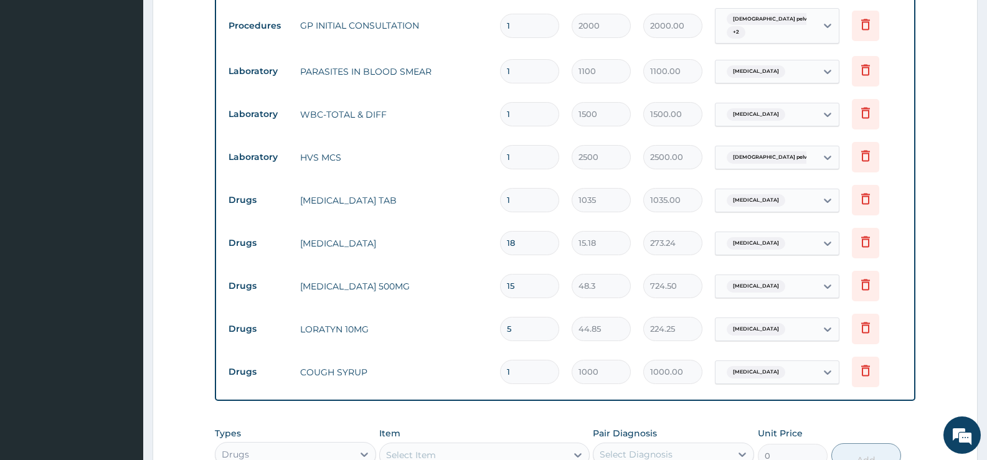
scroll to position [813, 0]
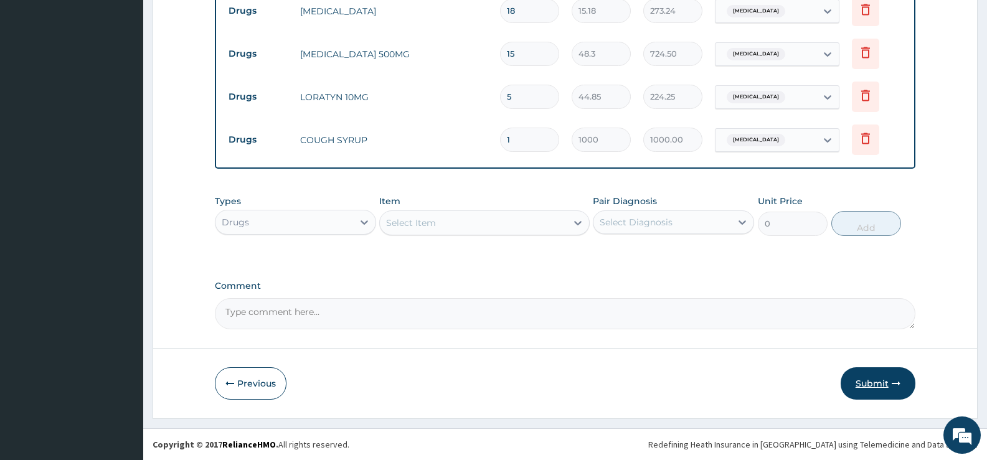
type input "5"
click at [868, 381] on button "Submit" at bounding box center [878, 383] width 75 height 32
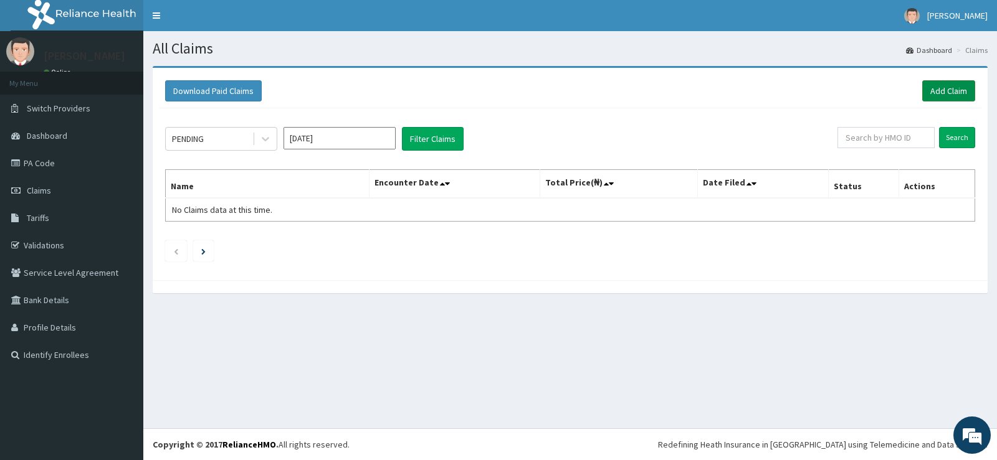
click at [949, 90] on link "Add Claim" at bounding box center [948, 90] width 53 height 21
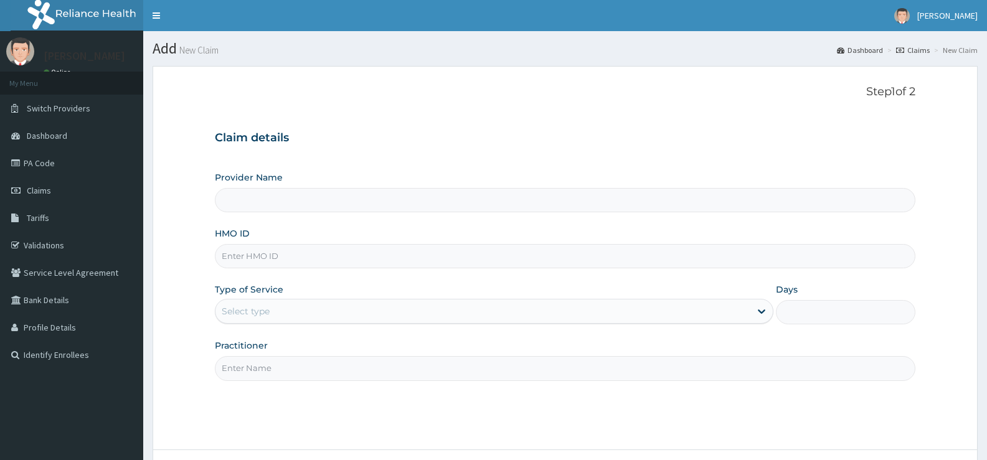
type input "[GEOGRAPHIC_DATA][PERSON_NAME]"
click at [305, 257] on input "HMO ID" at bounding box center [565, 256] width 701 height 24
type input "p"
type input "PRS/10087/C"
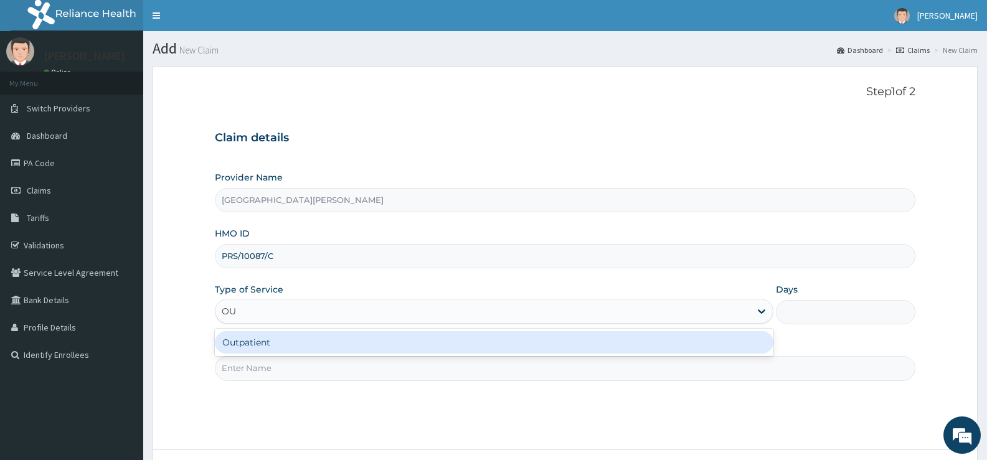
type input "OUT"
type input "1"
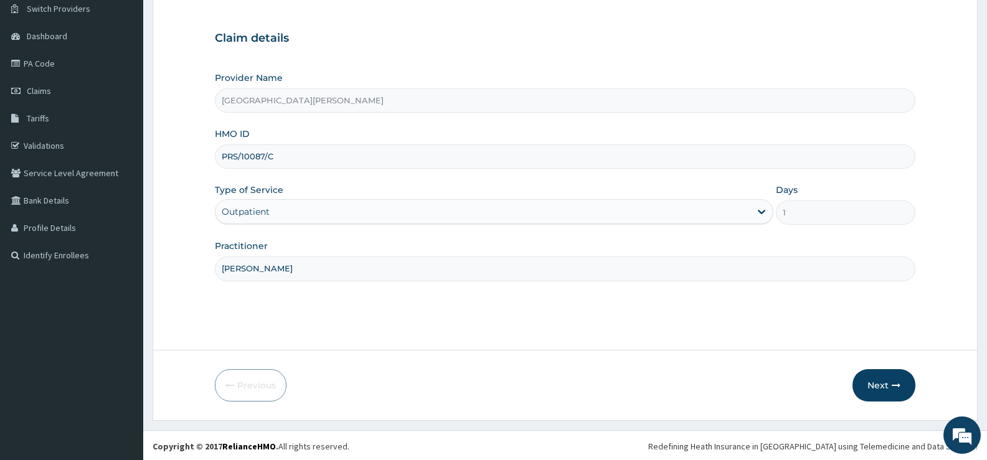
scroll to position [102, 0]
type input "[PERSON_NAME]"
click at [870, 383] on button "Next" at bounding box center [884, 383] width 63 height 32
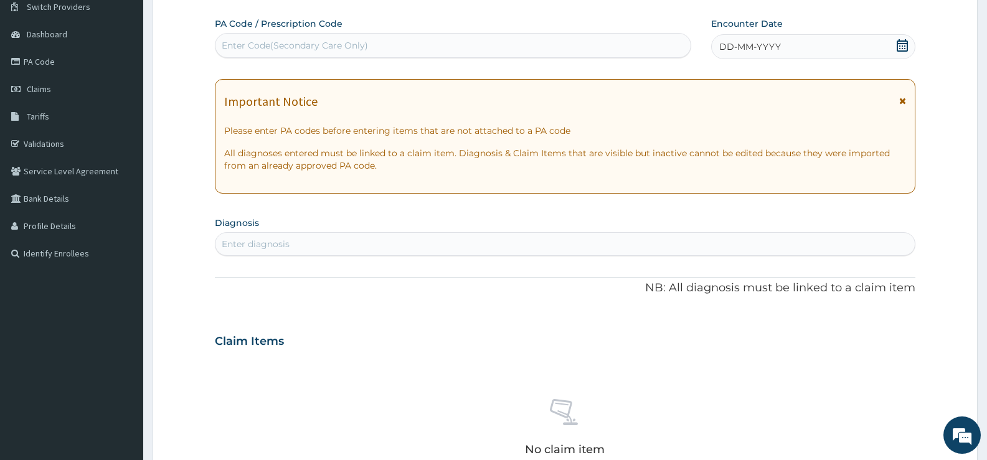
click at [902, 45] on icon at bounding box center [902, 45] width 12 height 12
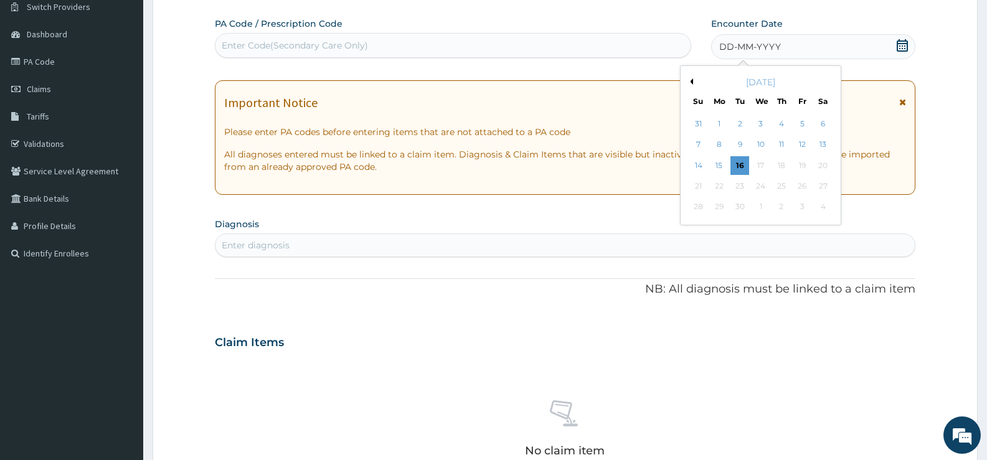
click at [692, 81] on button "Previous Month" at bounding box center [690, 81] width 6 height 6
click at [762, 168] on div "16" at bounding box center [761, 165] width 19 height 19
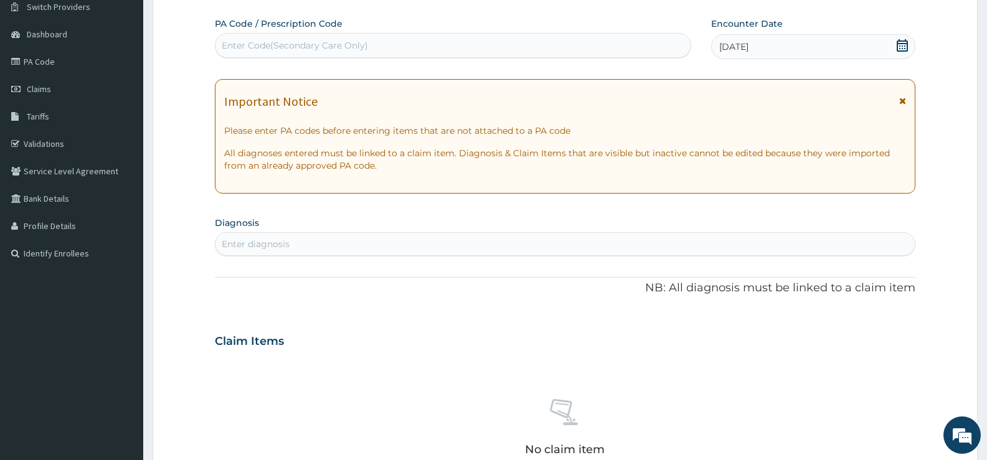
click at [448, 246] on div "Enter diagnosis" at bounding box center [564, 244] width 699 height 20
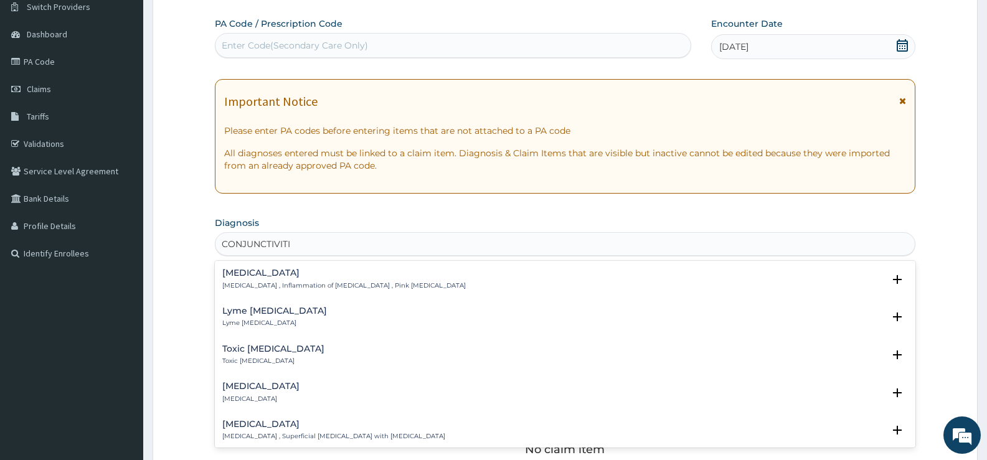
type input "[MEDICAL_DATA]"
click at [270, 276] on h4 "[MEDICAL_DATA]" at bounding box center [344, 272] width 244 height 9
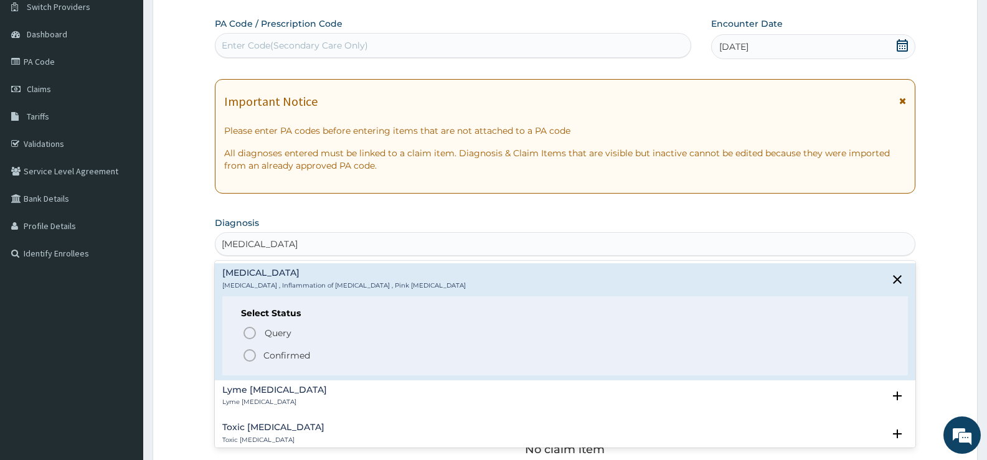
click at [283, 358] on p "Confirmed" at bounding box center [286, 355] width 47 height 12
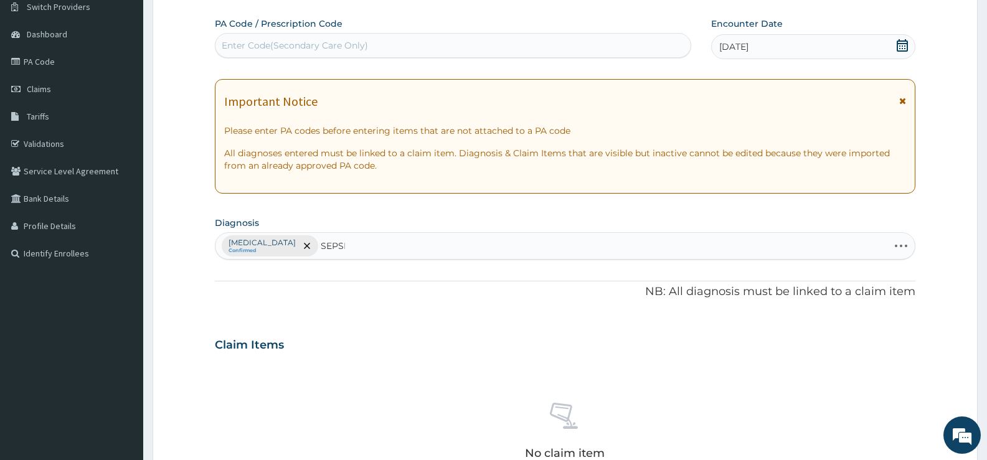
type input "[MEDICAL_DATA]"
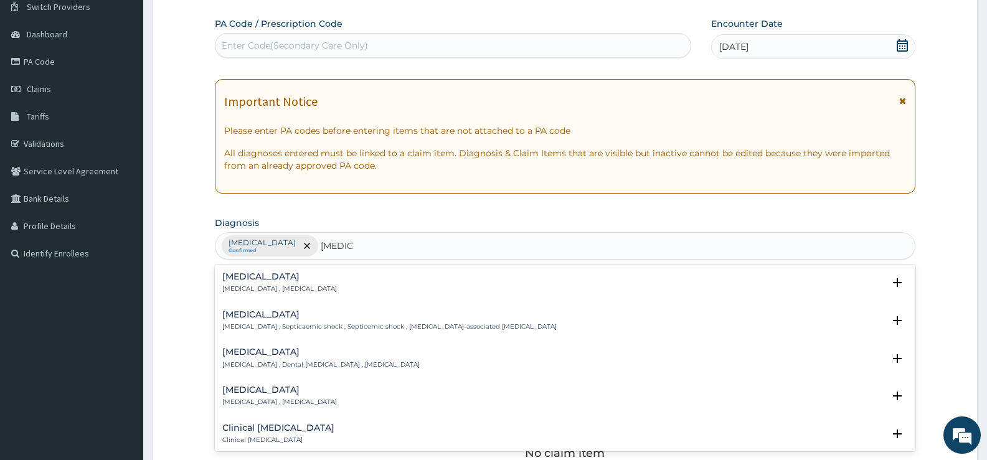
click at [243, 275] on h4 "[MEDICAL_DATA]" at bounding box center [279, 276] width 115 height 9
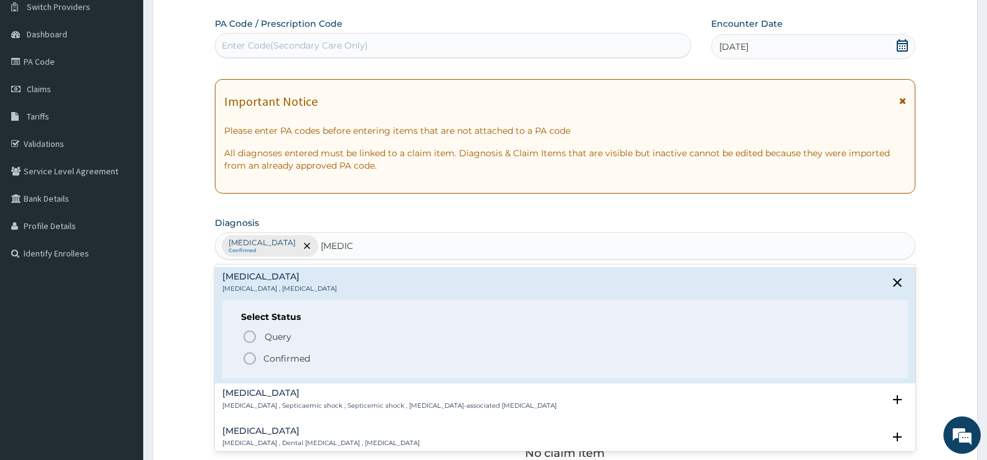
click at [273, 361] on p "Confirmed" at bounding box center [286, 359] width 47 height 12
